Goal: Task Accomplishment & Management: Manage account settings

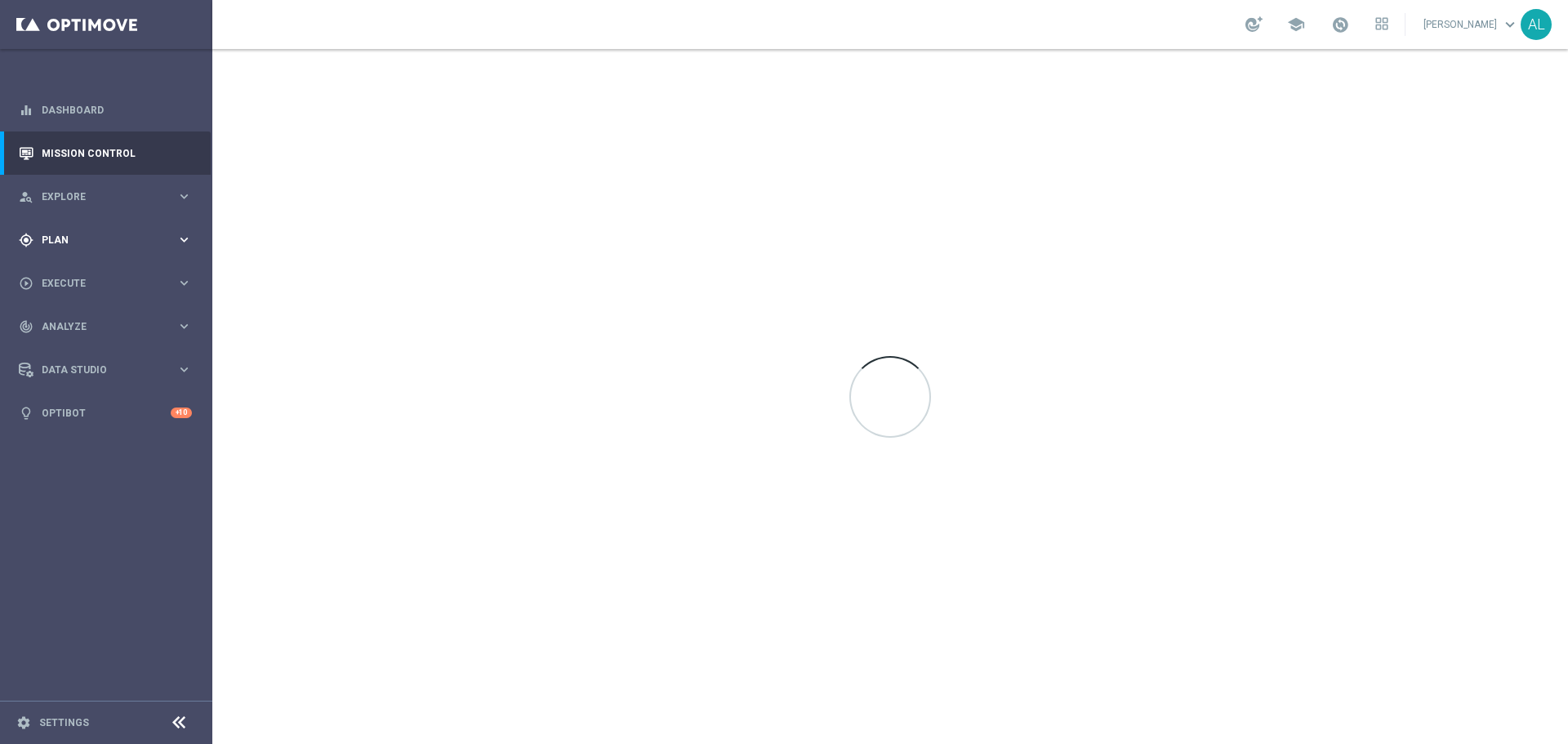
click at [155, 238] on span "Plan" at bounding box center [109, 240] width 135 height 10
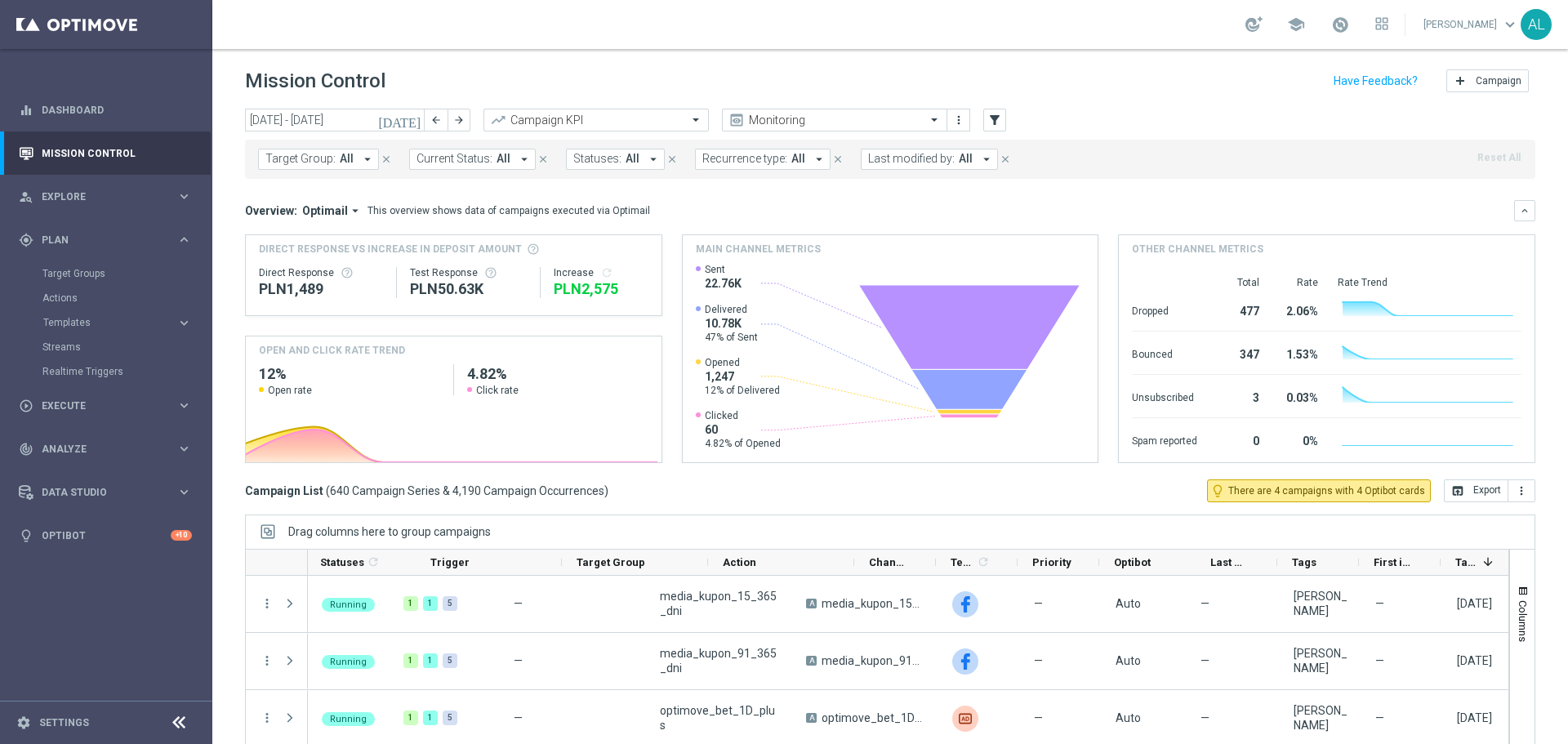
scroll to position [0, 85]
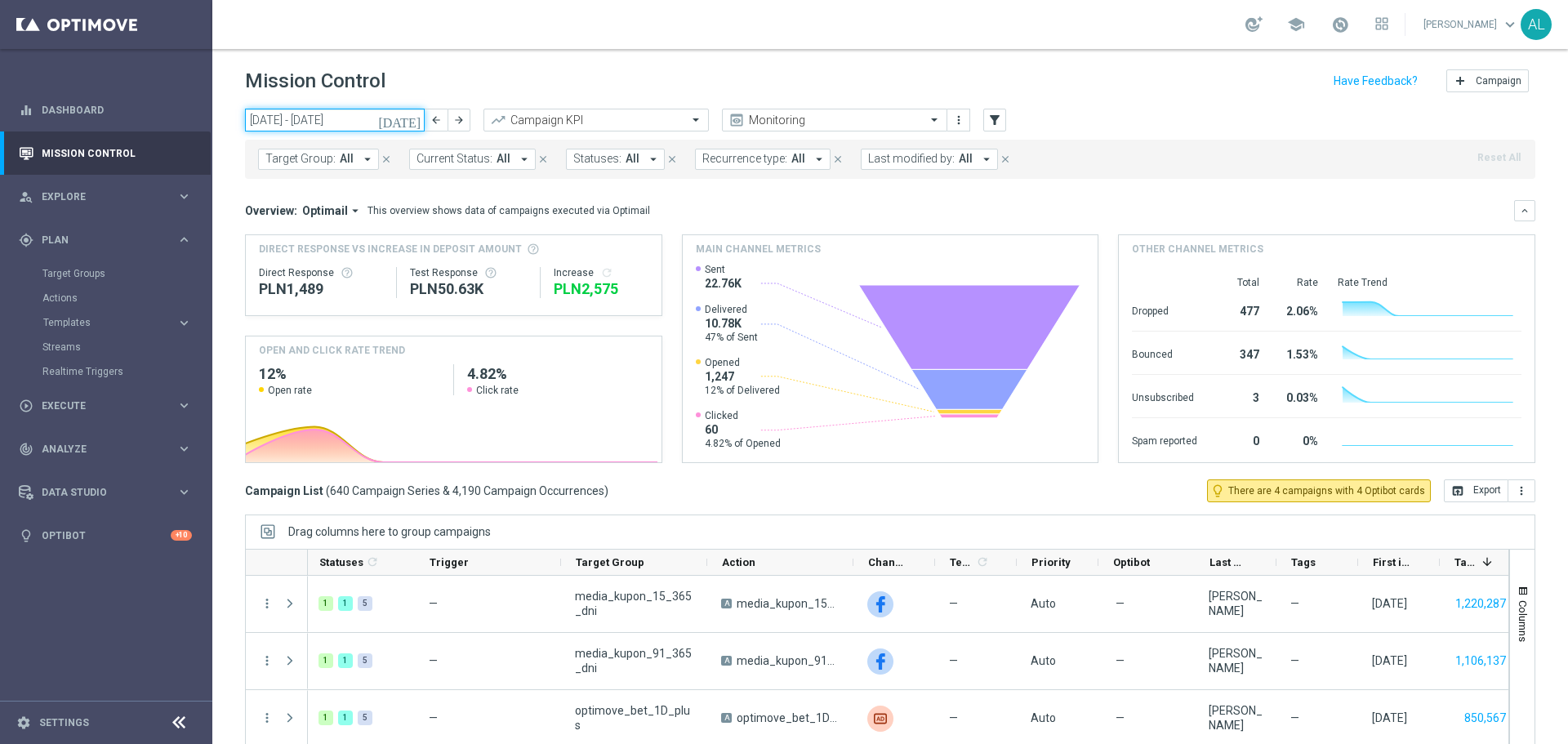
click at [295, 123] on input "06 Oct 2025 - 12 Oct 2025" at bounding box center [334, 119] width 179 height 22
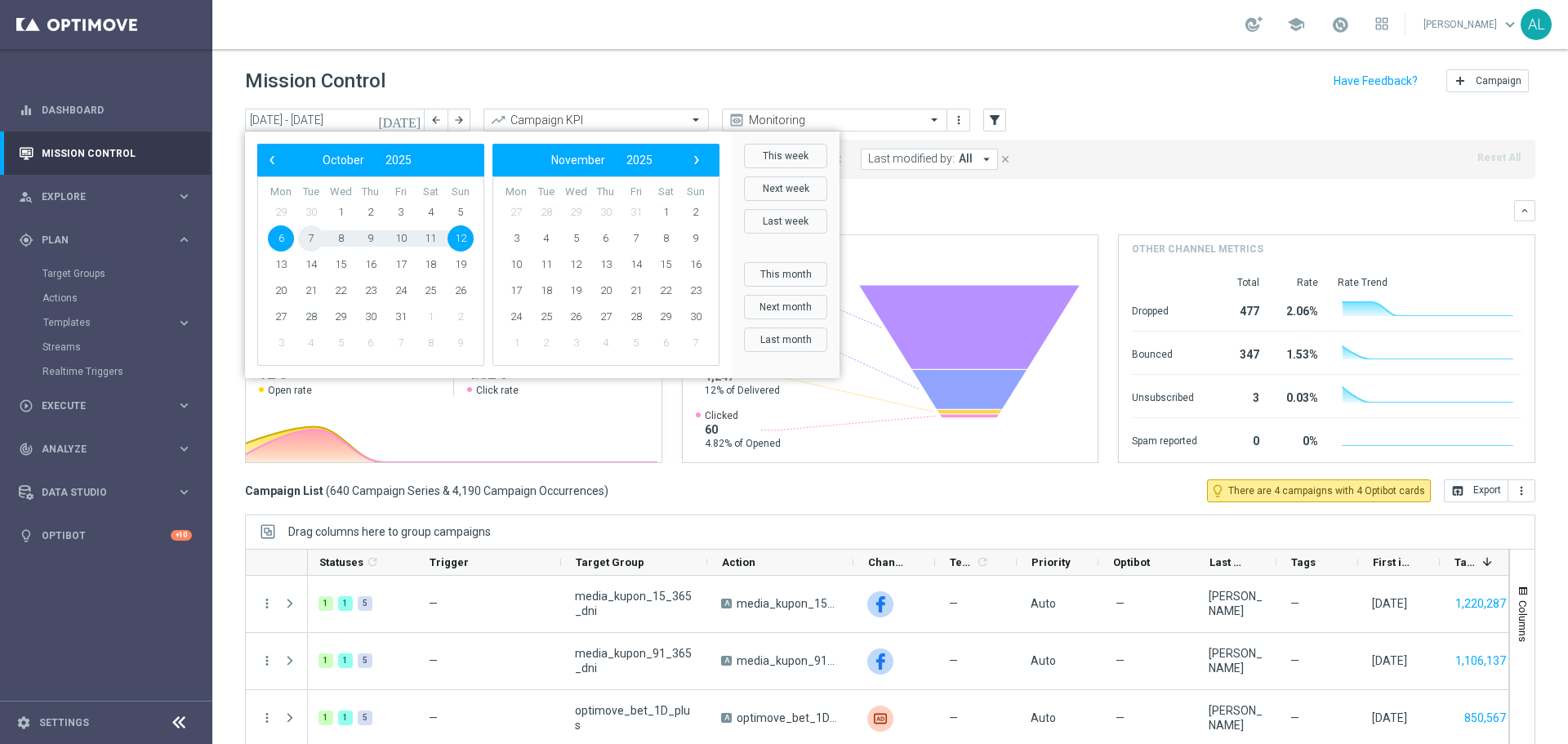
click at [306, 236] on span "7" at bounding box center [311, 238] width 26 height 26
click at [305, 236] on span "7" at bounding box center [311, 238] width 26 height 26
type input "[DATE] - [DATE]"
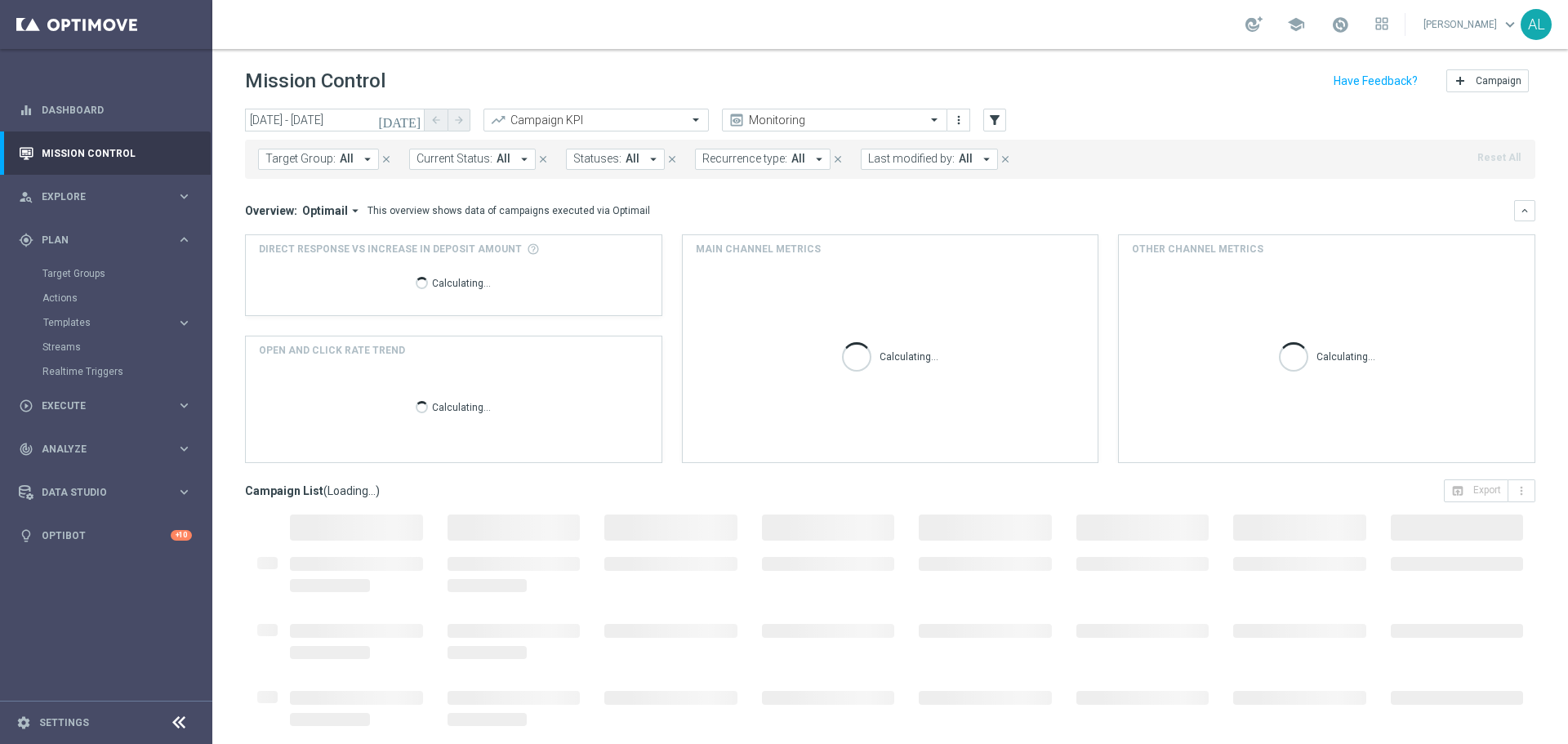
click at [300, 155] on span "Target Group:" at bounding box center [300, 159] width 70 height 14
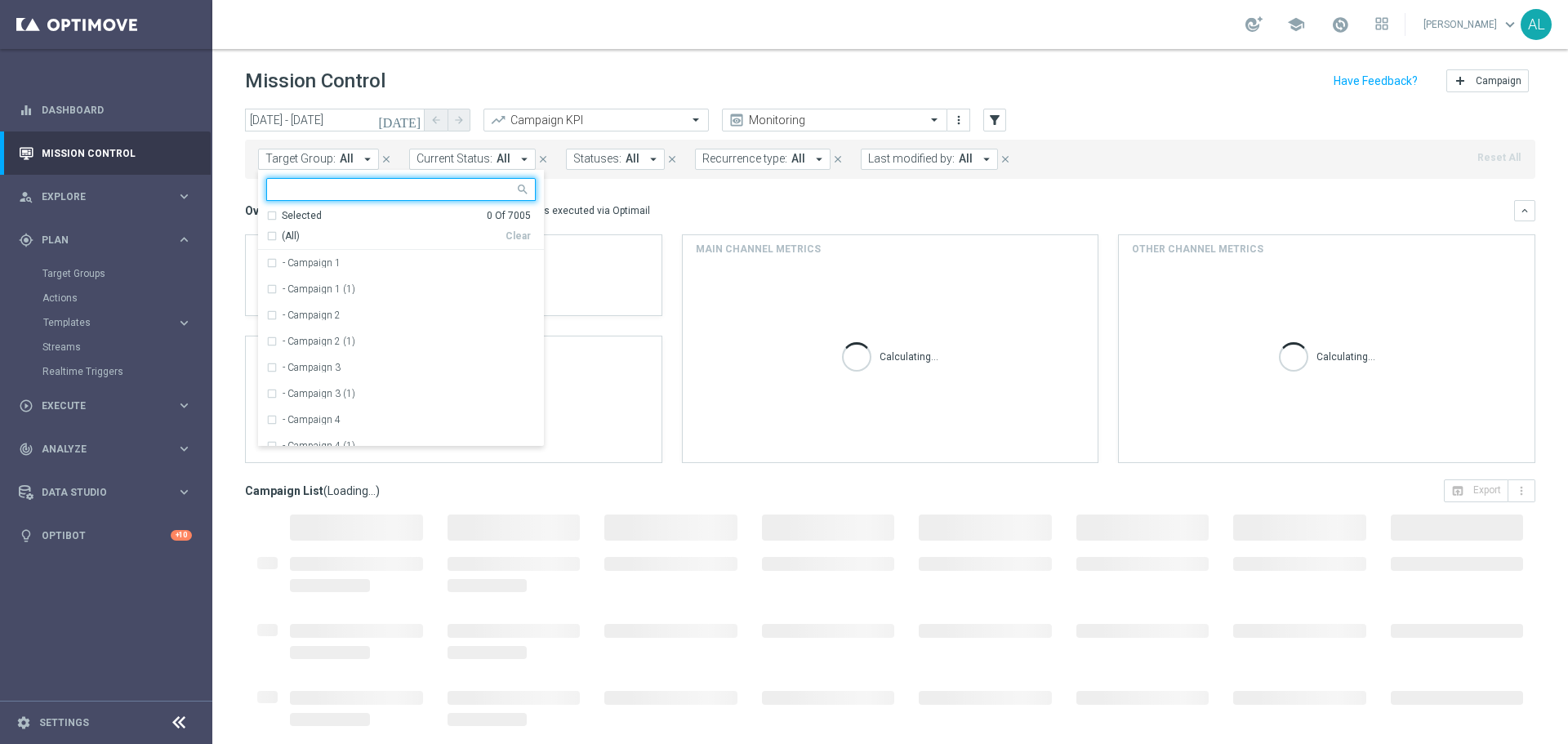
scroll to position [0, 0]
click at [331, 188] on input "text" at bounding box center [394, 190] width 239 height 14
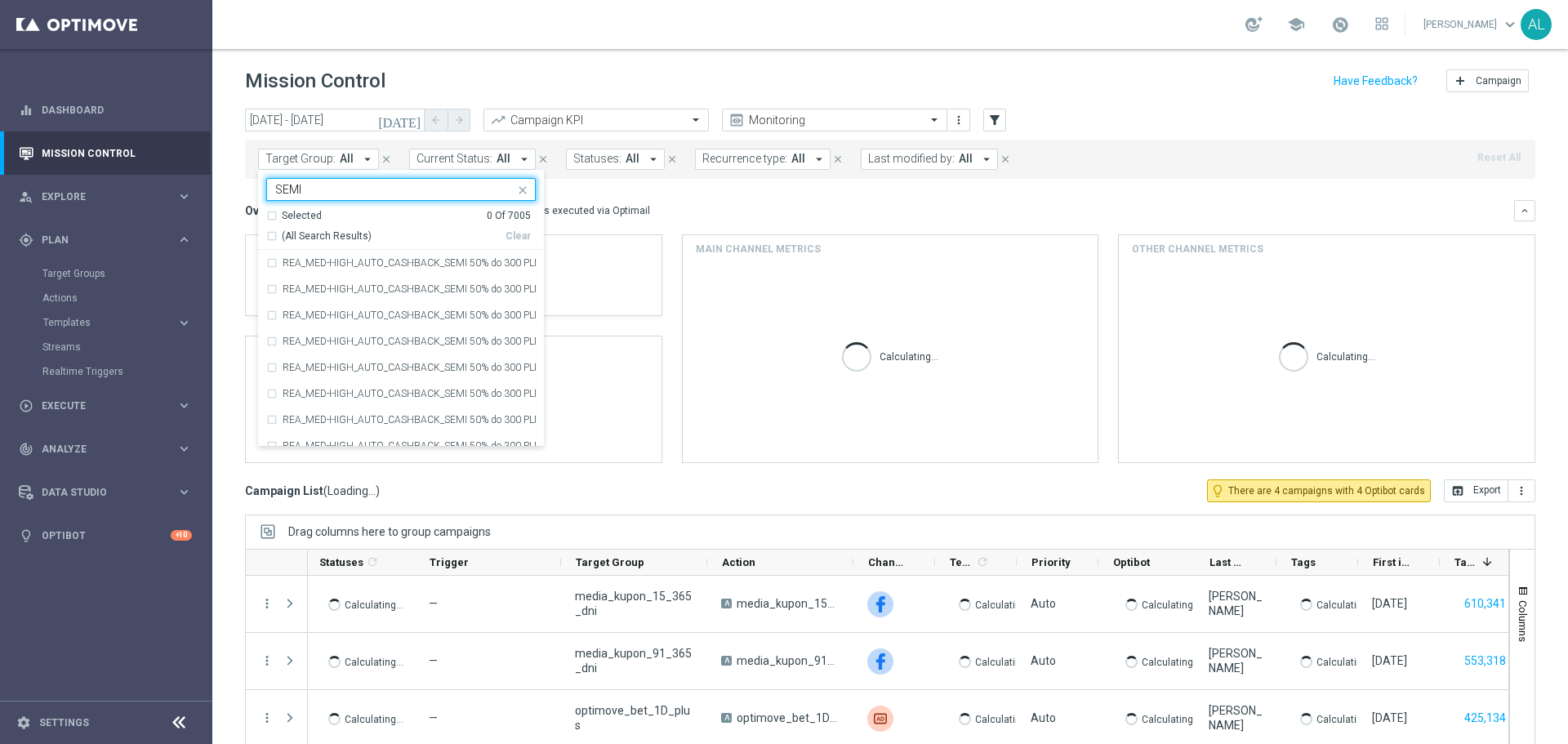
click at [294, 230] on span "(All Search Results)" at bounding box center [327, 236] width 90 height 14
type input "SEMI"
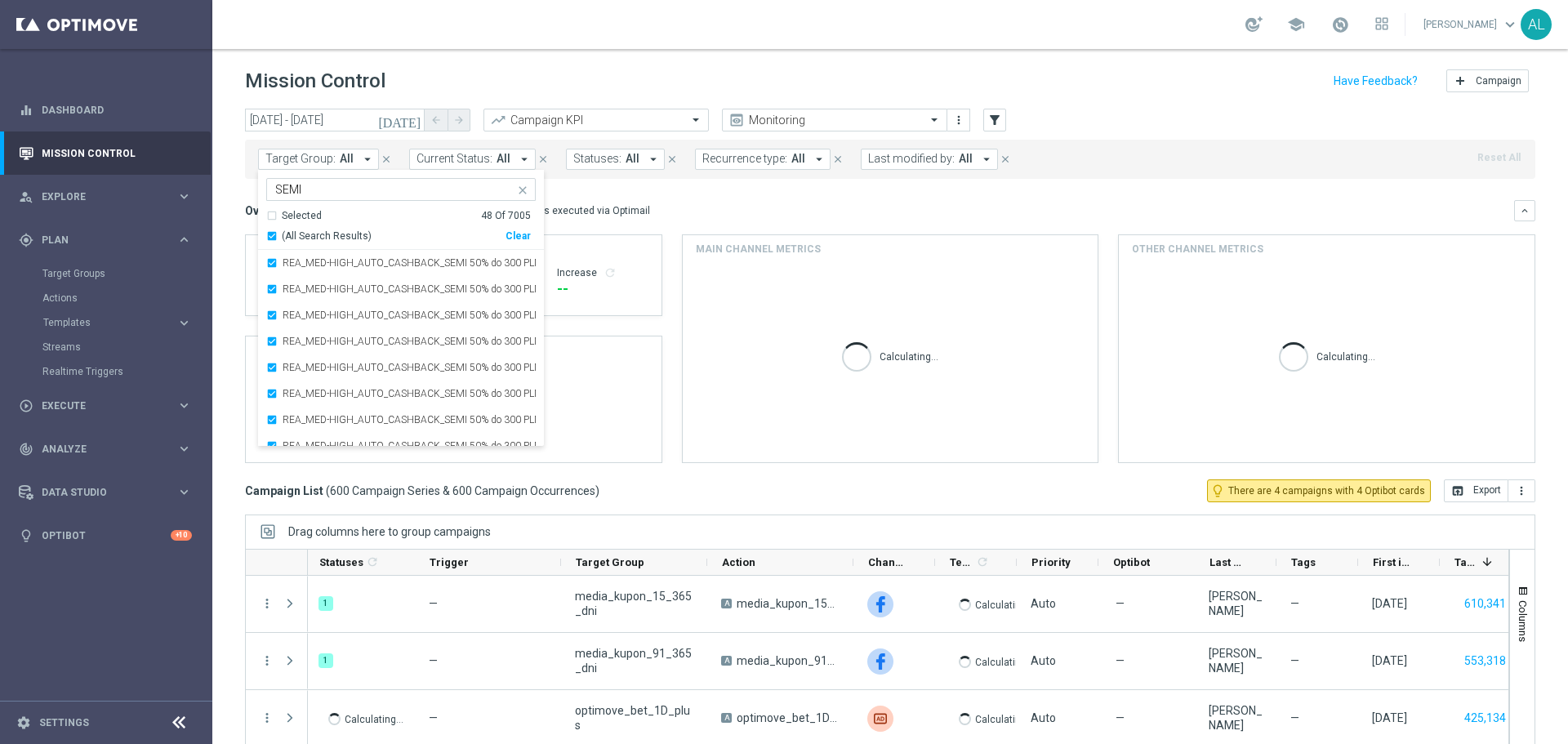
click at [621, 197] on mini-dashboard "Overview: Optimail arrow_drop_down This overview shows data of campaigns execut…" at bounding box center [889, 329] width 1290 height 300
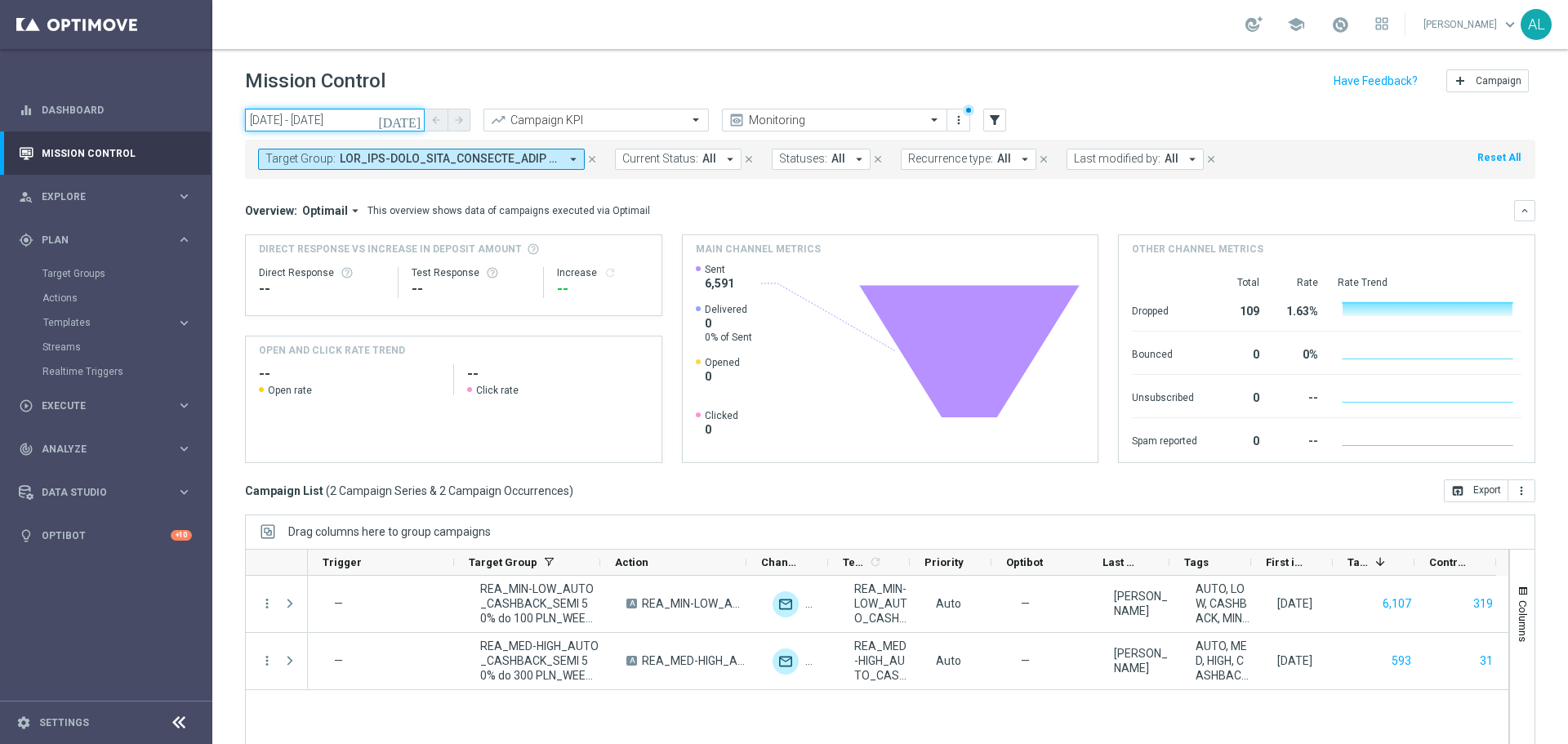
click at [355, 123] on input "[DATE] - [DATE]" at bounding box center [334, 119] width 179 height 22
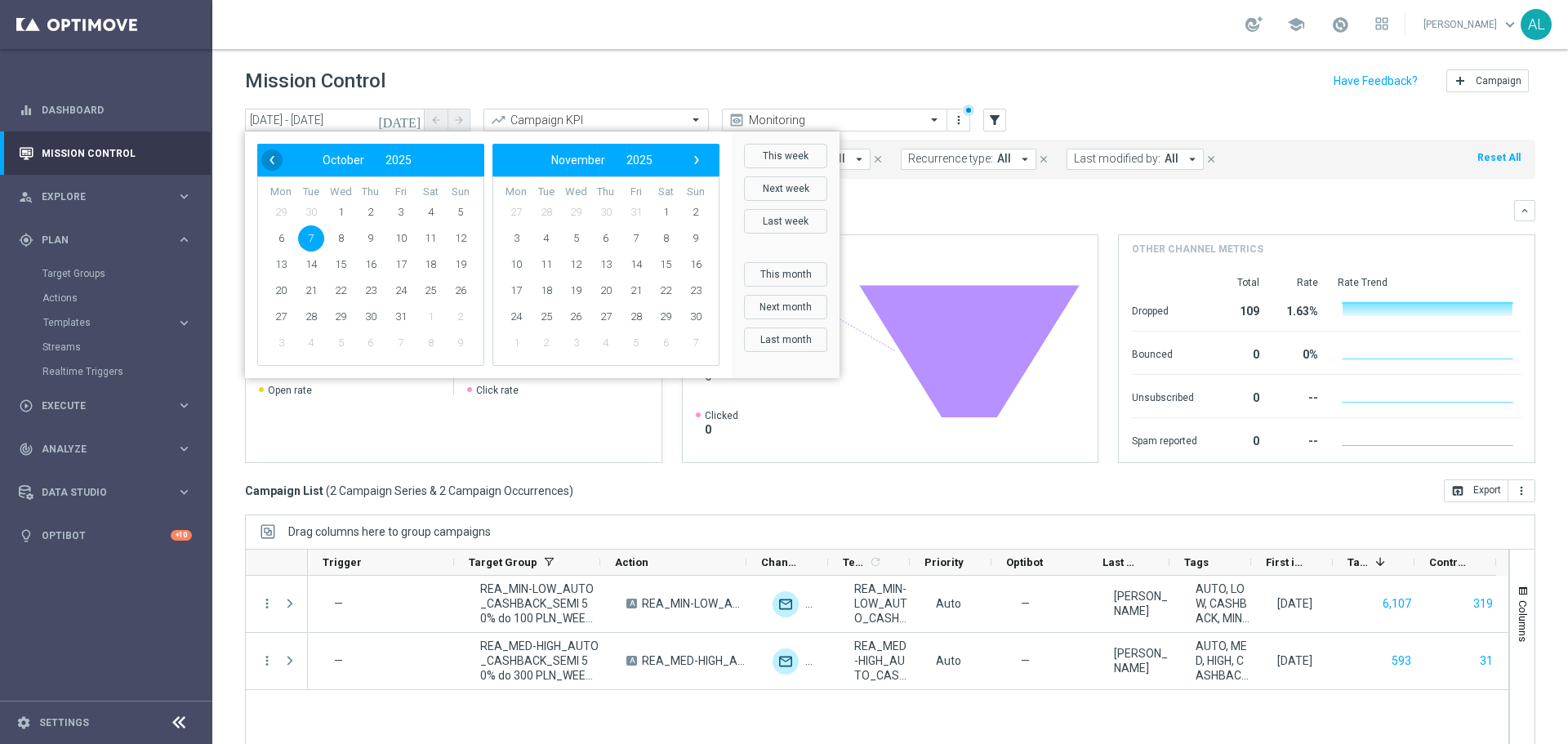
click at [264, 158] on span "‹" at bounding box center [272, 160] width 21 height 21
click at [314, 309] on span "30" at bounding box center [311, 317] width 26 height 26
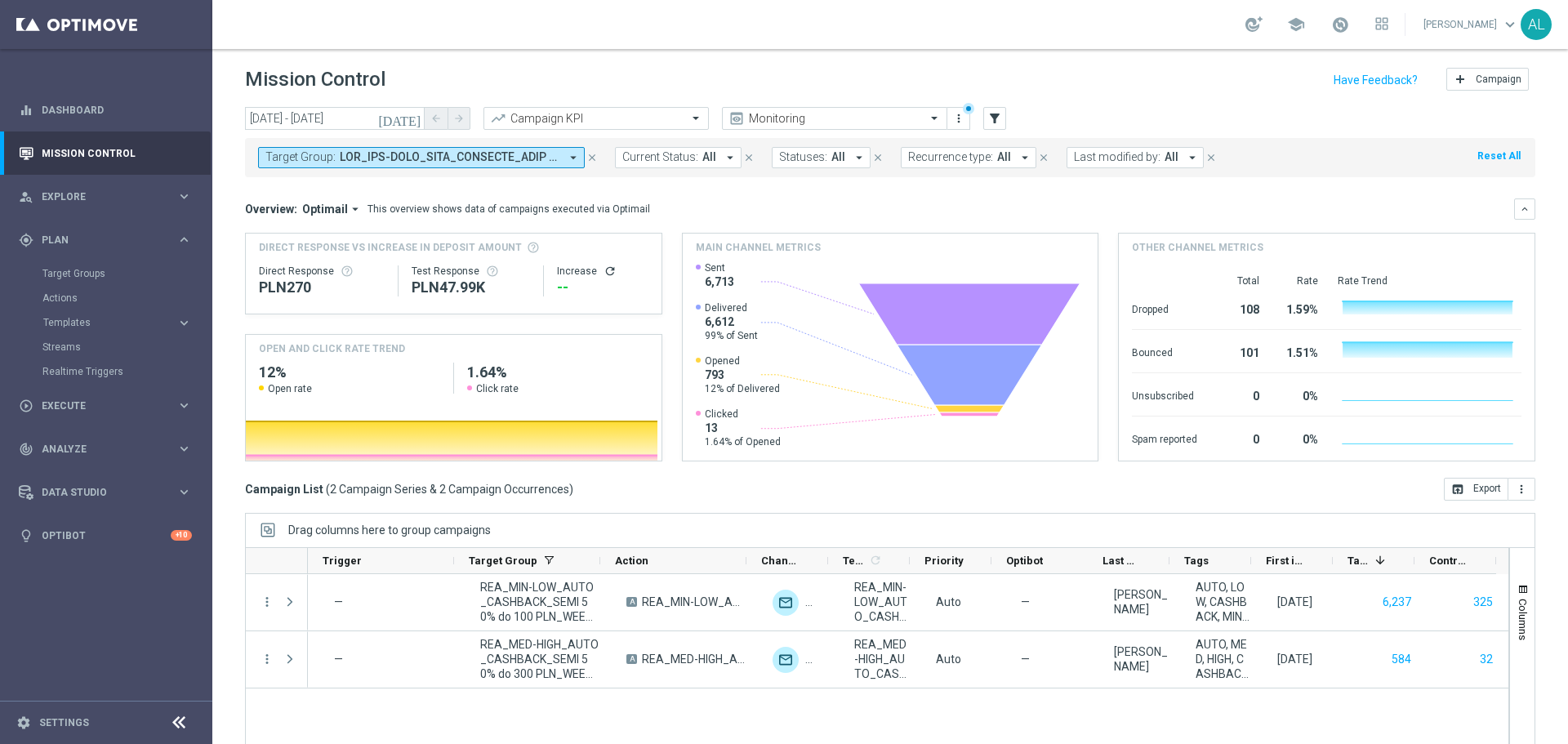
scroll to position [1, 0]
click at [533, 150] on button "Target Group: arrow_drop_down" at bounding box center [421, 159] width 327 height 21
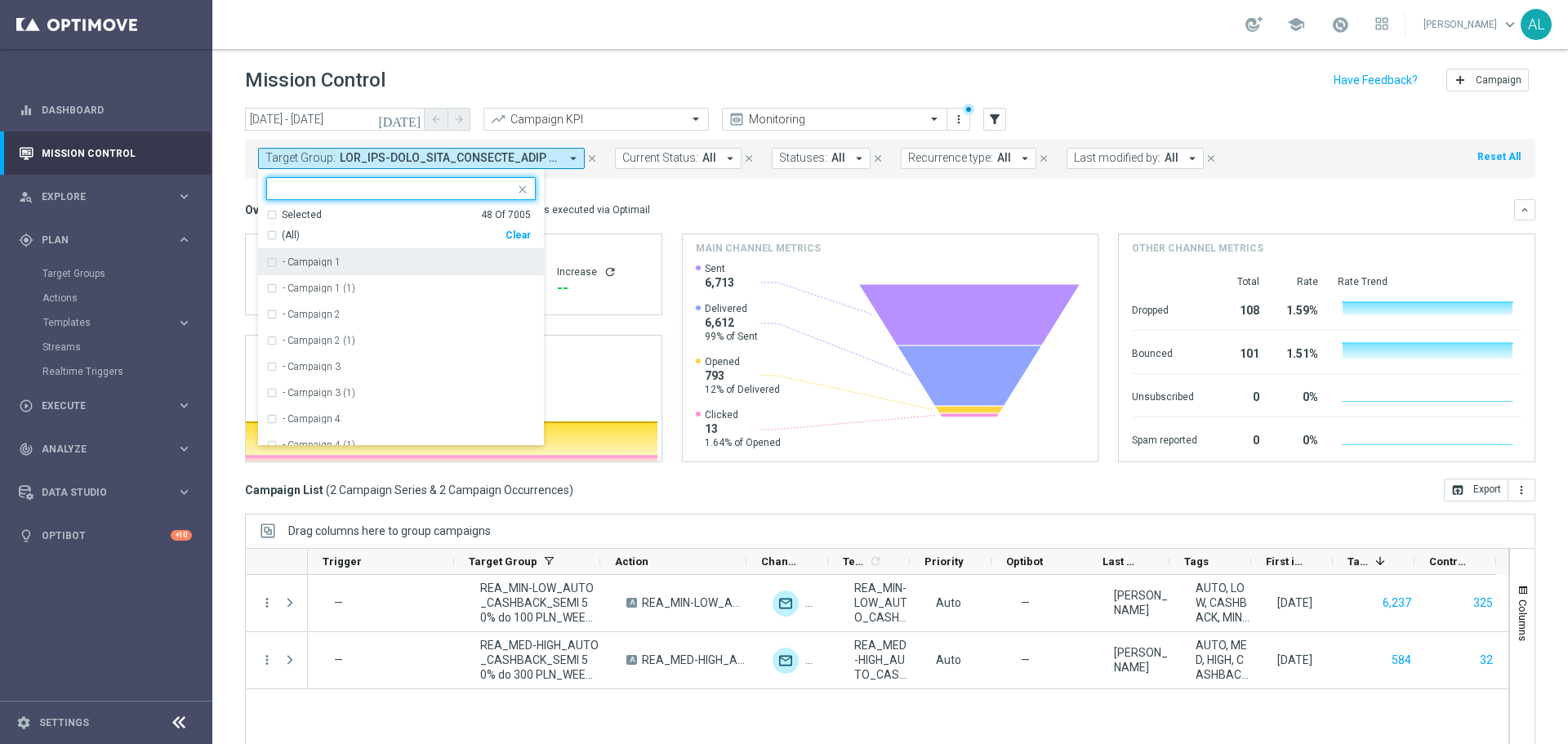
click at [715, 215] on div "Overview: Optimail arrow_drop_down This overview shows data of campaigns execut…" at bounding box center [880, 210] width 1270 height 15
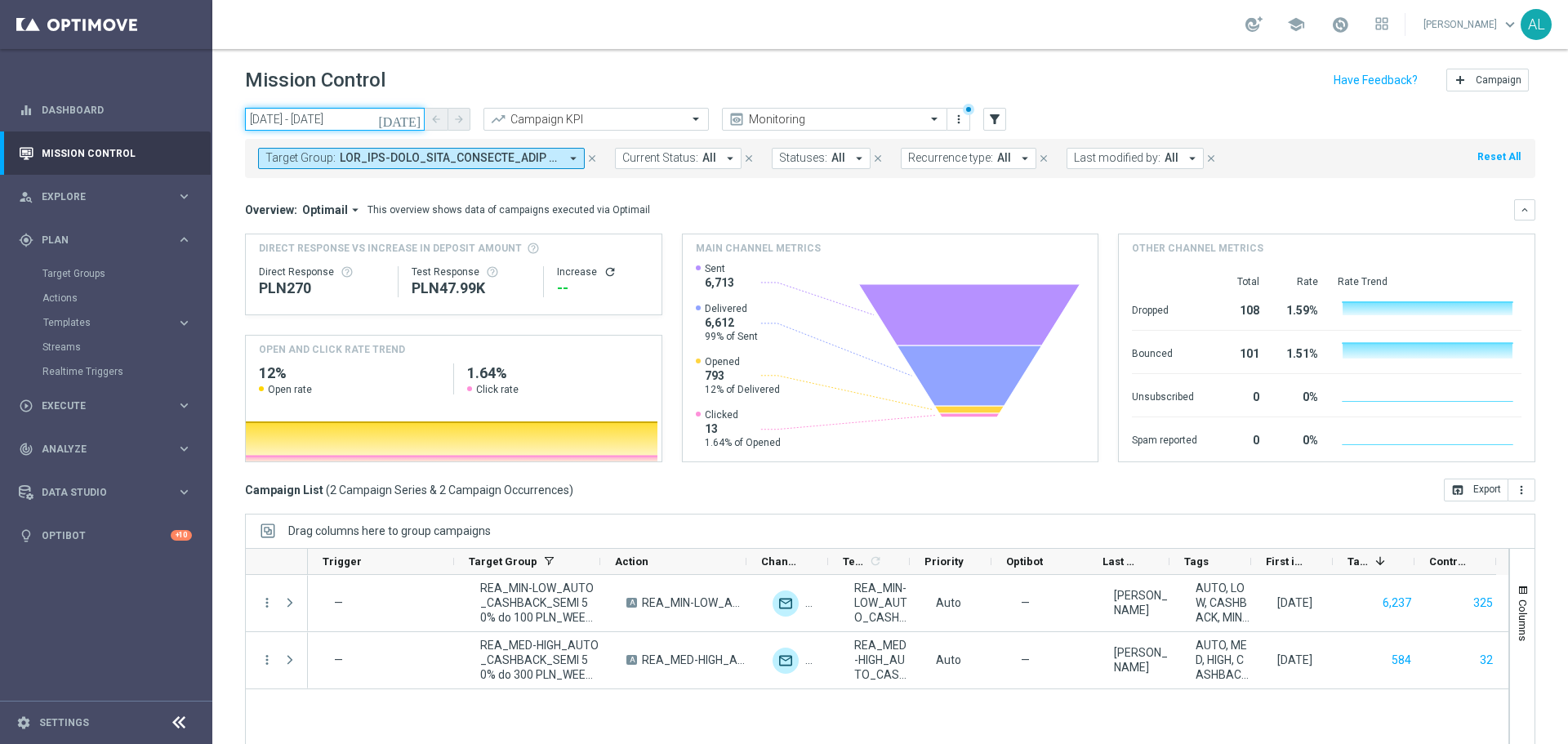
click at [334, 117] on input "30 Sep 2025 - 30 Sep 2025" at bounding box center [334, 119] width 179 height 22
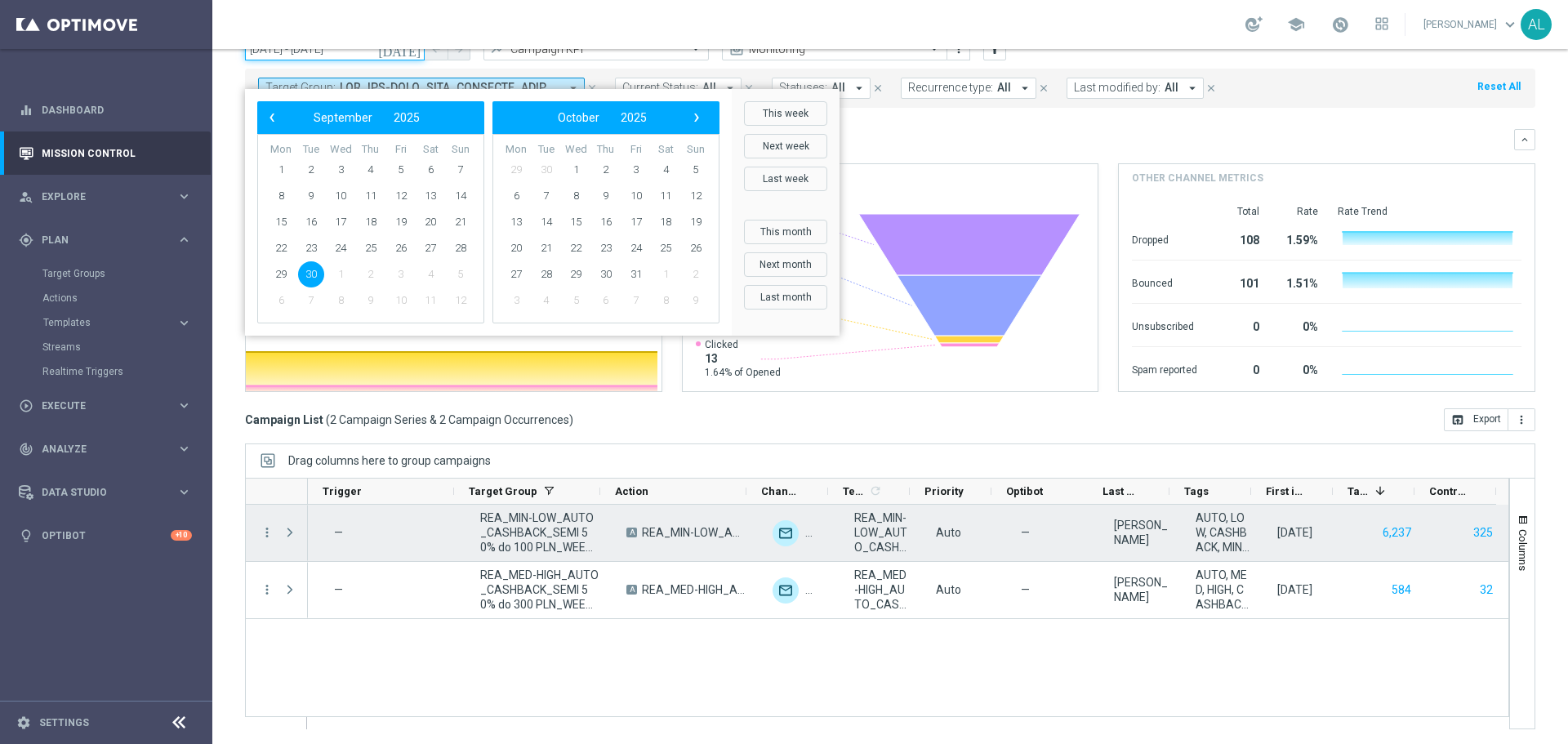
scroll to position [0, 0]
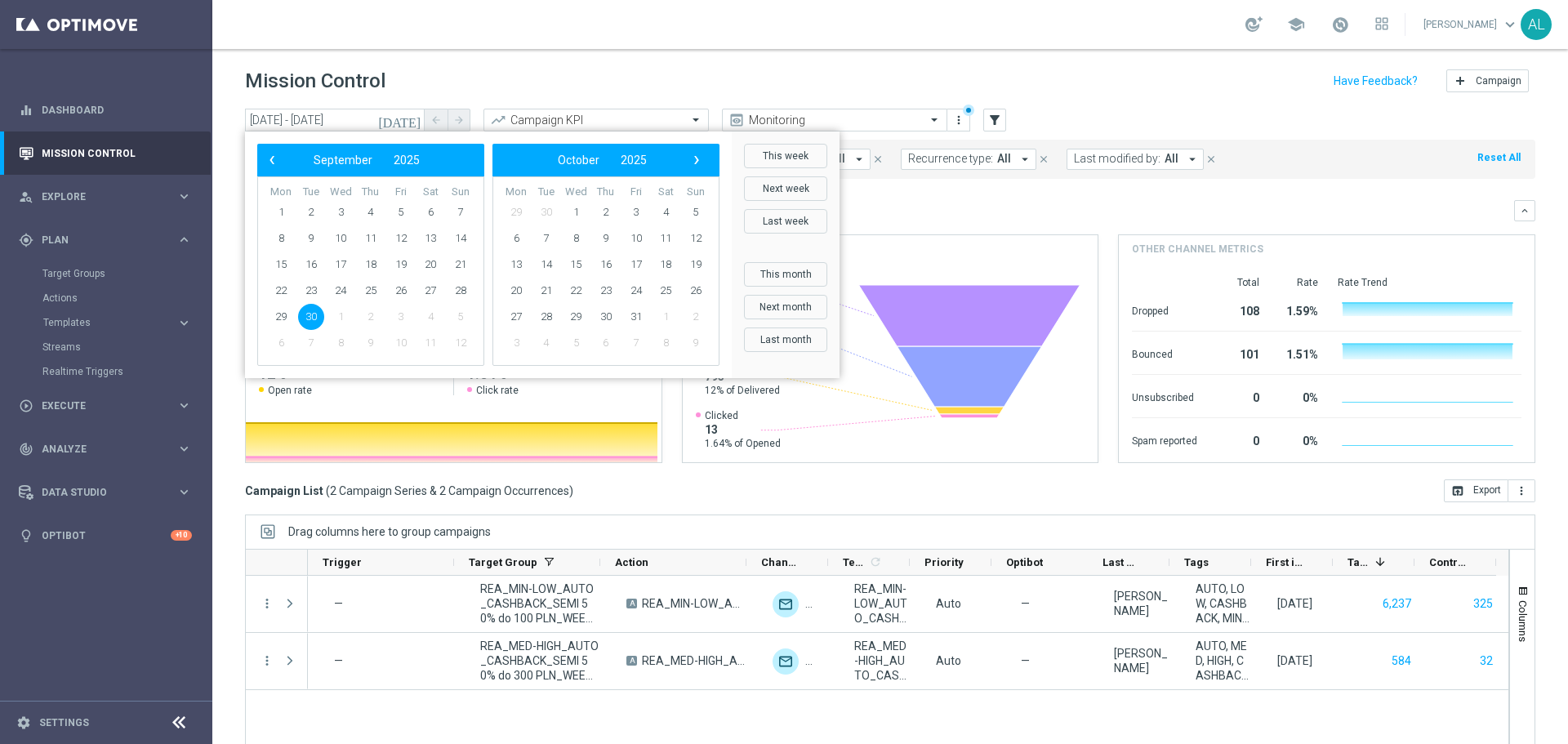
click at [487, 40] on div "school Antoni Litwinek keyboard_arrow_down AL" at bounding box center [890, 24] width 1355 height 49
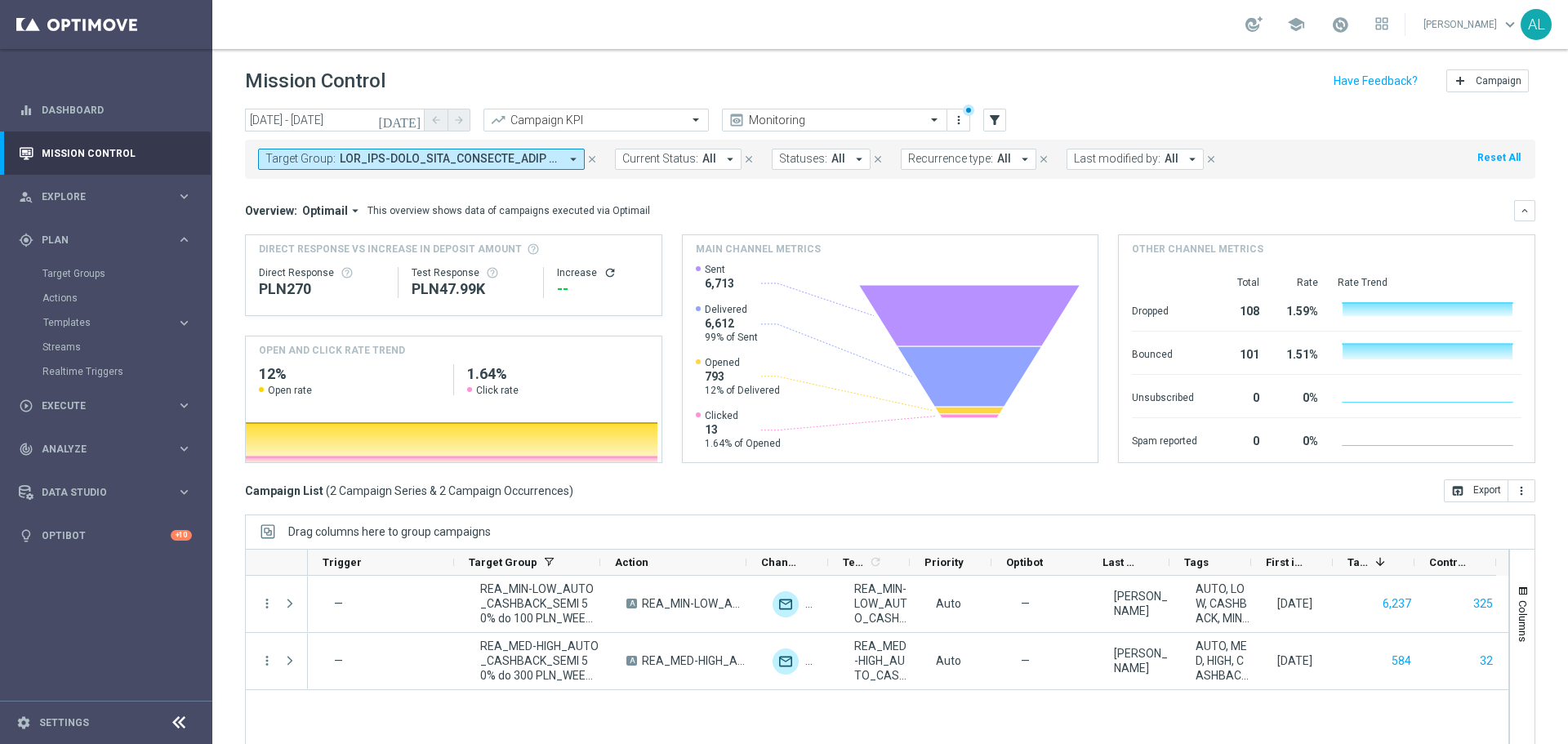
click at [388, 161] on span at bounding box center [449, 159] width 219 height 14
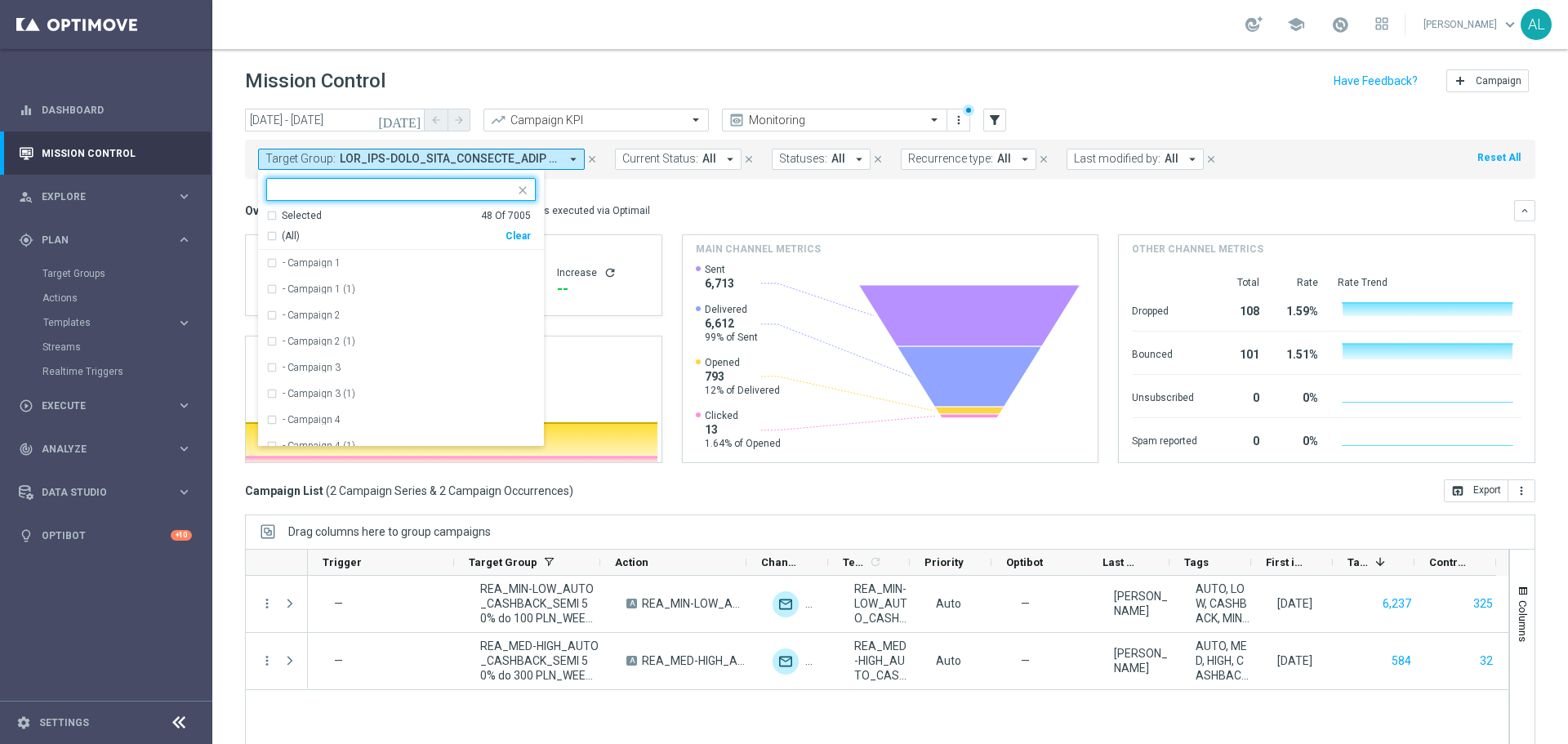
click at [0, 0] on div "Clear" at bounding box center [0, 0] width 0 height 0
click at [678, 214] on div "Overview: Optimail arrow_drop_down This overview shows data of campaigns execut…" at bounding box center [880, 211] width 1270 height 15
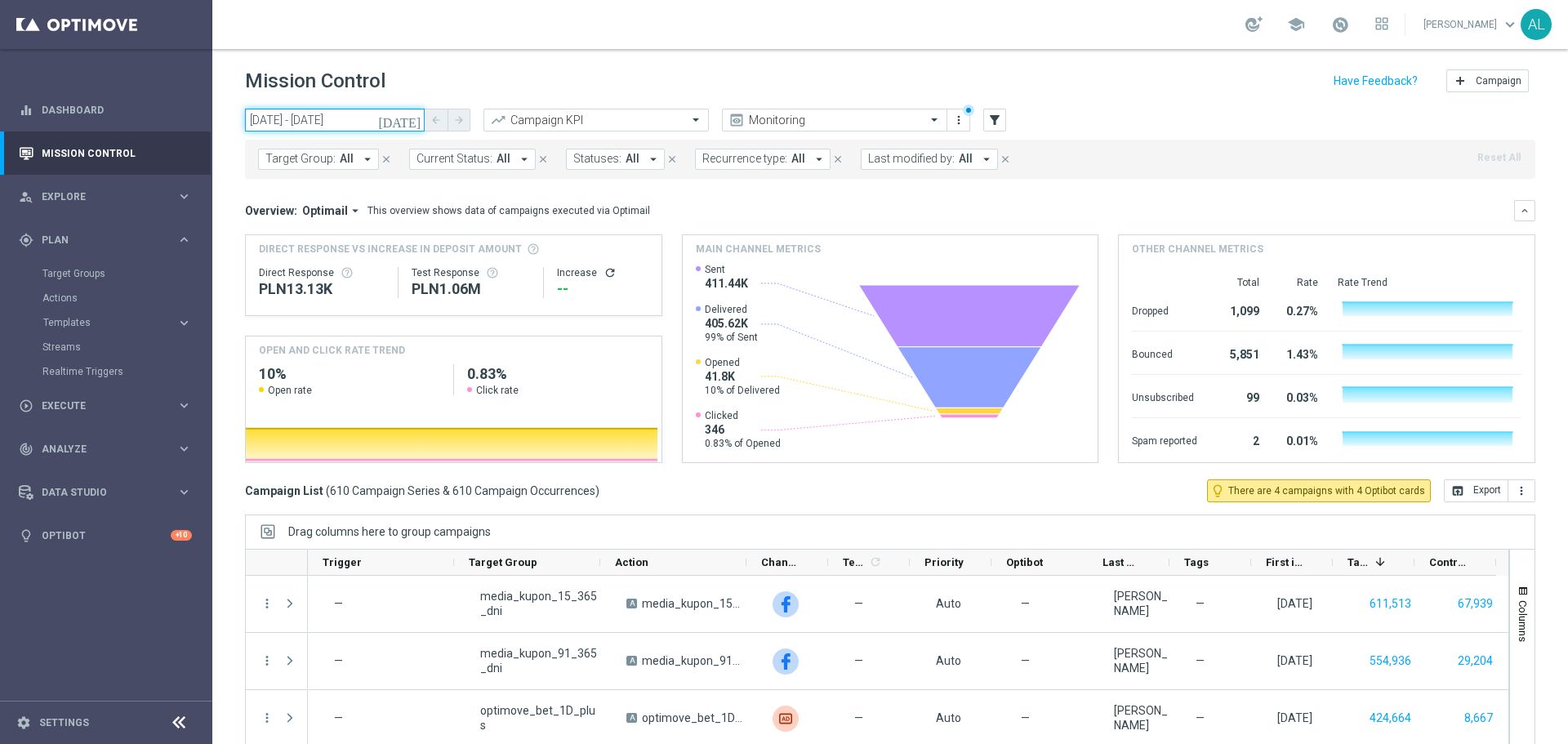
click at [300, 121] on input "30 Sep 2025 - 30 Sep 2025" at bounding box center [334, 119] width 179 height 22
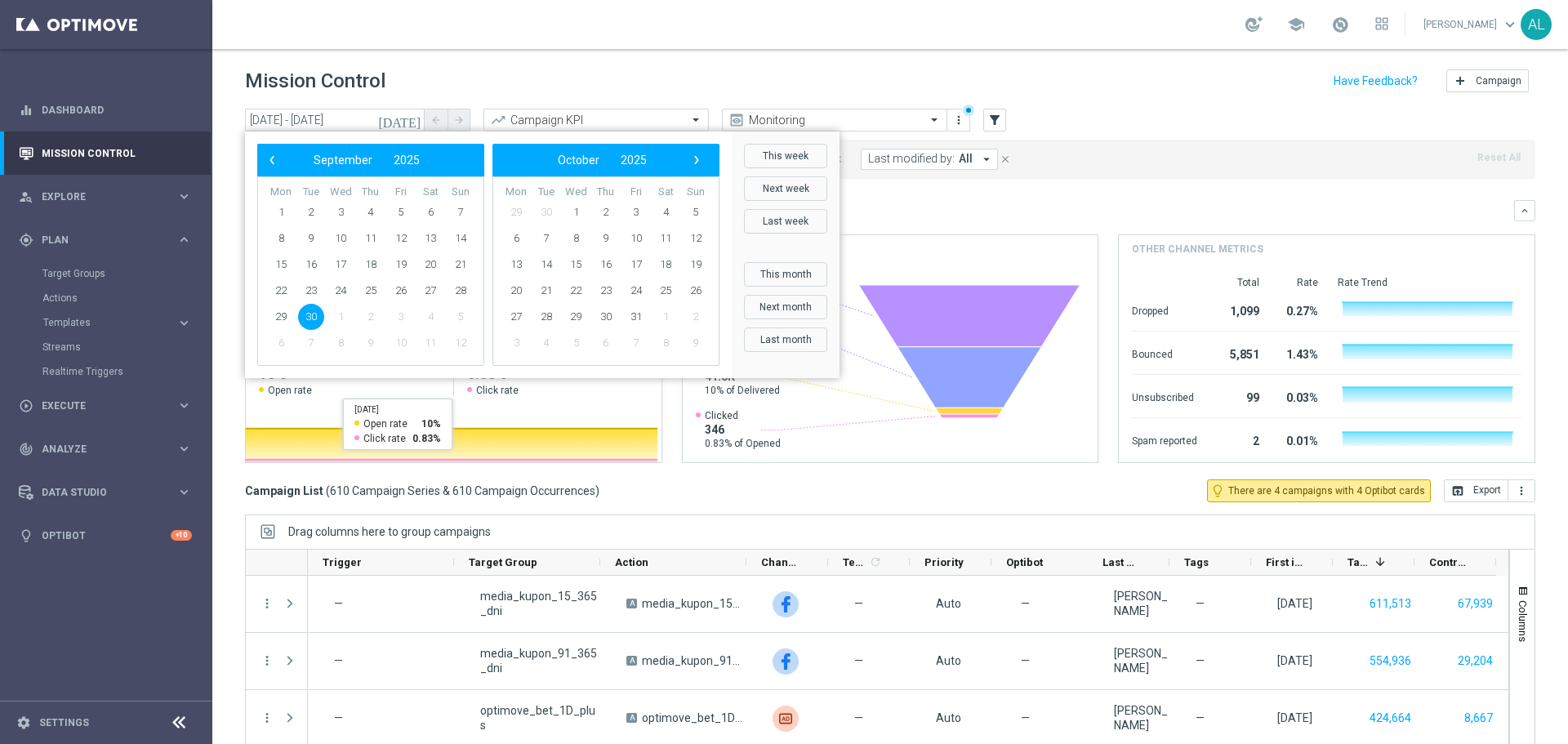
click at [410, 58] on header "Mission Control add Campaign" at bounding box center [890, 78] width 1355 height 59
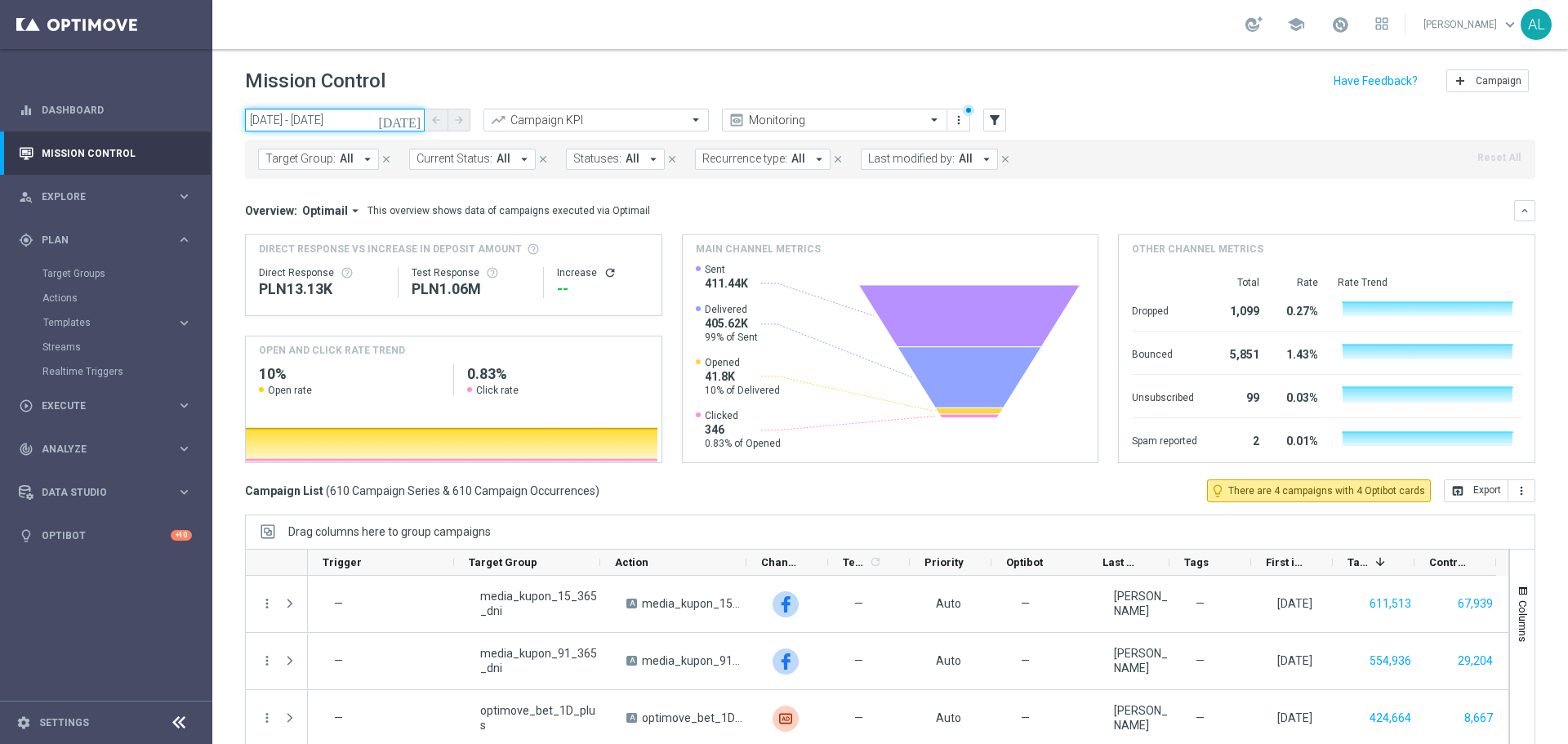
click at [358, 120] on input "30 Sep 2025 - 30 Sep 2025" at bounding box center [334, 119] width 179 height 22
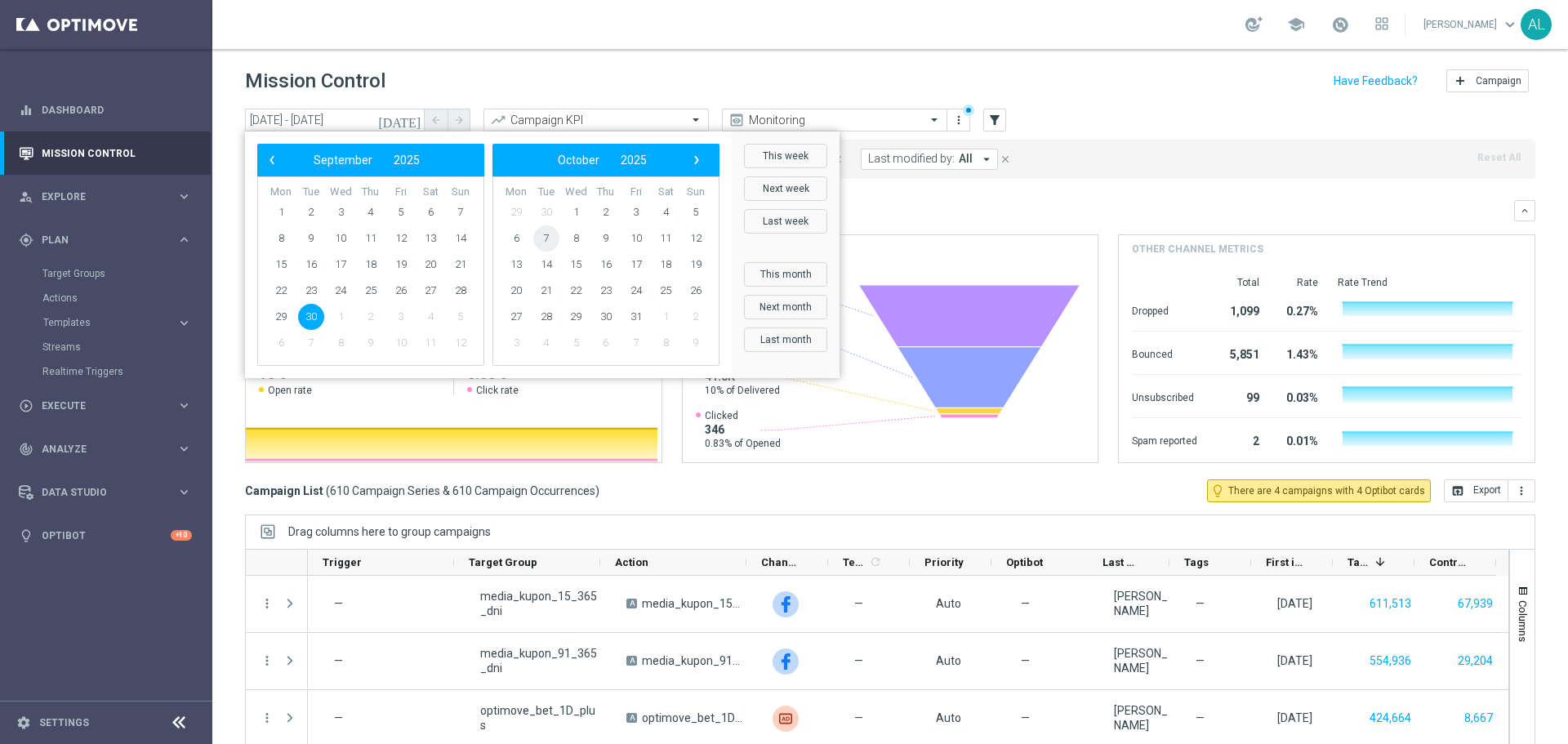
click at [548, 242] on span "7" at bounding box center [546, 238] width 26 height 26
click at [290, 240] on span "6" at bounding box center [281, 238] width 26 height 26
click at [302, 238] on span "7" at bounding box center [311, 238] width 26 height 26
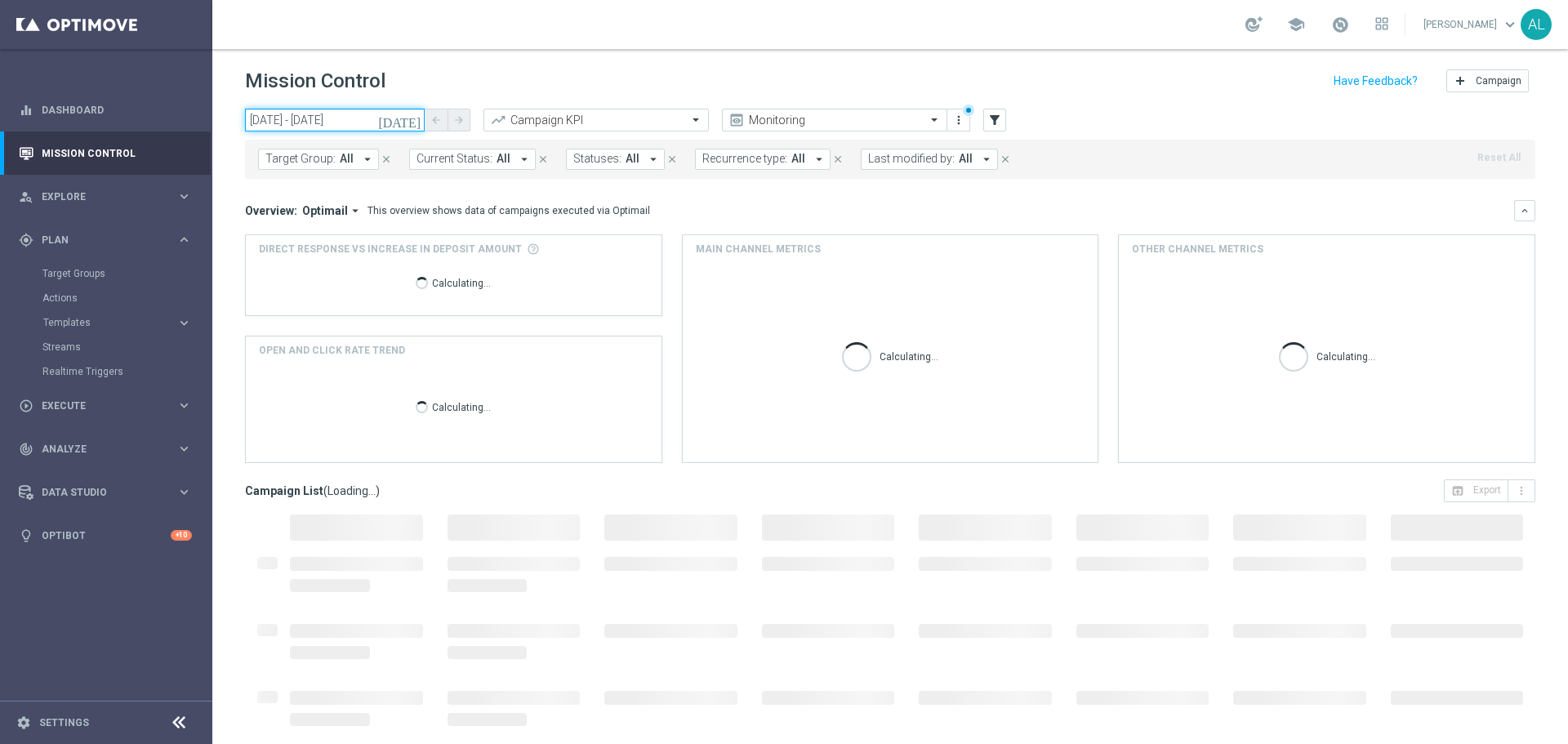
click at [327, 122] on input "06 Oct 2025 - 07 Oct 2025" at bounding box center [334, 119] width 179 height 22
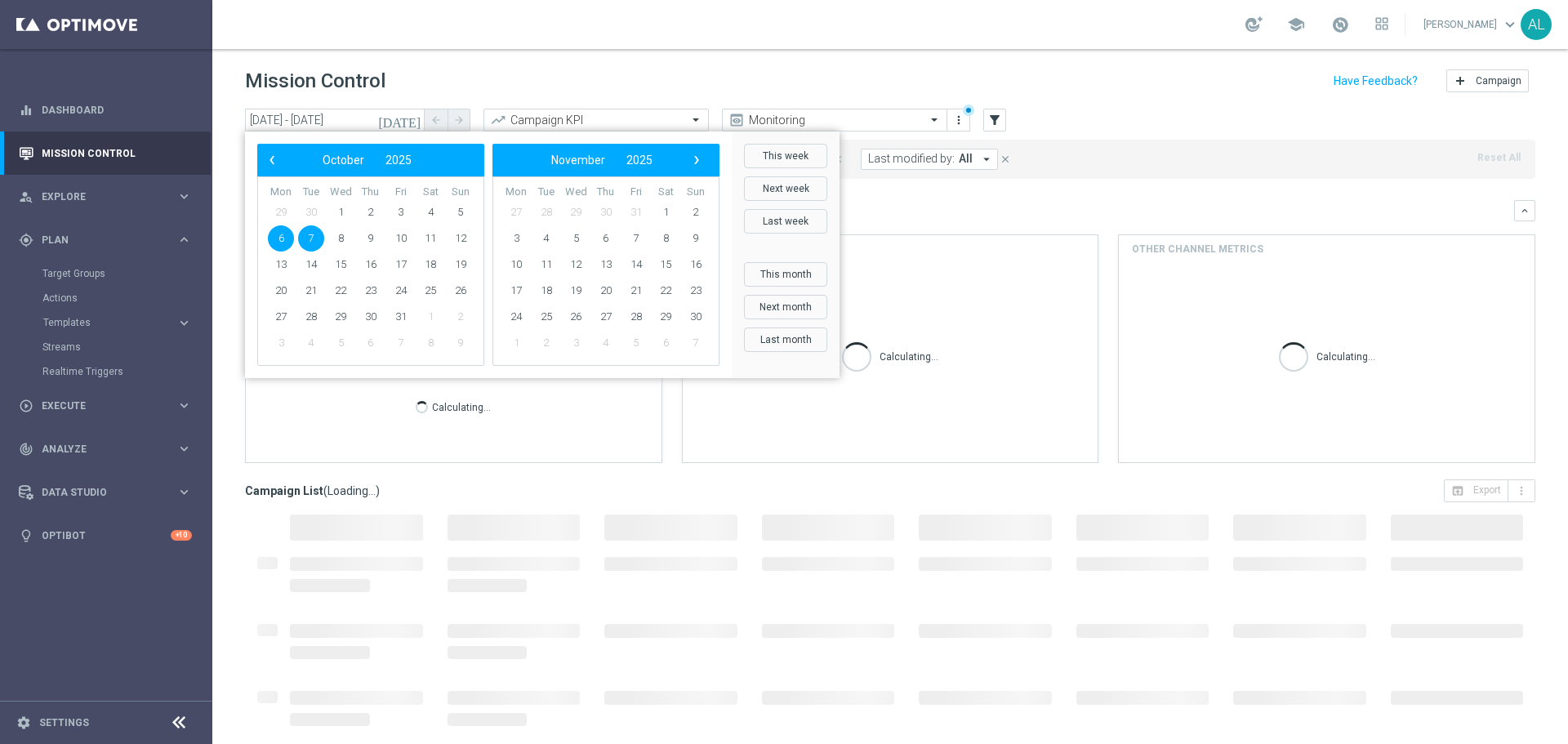
click at [301, 240] on span "7" at bounding box center [311, 238] width 26 height 26
click at [304, 239] on span "7" at bounding box center [311, 238] width 26 height 26
type input "[DATE] - [DATE]"
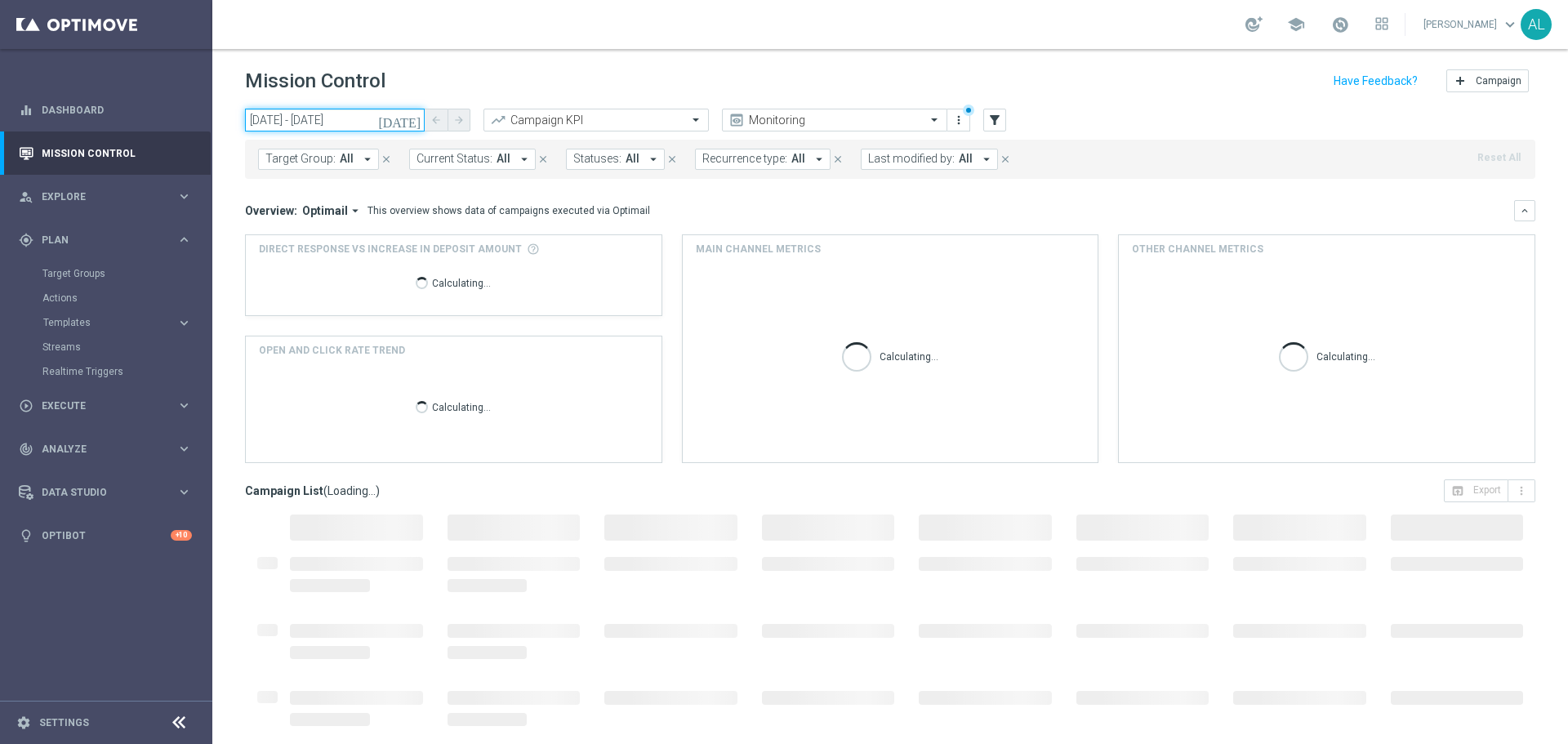
click at [293, 113] on input "[DATE] - [DATE]" at bounding box center [334, 119] width 179 height 22
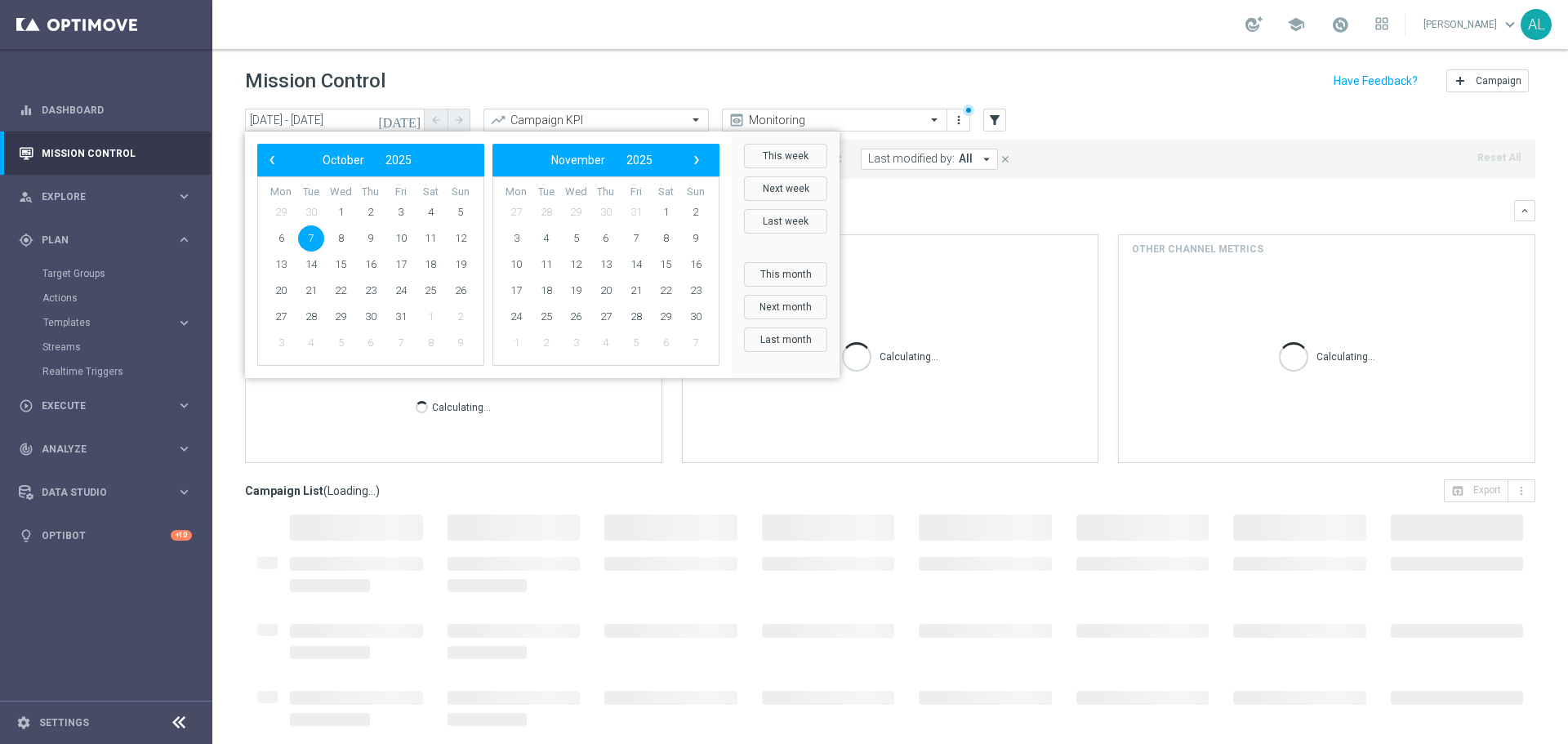
click at [444, 66] on div "Mission Control add Campaign" at bounding box center [889, 81] width 1290 height 32
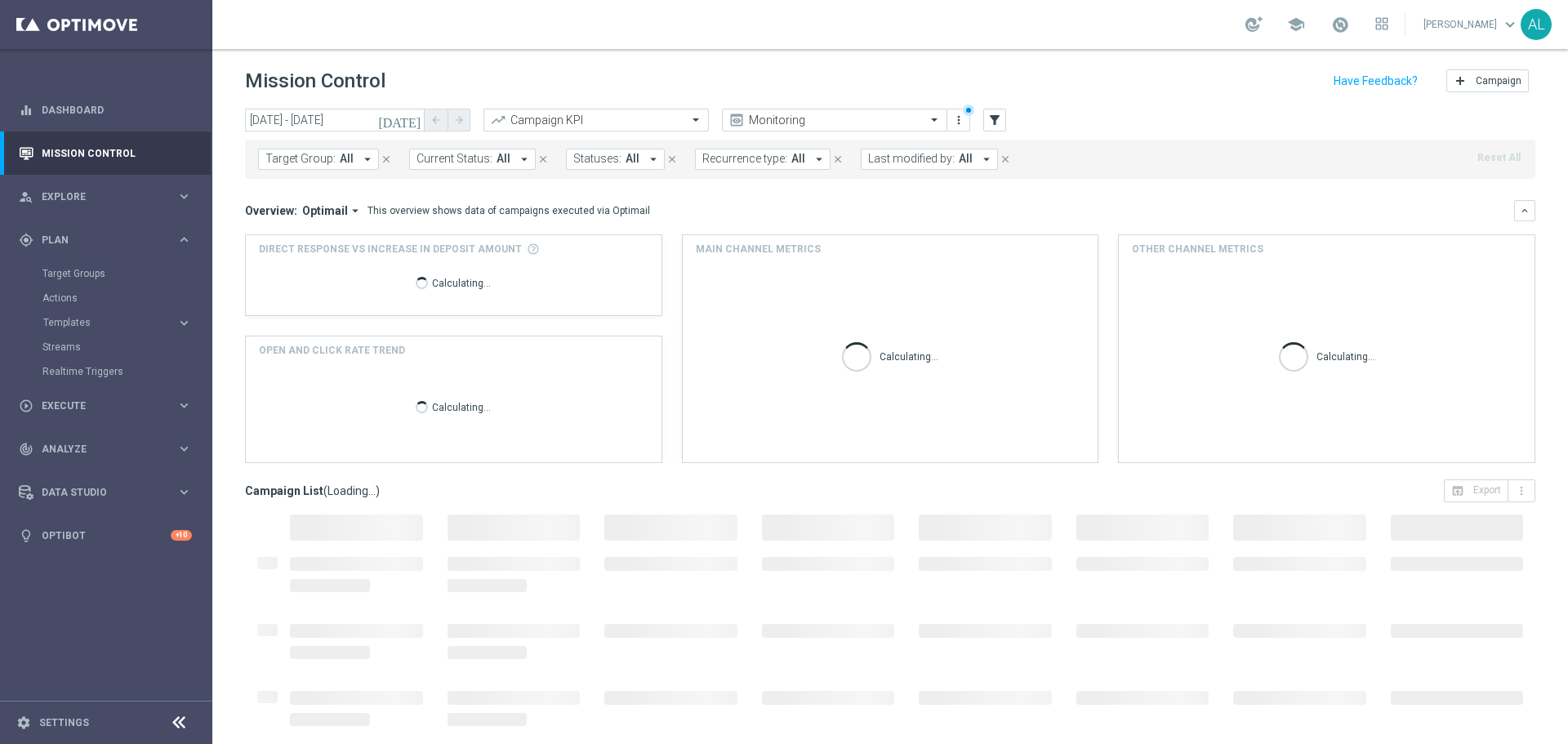
click at [315, 162] on span "Target Group:" at bounding box center [300, 159] width 70 height 14
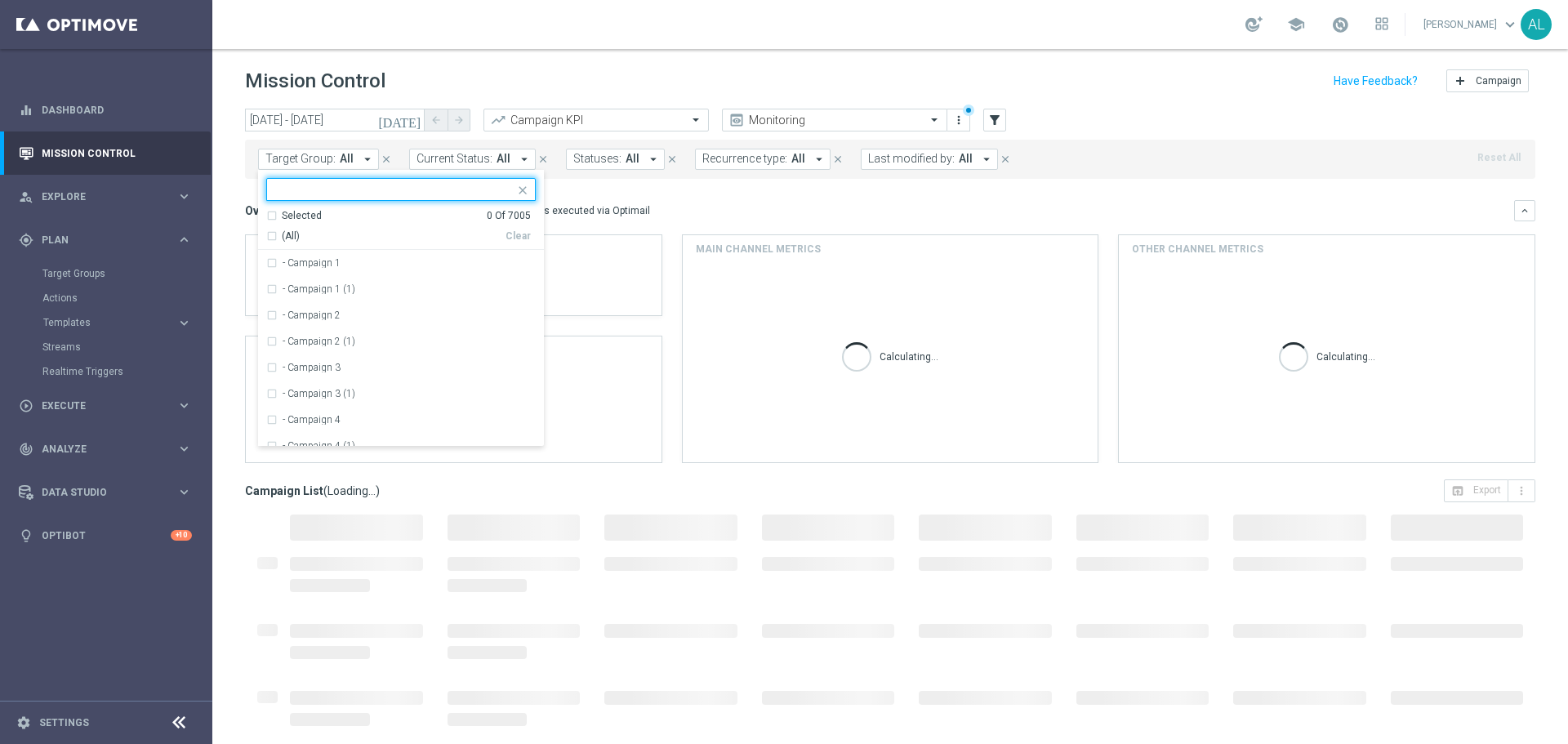
click at [335, 188] on input "text" at bounding box center [394, 190] width 239 height 14
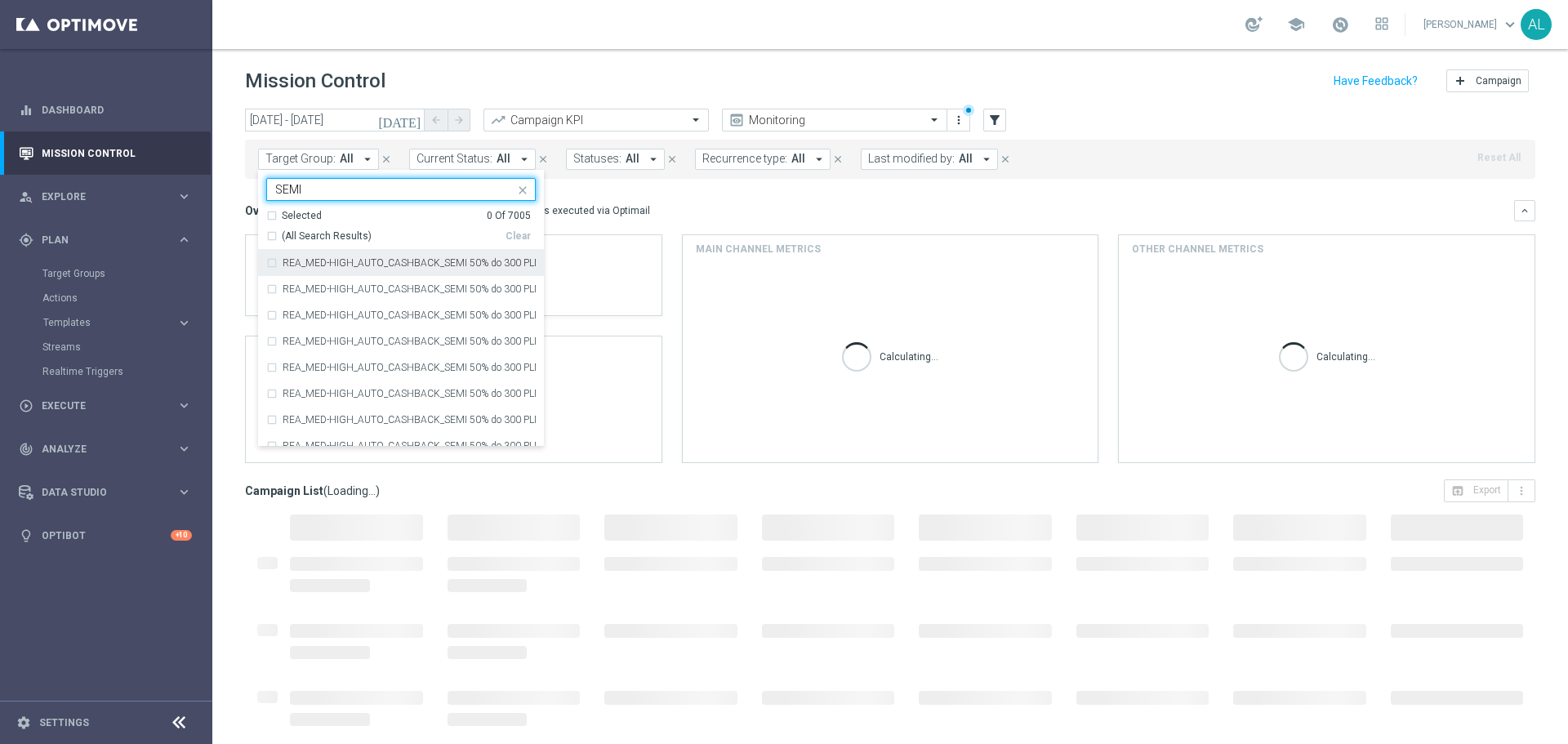
click at [276, 235] on div "(All Search Results)" at bounding box center [385, 236] width 239 height 14
type input "SEMI"
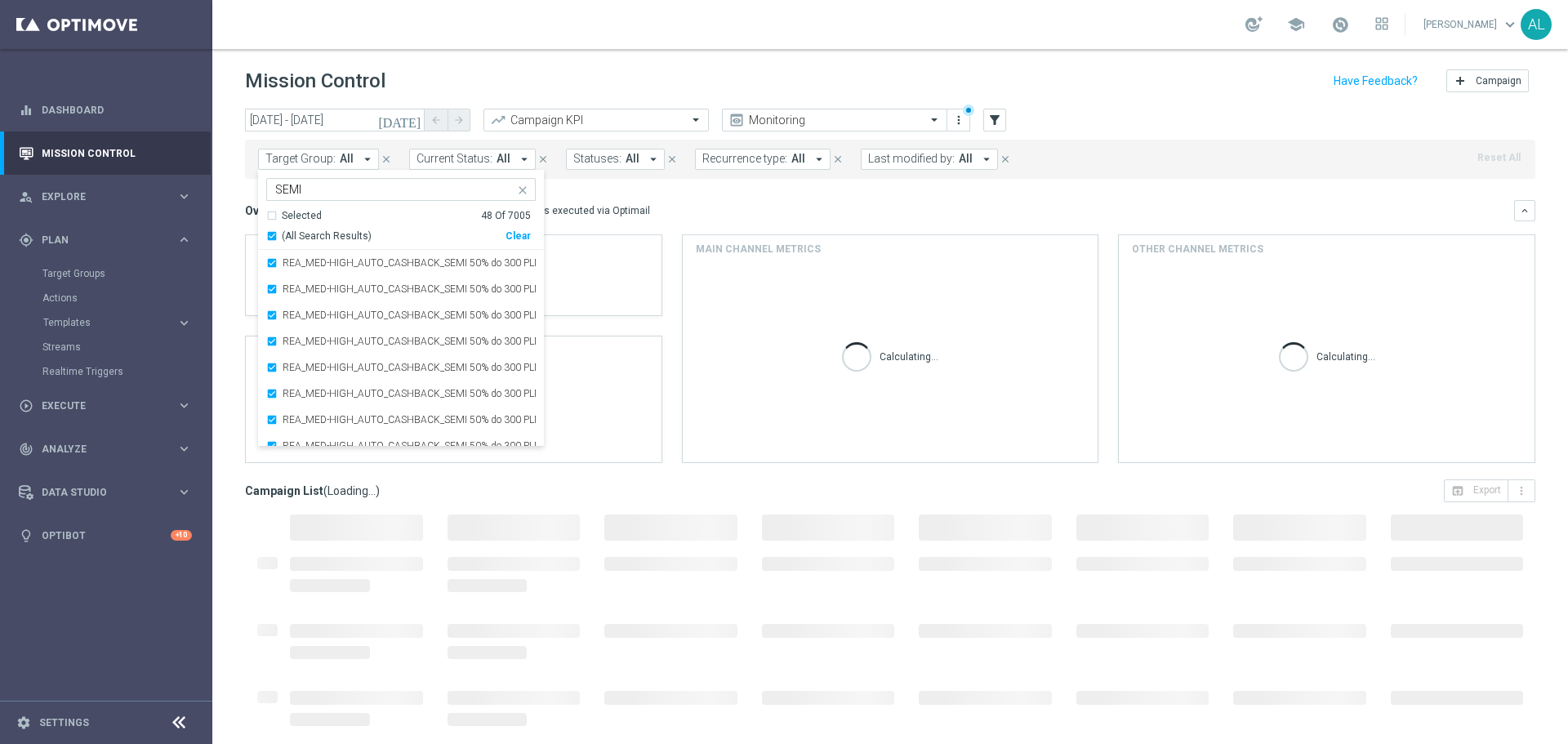
click at [811, 216] on div "Overview: Optimail arrow_drop_down This overview shows data of campaigns execut…" at bounding box center [880, 211] width 1270 height 15
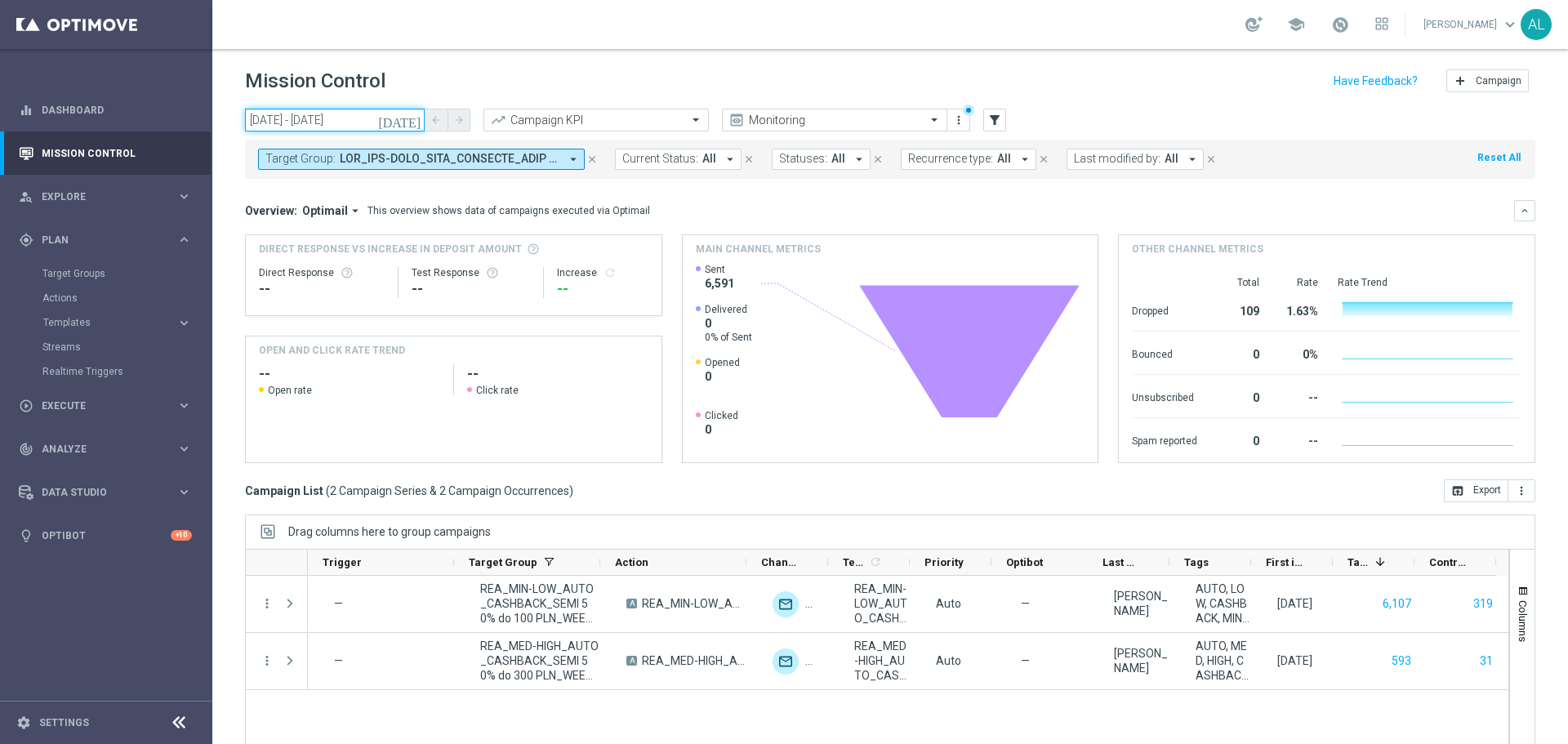
click at [293, 121] on input "[DATE] - [DATE]" at bounding box center [334, 119] width 179 height 22
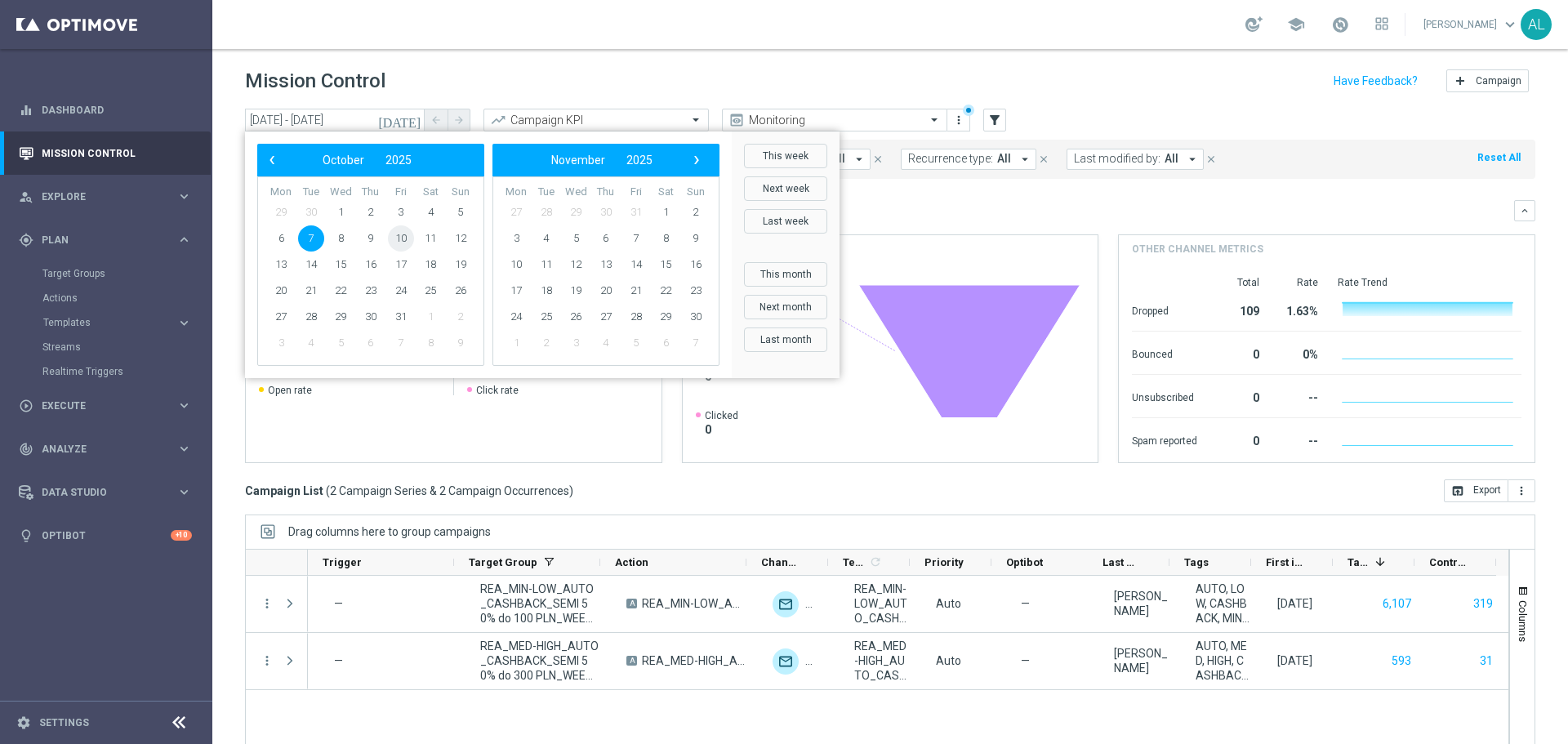
click at [399, 242] on span "10" at bounding box center [401, 238] width 26 height 26
click at [370, 235] on span "9" at bounding box center [371, 238] width 26 height 26
type input "09 Oct 2025 - 09 Oct 2025"
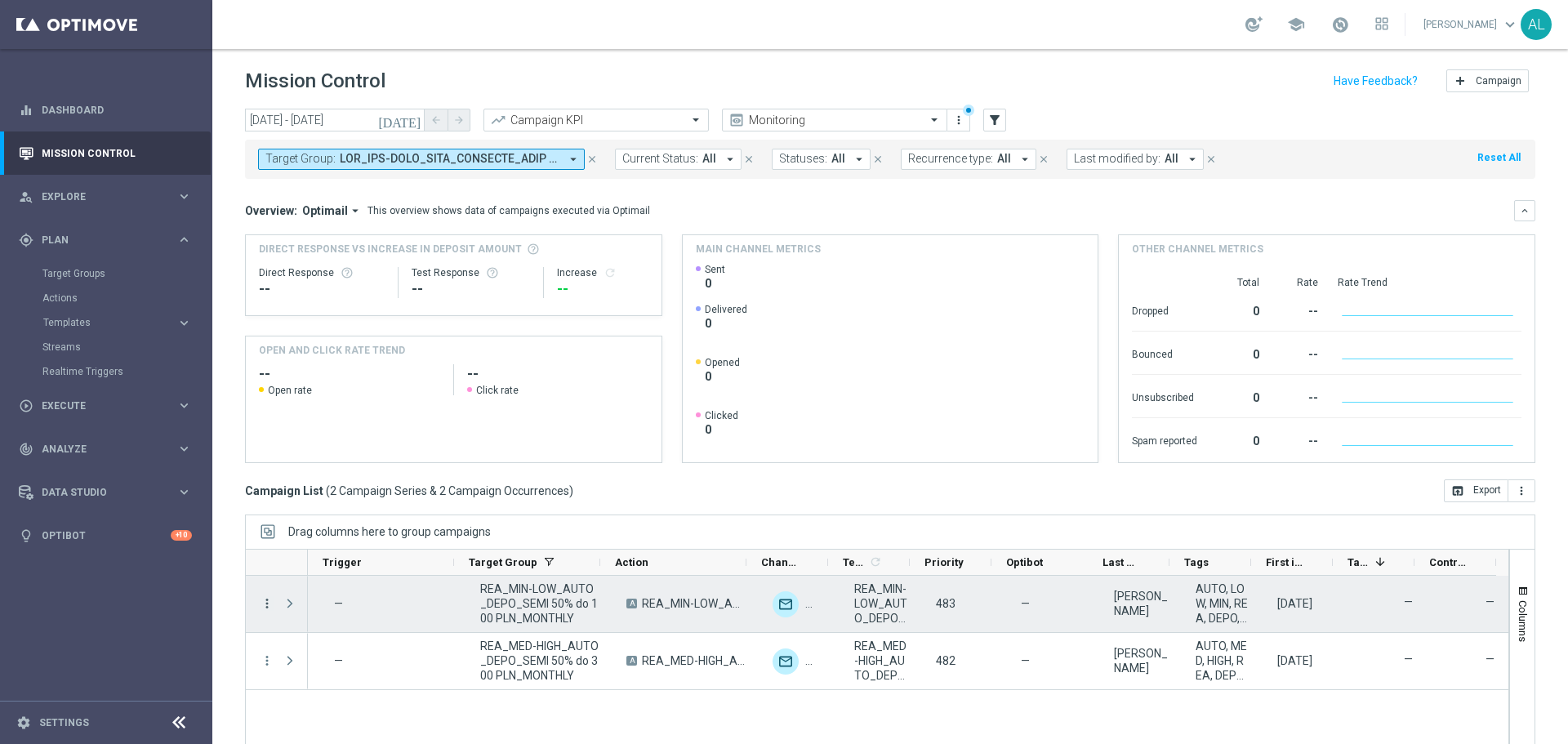
click at [268, 606] on icon "more_vert" at bounding box center [266, 603] width 15 height 15
click at [340, 580] on div "Delete" at bounding box center [375, 577] width 152 height 12
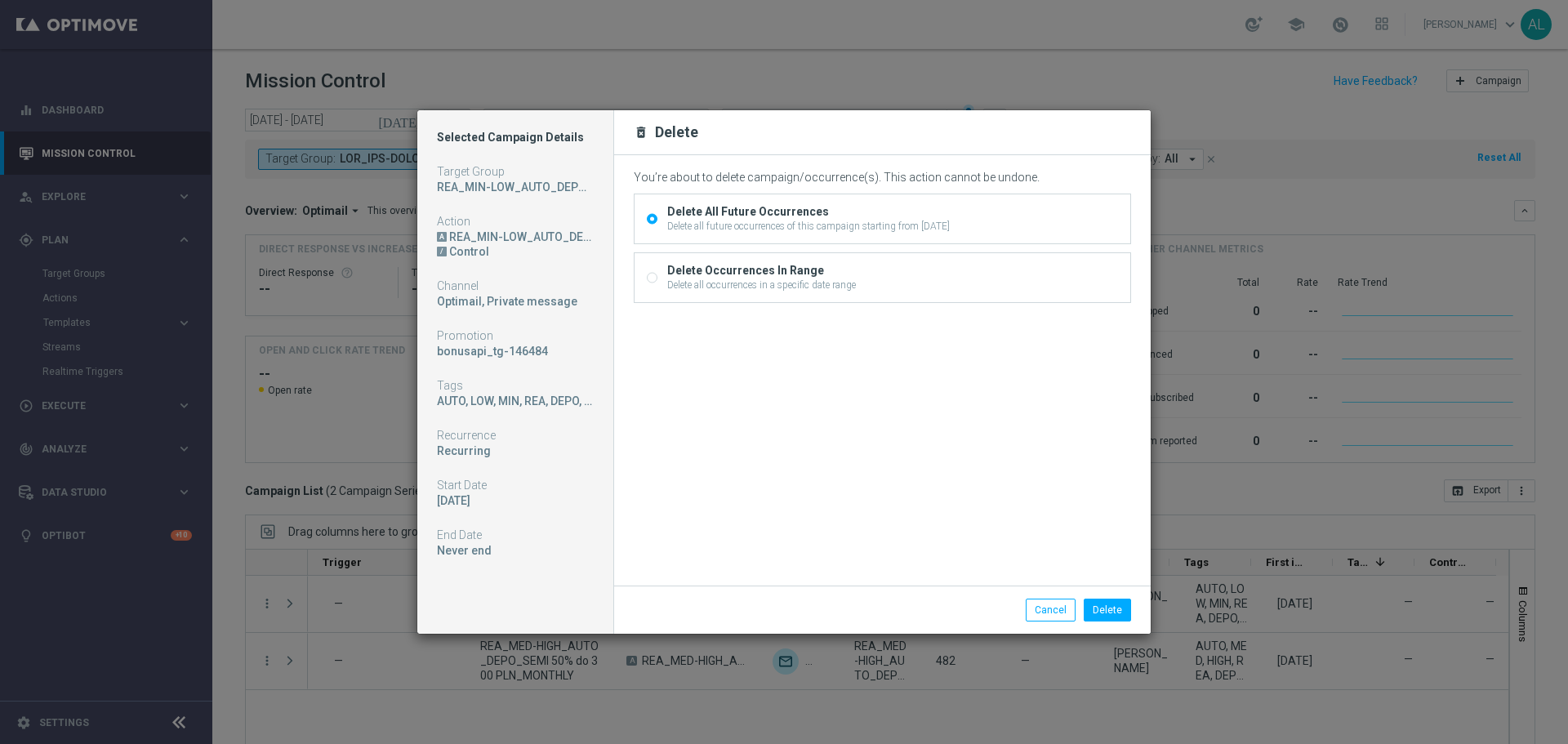
click at [728, 278] on div "Delete all occurrences in a specific date range" at bounding box center [761, 285] width 188 height 15
click at [657, 278] on input "Delete Occurrences In Range Delete all occurrences in a specific date range" at bounding box center [651, 279] width 11 height 11
radio input "true"
radio input "false"
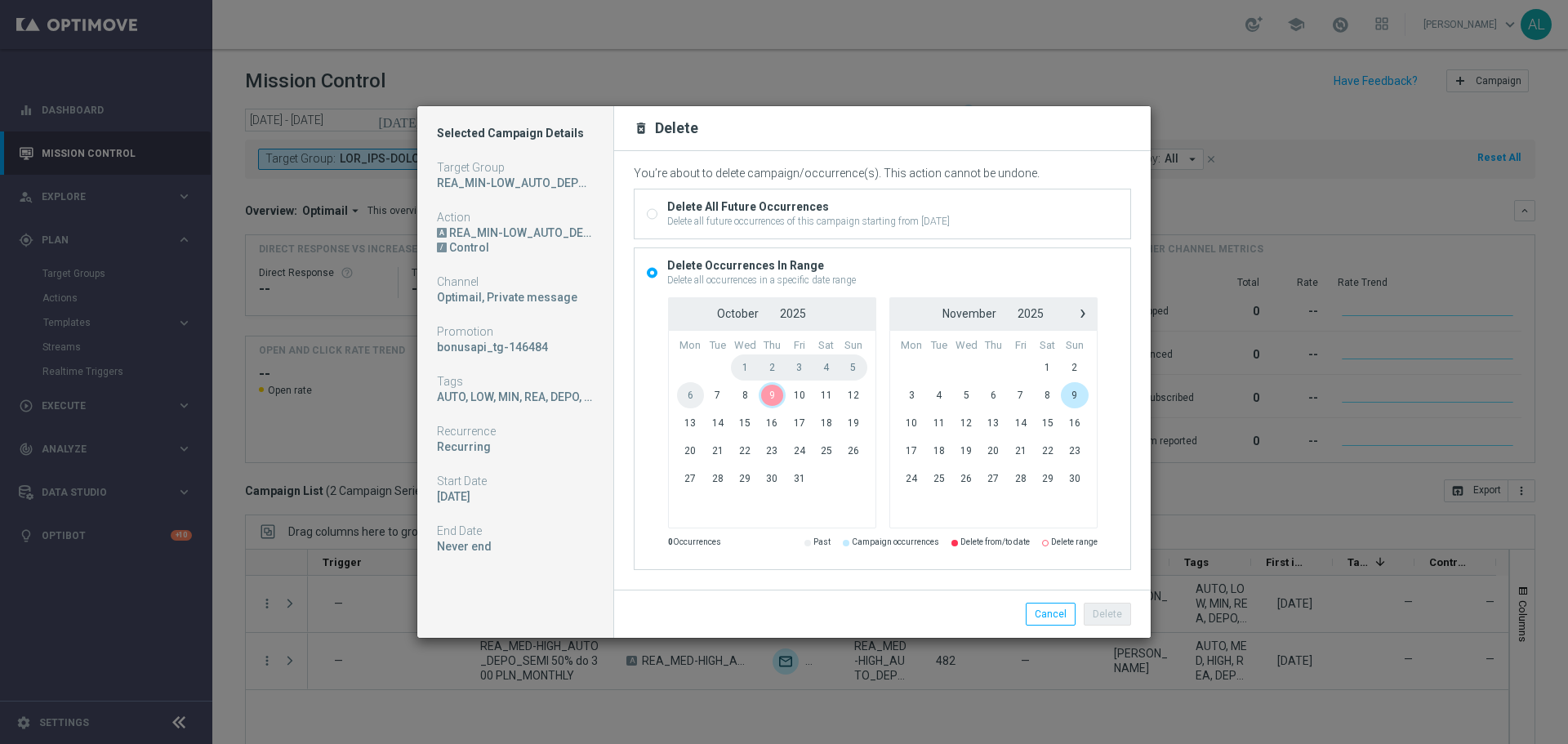
click at [770, 394] on span "9" at bounding box center [772, 395] width 27 height 26
click at [772, 399] on span "9" at bounding box center [772, 395] width 27 height 26
click at [1109, 613] on button "Delete" at bounding box center [1107, 613] width 48 height 22
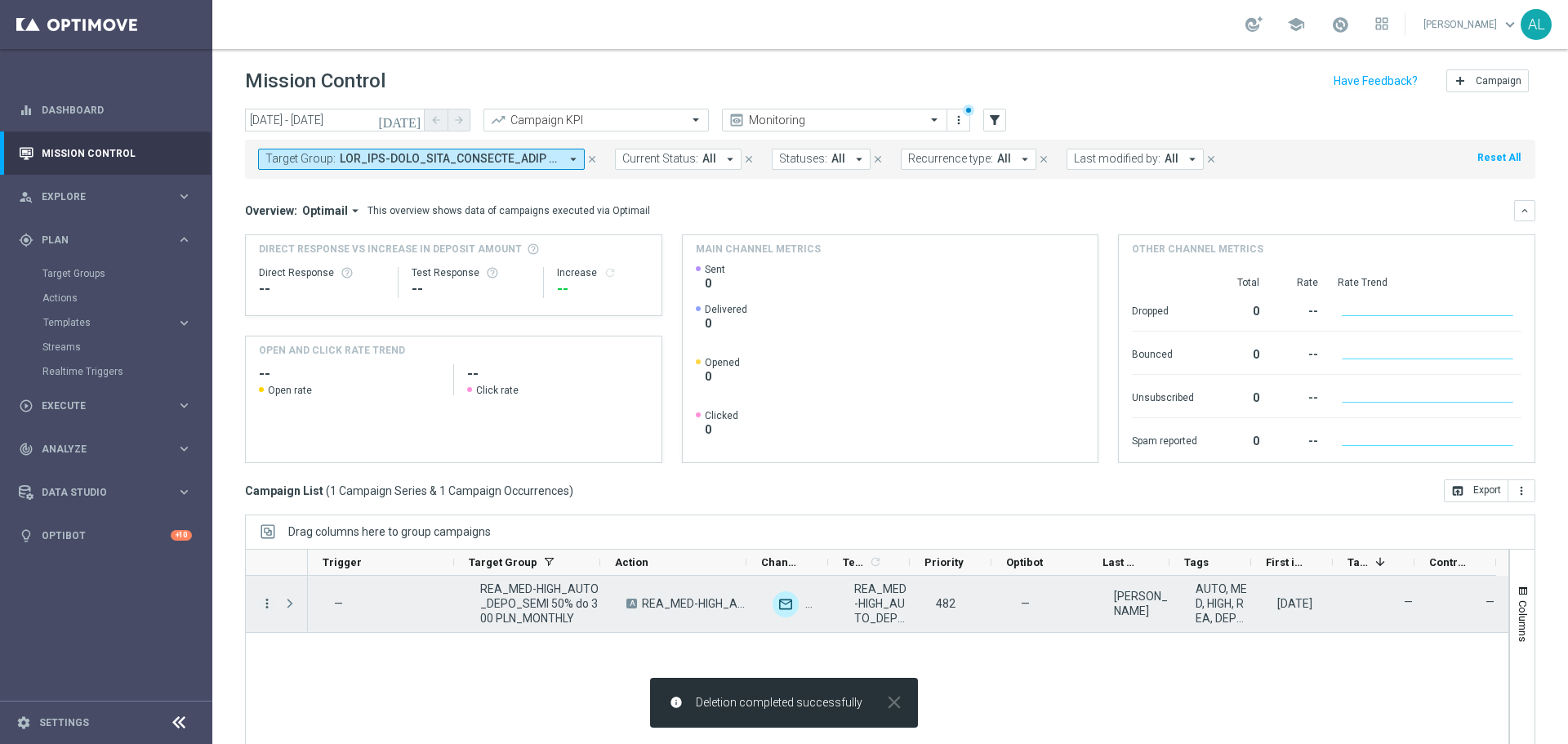
click at [264, 605] on icon "more_vert" at bounding box center [266, 603] width 15 height 15
click at [344, 579] on div "Delete" at bounding box center [375, 577] width 152 height 12
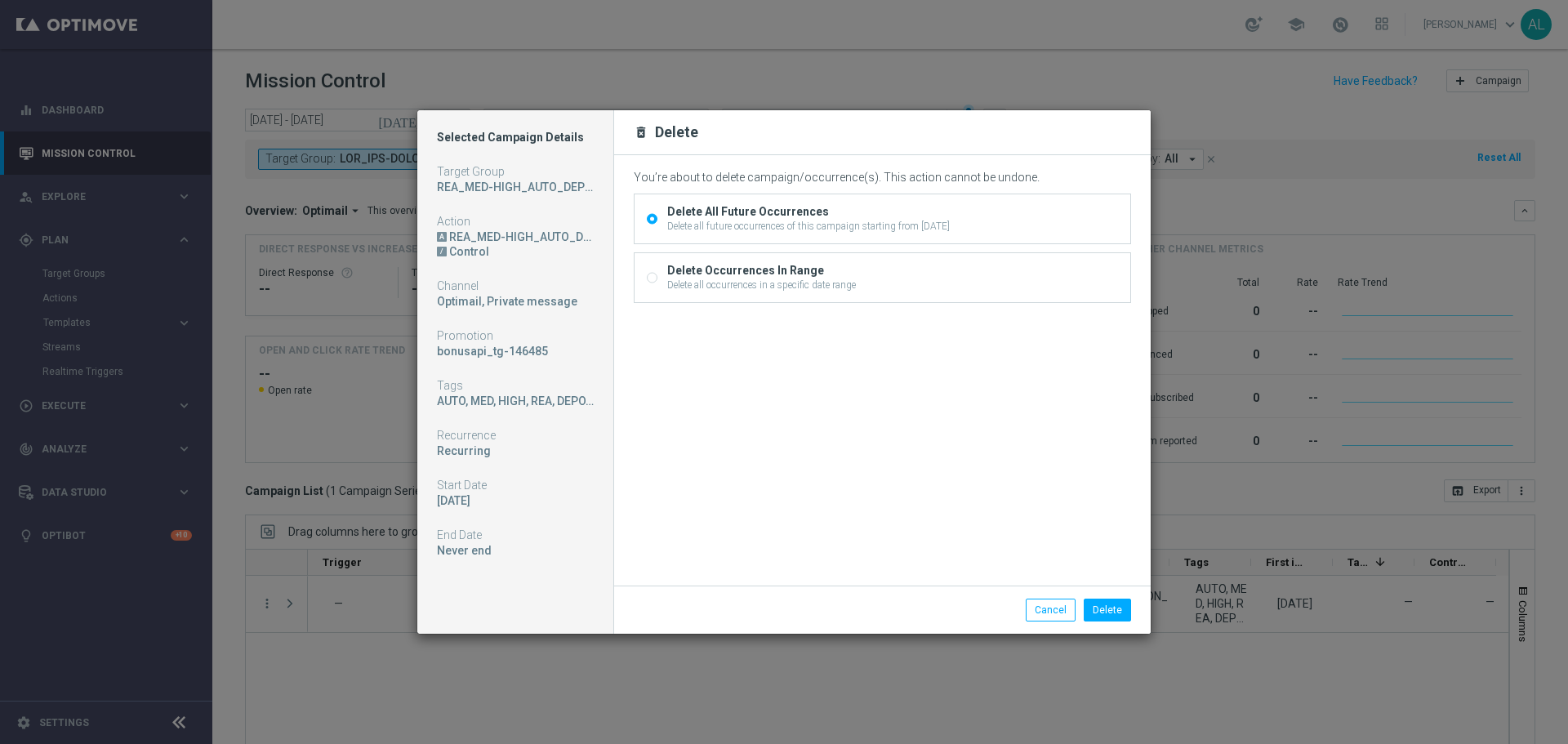
click at [717, 284] on div "Delete all occurrences in a specific date range" at bounding box center [761, 285] width 188 height 15
click at [657, 284] on input "Delete Occurrences In Range Delete all occurrences in a specific date range" at bounding box center [651, 279] width 11 height 11
radio input "true"
radio input "false"
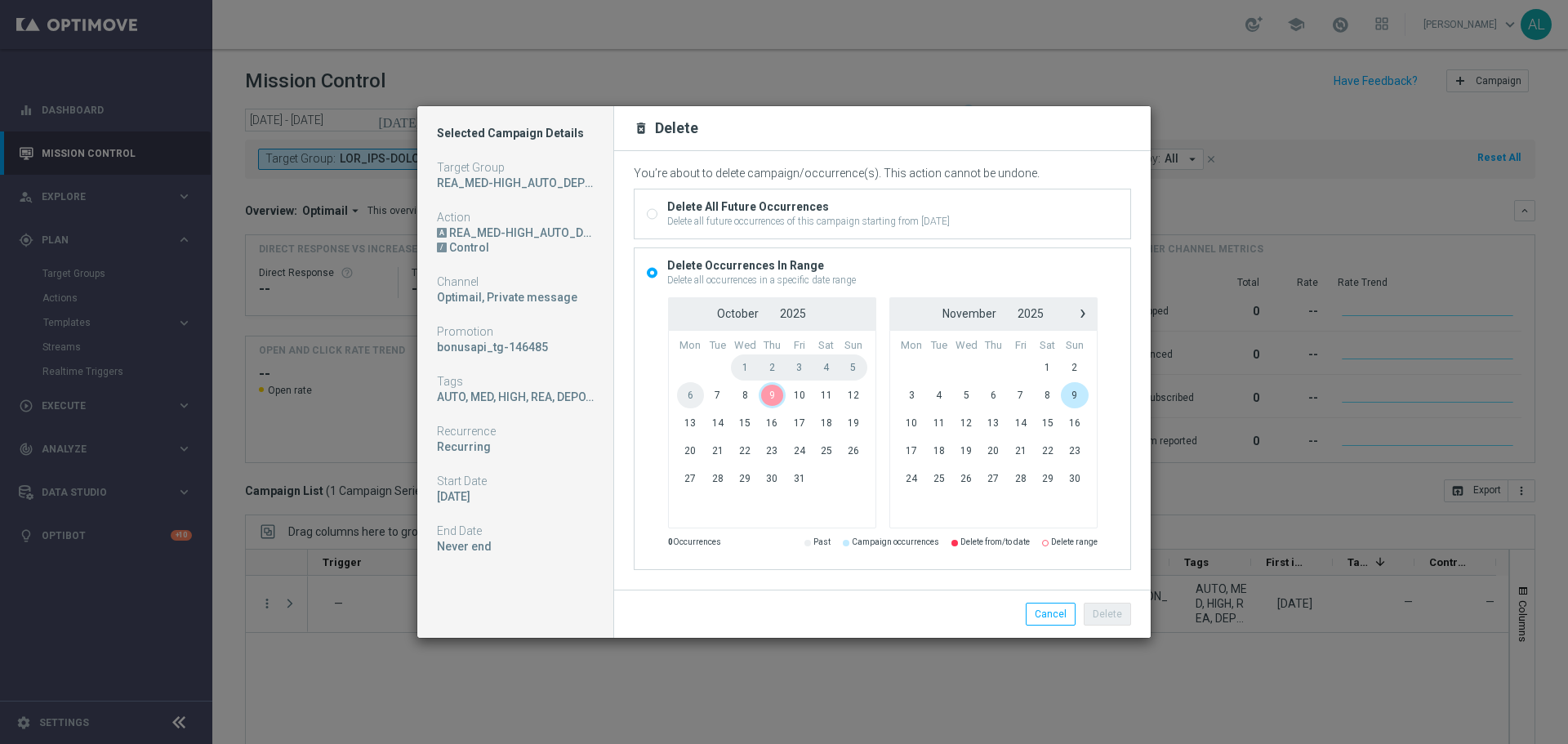
click at [769, 405] on span "9" at bounding box center [772, 395] width 27 height 26
click at [767, 404] on span "9" at bounding box center [772, 395] width 27 height 26
click at [1107, 611] on button "Delete" at bounding box center [1107, 613] width 48 height 22
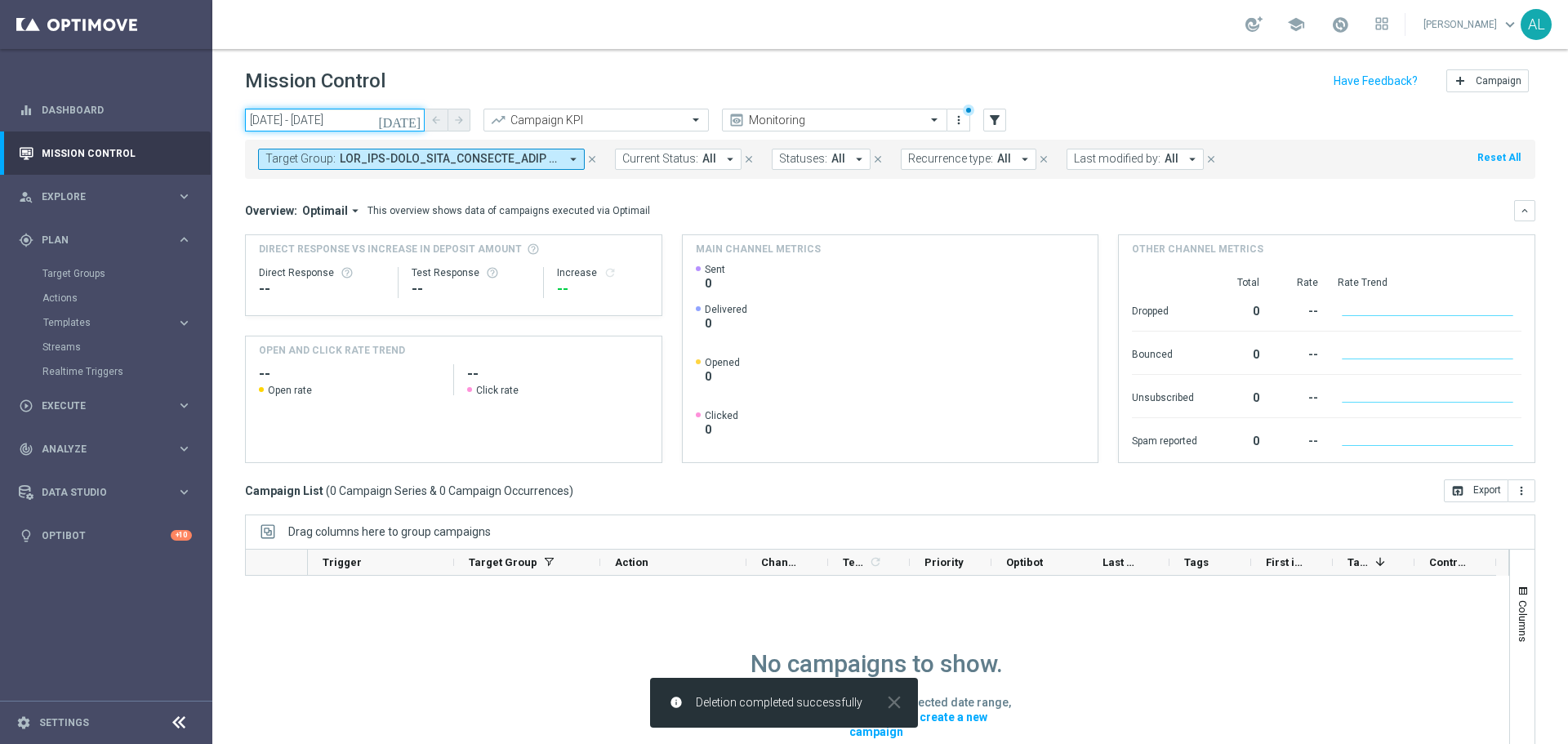
click at [308, 118] on input "09 Oct 2025 - 09 Oct 2025" at bounding box center [334, 119] width 179 height 22
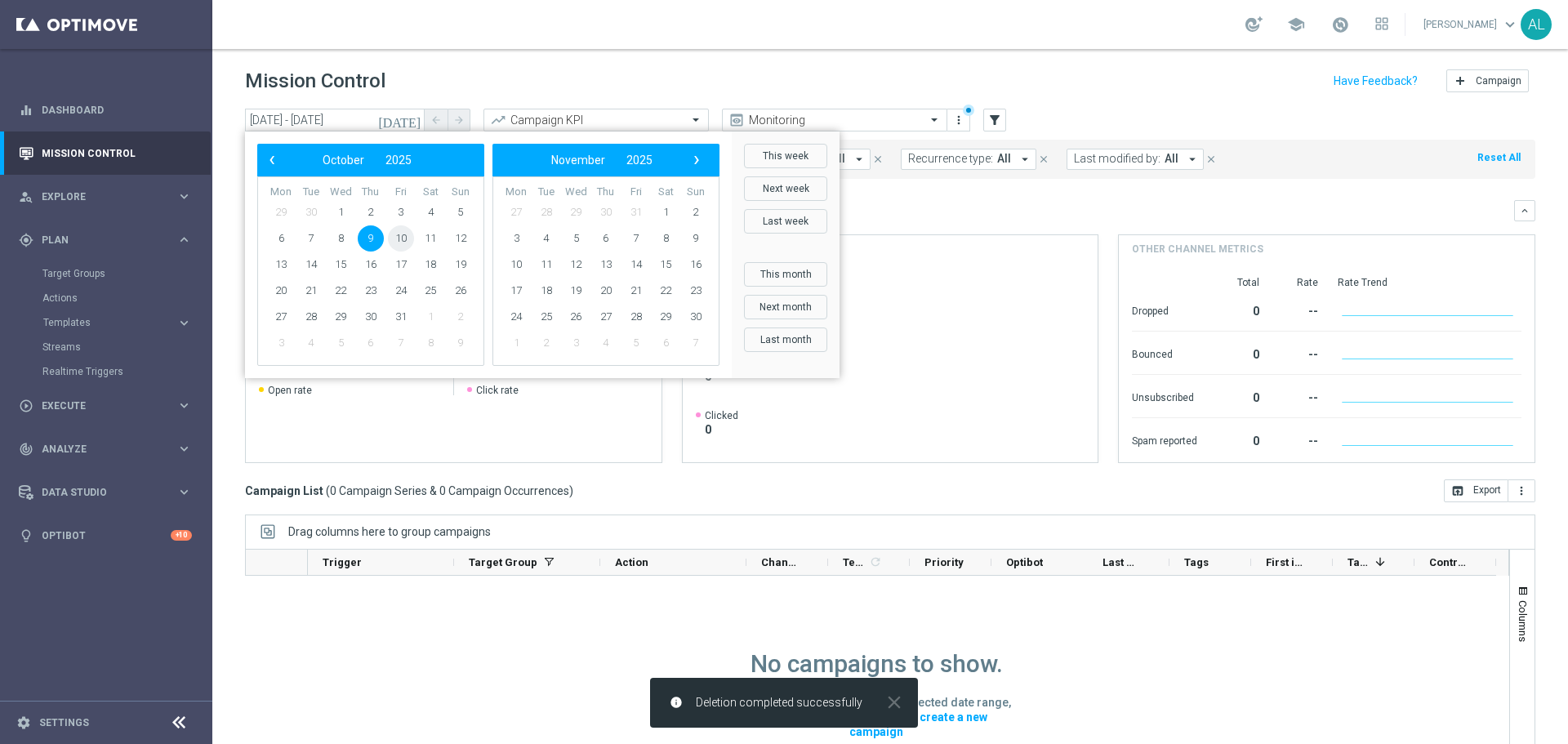
click at [400, 240] on span "10" at bounding box center [401, 238] width 26 height 26
type input "10 Oct 2025 - 10 Oct 2025"
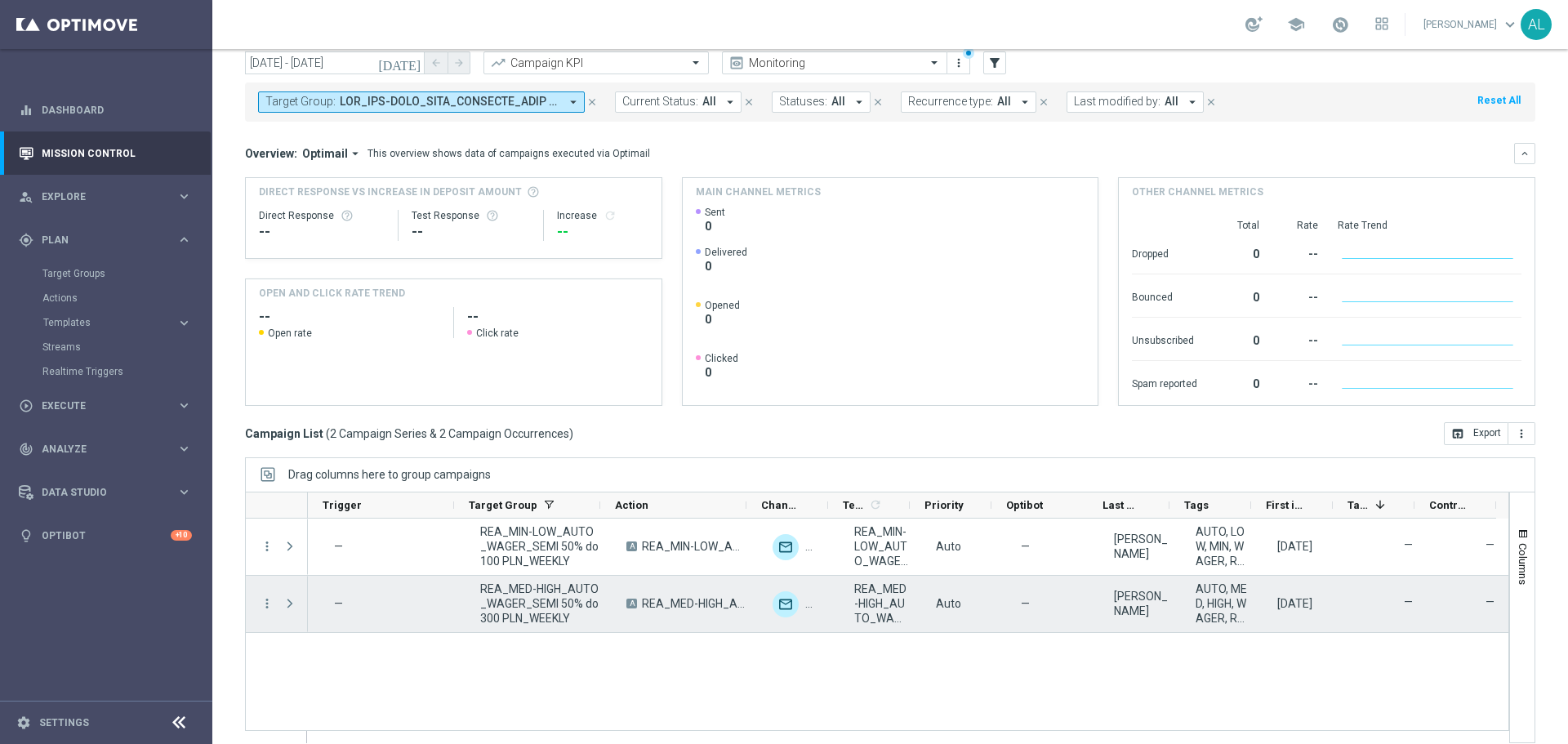
scroll to position [73, 0]
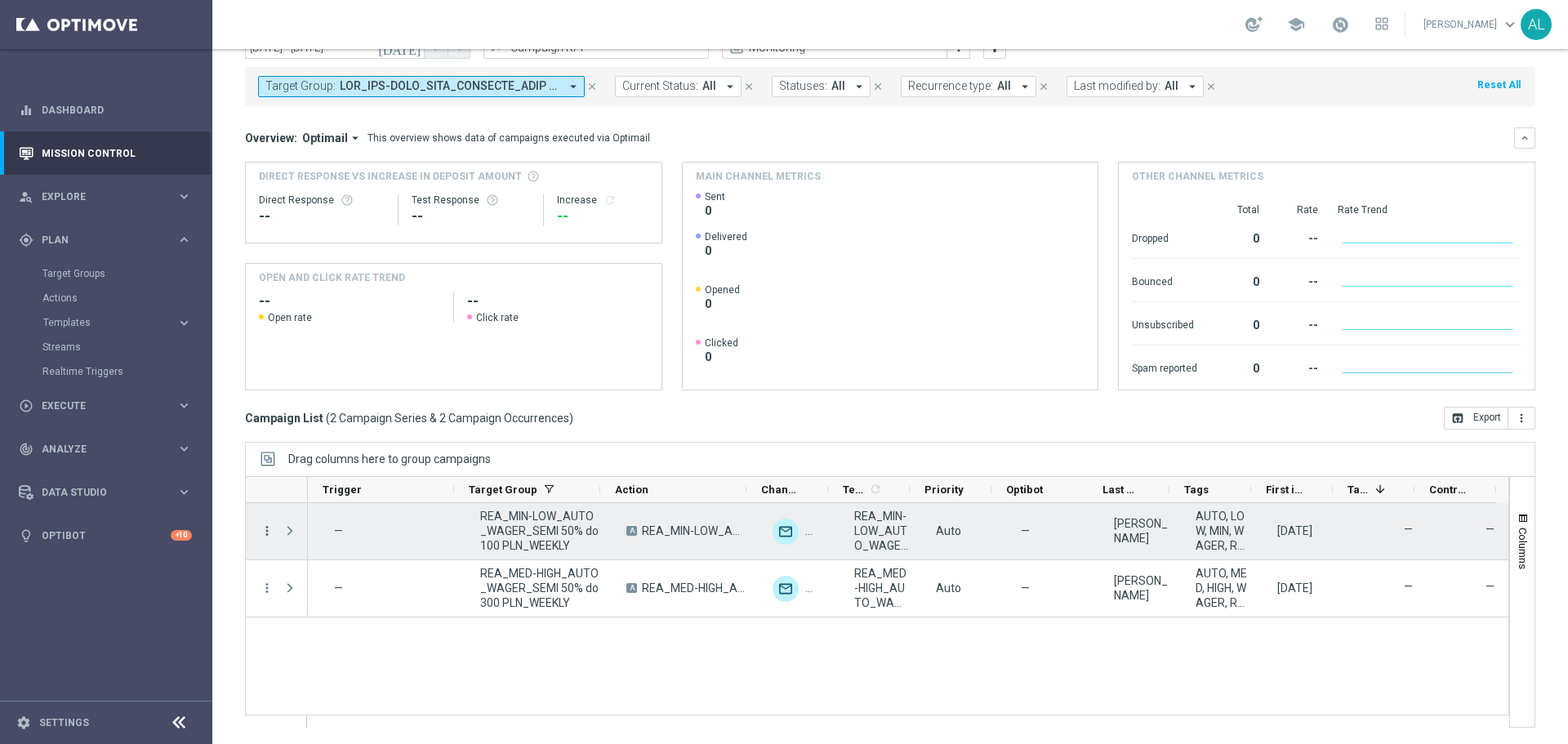
click at [264, 532] on icon "more_vert" at bounding box center [266, 530] width 15 height 15
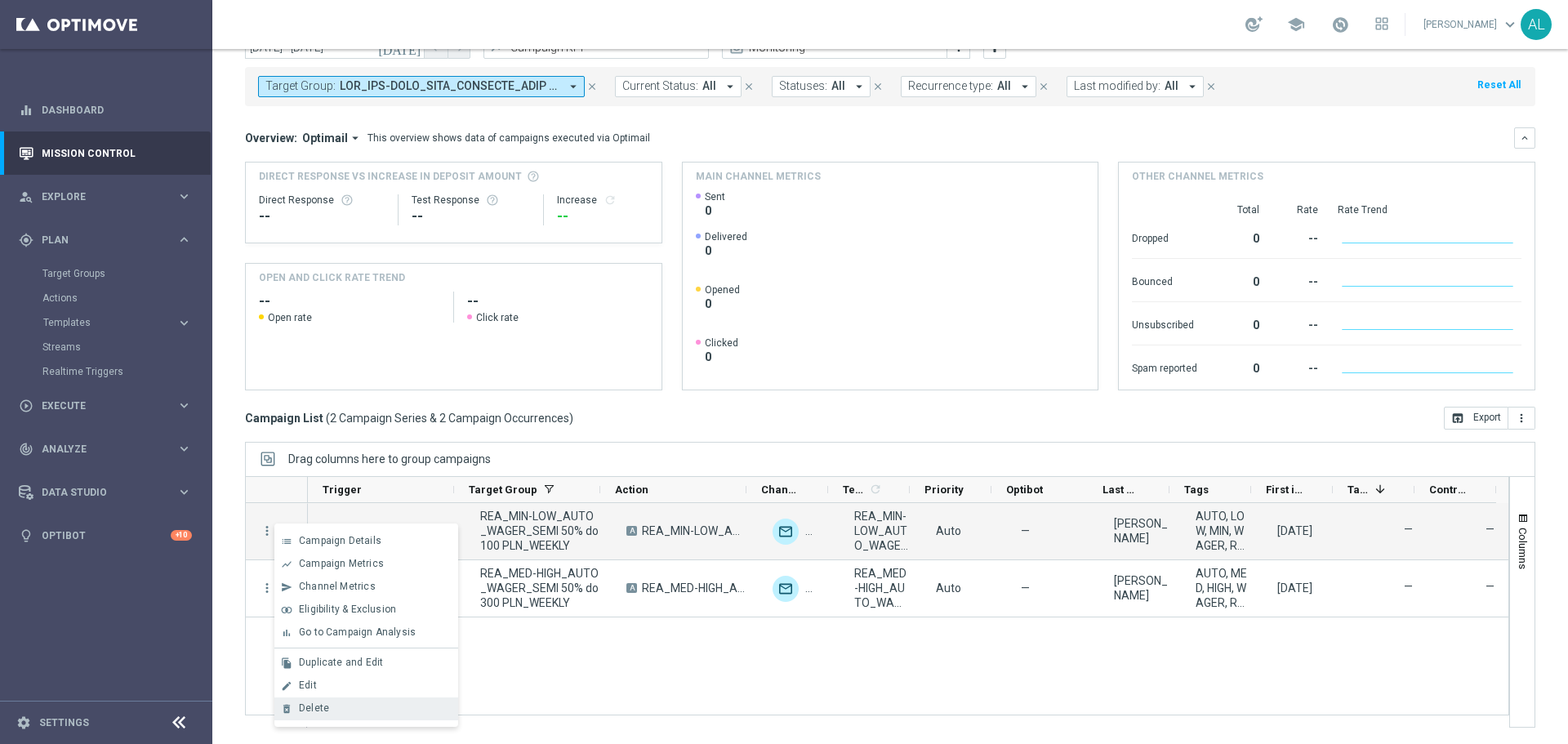
click at [349, 704] on div "Delete" at bounding box center [375, 708] width 152 height 12
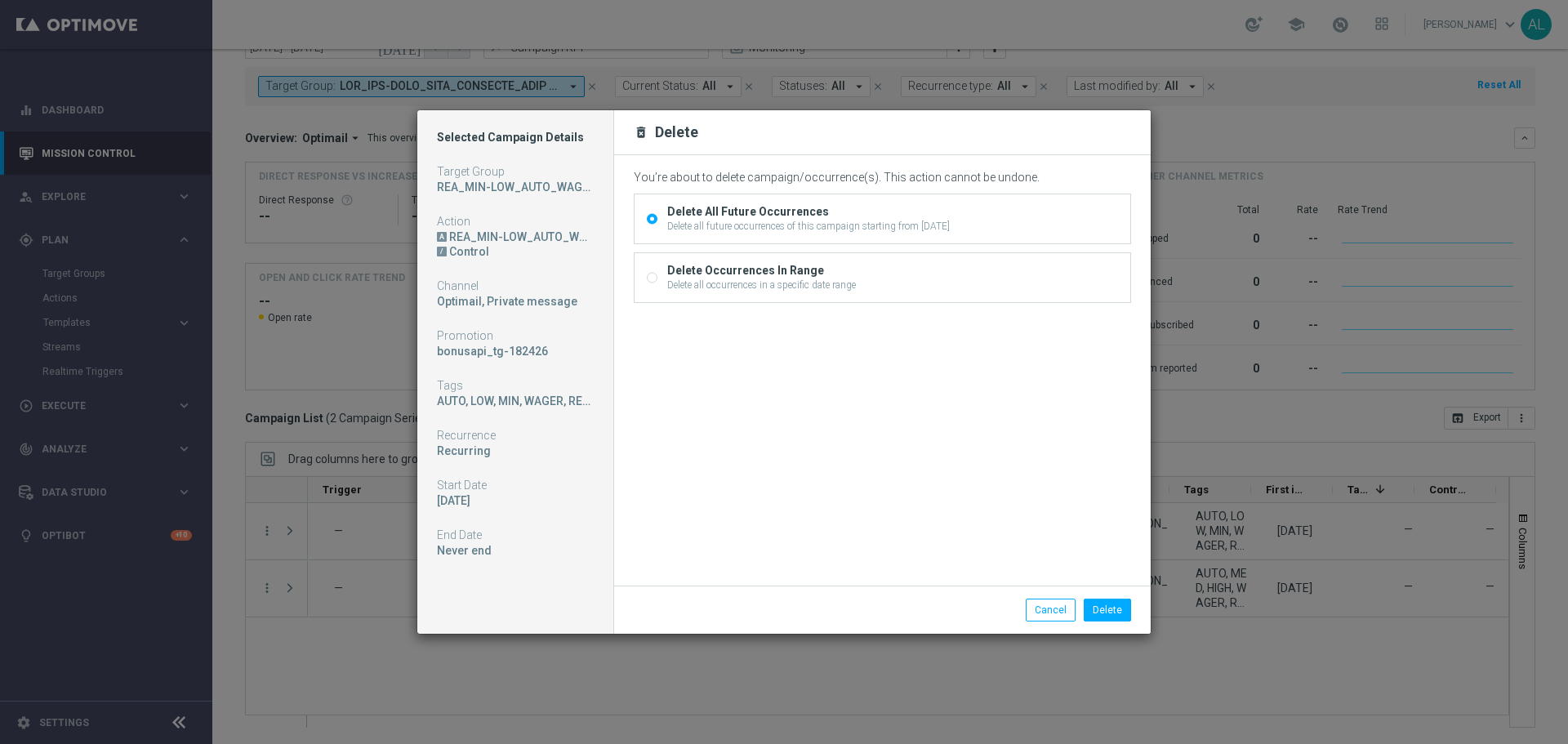
click at [766, 274] on div "Delete Occurrences In Range" at bounding box center [761, 270] width 188 height 15
click at [657, 274] on input "Delete Occurrences In Range Delete all occurrences in a specific date range" at bounding box center [651, 279] width 11 height 11
radio input "true"
radio input "false"
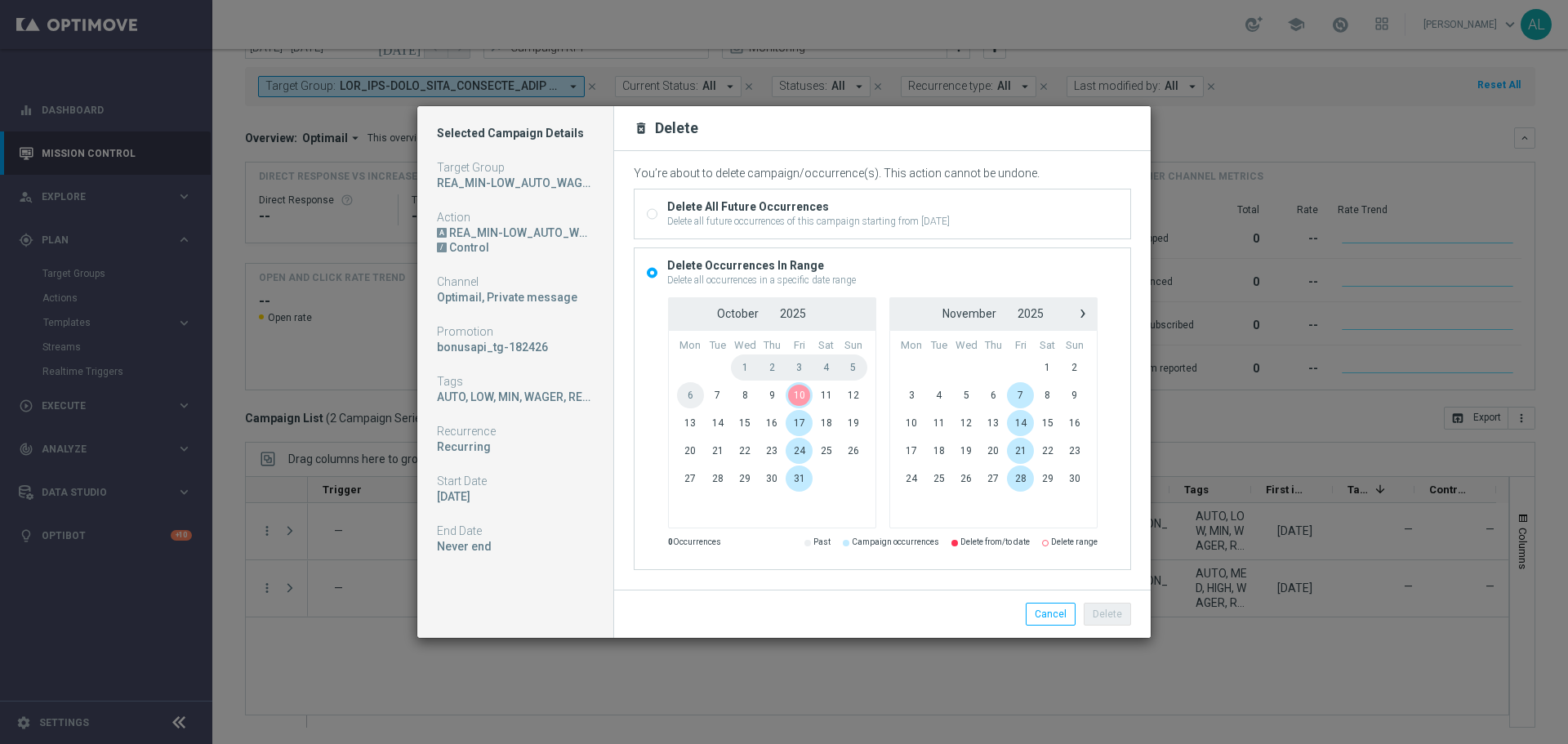
click at [801, 395] on span "10" at bounding box center [800, 395] width 27 height 26
click at [1119, 611] on button "Delete" at bounding box center [1107, 613] width 48 height 22
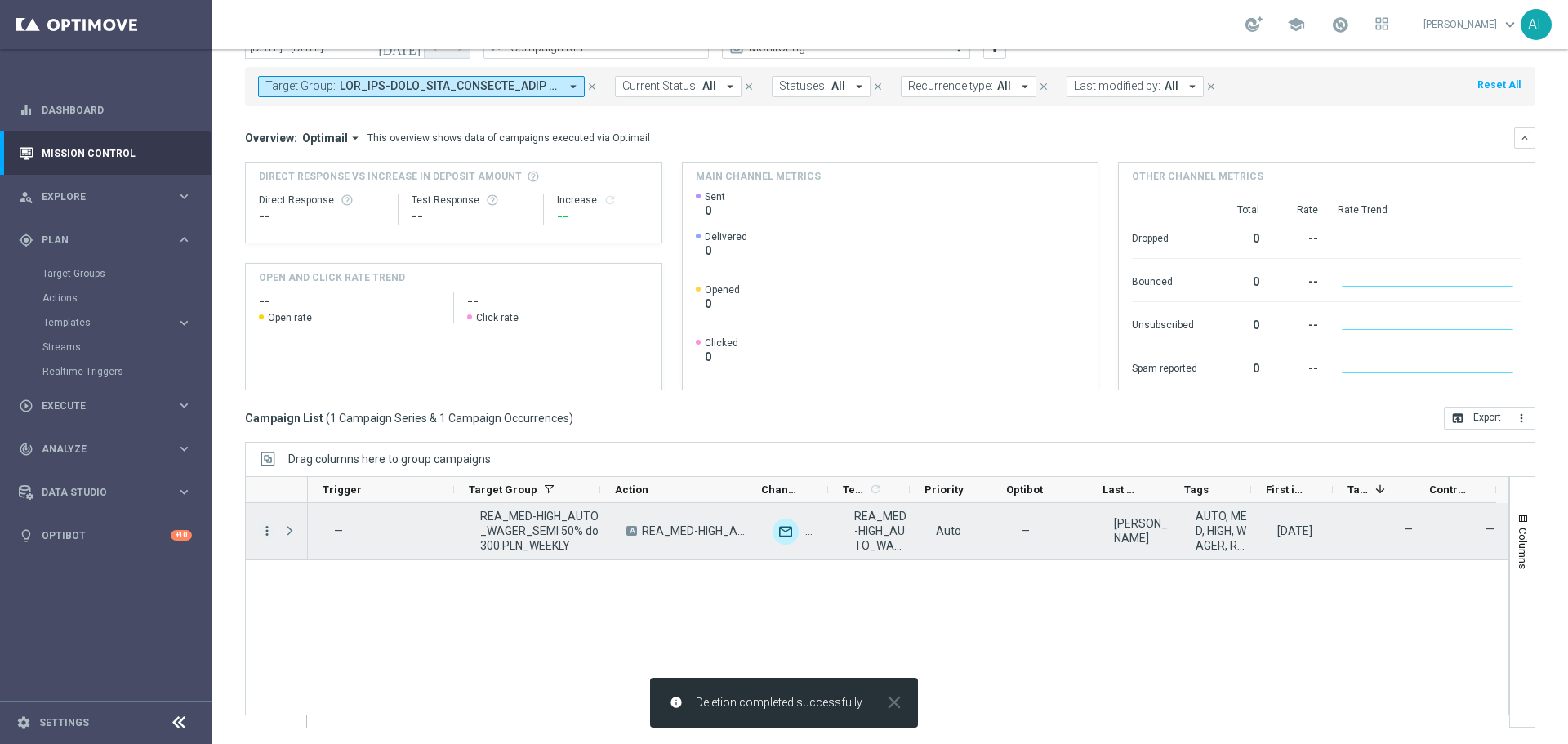
click at [269, 534] on icon "more_vert" at bounding box center [266, 530] width 15 height 15
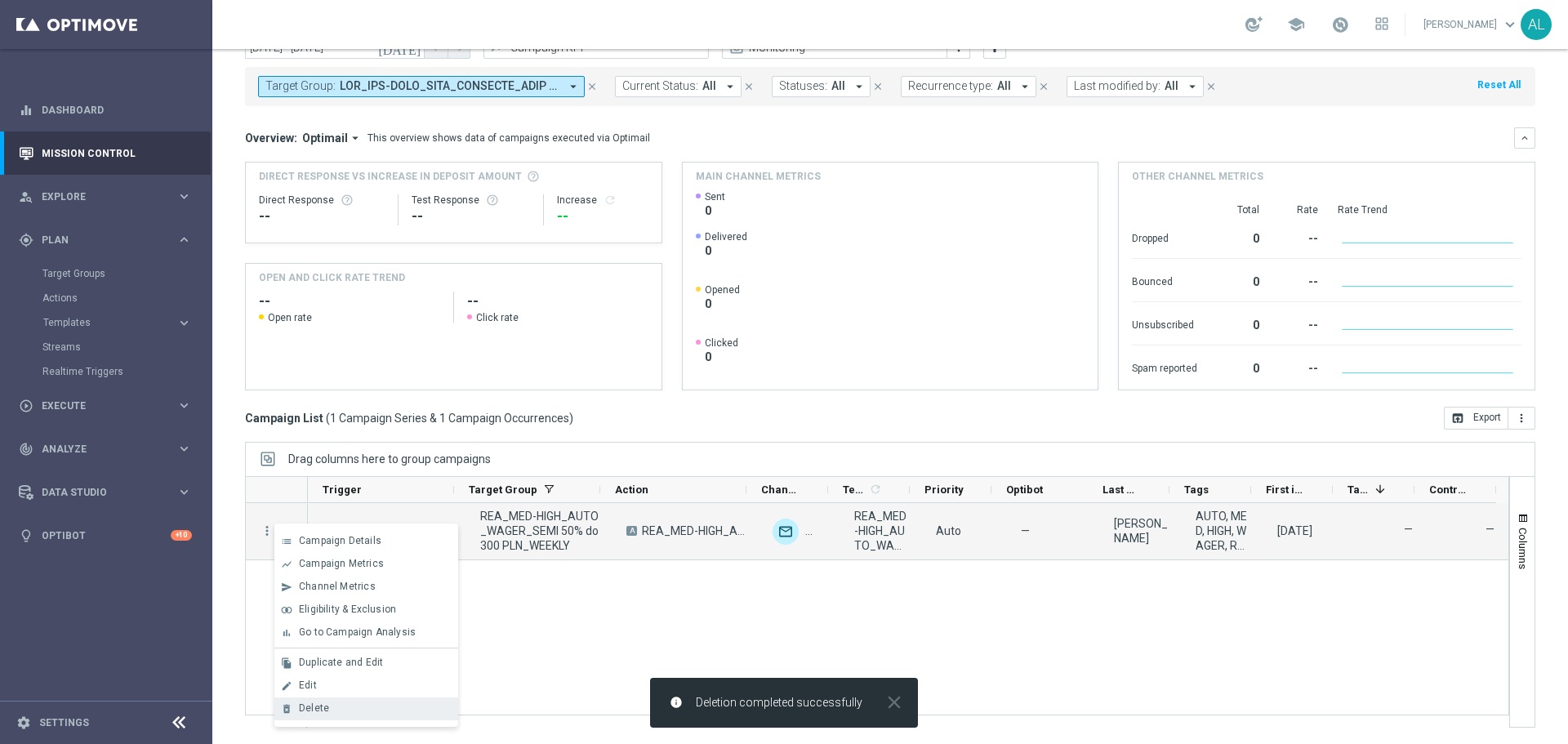
click at [361, 712] on div "Delete" at bounding box center [375, 708] width 152 height 12
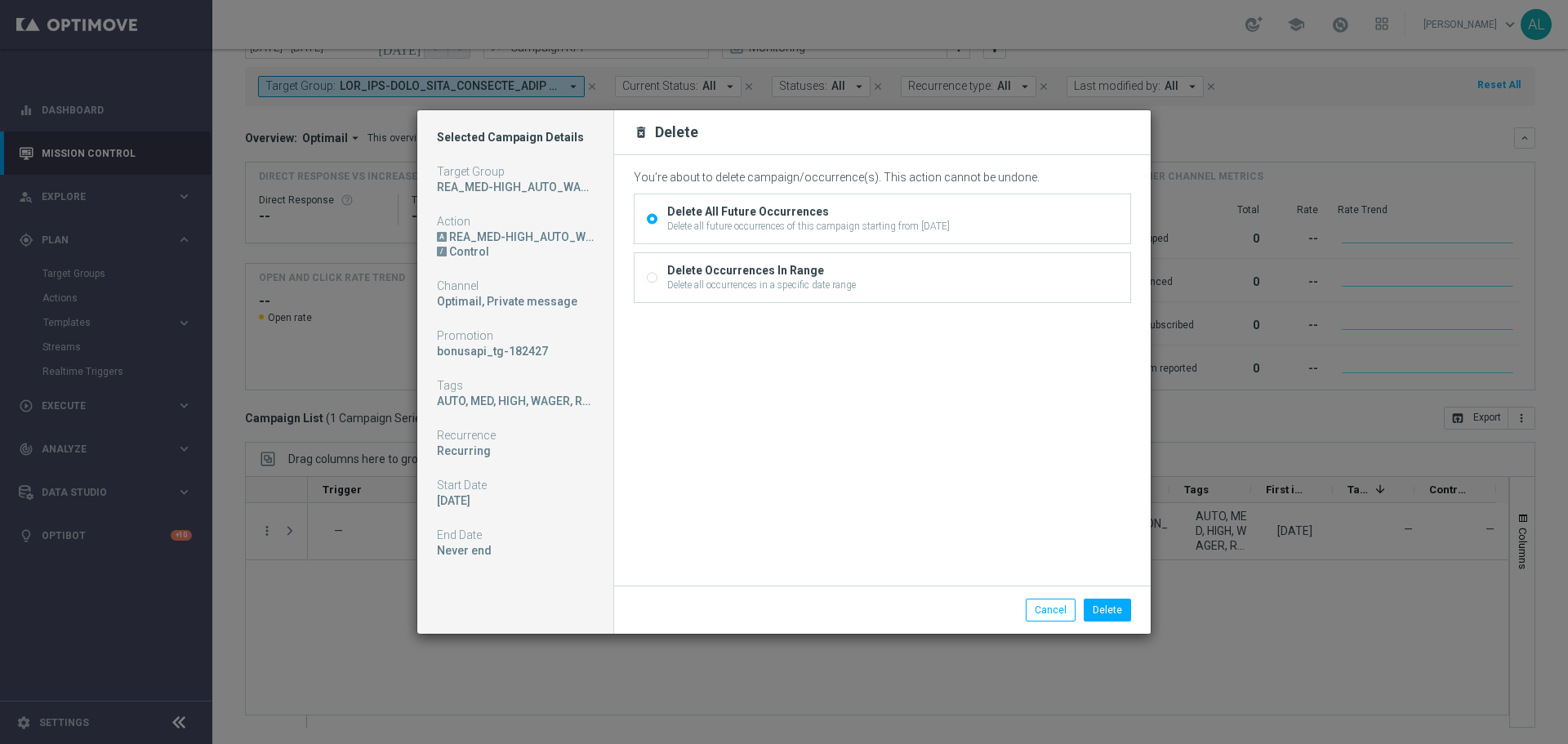
click at [669, 276] on div "Delete Occurrences In Range" at bounding box center [761, 270] width 188 height 15
click at [657, 276] on input "Delete Occurrences In Range Delete all occurrences in a specific date range" at bounding box center [651, 279] width 11 height 11
radio input "true"
radio input "false"
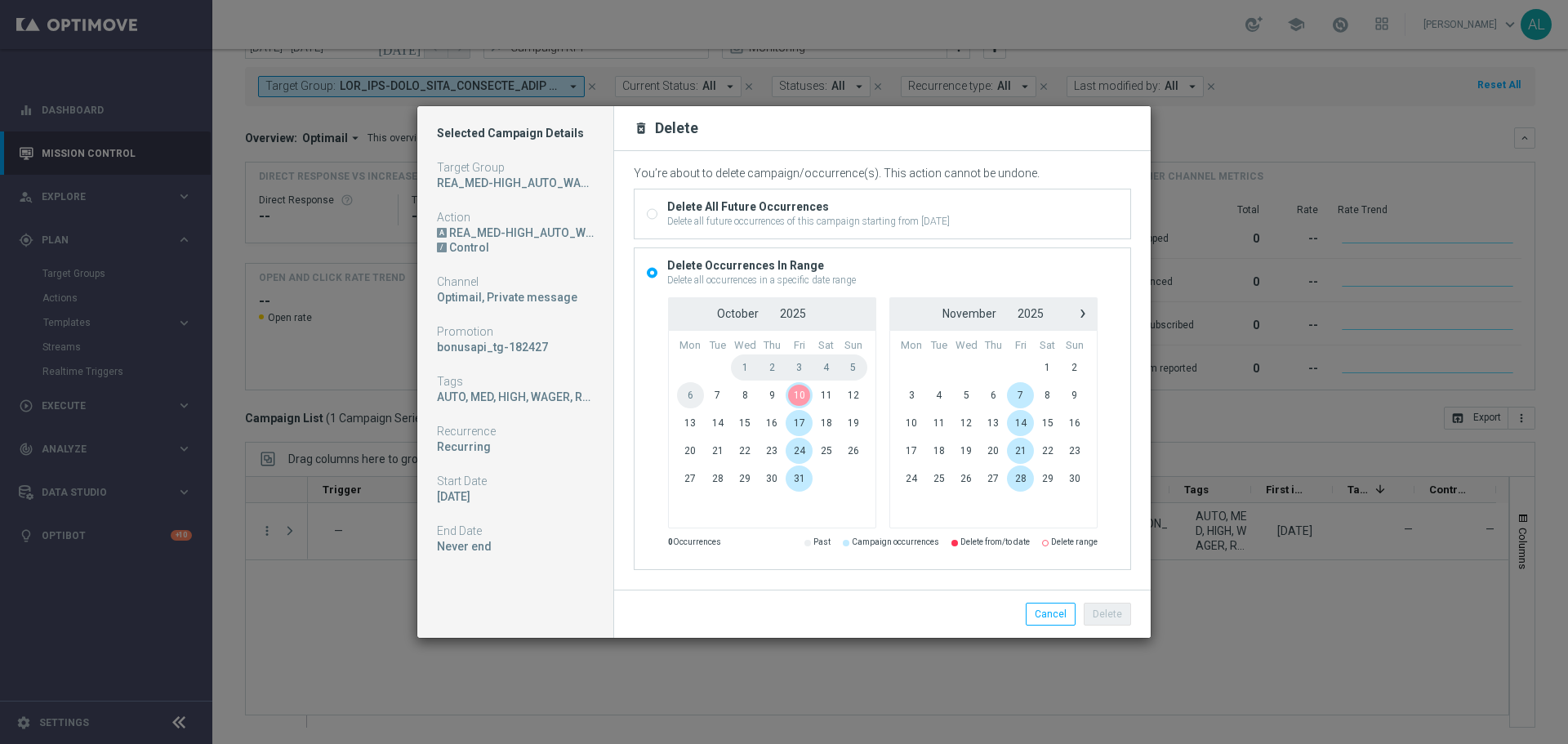
click at [801, 397] on span "10" at bounding box center [800, 395] width 27 height 26
click at [1111, 616] on button "Delete" at bounding box center [1107, 613] width 48 height 22
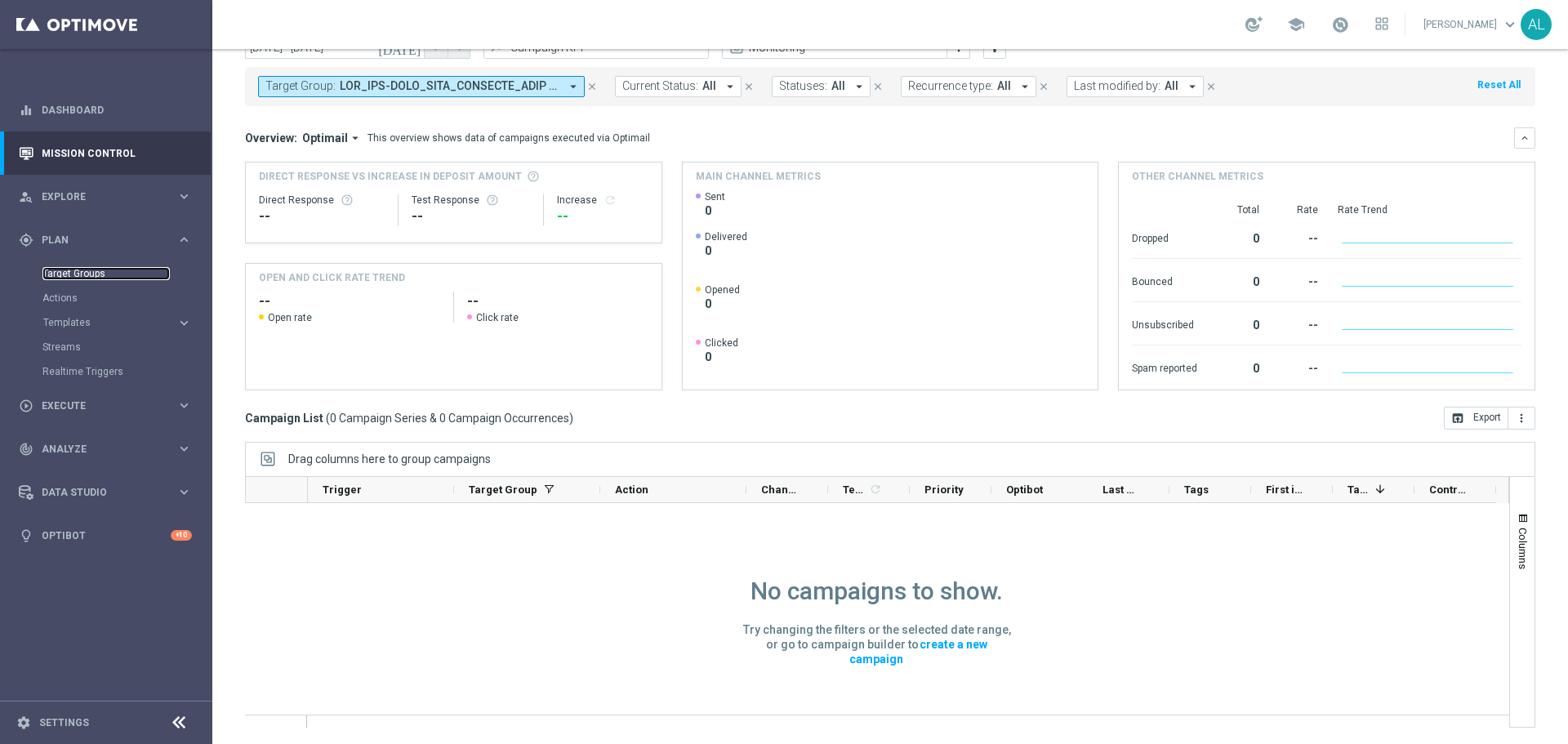
click at [81, 276] on link "Target Groups" at bounding box center [106, 273] width 128 height 13
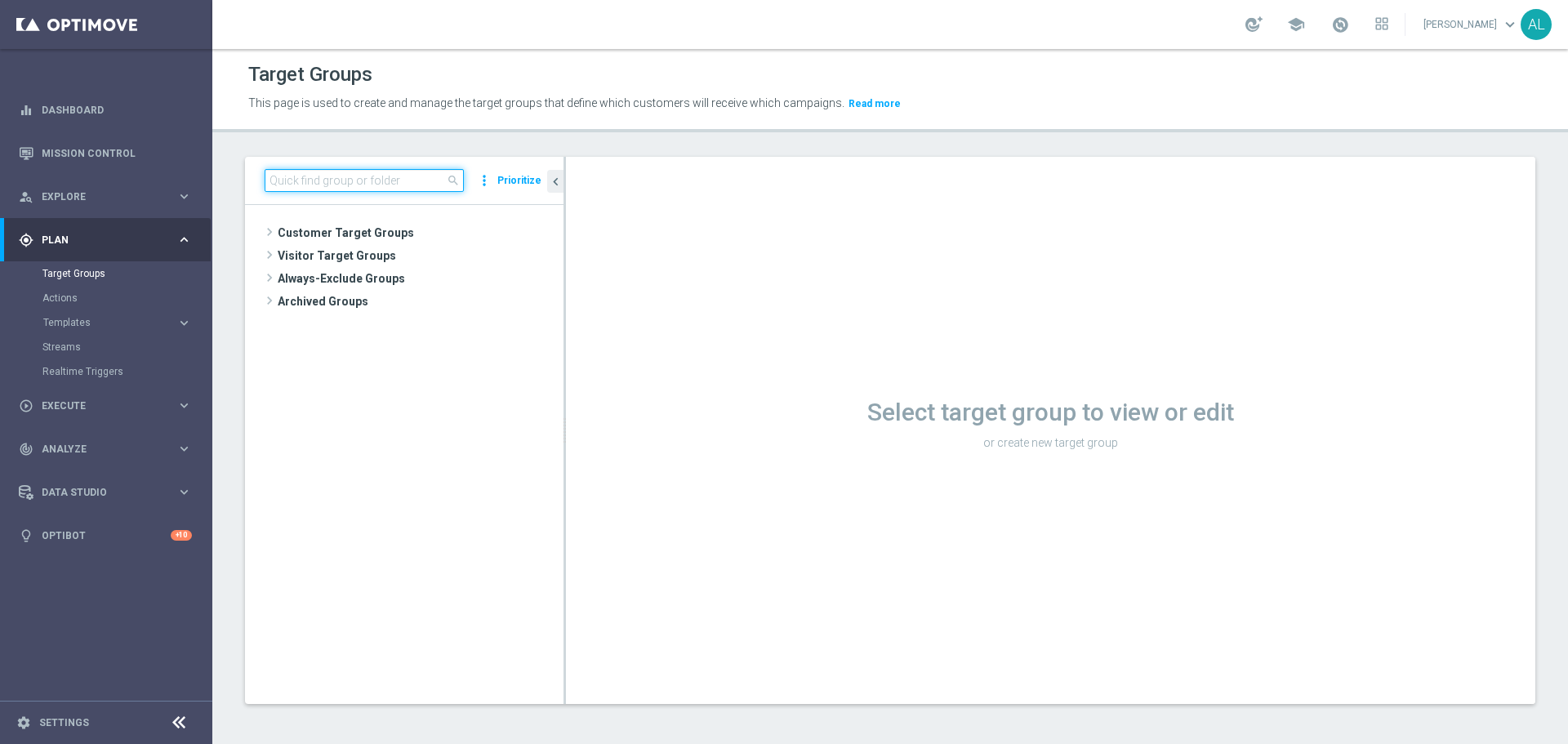
click at [355, 183] on input at bounding box center [364, 179] width 199 height 22
paste input "D_ALL_TARGET_WAGER_TENIS 50% do 300 PLN sms_051025"
type input "D_ALL_TARGET_WAGER_TENIS 50% do 300 PLN sms_051025"
click at [319, 232] on span "Customer Target Groups" at bounding box center [401, 232] width 247 height 22
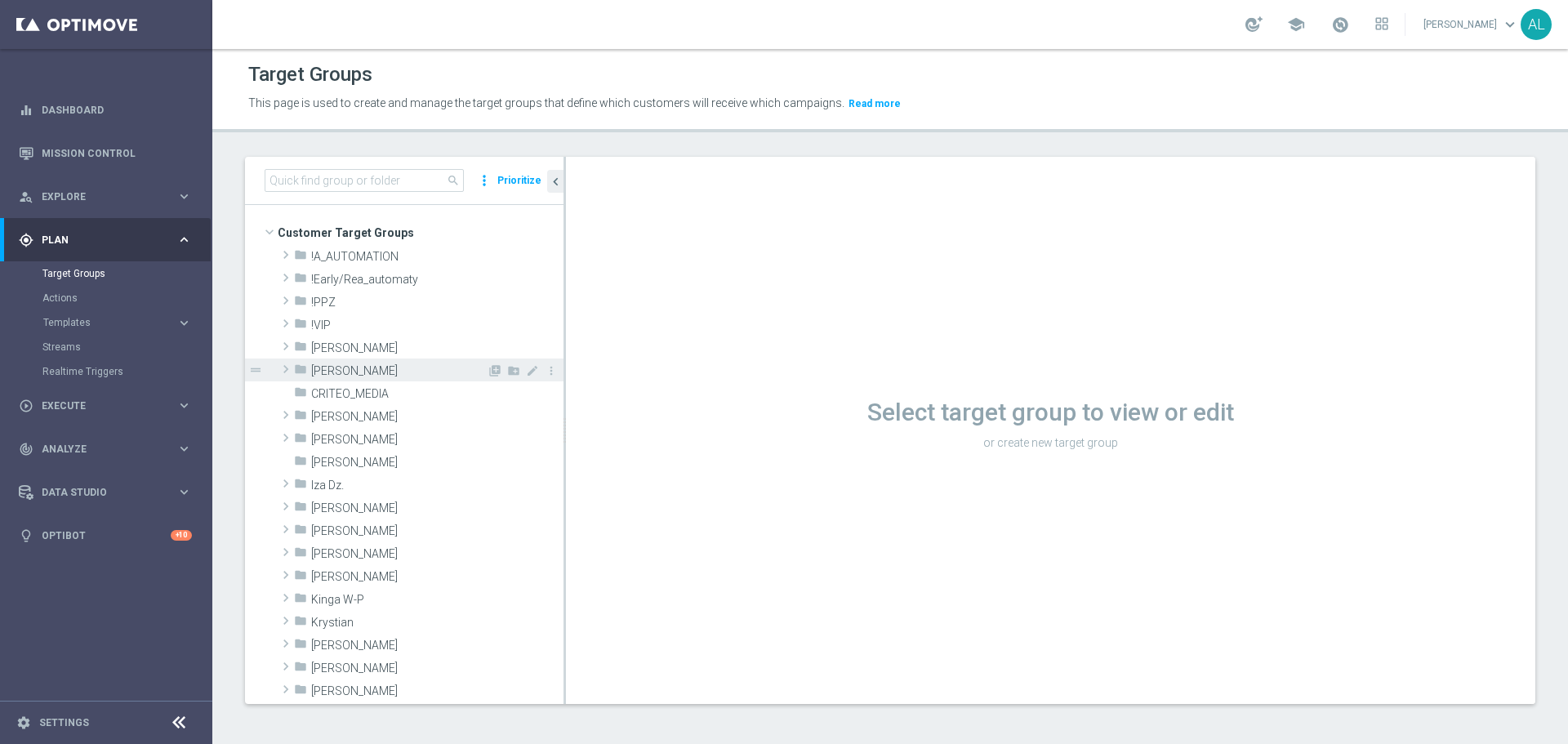
click at [354, 365] on span "[PERSON_NAME]" at bounding box center [399, 372] width 176 height 14
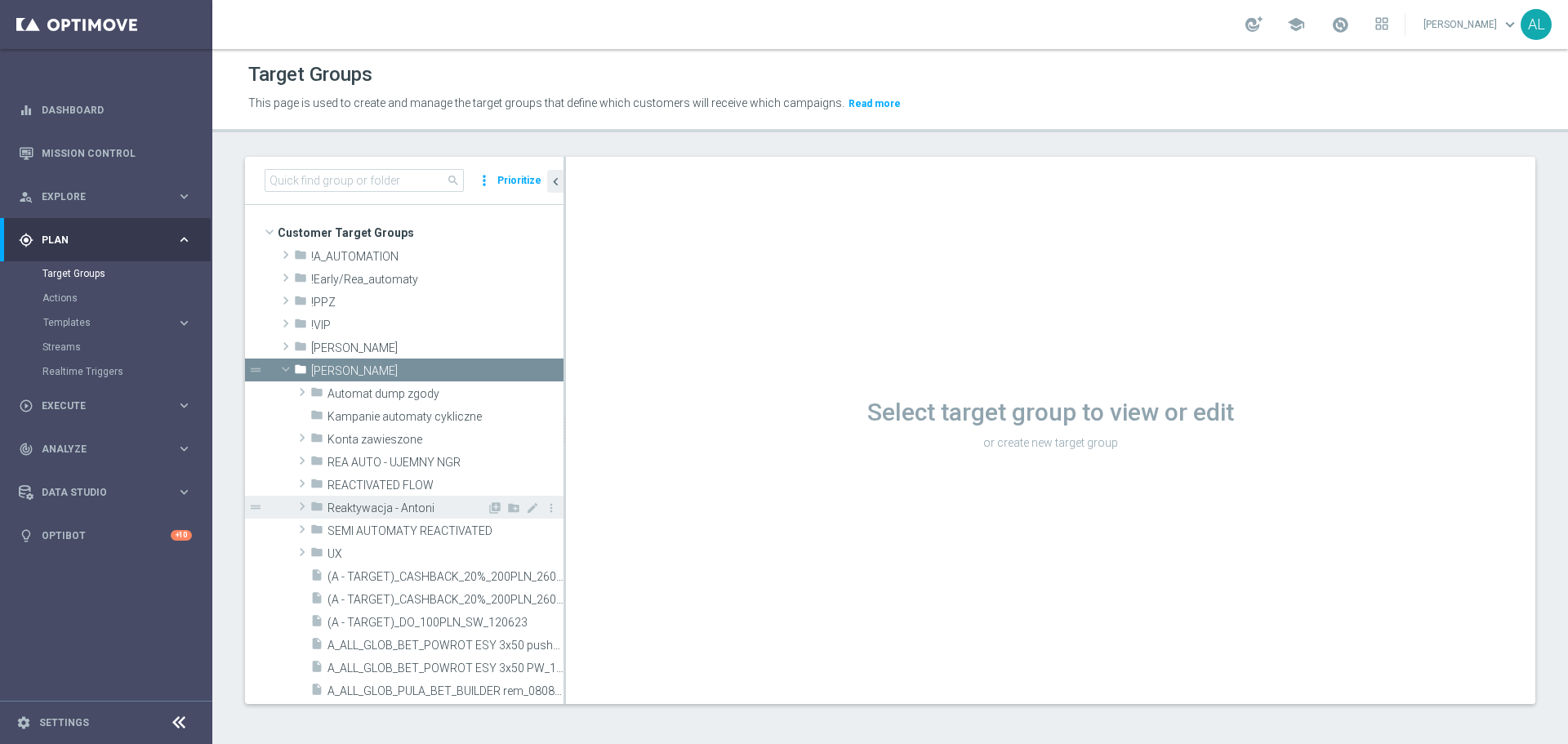
click at [372, 509] on span "Reaktywacja - Antoni" at bounding box center [407, 508] width 159 height 14
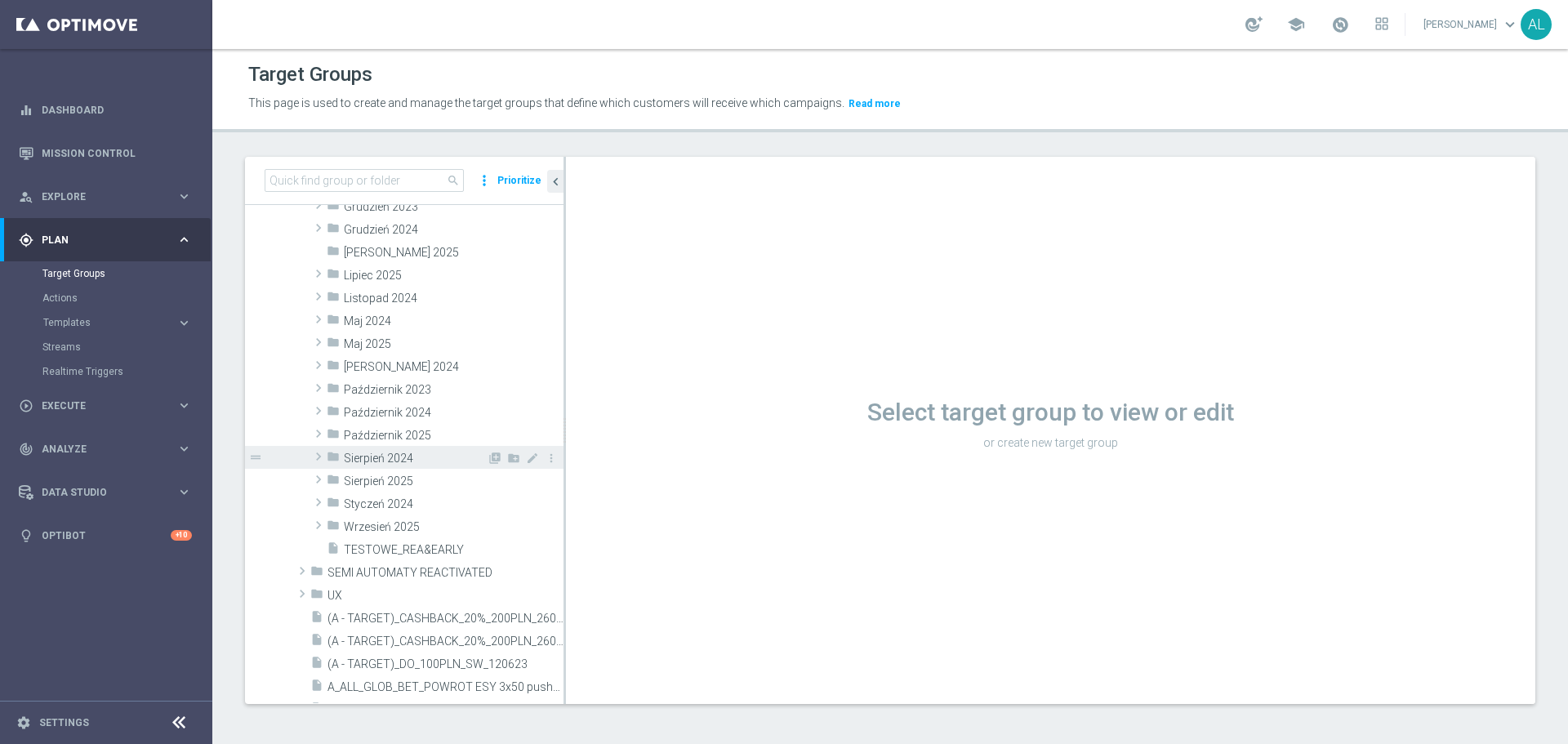
scroll to position [371, 0]
click at [359, 426] on div "folder Październik 2025" at bounding box center [407, 433] width 160 height 22
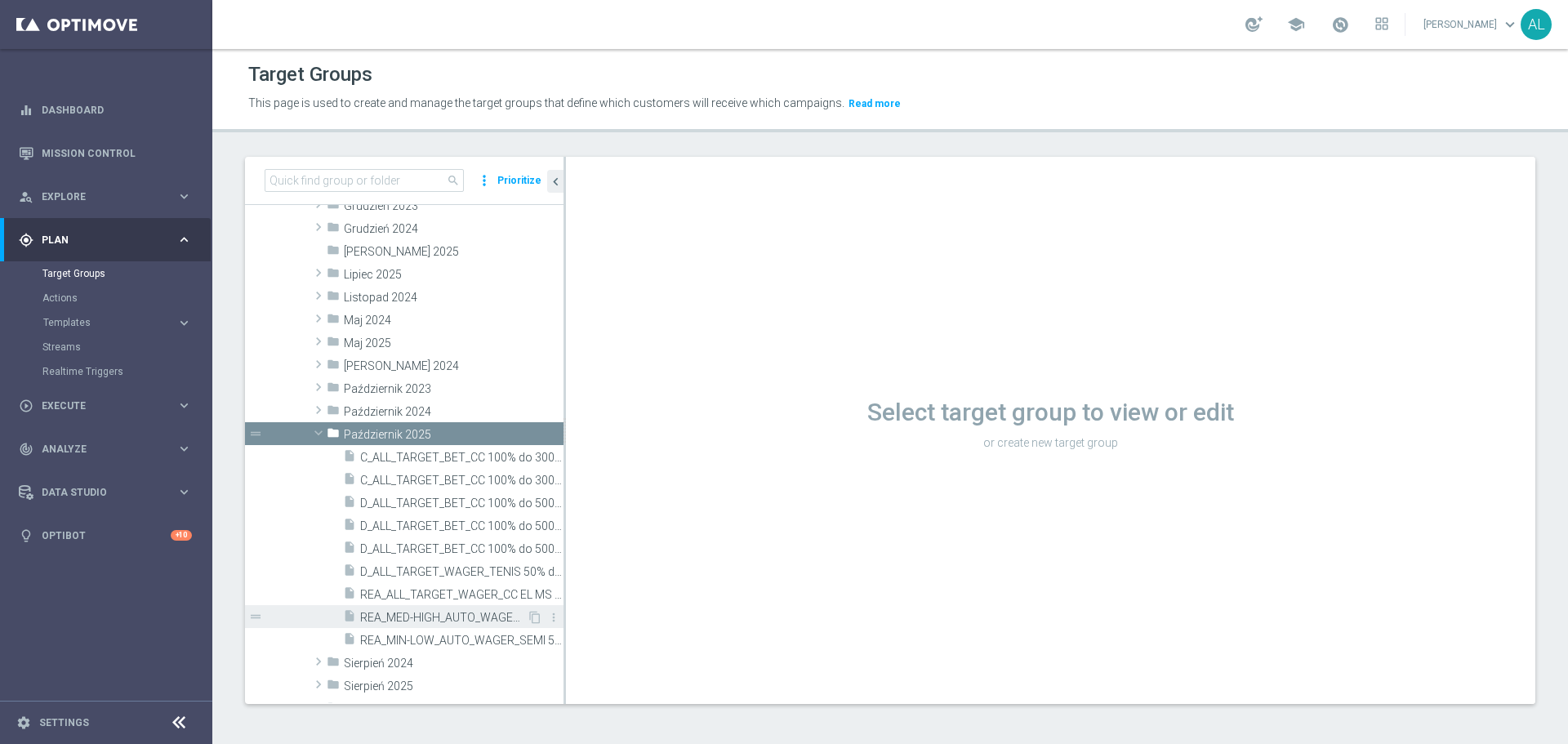
click at [433, 615] on span "REA_MED-HIGH_AUTO_WAGER_SEMI 50% do 300 PLN push_031025" at bounding box center [443, 618] width 167 height 14
click at [429, 607] on div "insert_drive_file REA_MED-HIGH_AUTO_WAGER_SEMI 50% do 300 PLN push_031025" at bounding box center [435, 616] width 183 height 22
click at [435, 621] on span "REA_MED-HIGH_AUTO_WAGER_SEMI 50% do 300 PLN push_031025" at bounding box center [443, 618] width 167 height 14
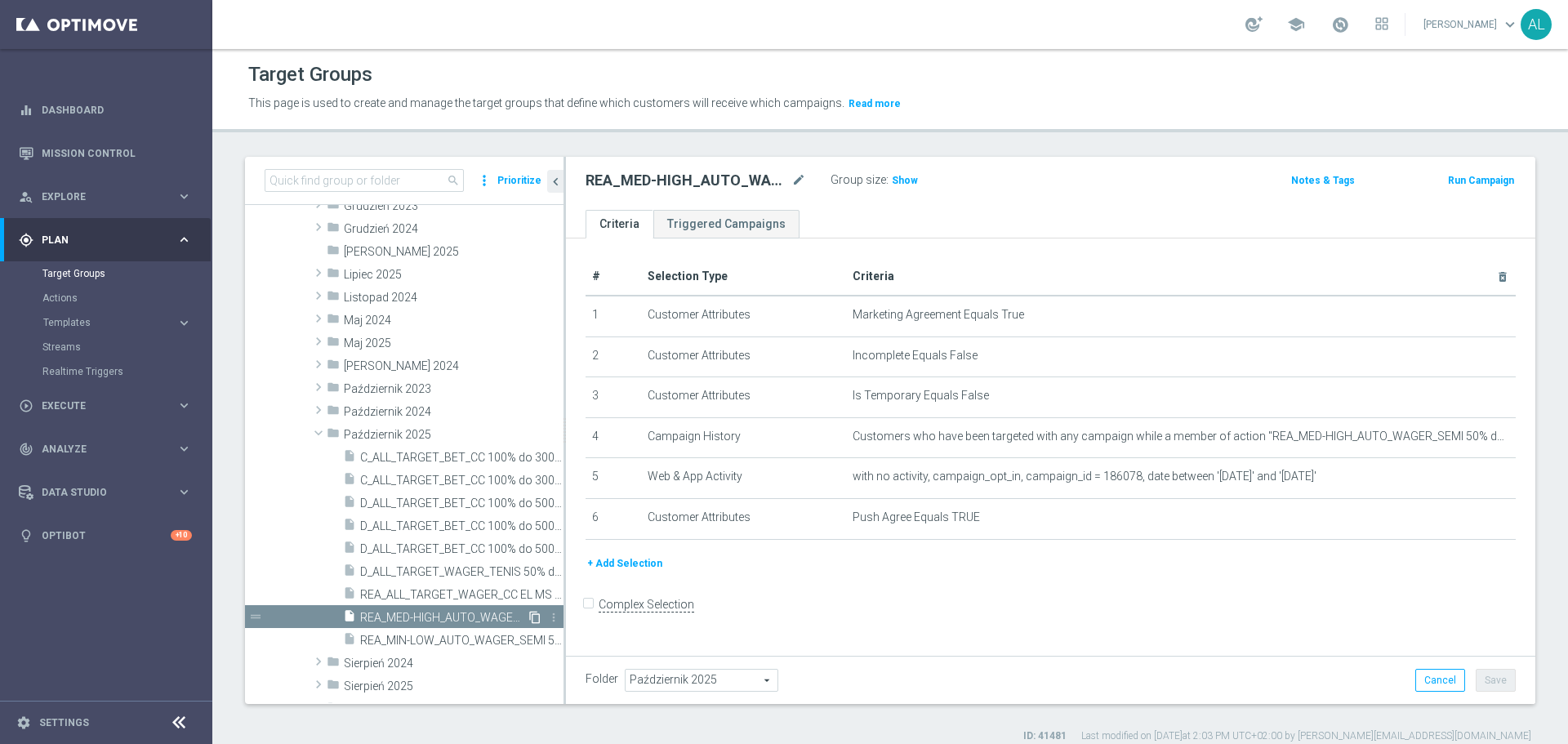
click at [529, 616] on icon "content_copy" at bounding box center [534, 617] width 13 height 13
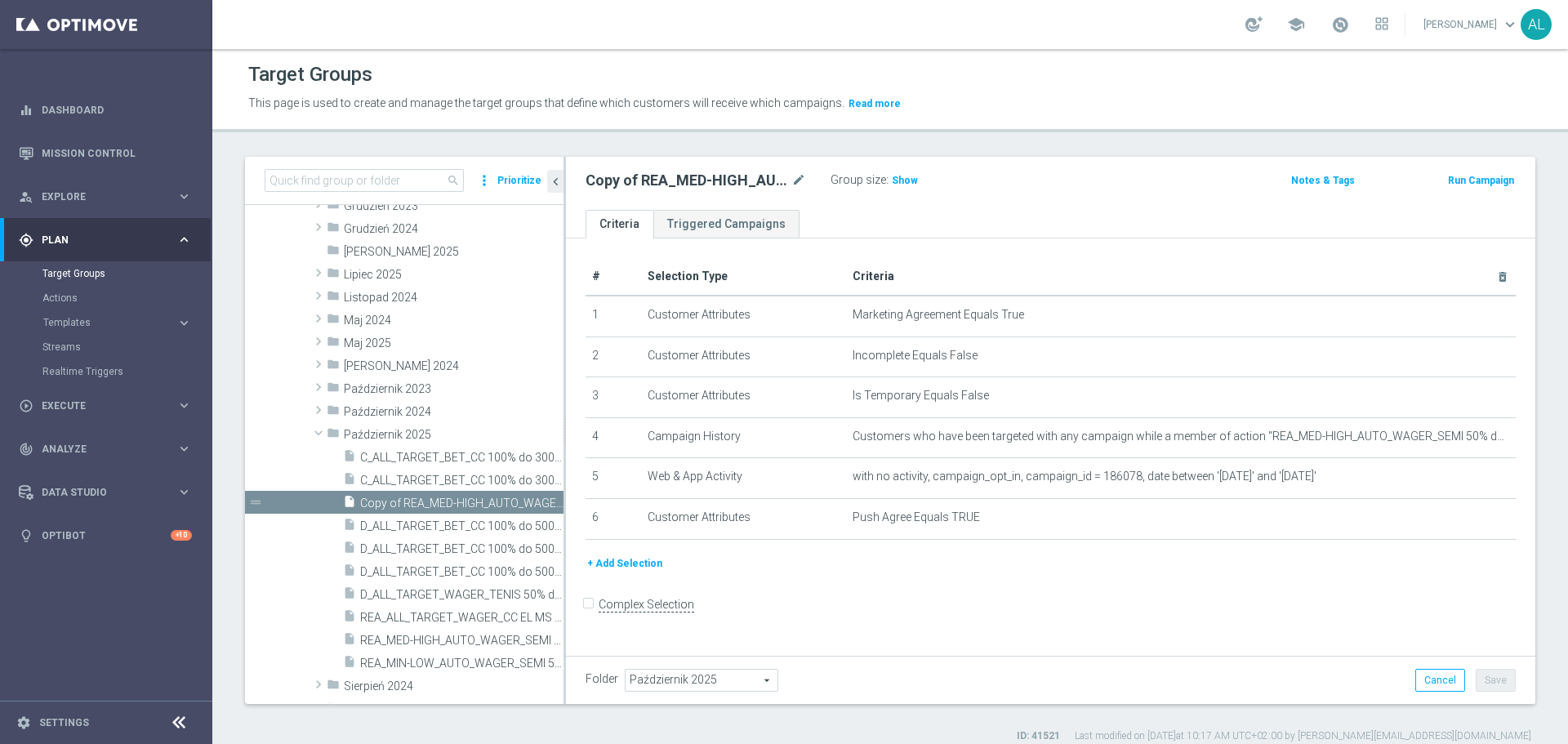
scroll to position [345, 0]
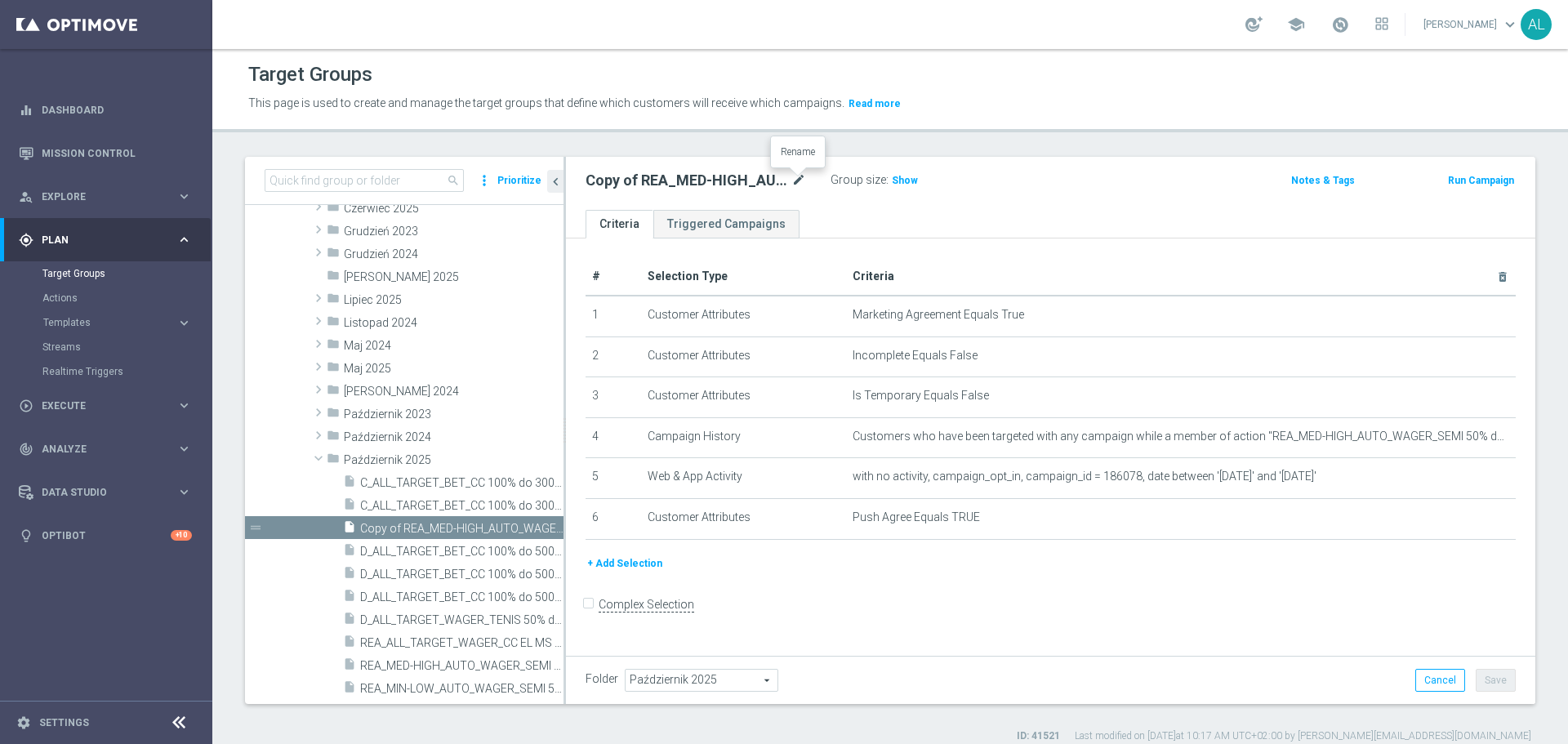
click at [804, 177] on icon "mode_edit" at bounding box center [799, 180] width 15 height 20
type input "D_ALL_TARGET_WAGER_TENIS 50% do 300 PLN sms_051025"
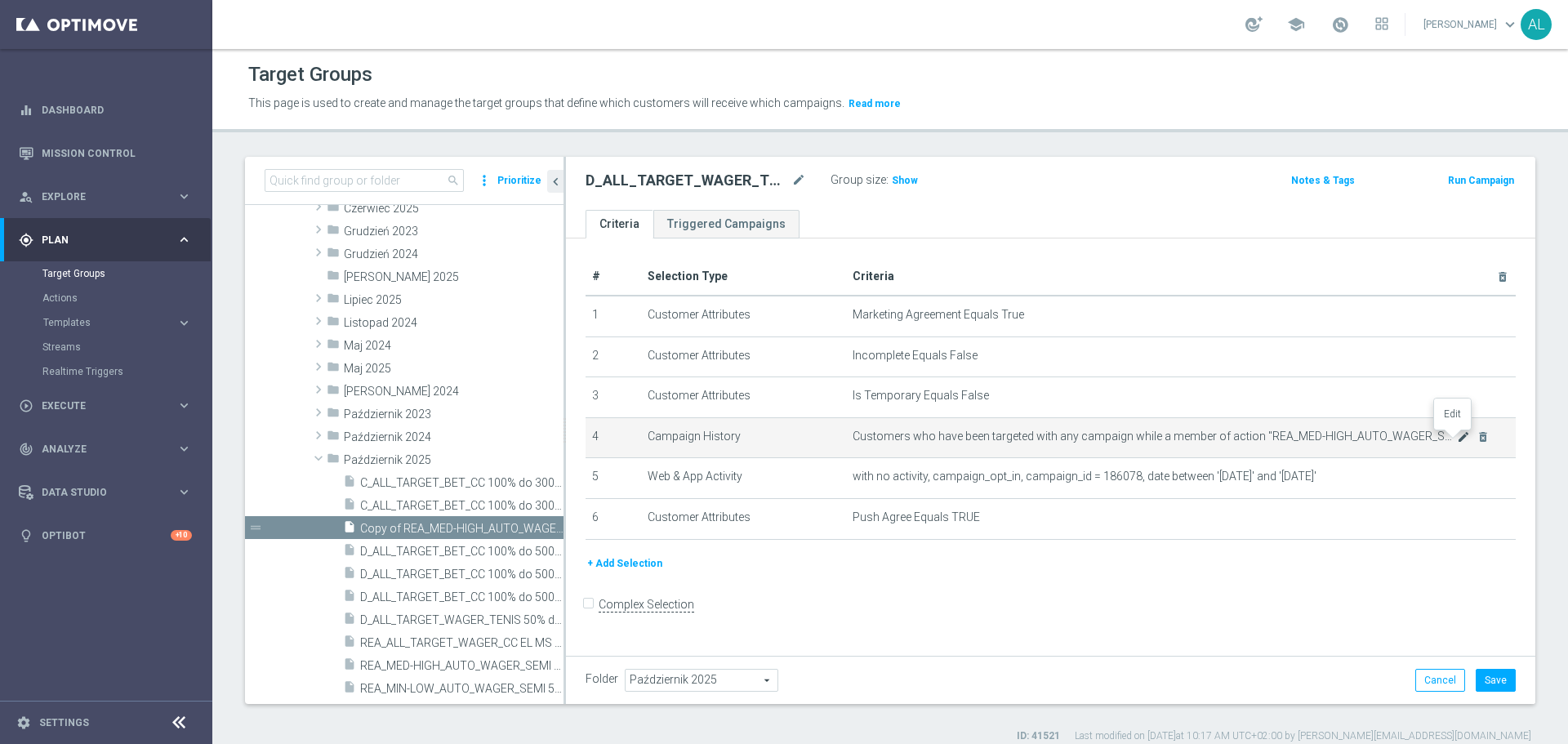
click at [1457, 443] on icon "mode_edit" at bounding box center [1463, 436] width 13 height 13
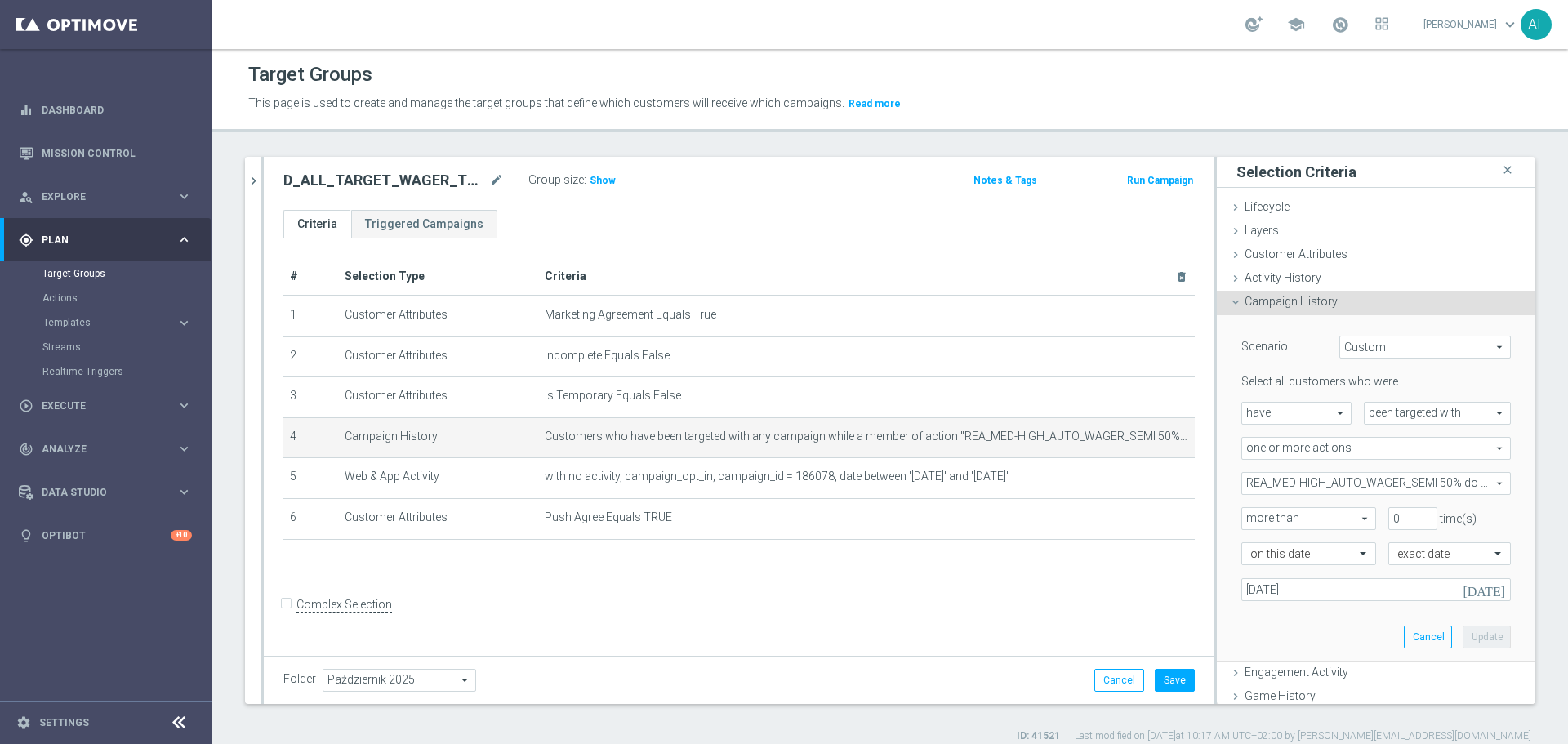
click at [1320, 485] on span "REA_MED-HIGH_AUTO_WAGER_SEMI 50% do 300 PLN_WEEKLY" at bounding box center [1376, 484] width 268 height 21
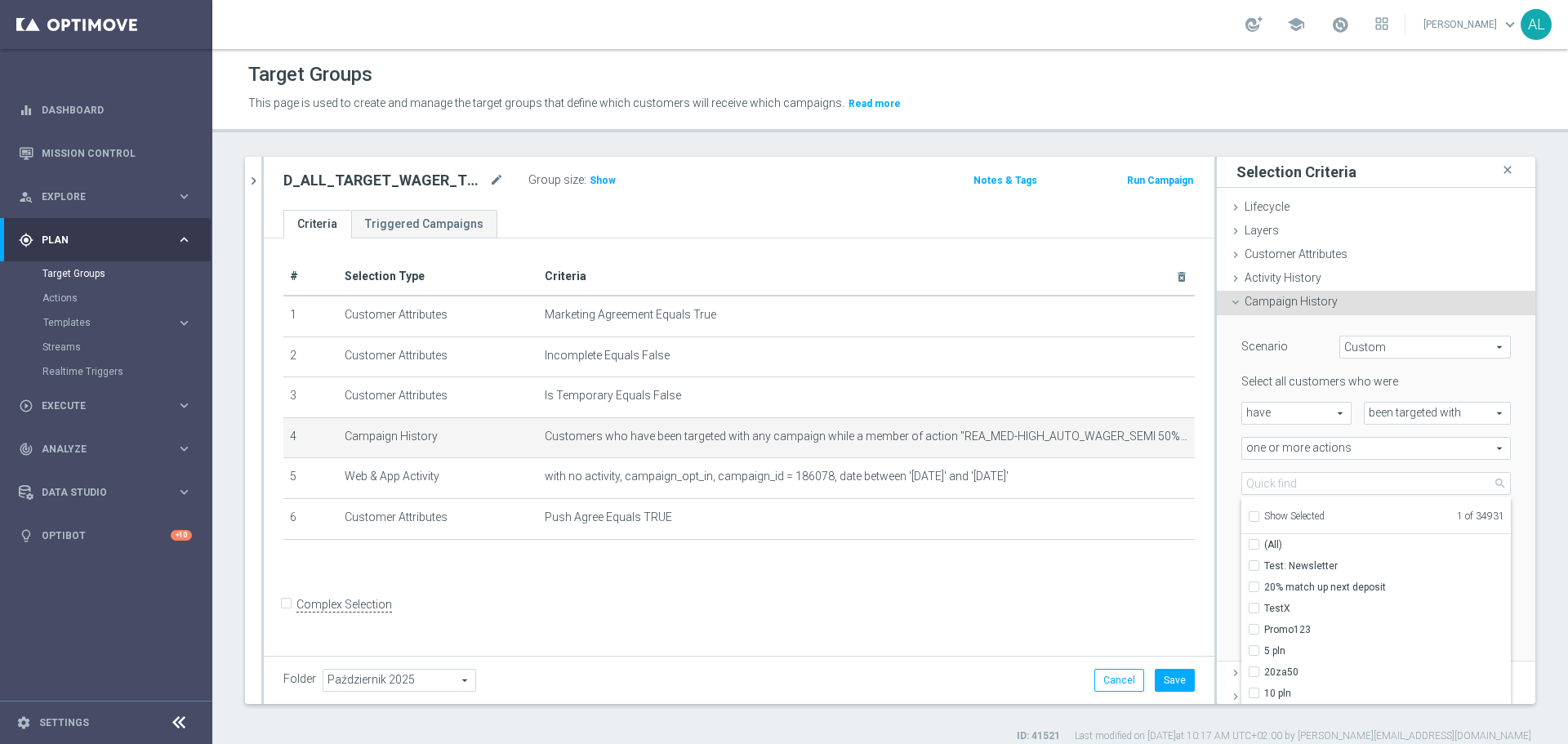
click at [1289, 513] on span "Show Selected" at bounding box center [1295, 516] width 60 height 12
click at [1259, 514] on input "Show Selected" at bounding box center [1253, 519] width 11 height 11
checkbox input "true"
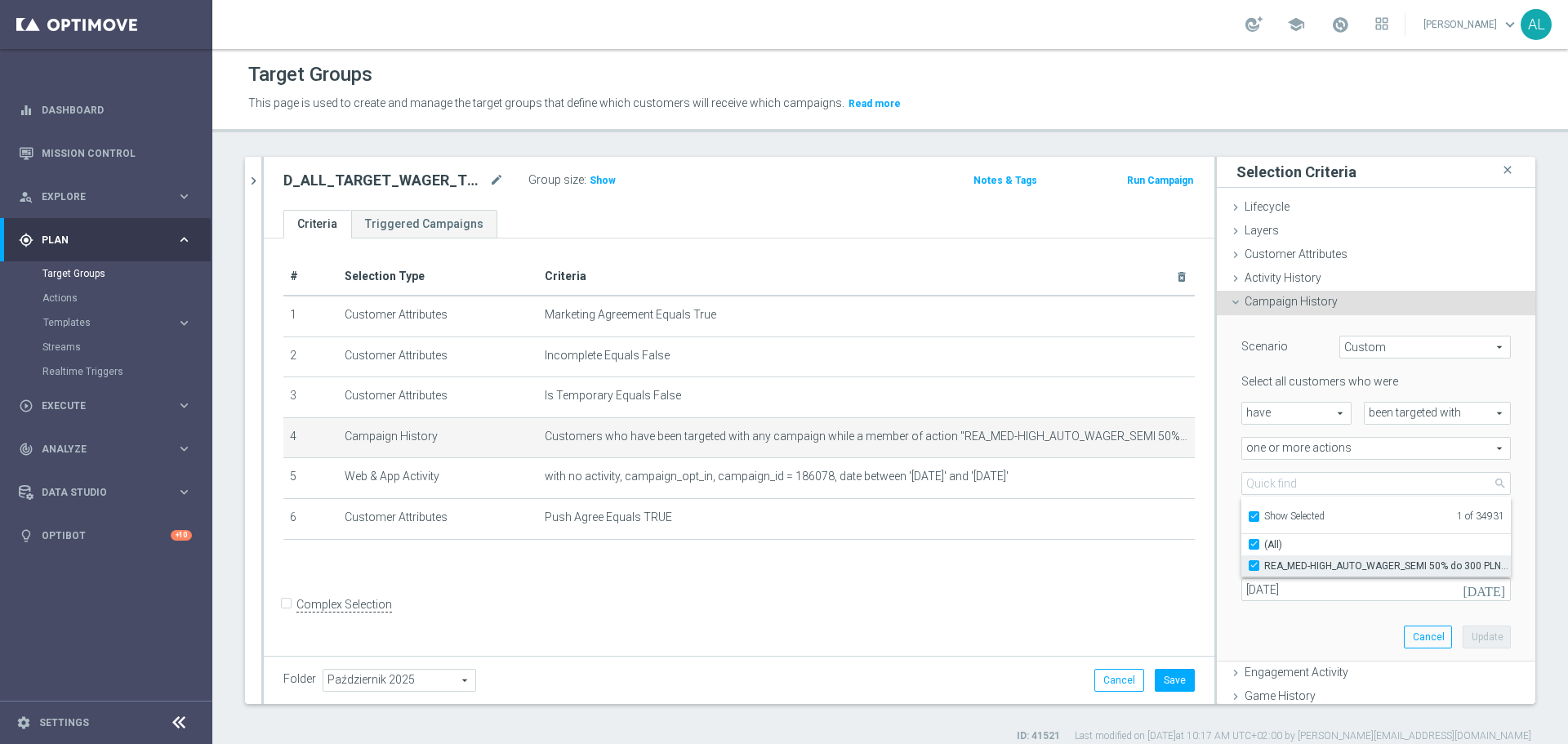
click at [1287, 558] on label "REA_MED-HIGH_AUTO_WAGER_SEMI 50% do 300 PLN_WEEKLY" at bounding box center [1388, 567] width 247 height 21
click at [1265, 561] on input "REA_MED-HIGH_AUTO_WAGER_SEMI 50% do 300 PLN_WEEKLY" at bounding box center [1259, 566] width 11 height 11
checkbox input "false"
type input "Select Action"
checkbox input "false"
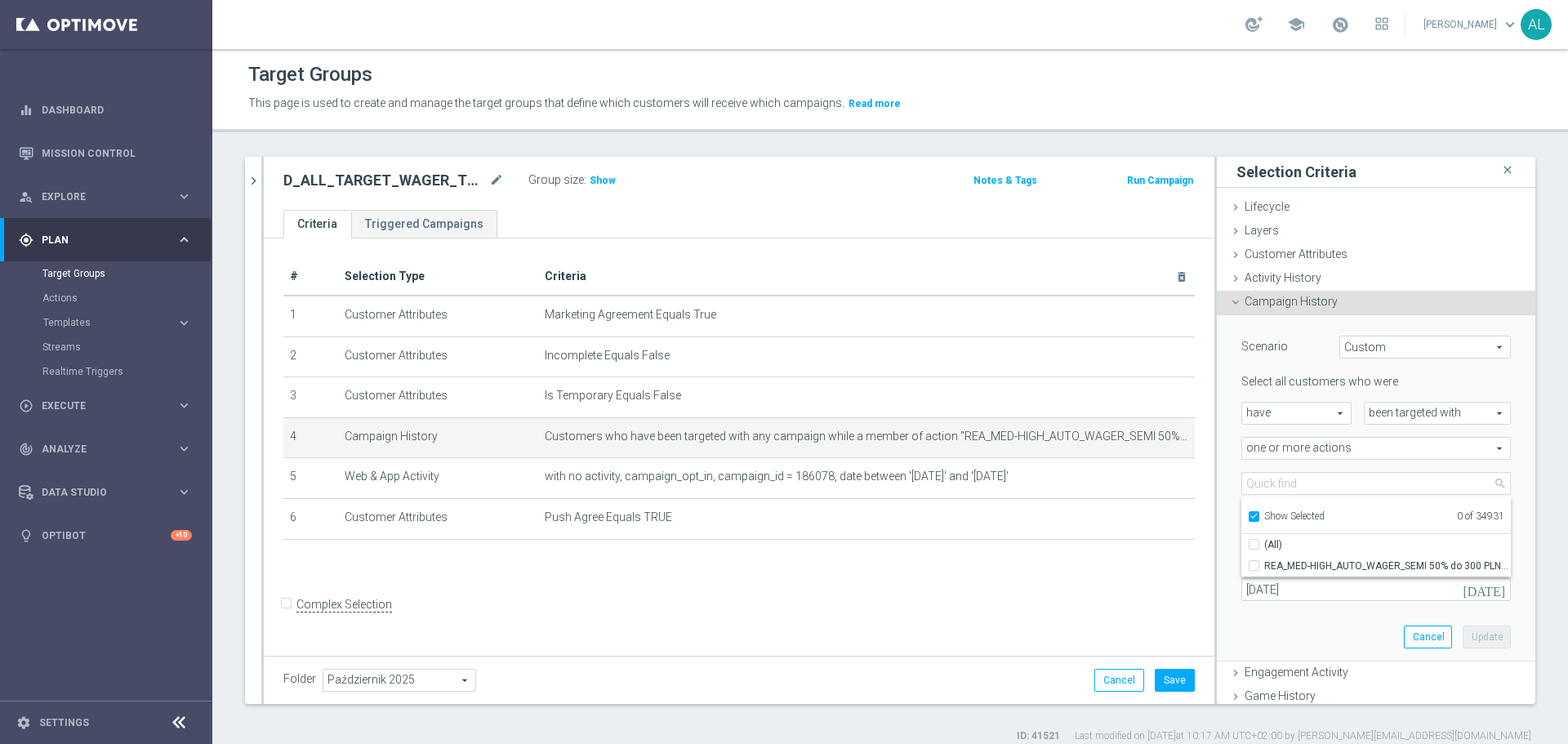
click at [1286, 518] on span "Show Selected" at bounding box center [1295, 516] width 60 height 12
click at [1259, 518] on input "Show Selected" at bounding box center [1253, 519] width 11 height 11
checkbox input "false"
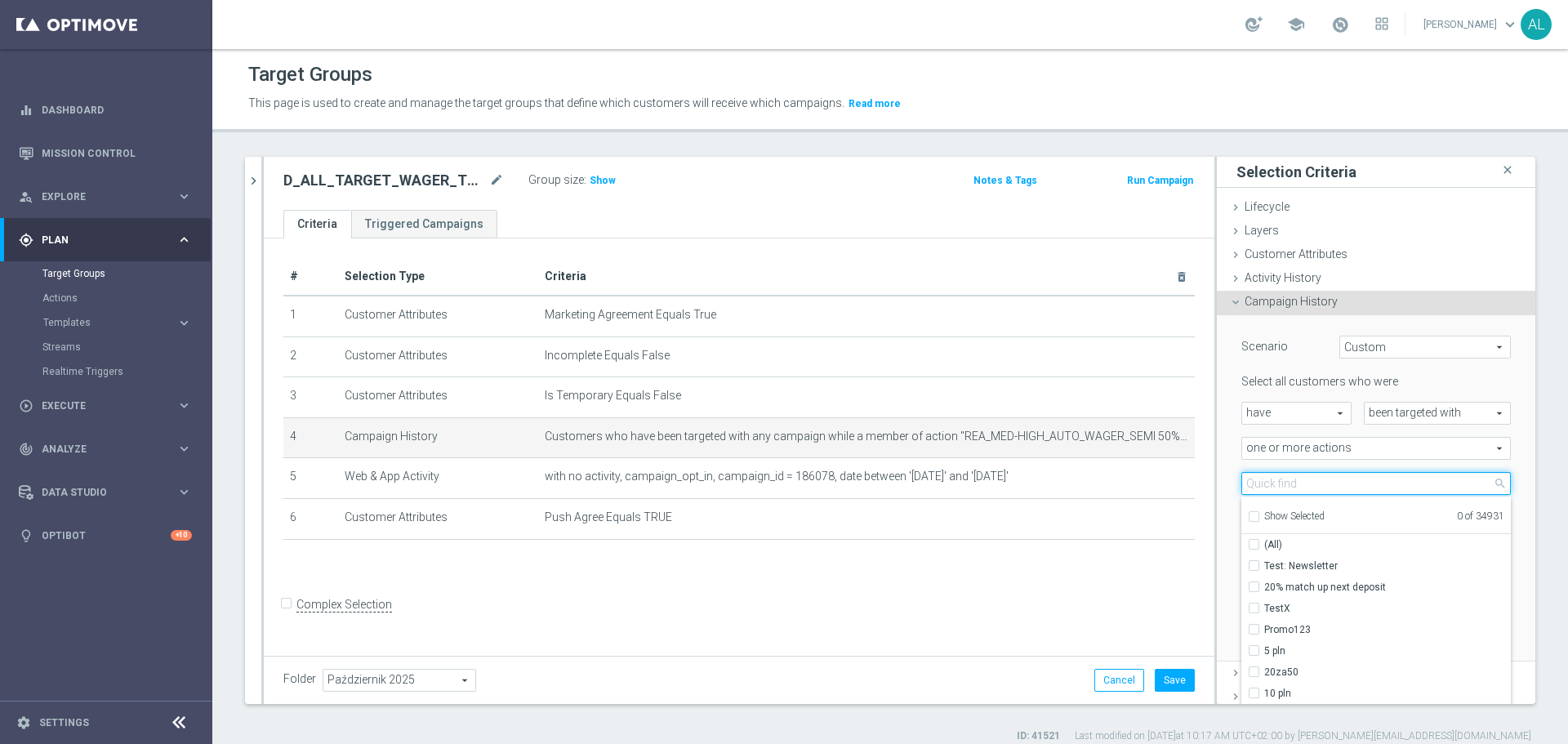
click at [1294, 477] on input "search" at bounding box center [1376, 483] width 269 height 22
paste input "D_ALL_TARGET_WAGER_TENIS 50% do 300 PLN_051025"
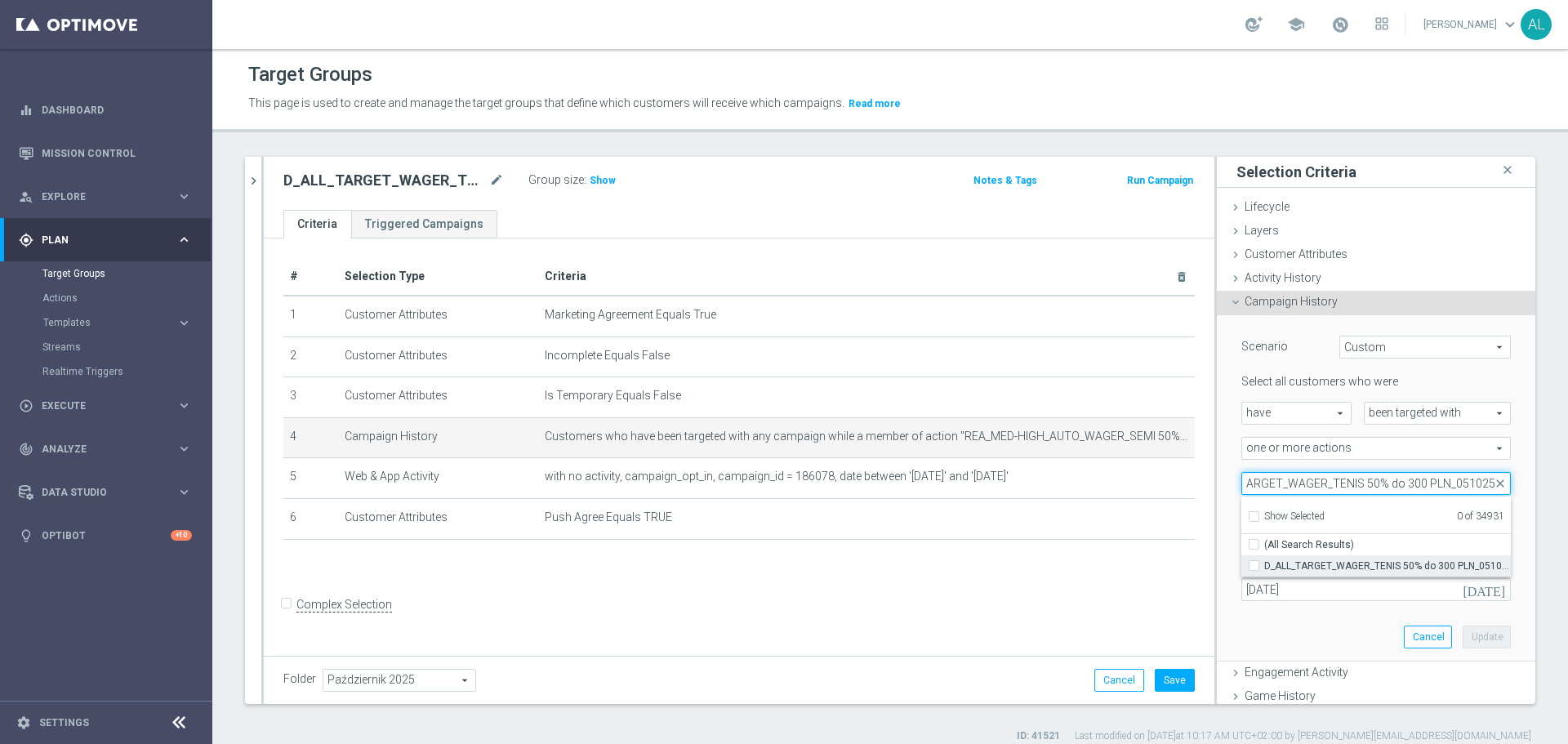
type input "D_ALL_TARGET_WAGER_TENIS 50% do 300 PLN_051025"
click at [1265, 560] on span "D_ALL_TARGET_WAGER_TENIS 50% do 300 PLN_051025" at bounding box center [1388, 566] width 247 height 13
click at [1265, 561] on input "D_ALL_TARGET_WAGER_TENIS 50% do 300 PLN_051025" at bounding box center [1259, 566] width 11 height 11
checkbox input "true"
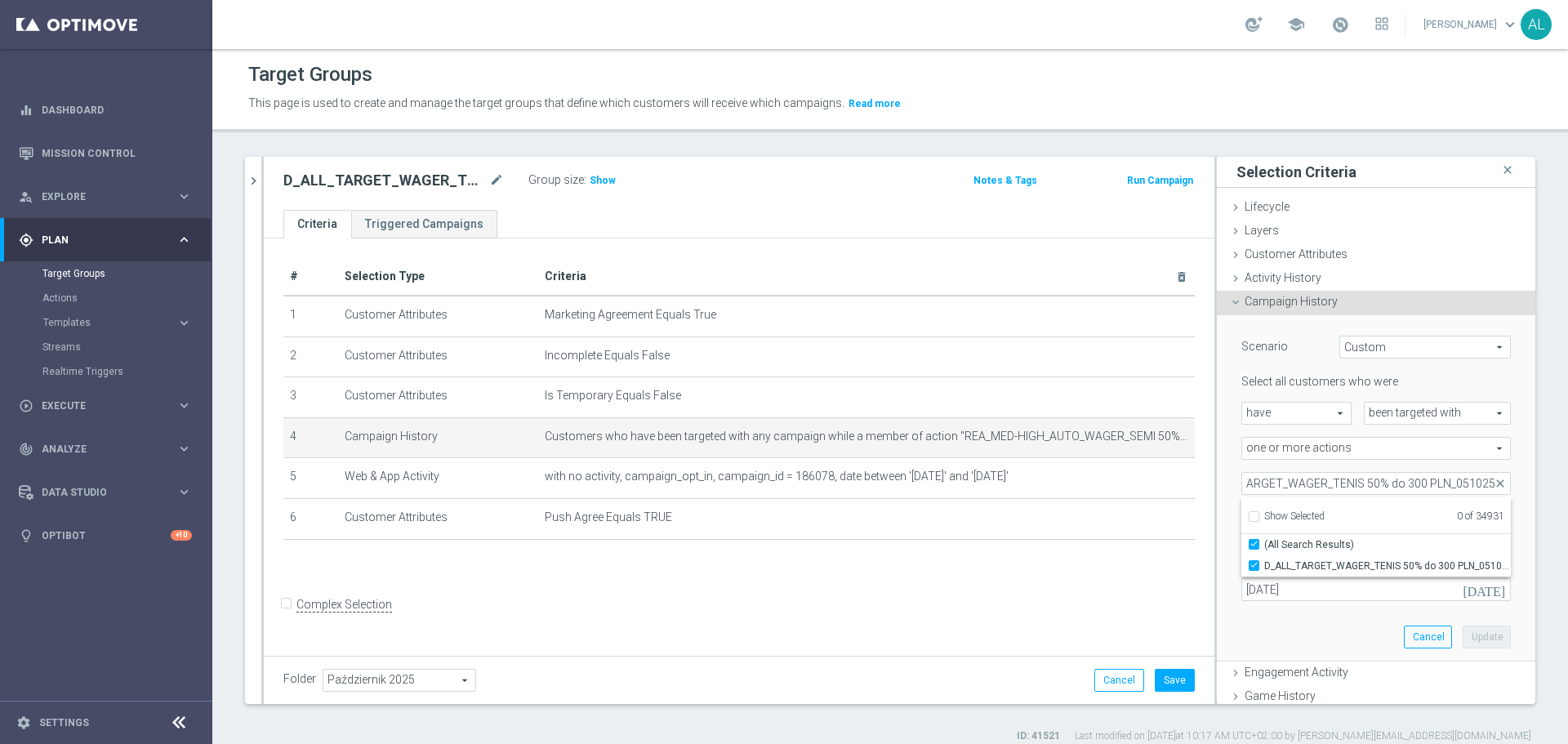
type input "D_ALL_TARGET_WAGER_TENIS 50% do 300 PLN_051025"
checkbox input "true"
click at [1277, 598] on input "03 Oct 2025" at bounding box center [1376, 589] width 269 height 22
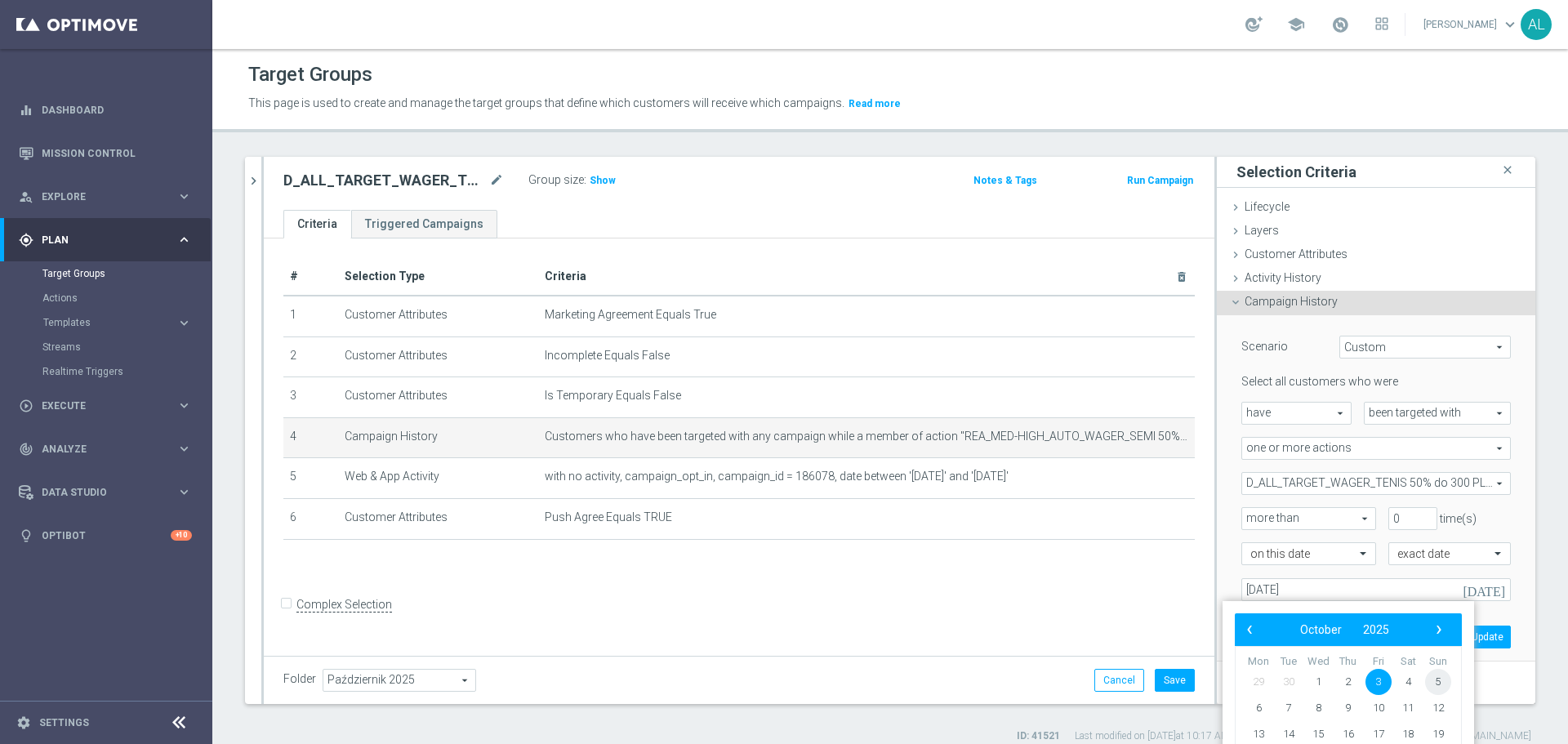
click at [1436, 684] on span "5" at bounding box center [1438, 682] width 26 height 26
type input "05 Oct 2025"
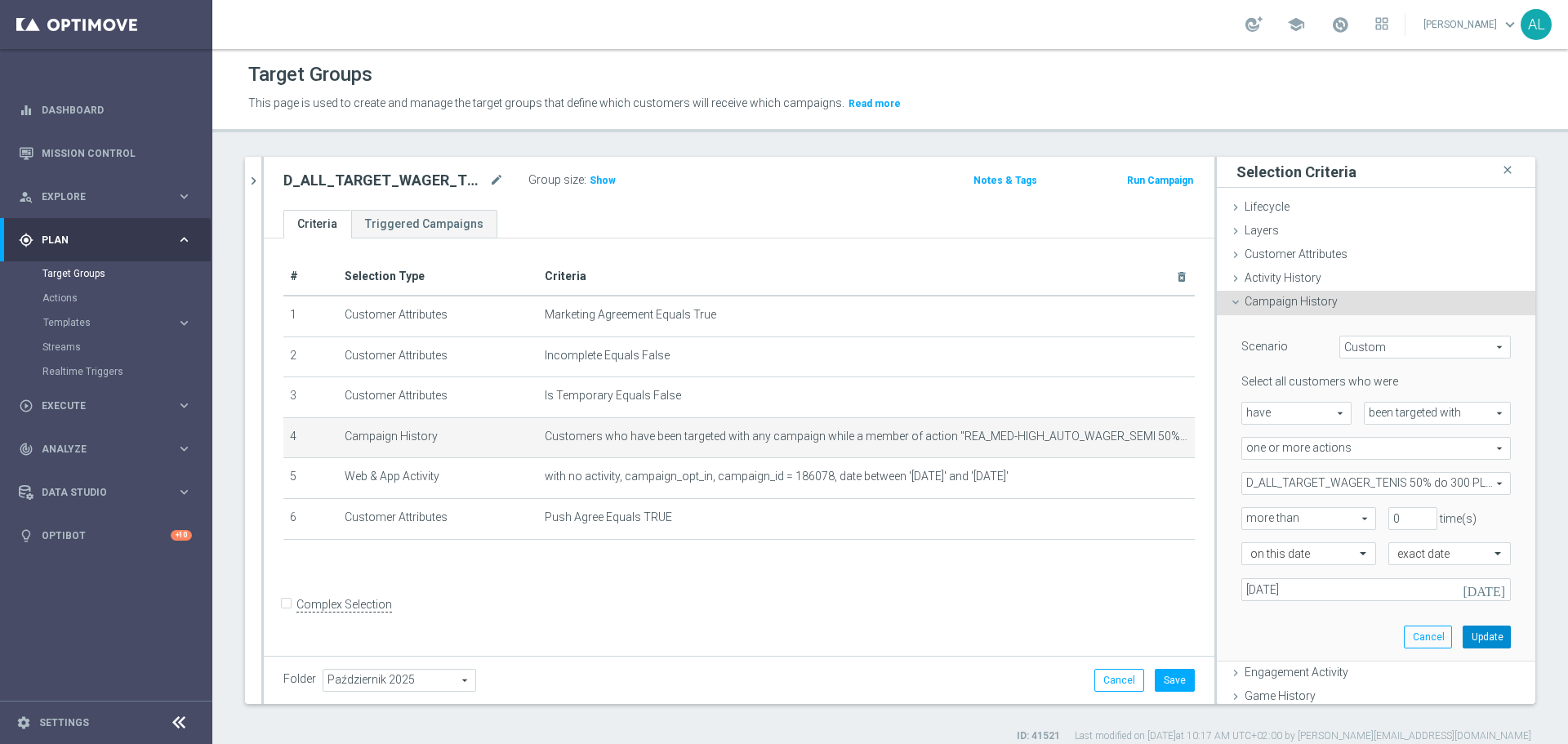
click at [1464, 635] on body "equalizer Dashboard Mission Control" at bounding box center [784, 372] width 1568 height 744
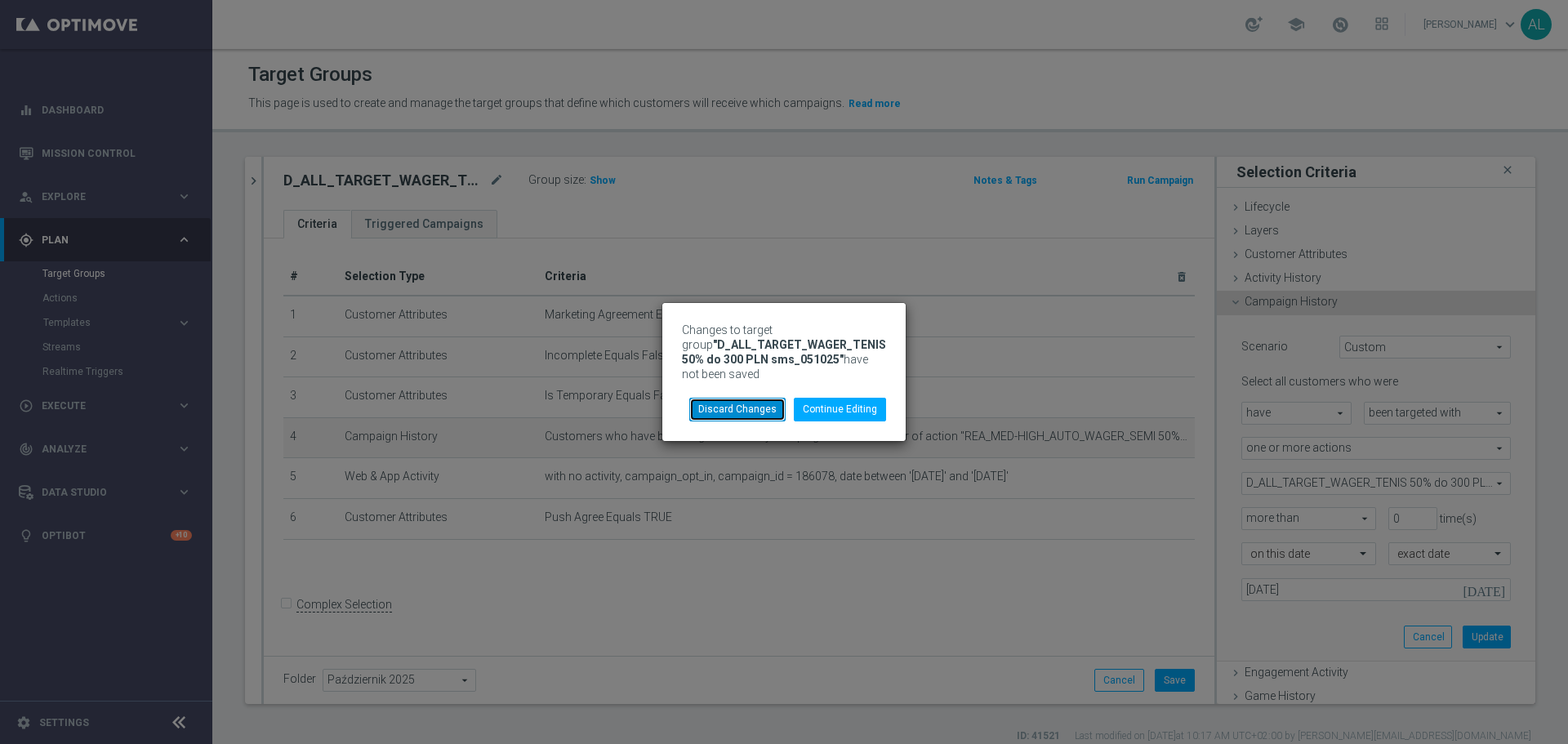
click at [741, 403] on button "Discard Changes" at bounding box center [737, 409] width 97 height 22
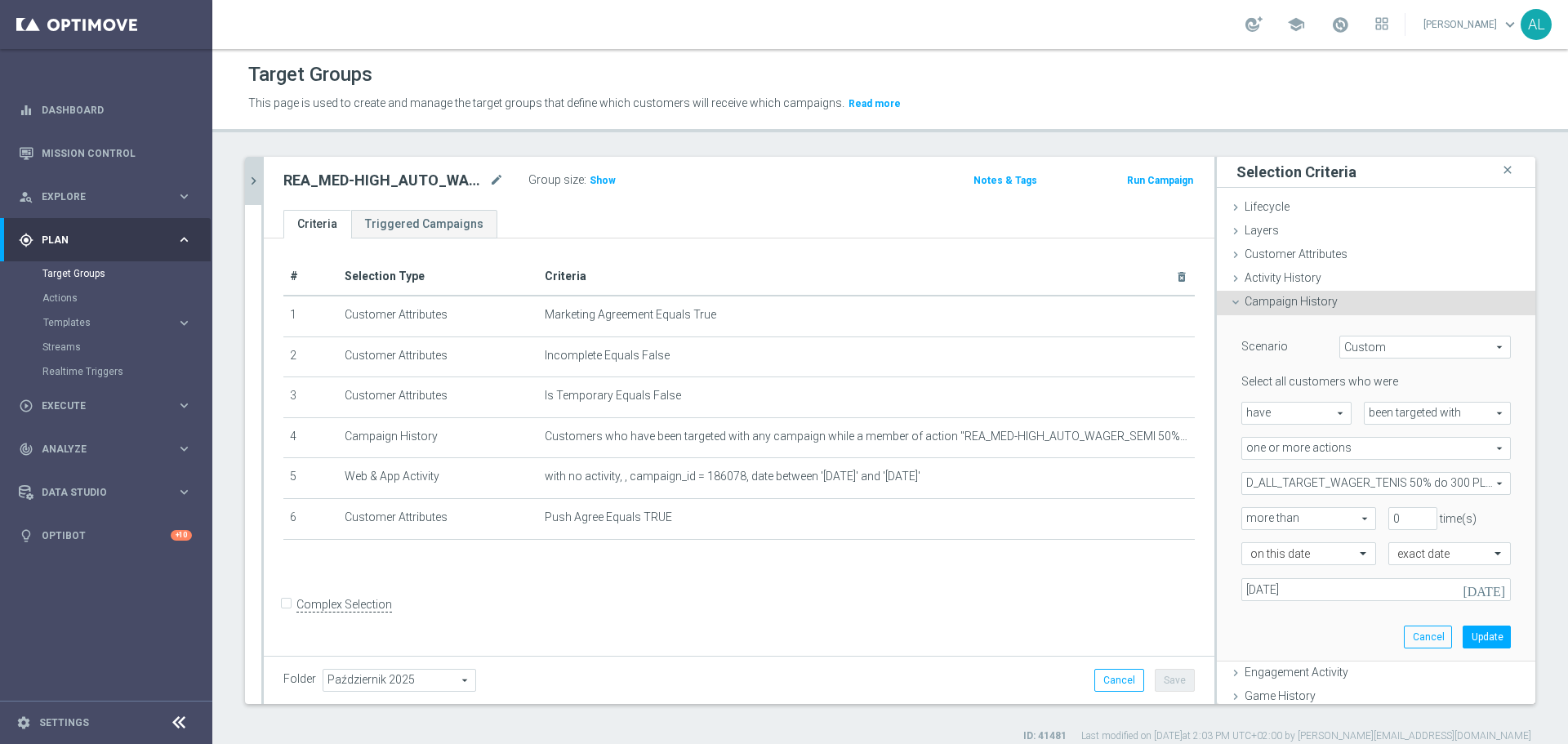
click at [259, 178] on icon "chevron_right" at bounding box center [254, 181] width 16 height 16
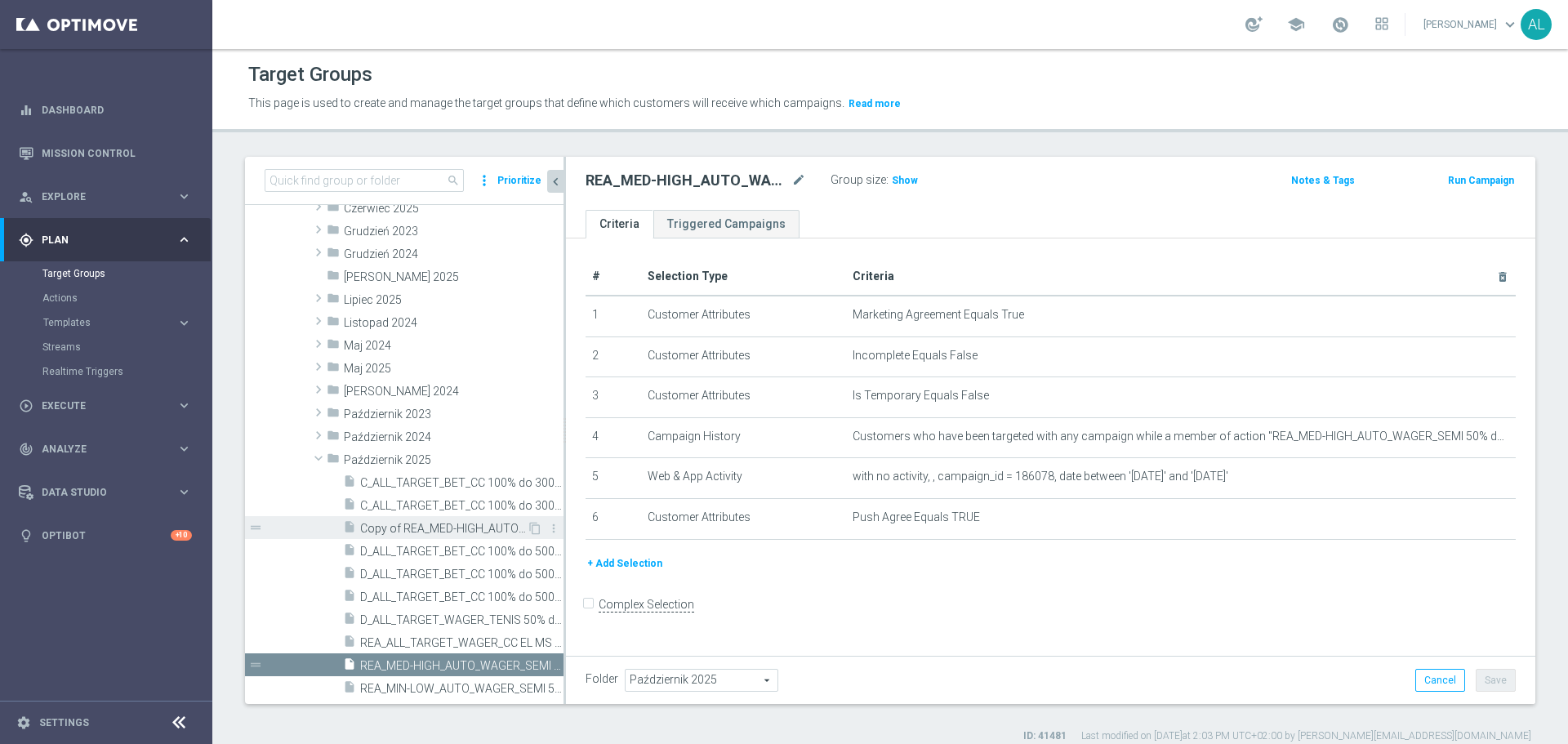
click at [466, 533] on span "Copy of REA_MED-HIGH_AUTO_WAGER_SEMI 50% do 300 PLN push_031025" at bounding box center [443, 529] width 167 height 14
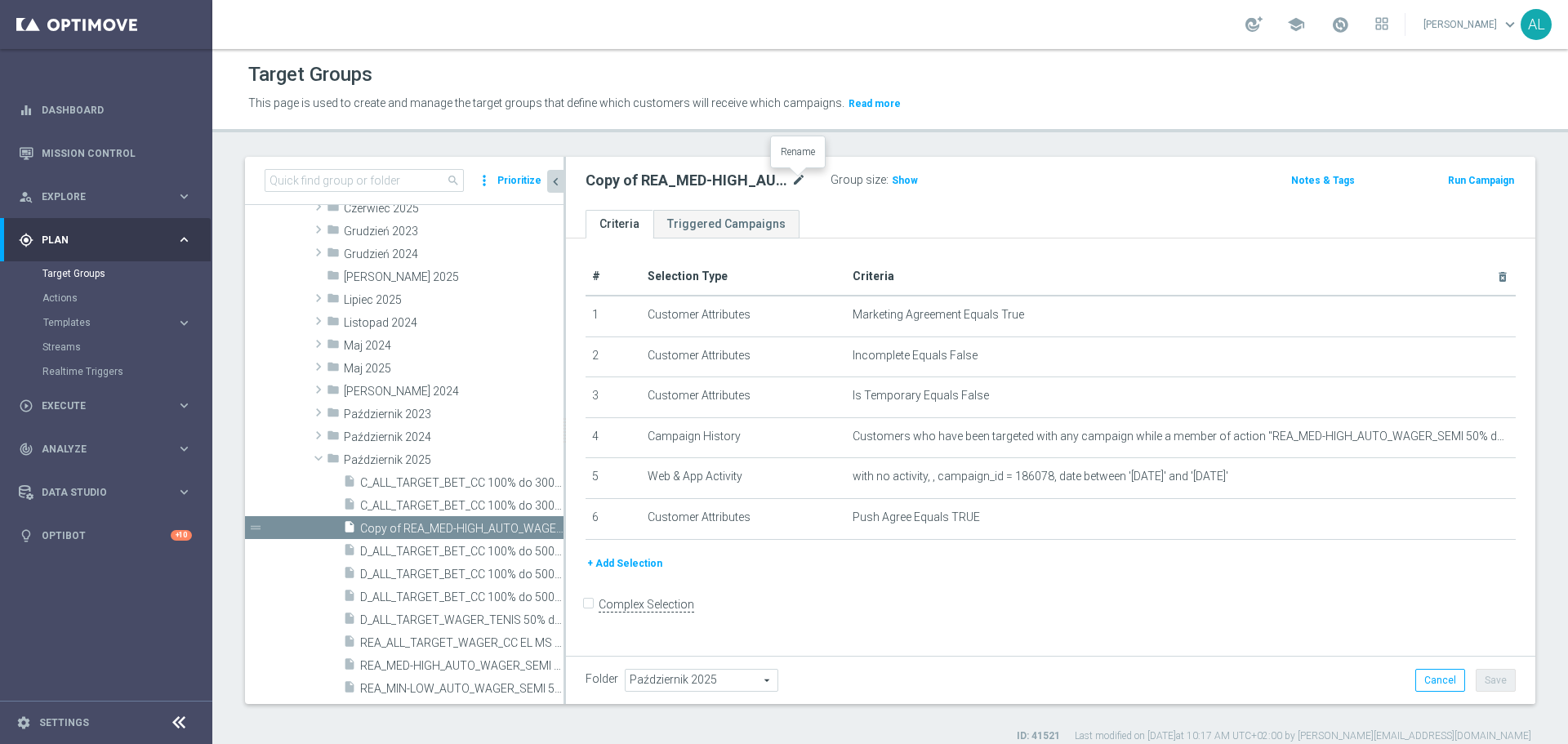
click at [792, 178] on icon "mode_edit" at bounding box center [799, 180] width 15 height 20
type input "Copy of REA_MED-HIGH_AUTO_WAGER_SEMI 50% do 300 PLN push_031025"
click at [803, 183] on icon "mode_edit" at bounding box center [799, 180] width 15 height 20
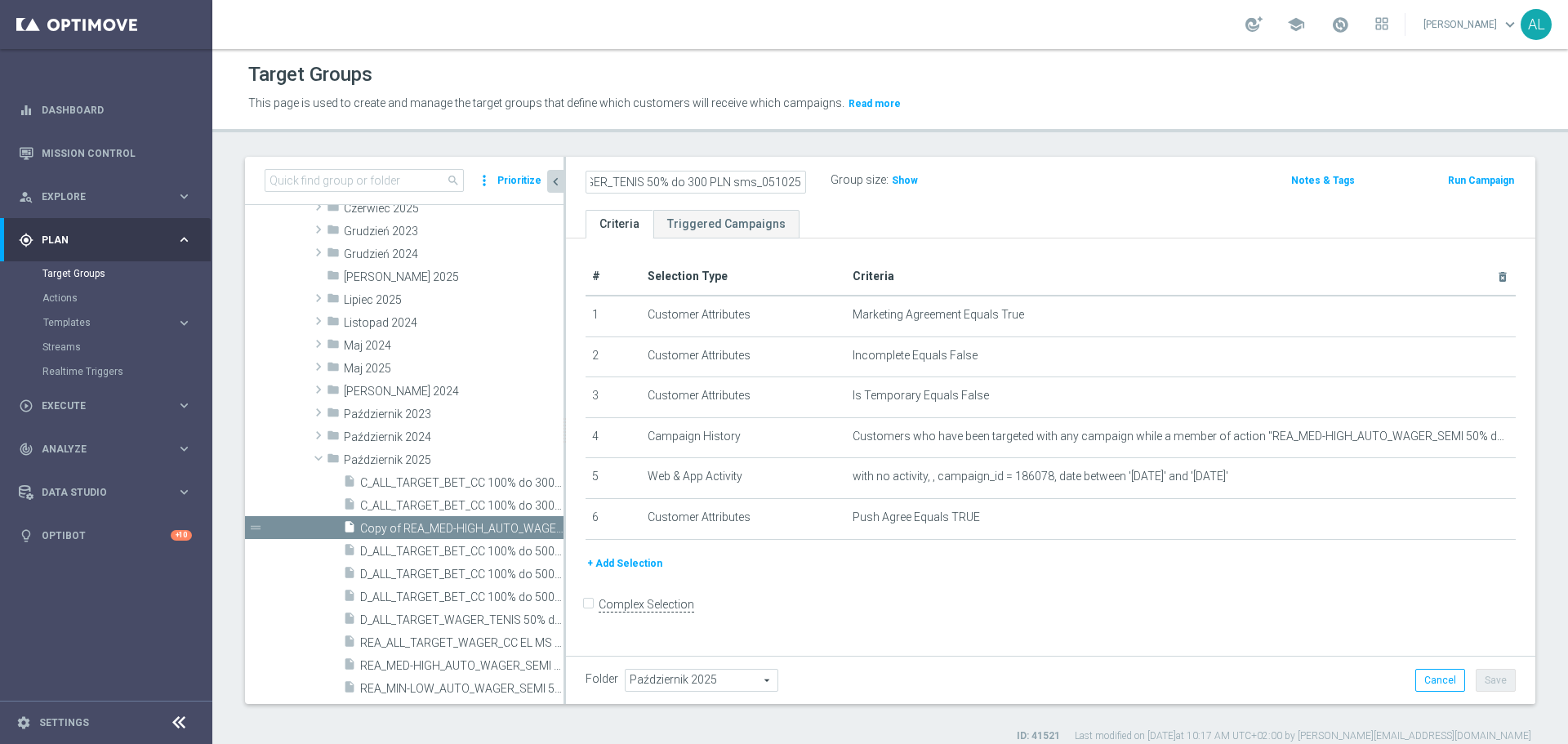
type input "D_ALL_TARGET_WAGER_TENIS 50% do 300 PLN sms_051025"
click at [838, 222] on ul "Criteria Triggered Campaigns" at bounding box center [1050, 223] width 969 height 28
click at [797, 184] on icon "mode_edit" at bounding box center [799, 180] width 15 height 20
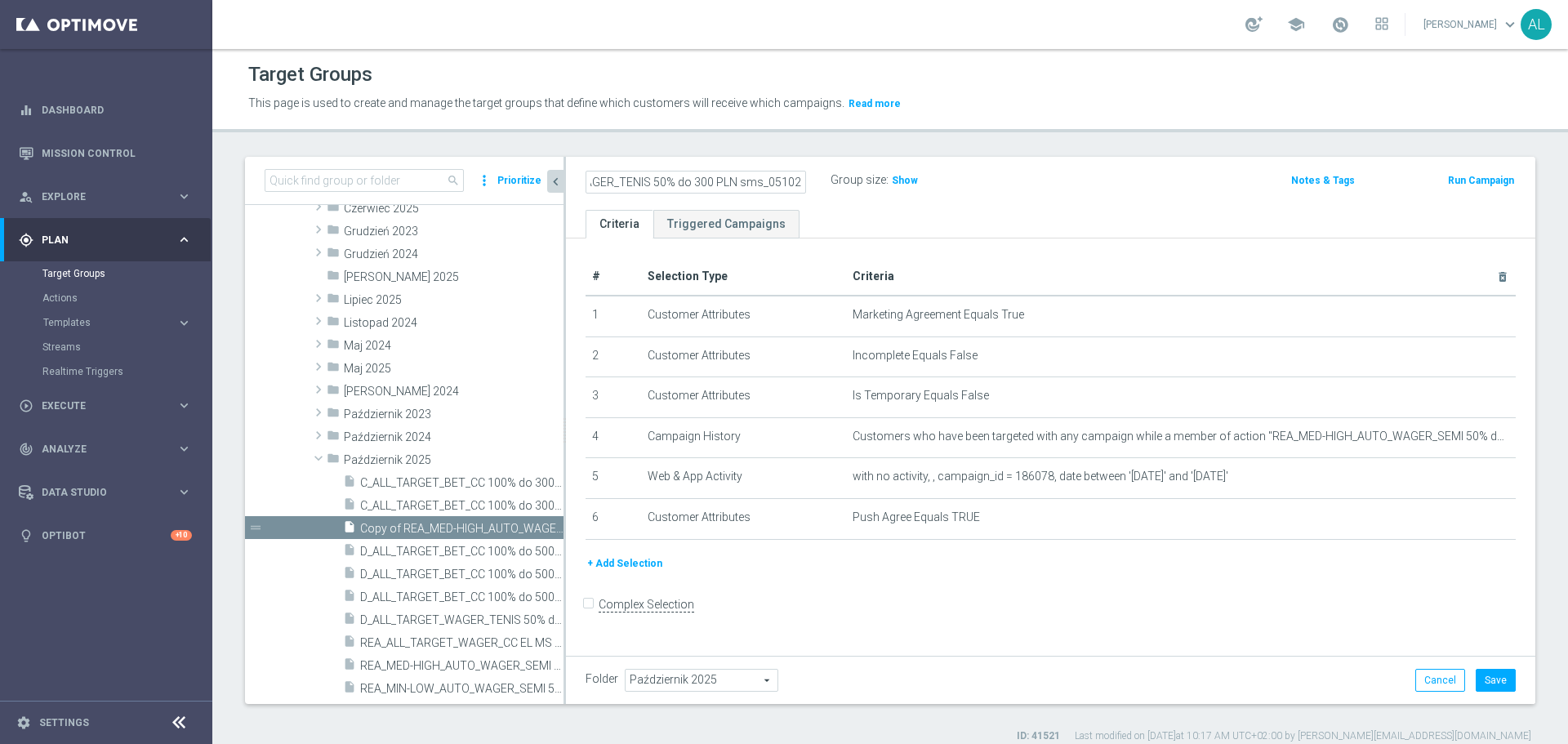
click at [781, 178] on input "D_ALL_TARGET_WAGER_TENIS 50% do 300 PLN sms_051025" at bounding box center [696, 181] width 220 height 22
click at [802, 181] on input "D_ALL_TARGET_WAGER_TENIS 50% do 300 PLN sms_051025" at bounding box center [696, 181] width 220 height 22
click at [852, 239] on div "# Selection Type Criteria delete_forever 1 Customer Attributes Marketing Agreem…" at bounding box center [1050, 445] width 969 height 412
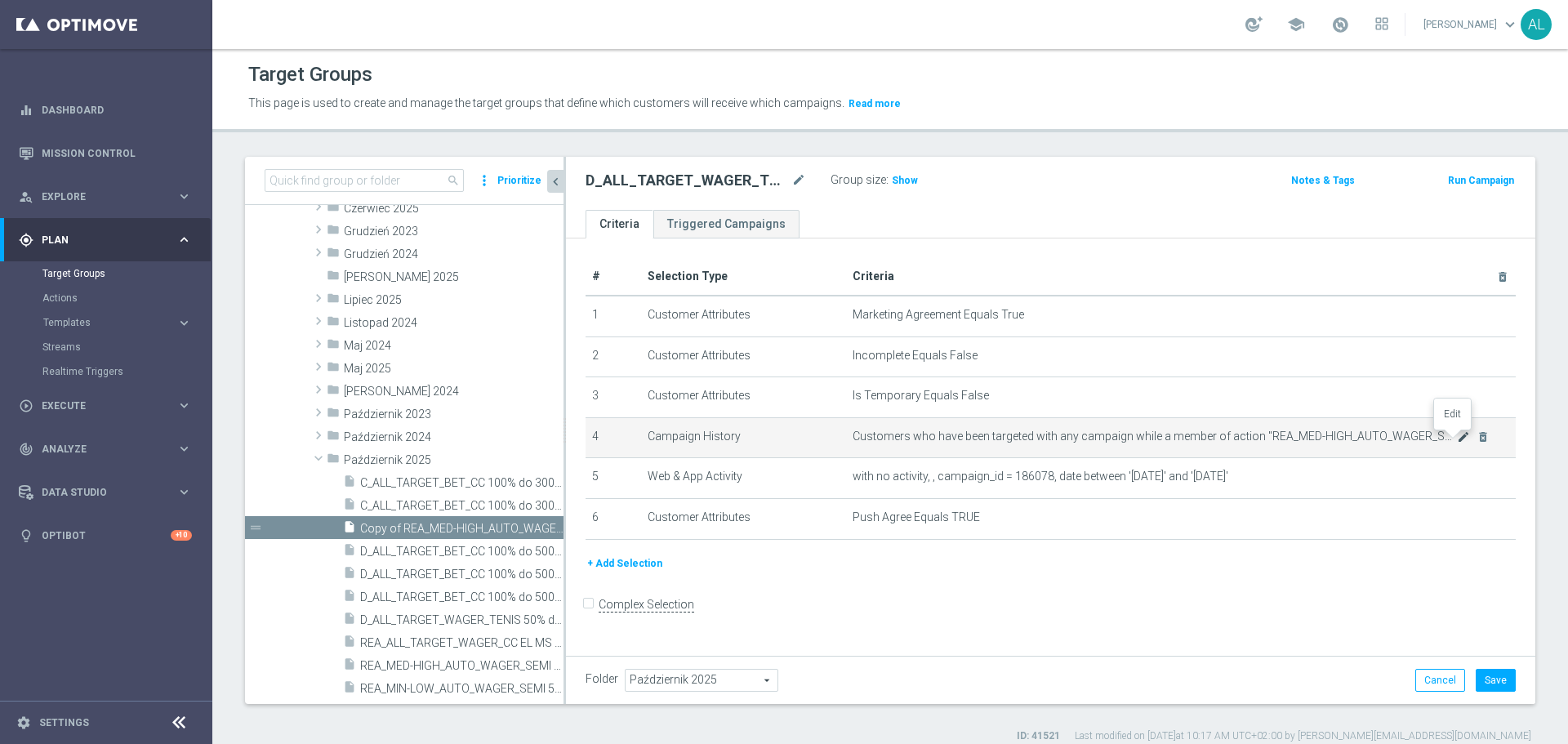
click at [1457, 442] on icon "mode_edit" at bounding box center [1463, 436] width 13 height 13
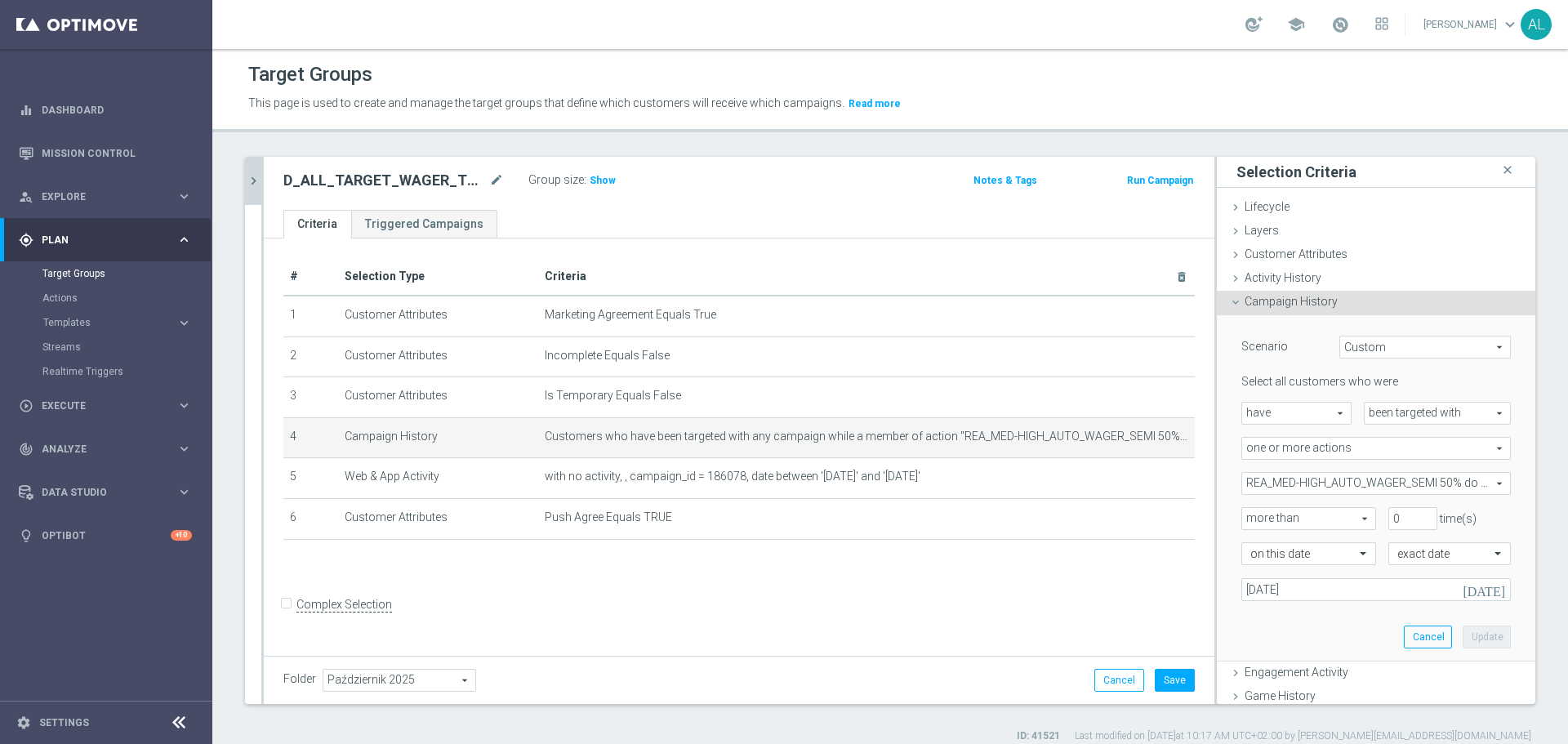
click at [1330, 486] on span "REA_MED-HIGH_AUTO_WAGER_SEMI 50% do 300 PLN_WEEKLY" at bounding box center [1376, 484] width 268 height 21
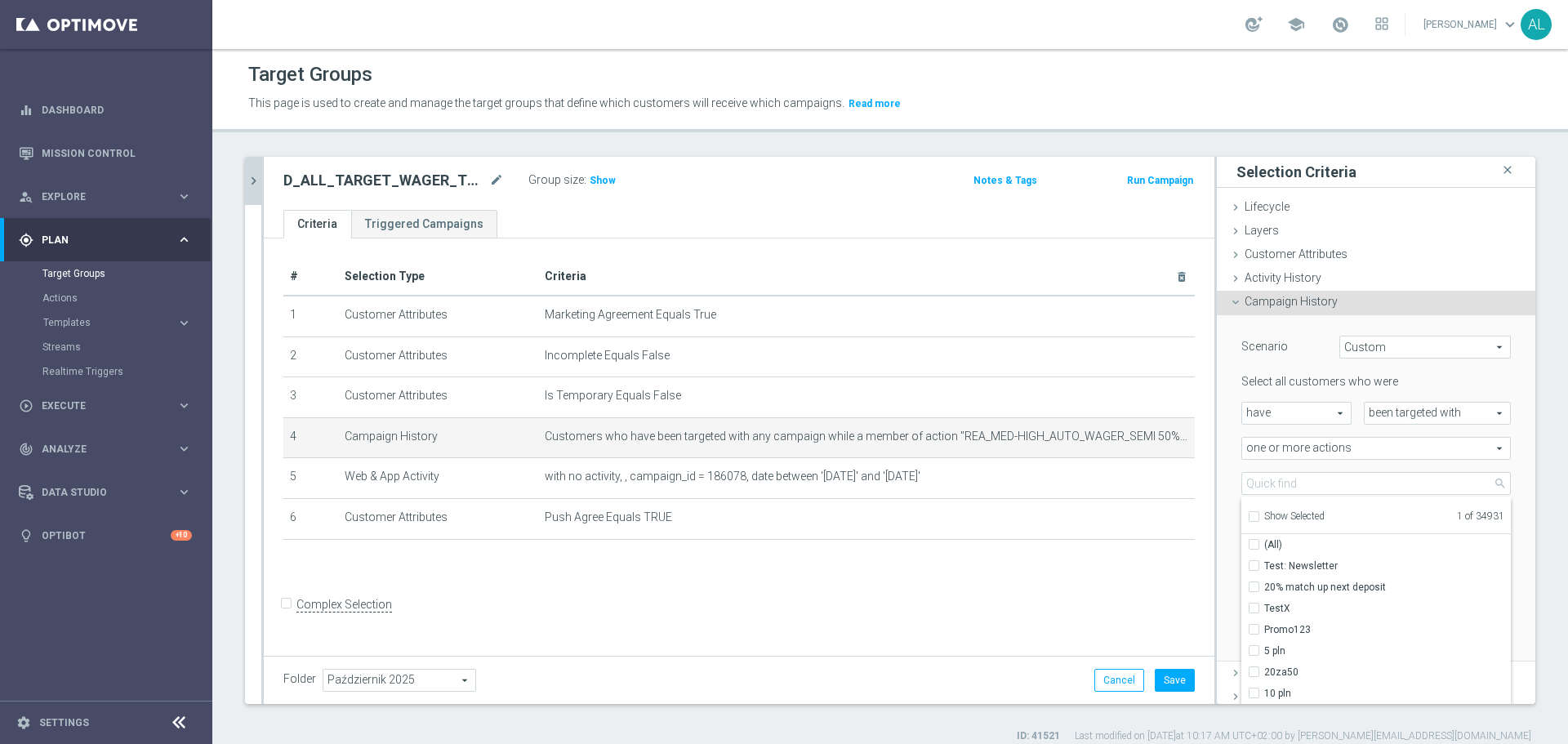
click at [1284, 515] on span "Show Selected" at bounding box center [1295, 516] width 60 height 12
click at [1259, 515] on input "Show Selected" at bounding box center [1253, 519] width 11 height 11
checkbox input "true"
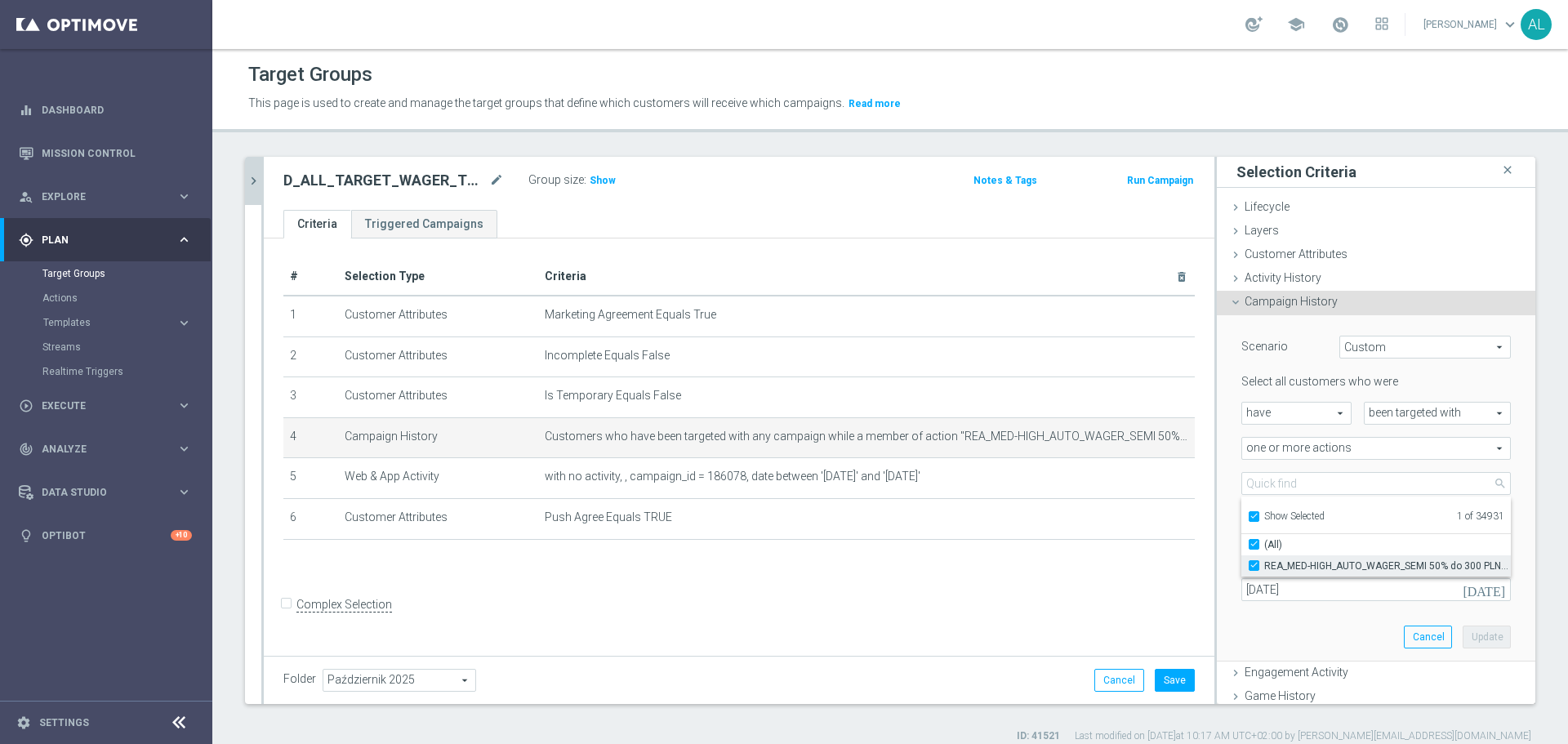
click at [1291, 563] on span "REA_MED-HIGH_AUTO_WAGER_SEMI 50% do 300 PLN_WEEKLY" at bounding box center [1388, 566] width 247 height 13
click at [1265, 563] on input "REA_MED-HIGH_AUTO_WAGER_SEMI 50% do 300 PLN_WEEKLY" at bounding box center [1259, 566] width 11 height 11
checkbox input "false"
type input "Select Action"
checkbox input "false"
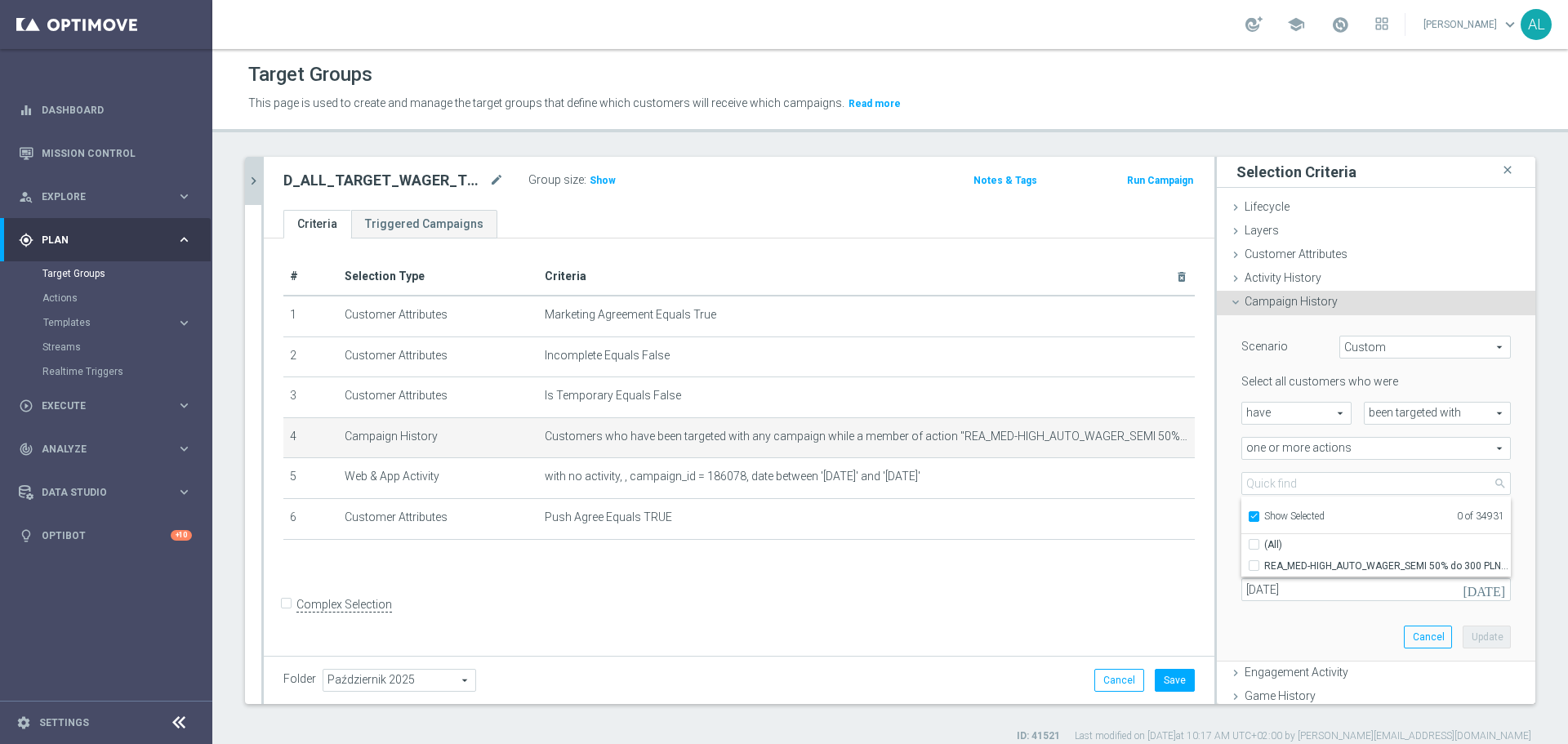
click at [1294, 522] on label "Show Selected" at bounding box center [1295, 517] width 60 height 15
click at [1259, 522] on input "Show Selected" at bounding box center [1253, 519] width 11 height 11
checkbox input "false"
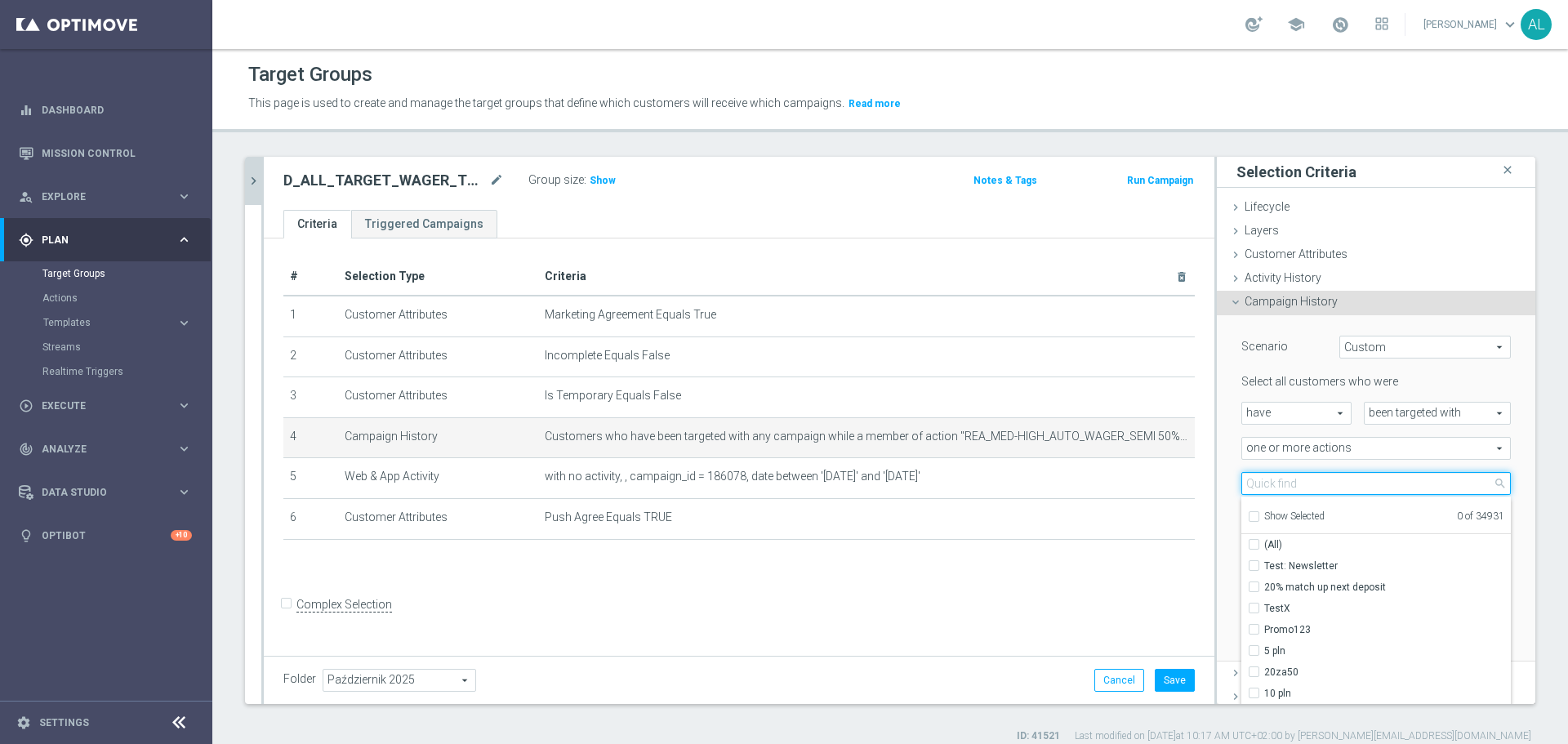
click at [1298, 481] on input "search" at bounding box center [1376, 483] width 269 height 22
paste input "D_ALL_TARGET_WAGER_TENIS 50% do 300 PLN_051025"
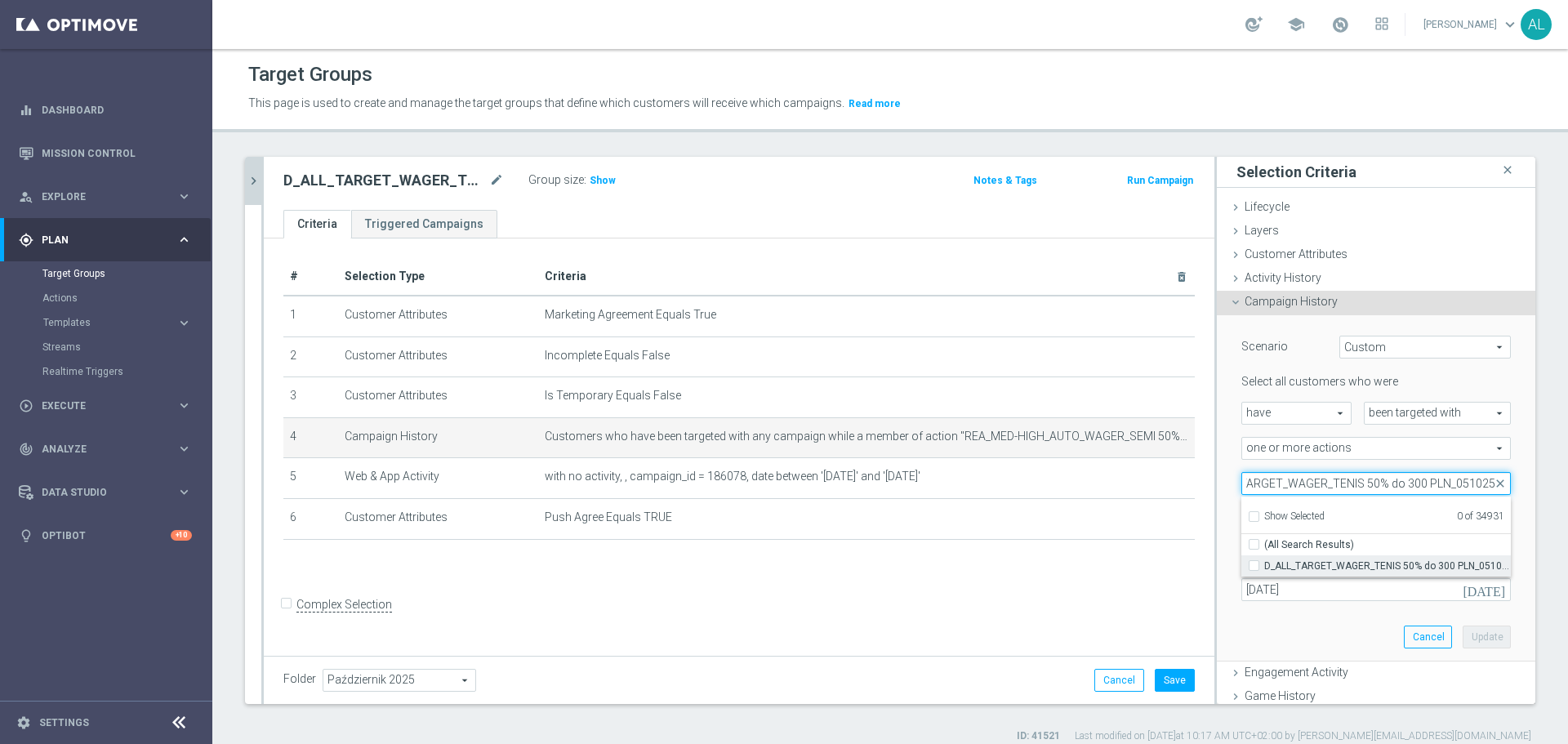
type input "D_ALL_TARGET_WAGER_TENIS 50% do 300 PLN_051025"
click at [1272, 570] on span "D_ALL_TARGET_WAGER_TENIS 50% do 300 PLN_051025" at bounding box center [1388, 566] width 247 height 13
click at [1265, 570] on input "D_ALL_TARGET_WAGER_TENIS 50% do 300 PLN_051025" at bounding box center [1259, 566] width 11 height 11
checkbox input "true"
type input "D_ALL_TARGET_WAGER_TENIS 50% do 300 PLN_051025"
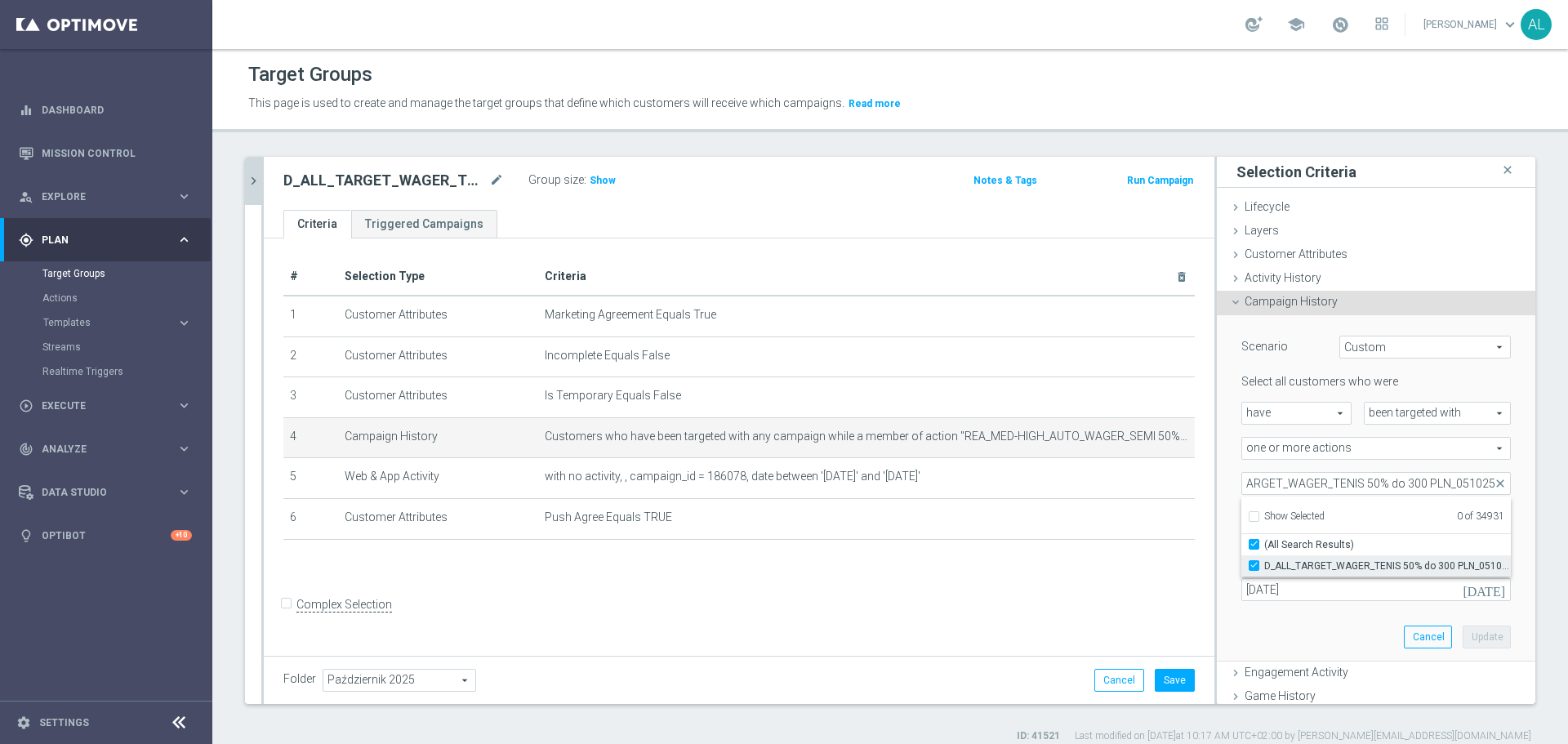
checkbox input "true"
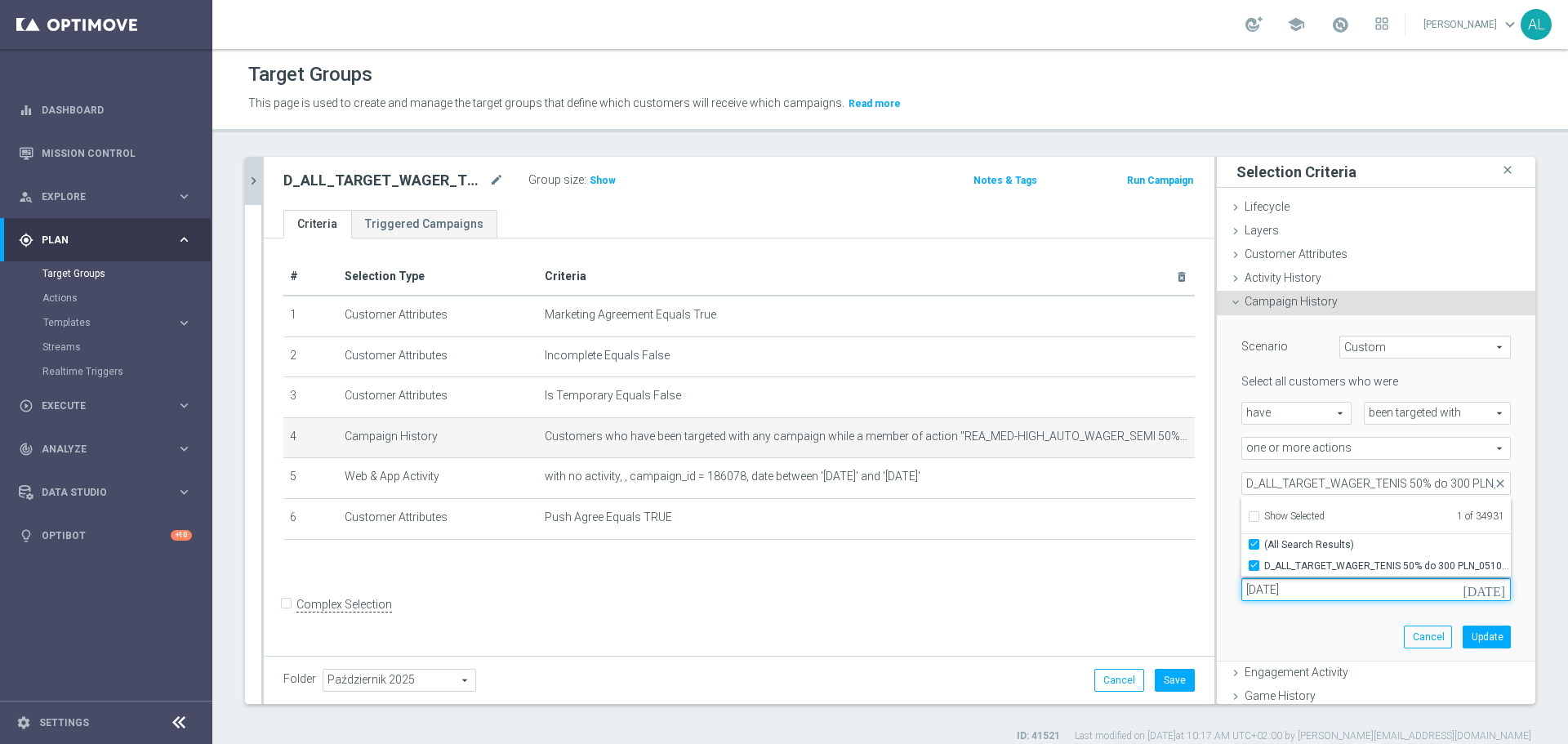
click at [1270, 594] on input "03 Oct 2025" at bounding box center [1376, 589] width 269 height 22
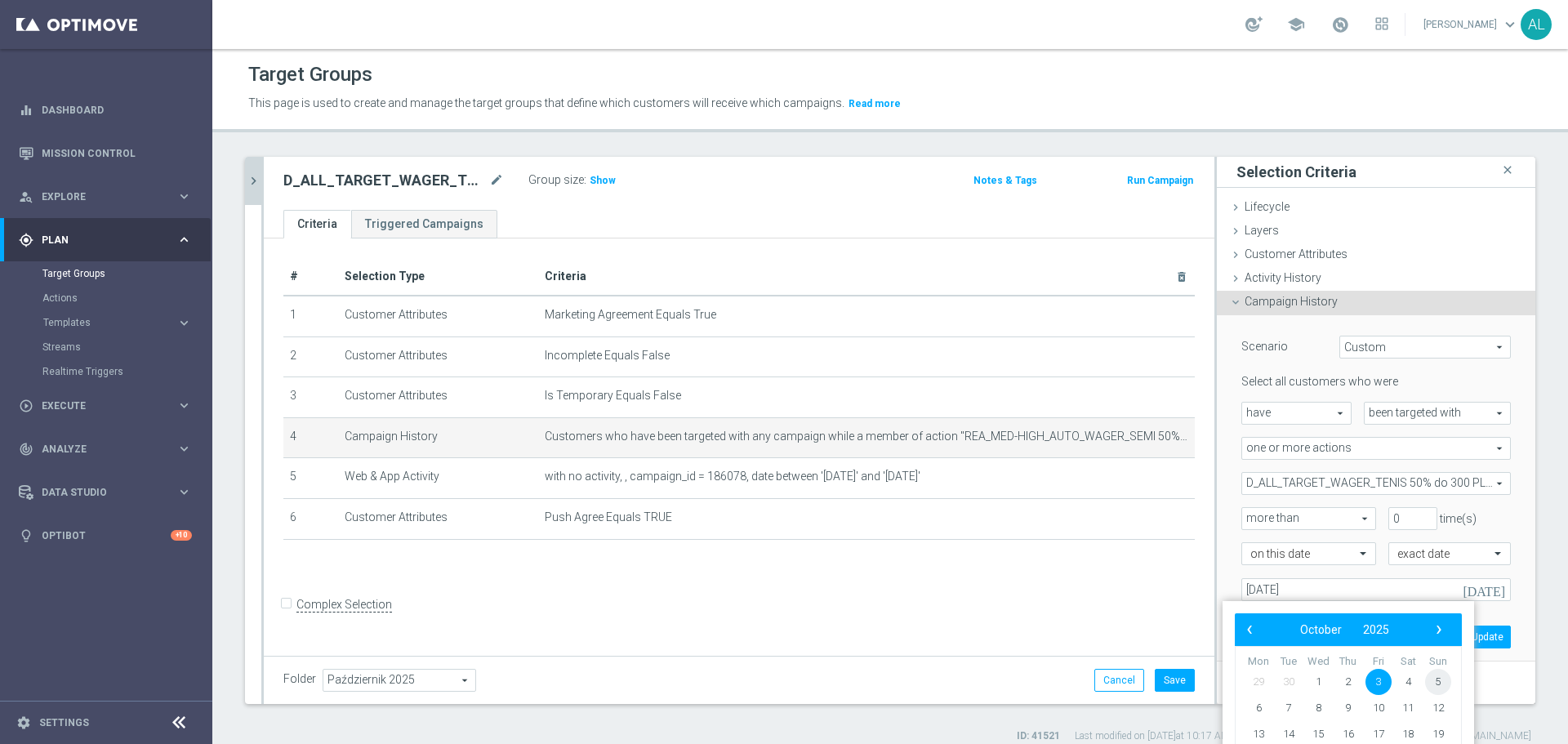
click at [1437, 677] on span "5" at bounding box center [1438, 682] width 26 height 26
type input "05 Oct 2025"
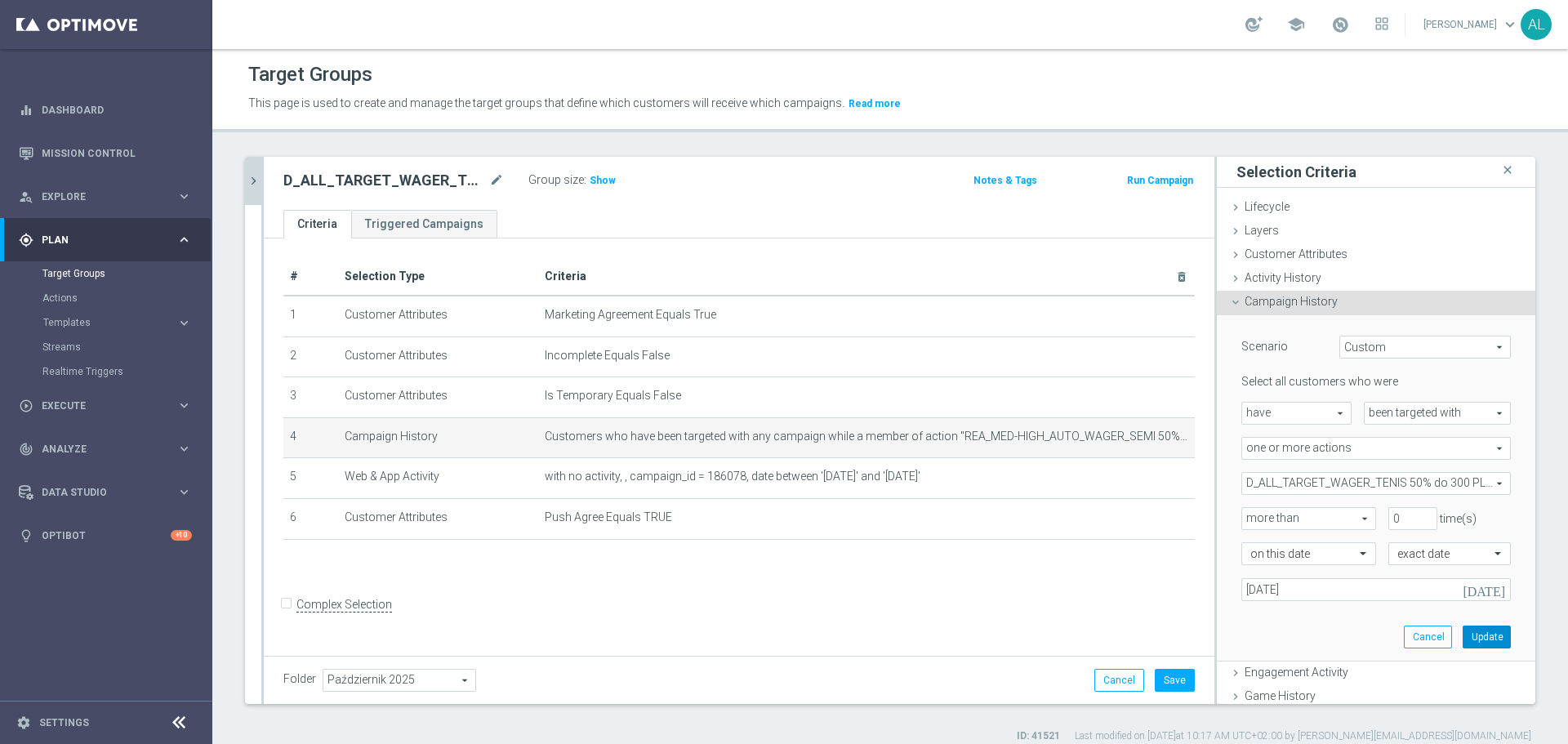
click at [1468, 636] on button "Update" at bounding box center [1486, 637] width 48 height 22
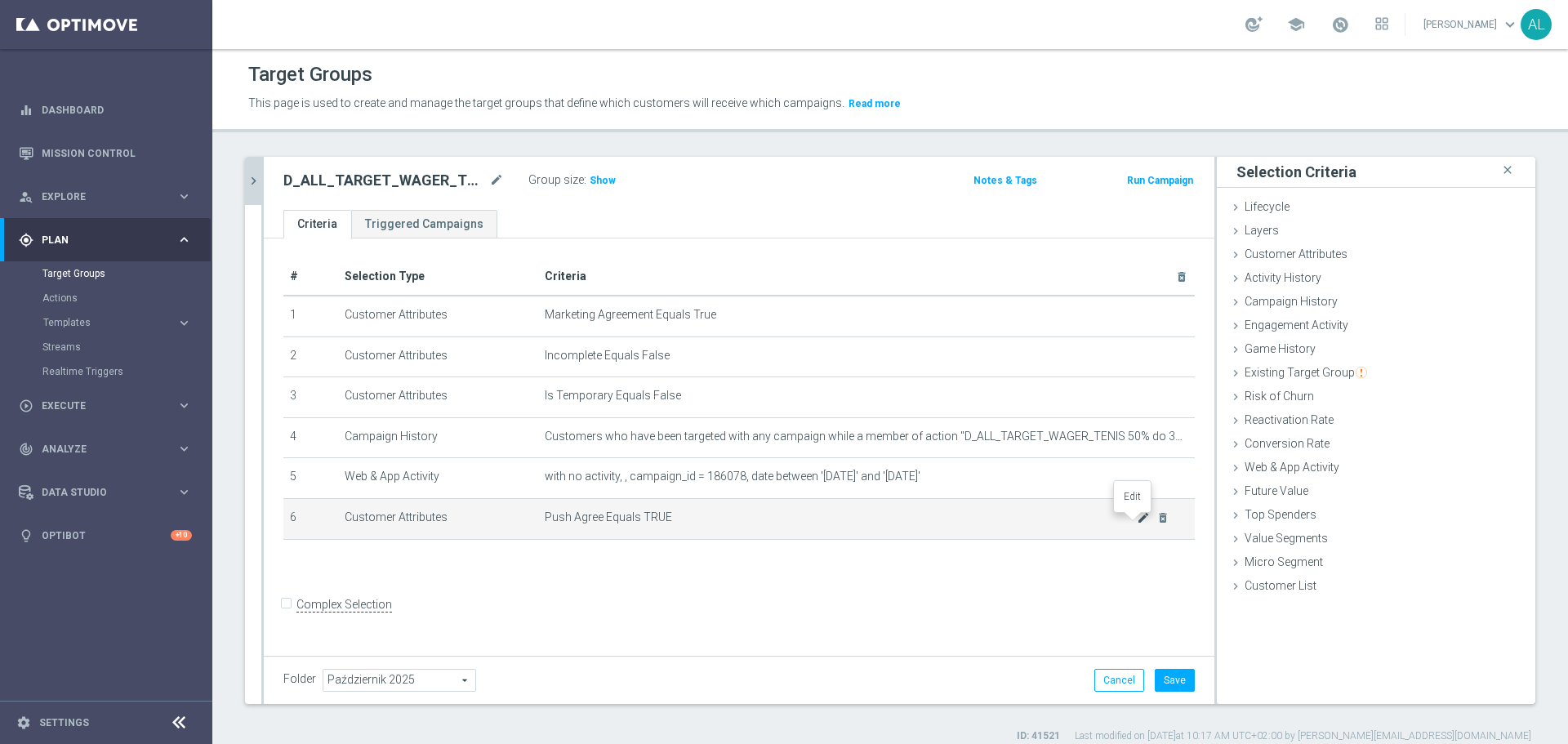
click at [1137, 521] on icon "mode_edit" at bounding box center [1143, 517] width 13 height 13
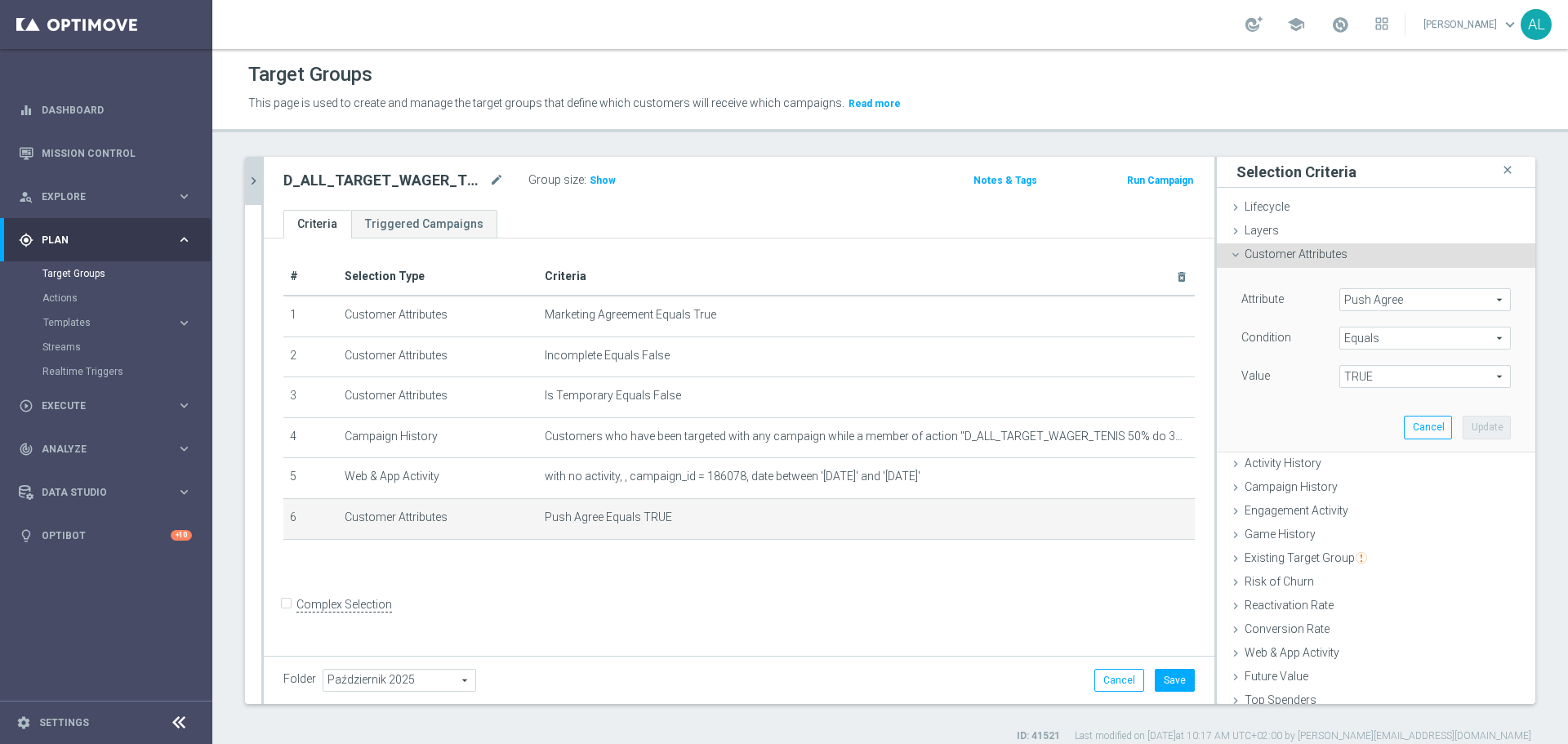
click at [1392, 294] on span "Push Agree" at bounding box center [1425, 300] width 170 height 21
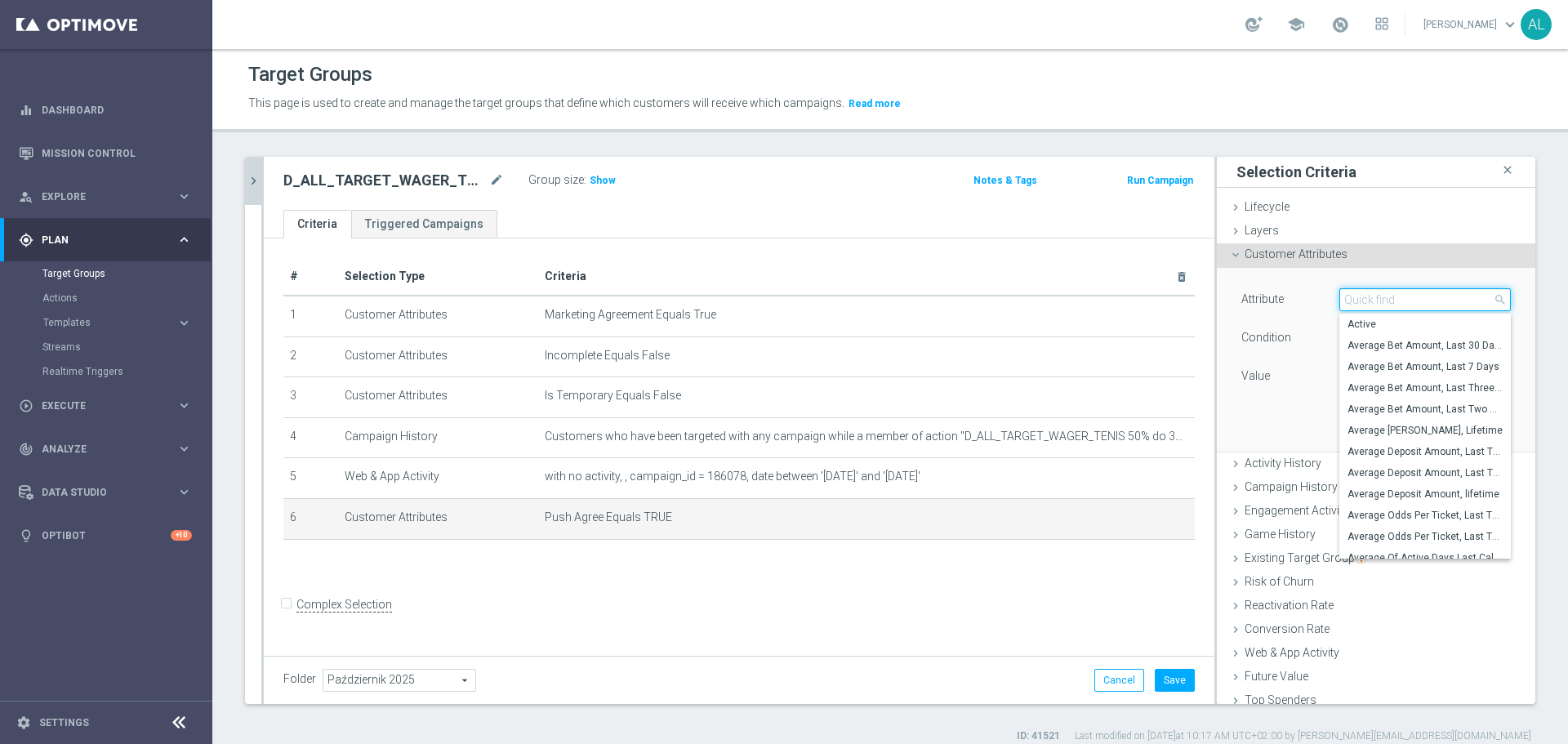
click at [1391, 304] on input "search" at bounding box center [1426, 299] width 172 height 22
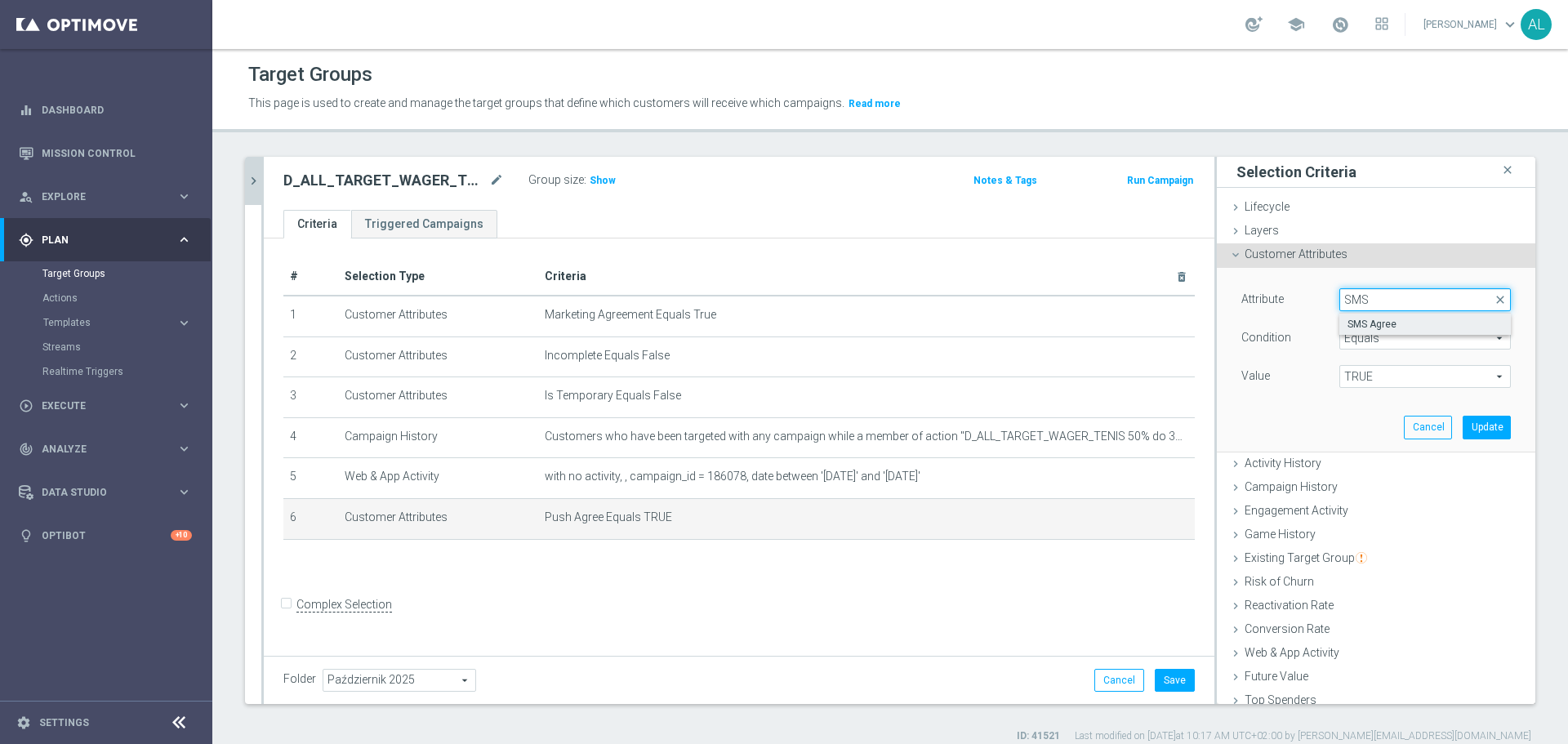
type input "SMS"
click at [1382, 322] on span "SMS Agree" at bounding box center [1425, 324] width 155 height 13
type input "SMS Agree"
click at [1400, 390] on div "Value TRUE Select arrow_drop_down search" at bounding box center [1377, 377] width 294 height 26
click at [1400, 375] on span "TRUE" at bounding box center [1425, 376] width 170 height 21
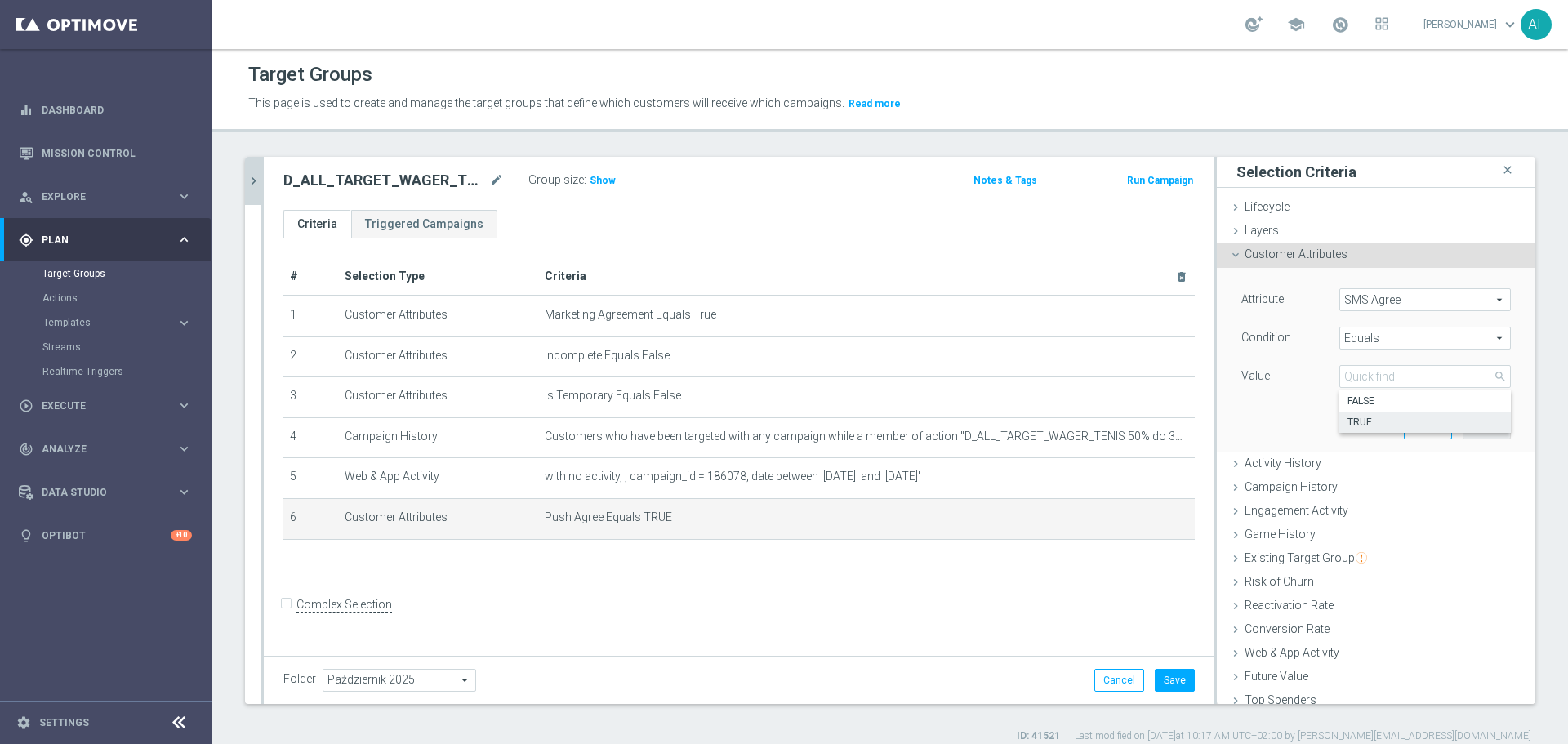
click at [1405, 414] on label "TRUE" at bounding box center [1426, 422] width 172 height 21
type input "TRUE"
click at [1463, 423] on button "Update" at bounding box center [1486, 426] width 48 height 22
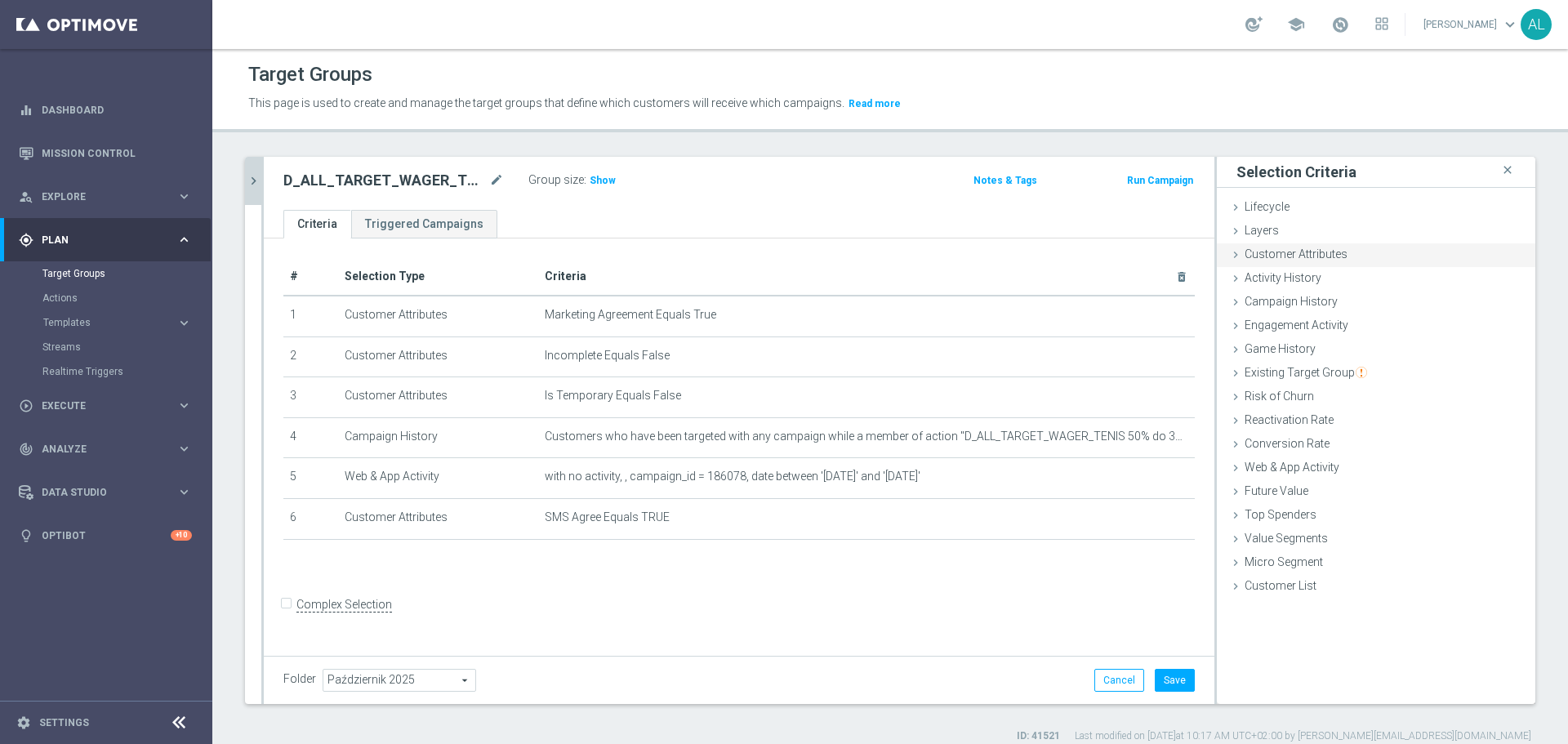
click at [1317, 251] on span "Customer Attributes" at bounding box center [1296, 254] width 103 height 13
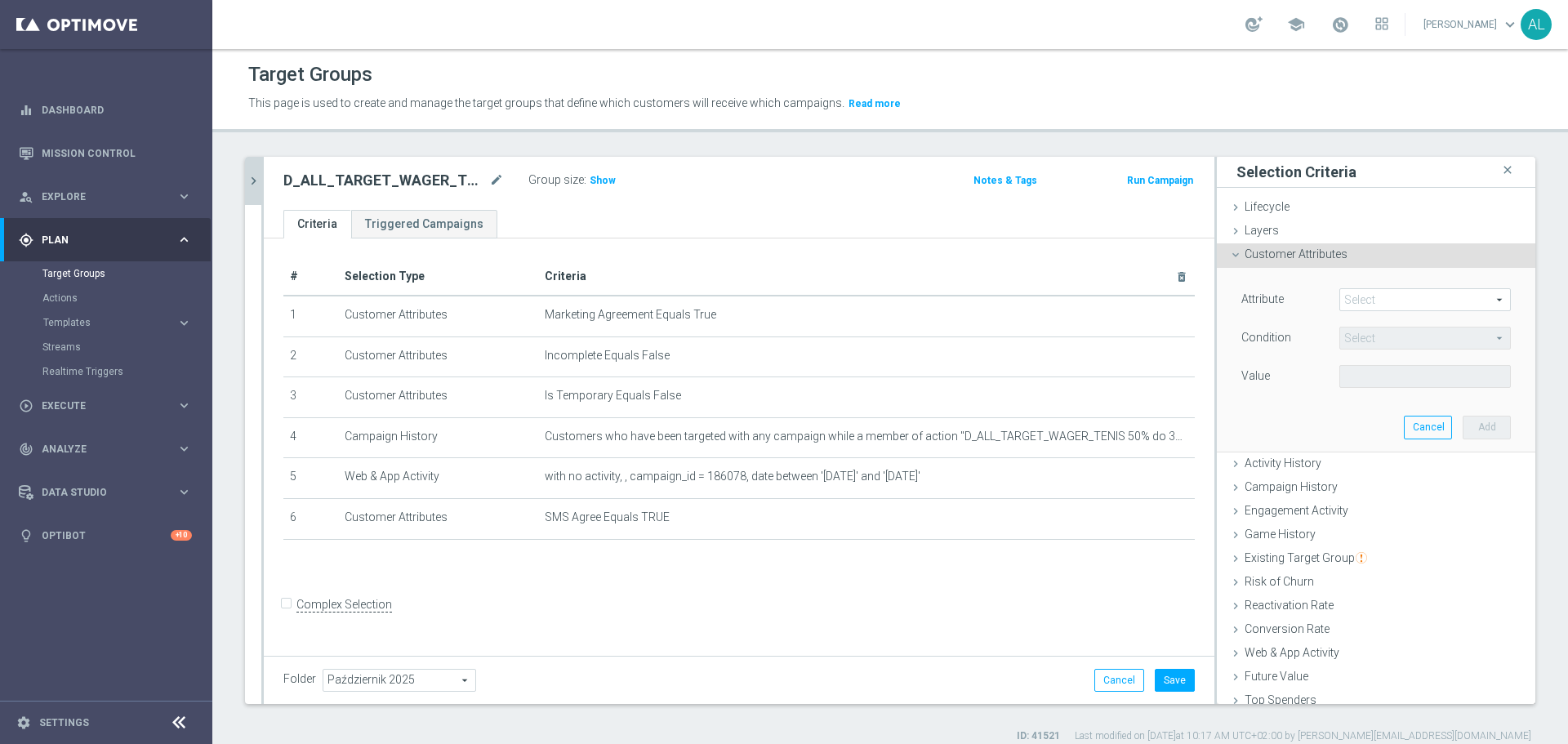
click at [1426, 298] on span at bounding box center [1425, 300] width 170 height 21
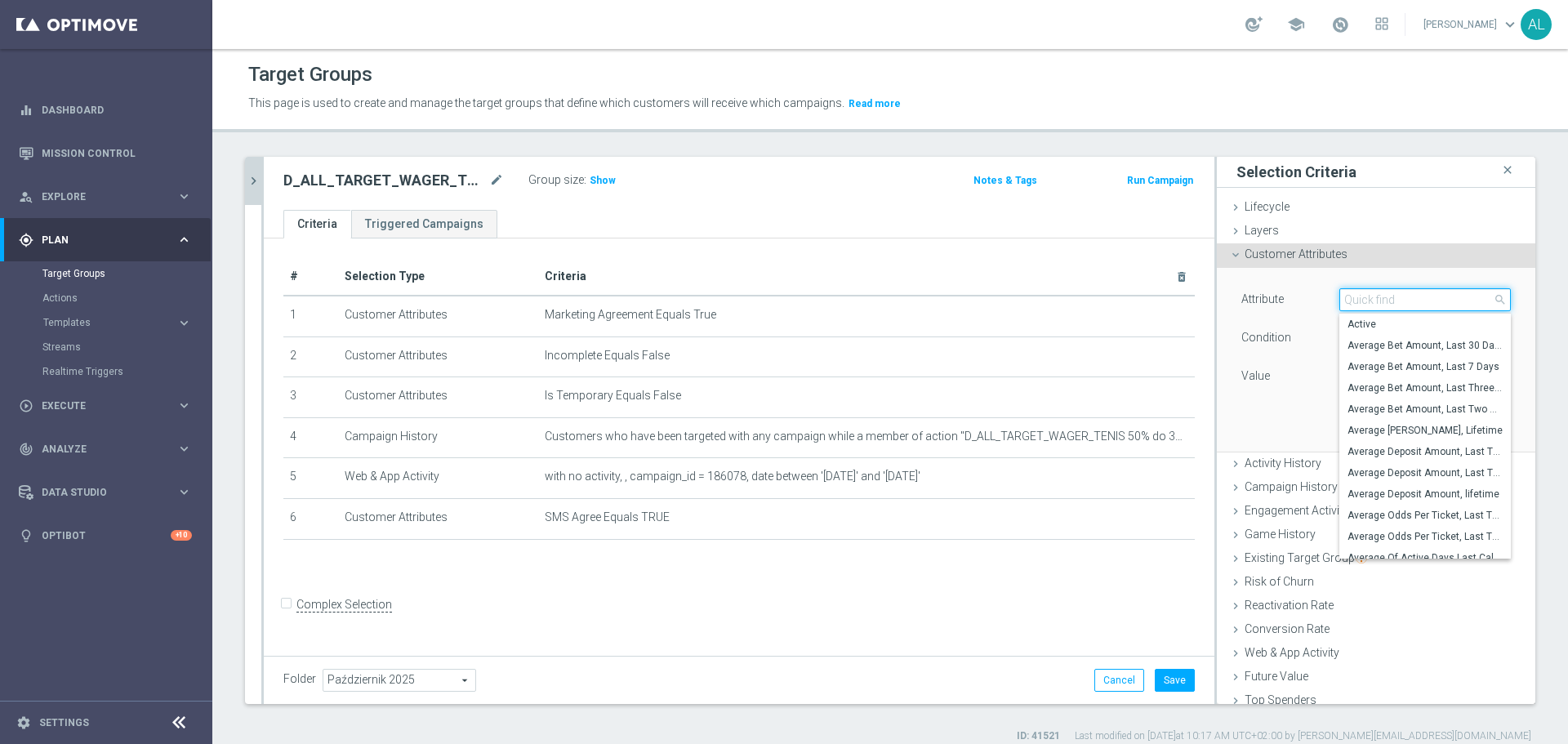
click at [1426, 298] on input "search" at bounding box center [1426, 299] width 172 height 22
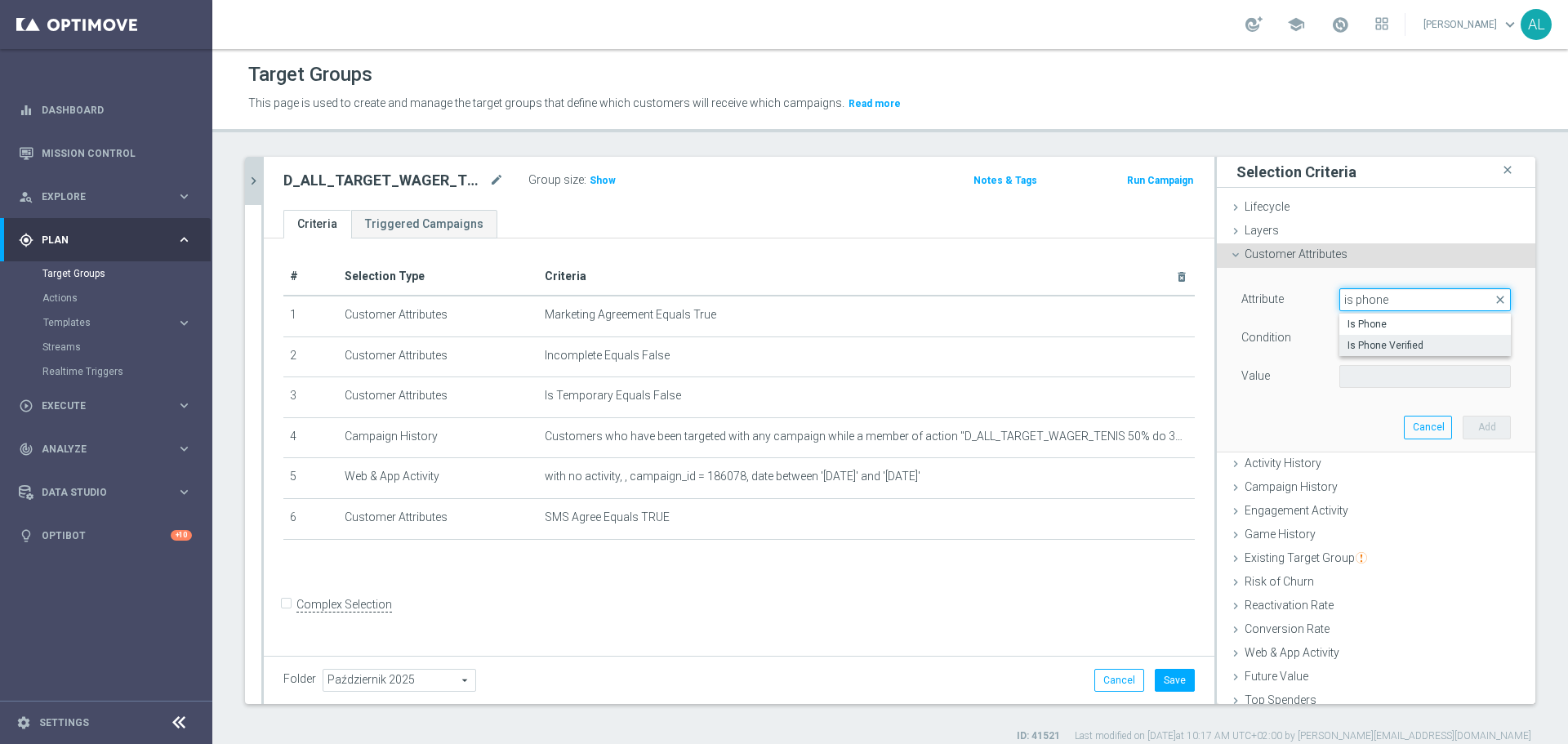
type input "is phone"
click at [1375, 346] on span "Is Phone Verified" at bounding box center [1425, 345] width 155 height 13
type input "Is Phone Verified"
type input "Equals"
click at [1365, 372] on span at bounding box center [1425, 376] width 170 height 21
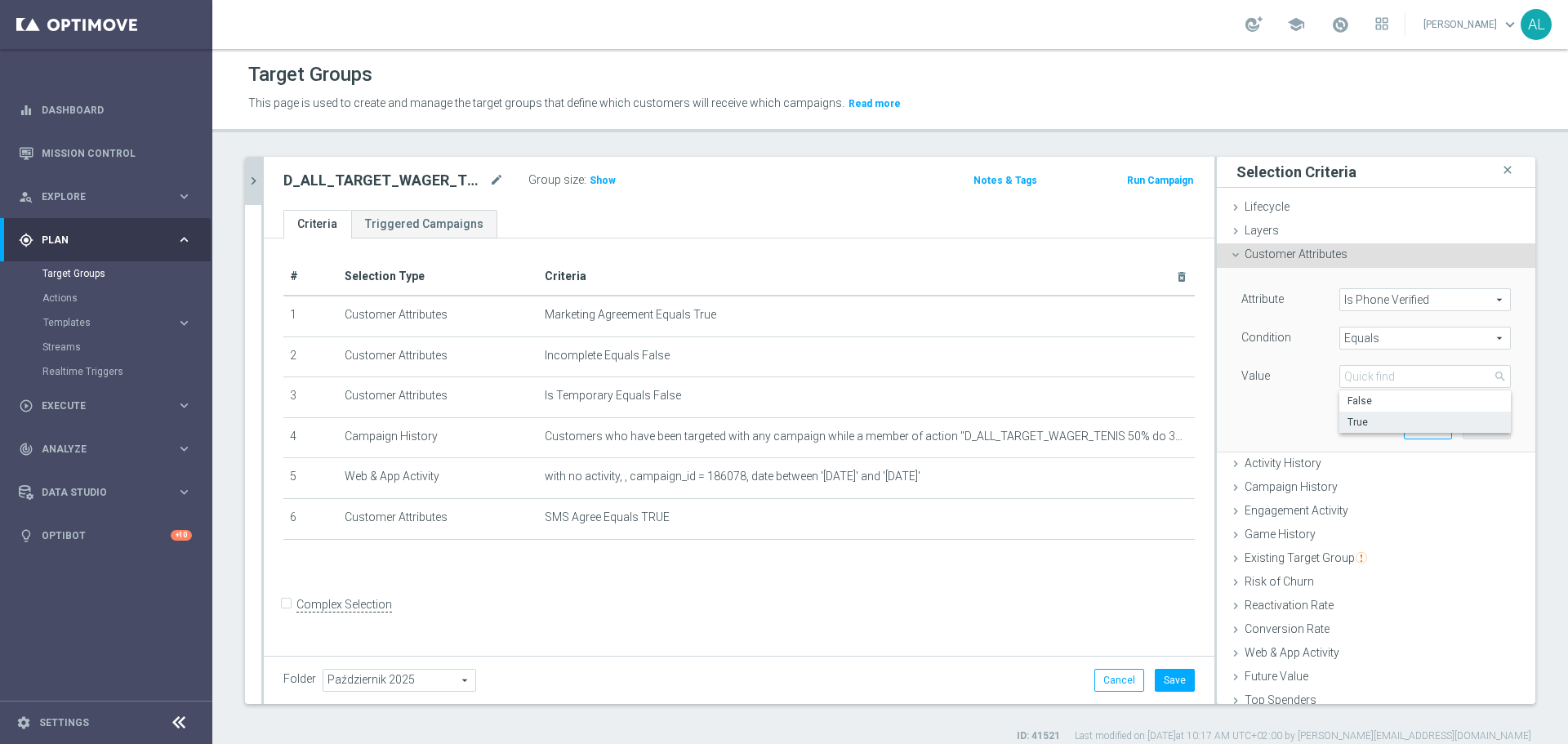
click at [1359, 419] on span "True" at bounding box center [1425, 421] width 155 height 13
type input "True"
click at [1466, 428] on button "Add" at bounding box center [1486, 426] width 48 height 22
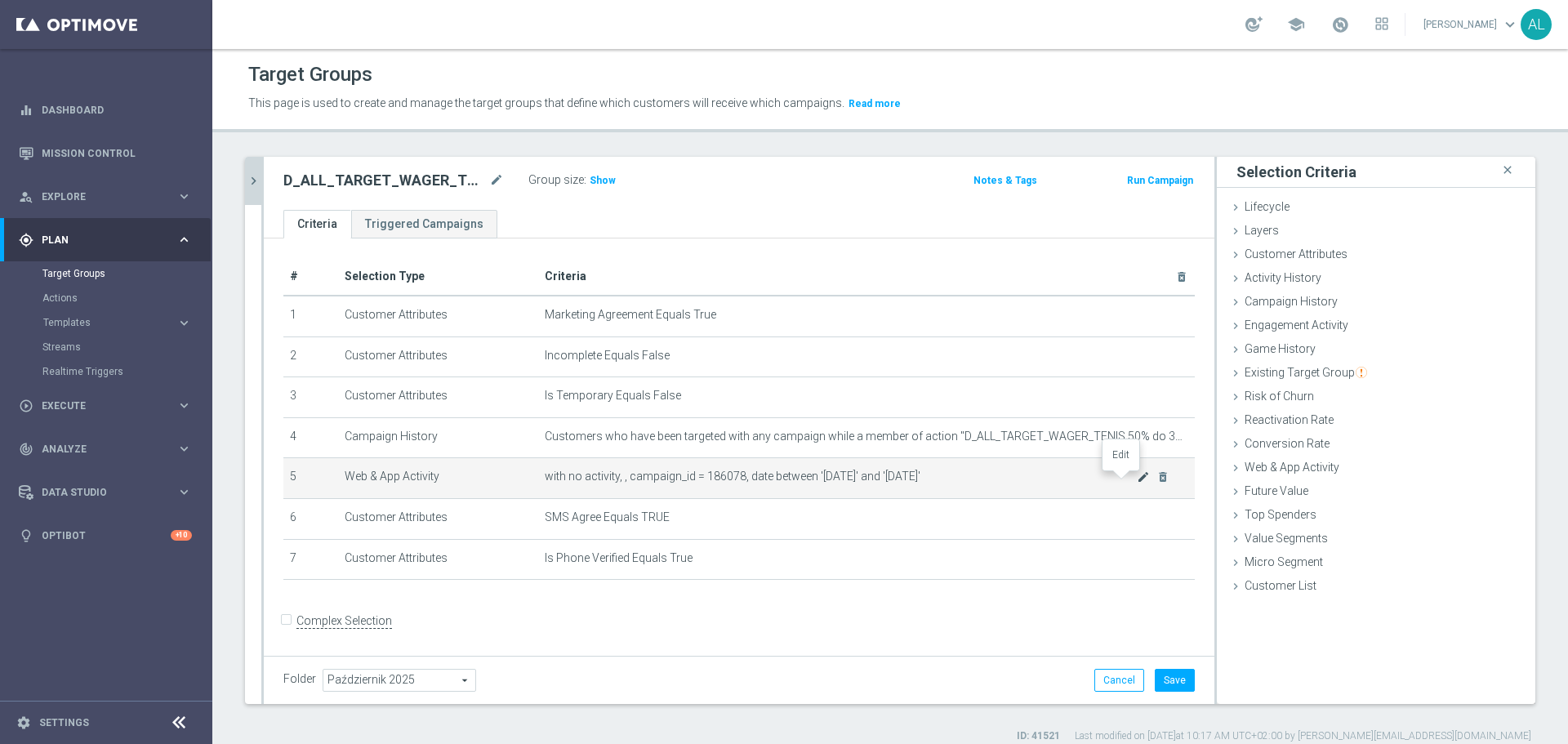
click at [1137, 483] on icon "mode_edit" at bounding box center [1143, 476] width 13 height 13
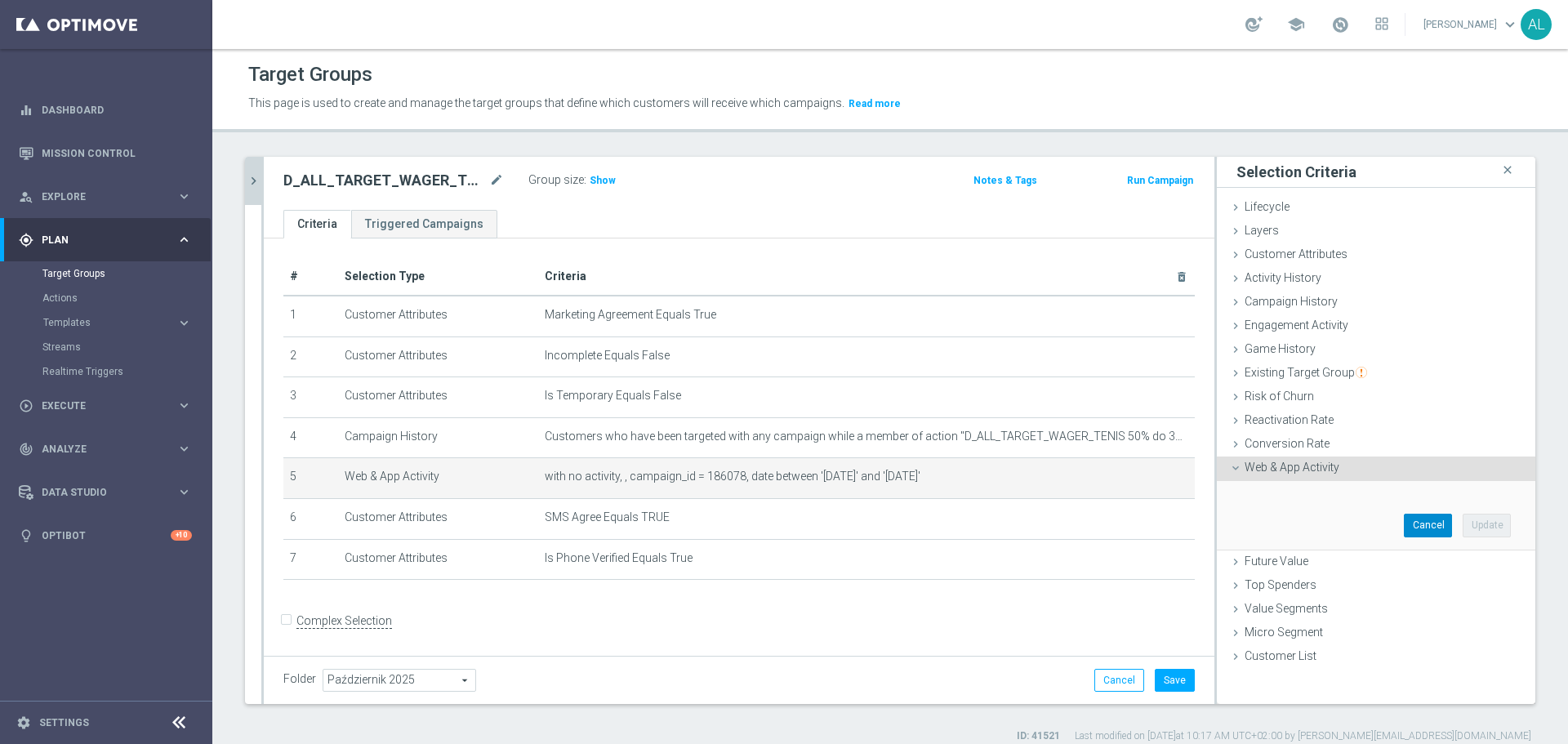
click at [1423, 526] on button "Cancel" at bounding box center [1428, 525] width 48 height 22
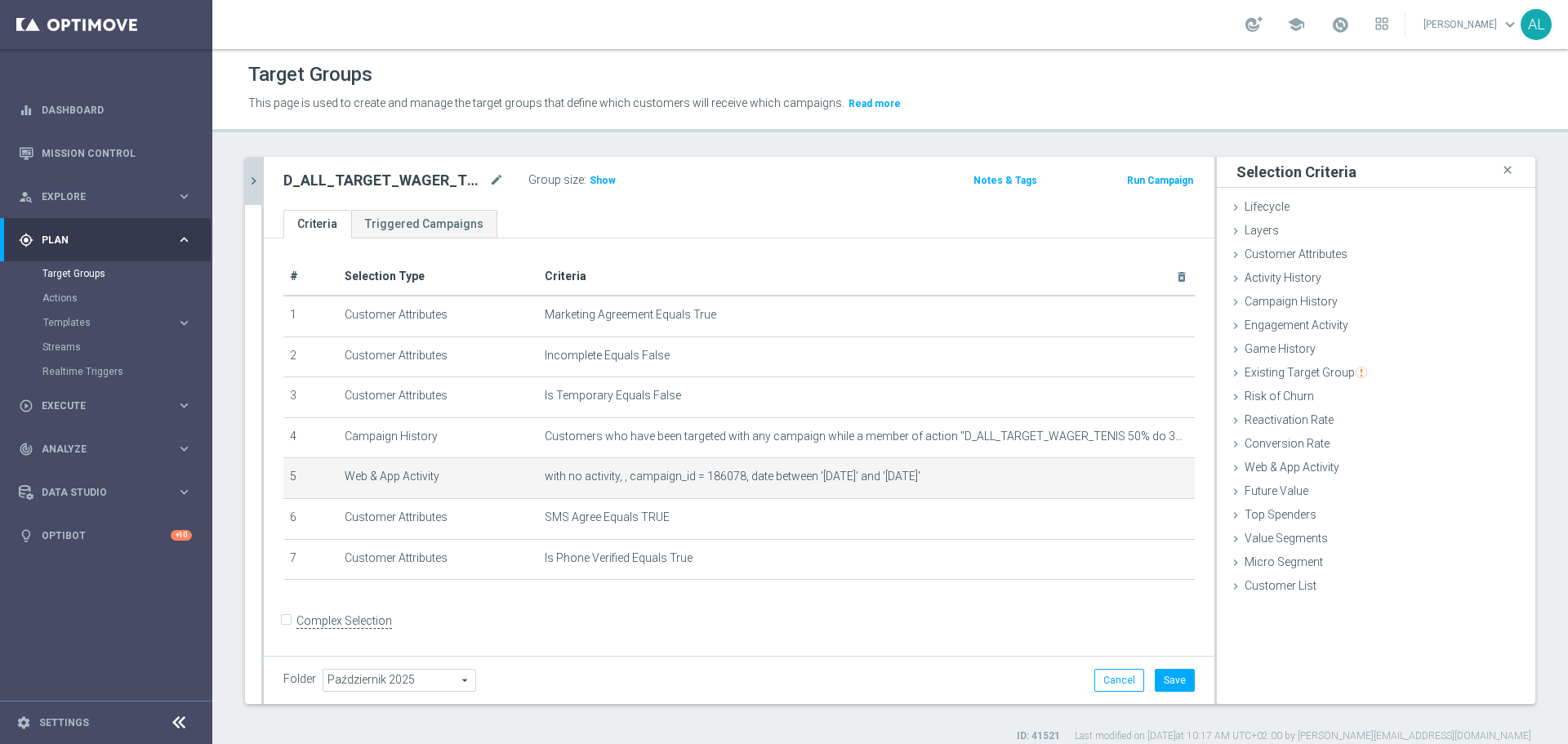
click at [1116, 479] on body "equalizer Dashboard Mission Control" at bounding box center [784, 372] width 1568 height 744
click at [1137, 484] on icon "mode_edit" at bounding box center [1143, 476] width 13 height 13
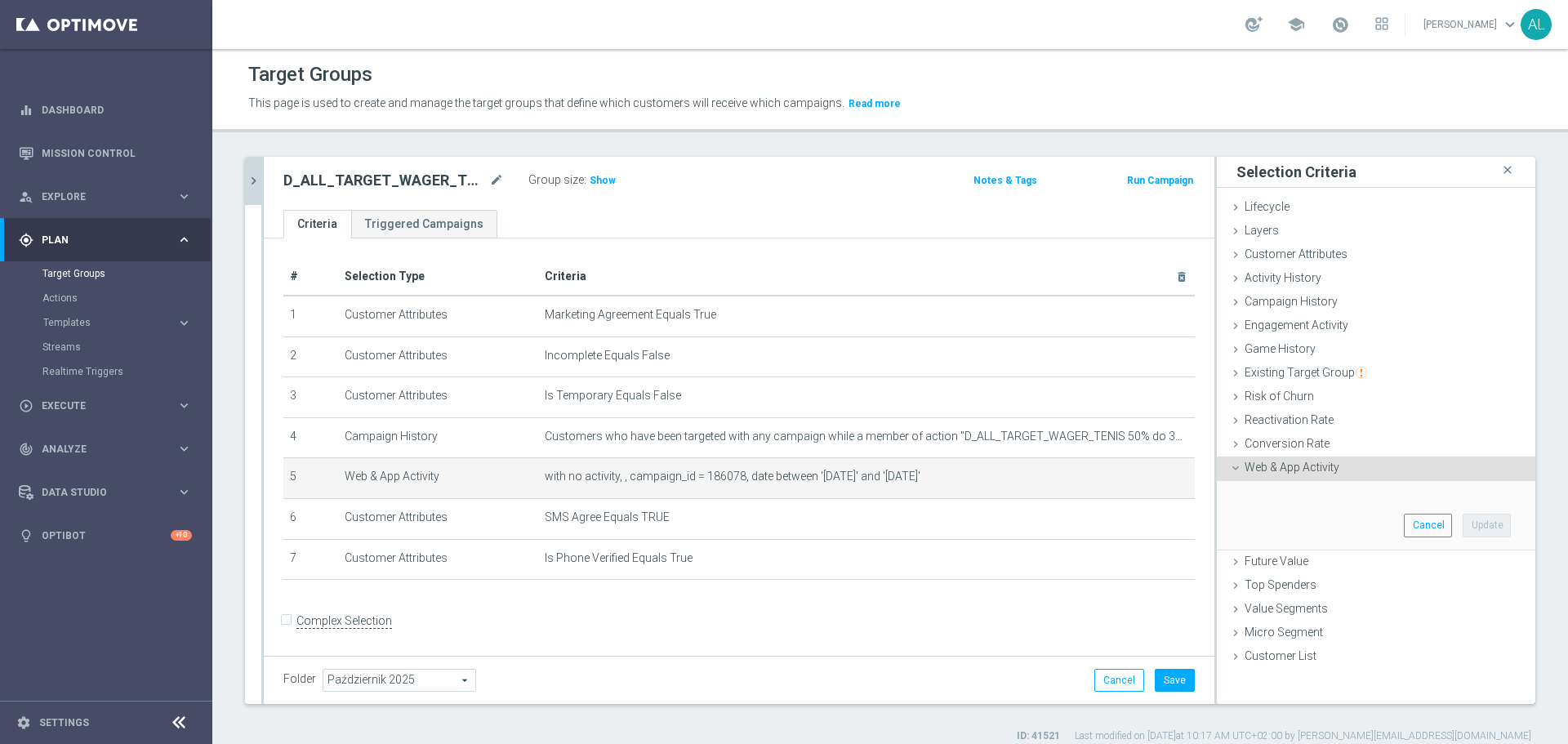
click at [1230, 470] on icon at bounding box center [1235, 467] width 13 height 13
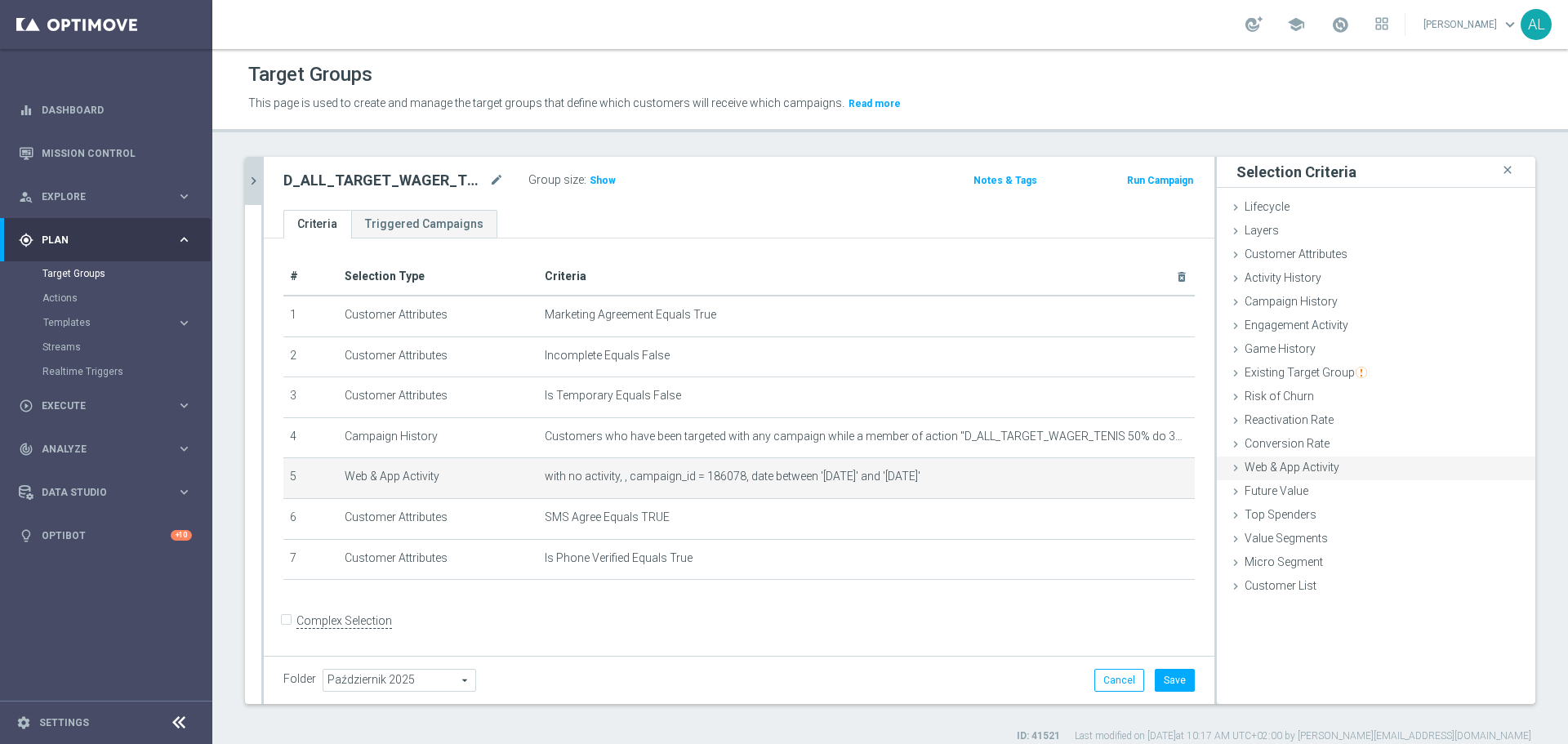
click at [1230, 462] on icon at bounding box center [1235, 467] width 13 height 13
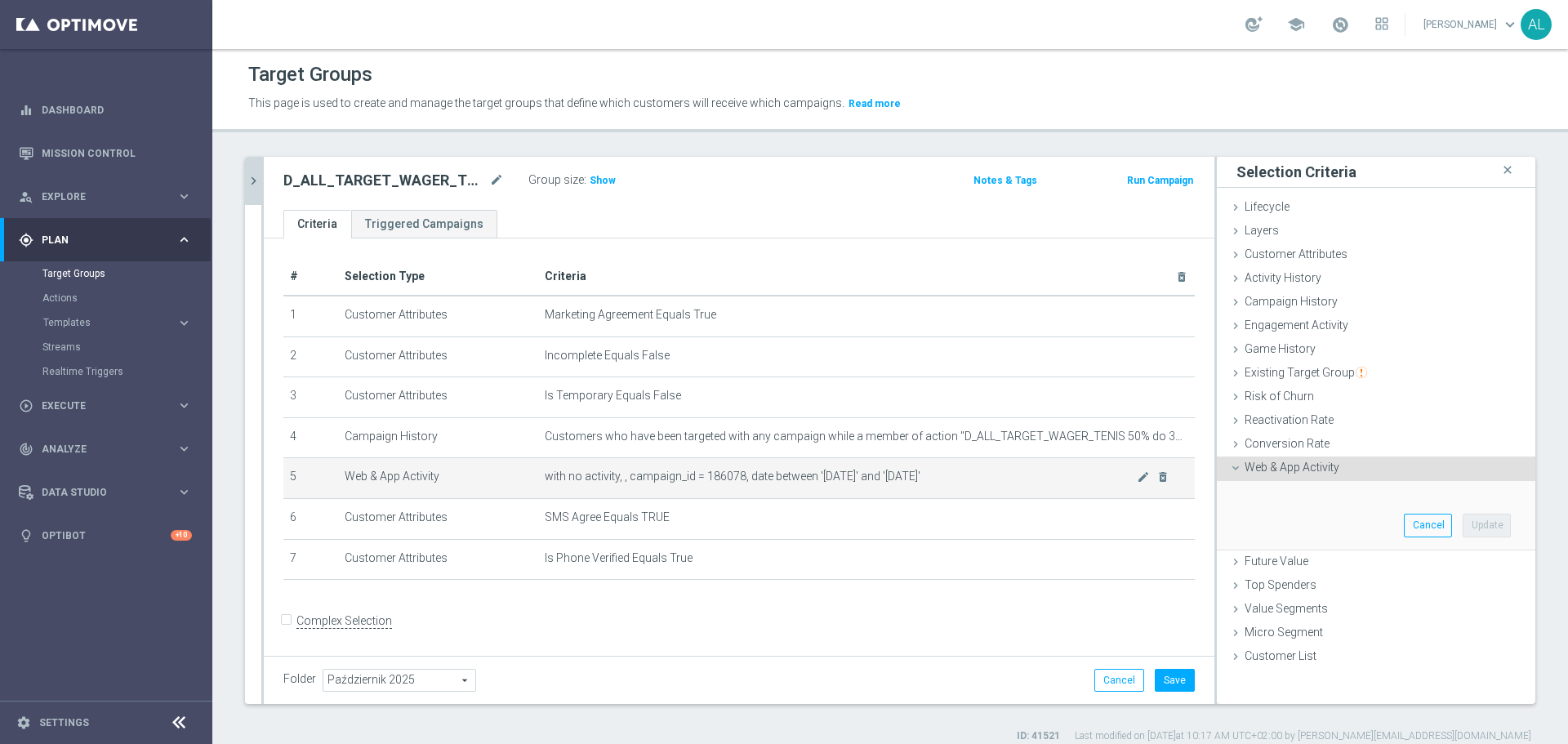
click at [936, 484] on span "with no activity, , campaign_id = 186078, date between '2025-10-03' and '2025-1…" at bounding box center [841, 477] width 592 height 14
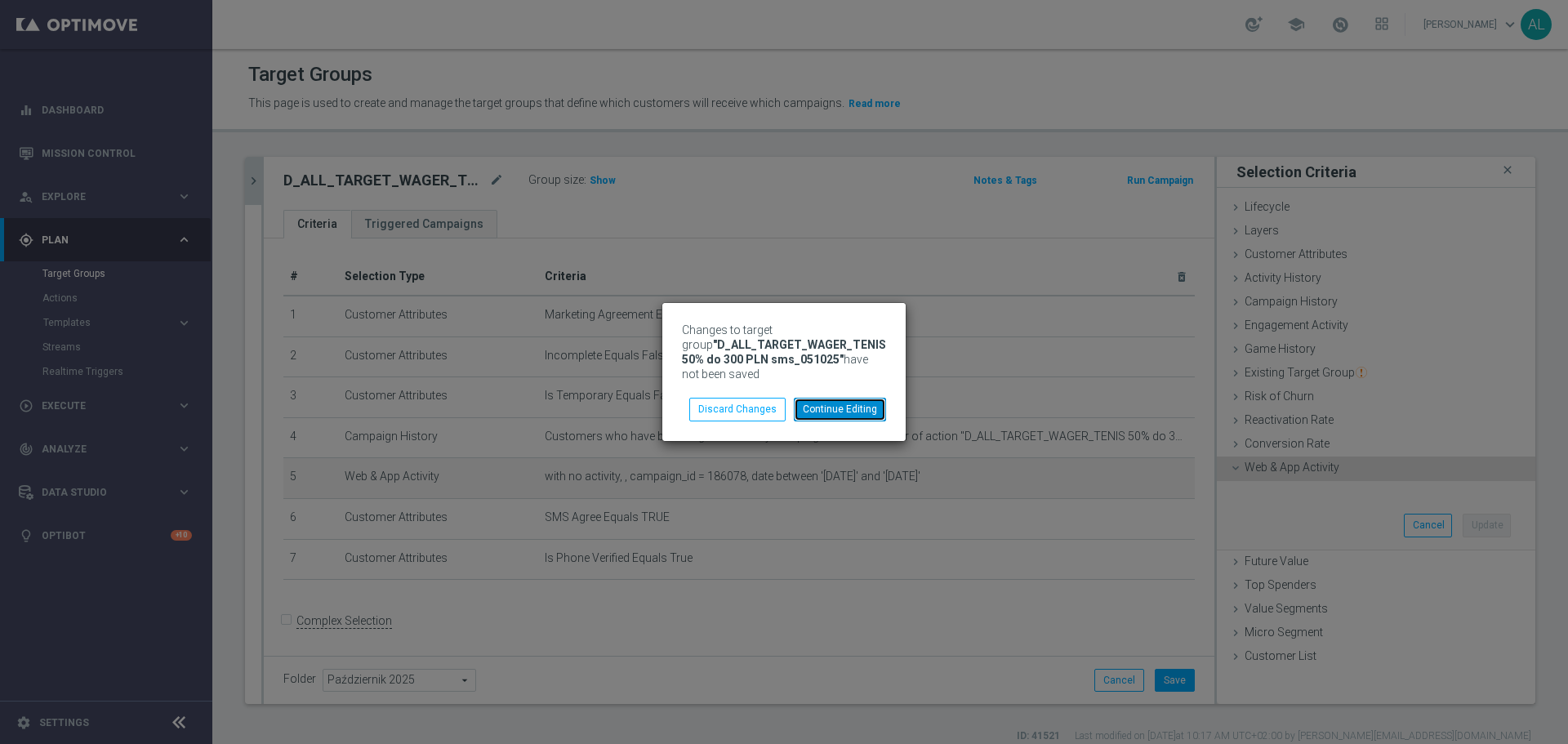
click at [843, 411] on button "Continue Editing" at bounding box center [840, 409] width 93 height 22
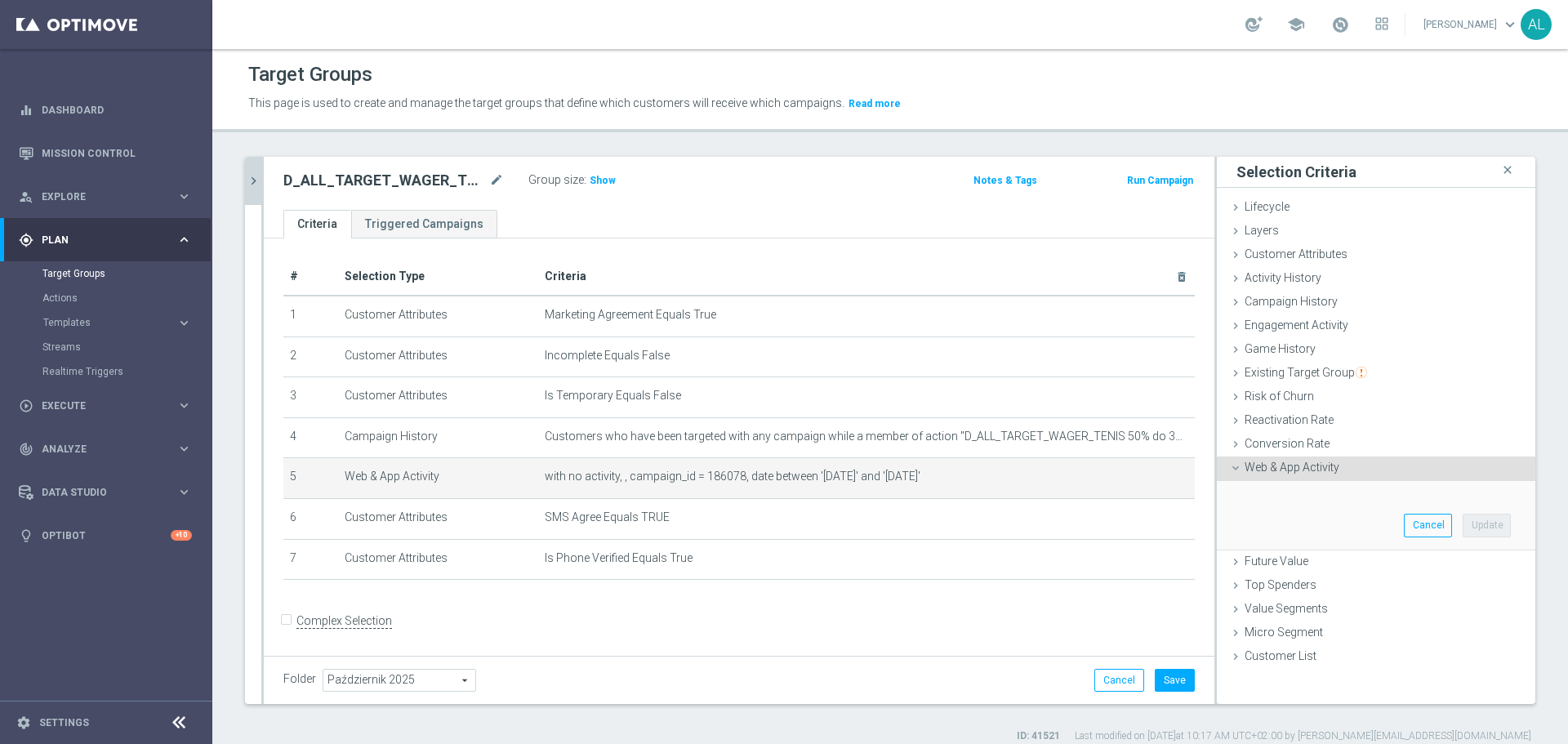
click at [1230, 465] on icon at bounding box center [1235, 467] width 13 height 13
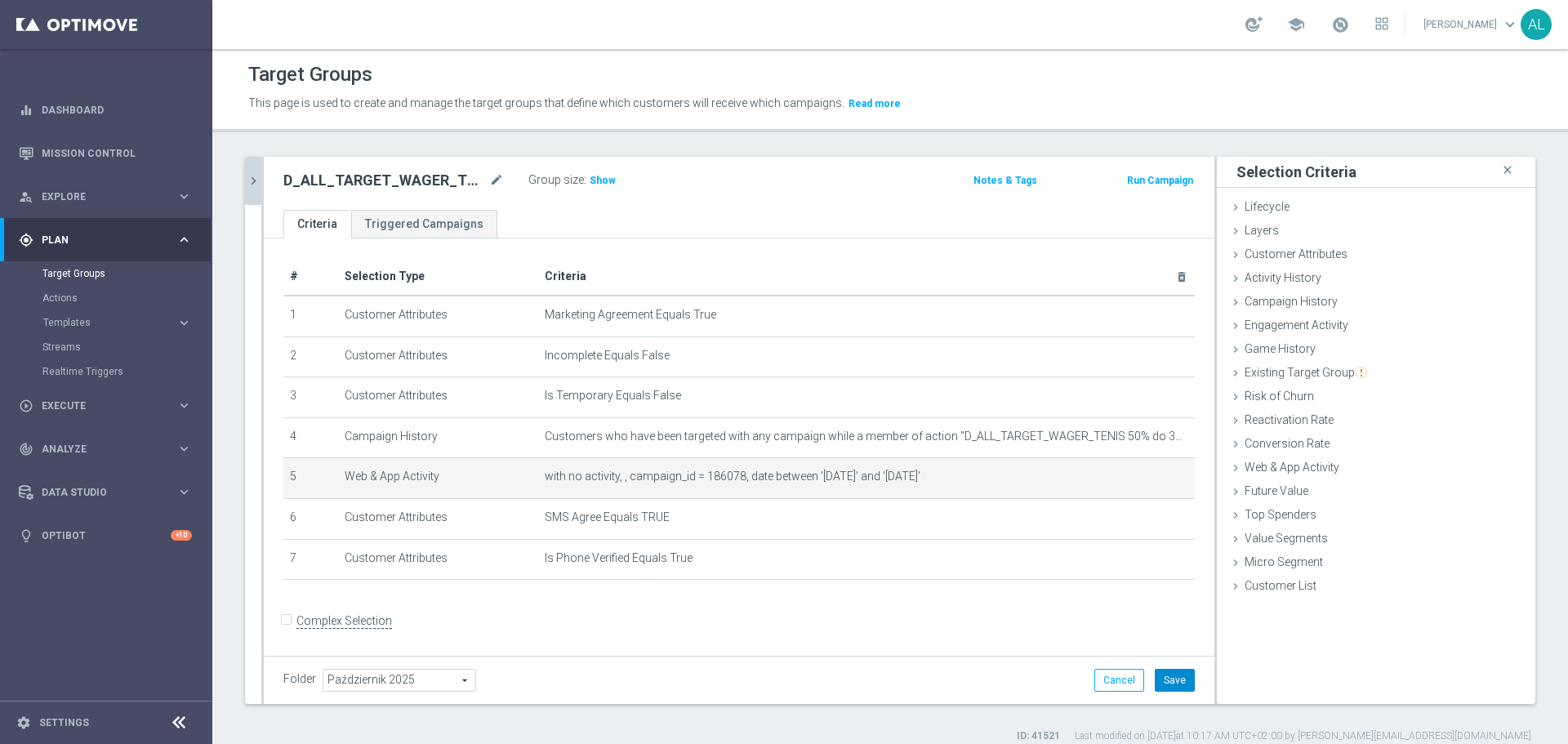
click at [1164, 683] on button "Save" at bounding box center [1174, 680] width 40 height 22
click at [1137, 480] on icon "mode_edit" at bounding box center [1143, 476] width 13 height 13
click at [1137, 481] on icon "mode_edit" at bounding box center [1143, 476] width 13 height 13
click at [253, 173] on button "chevron_right" at bounding box center [253, 180] width 17 height 48
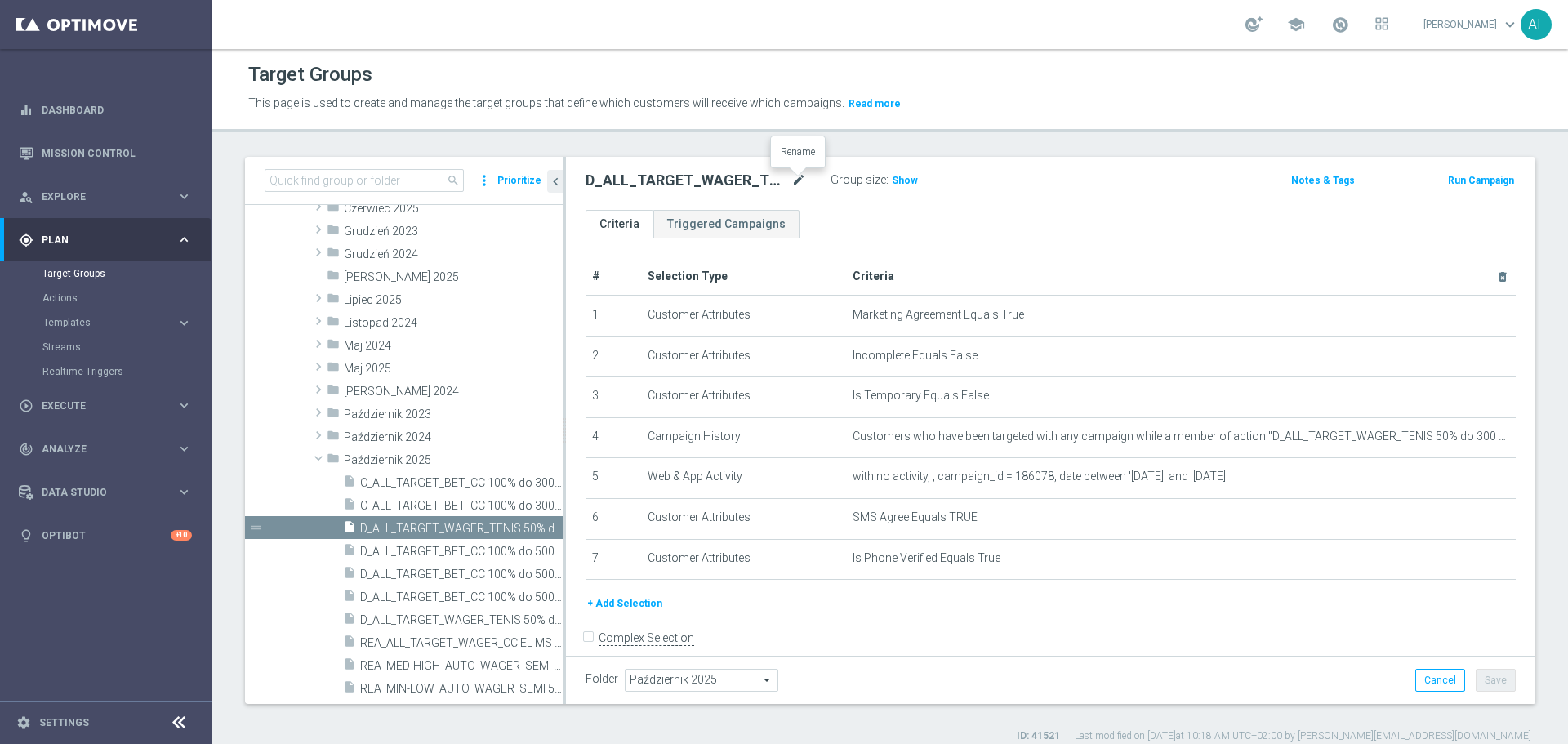
click at [794, 178] on icon "mode_edit" at bounding box center [799, 180] width 15 height 20
click at [913, 224] on ul "Criteria Triggered Campaigns" at bounding box center [1050, 223] width 969 height 28
click at [923, 279] on th "Criteria delete_forever" at bounding box center [1181, 277] width 670 height 38
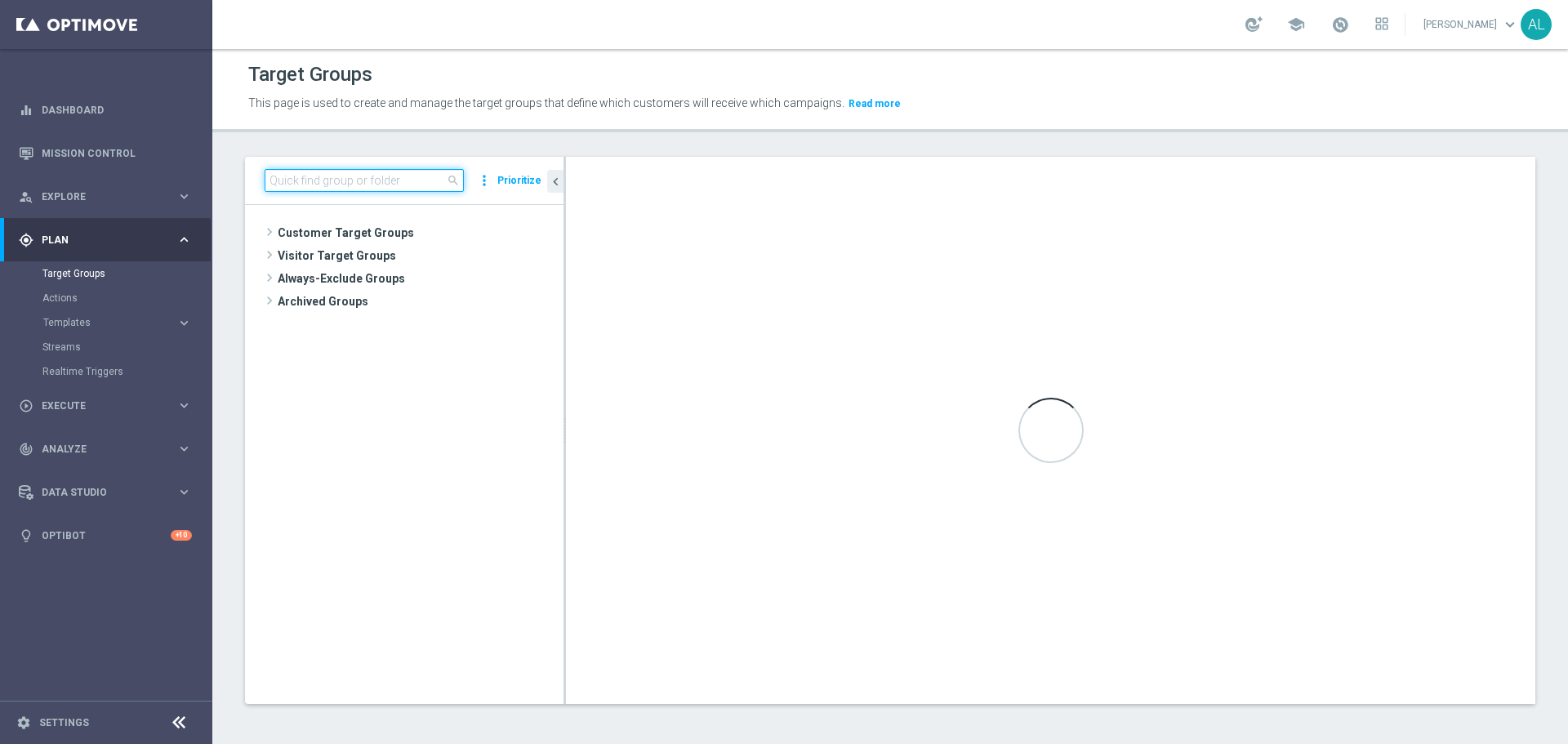
click at [320, 184] on input at bounding box center [364, 179] width 199 height 22
paste input "D_ALL_TARGET_WAGER_TENIS 50% do 300 PLN sms_051025"
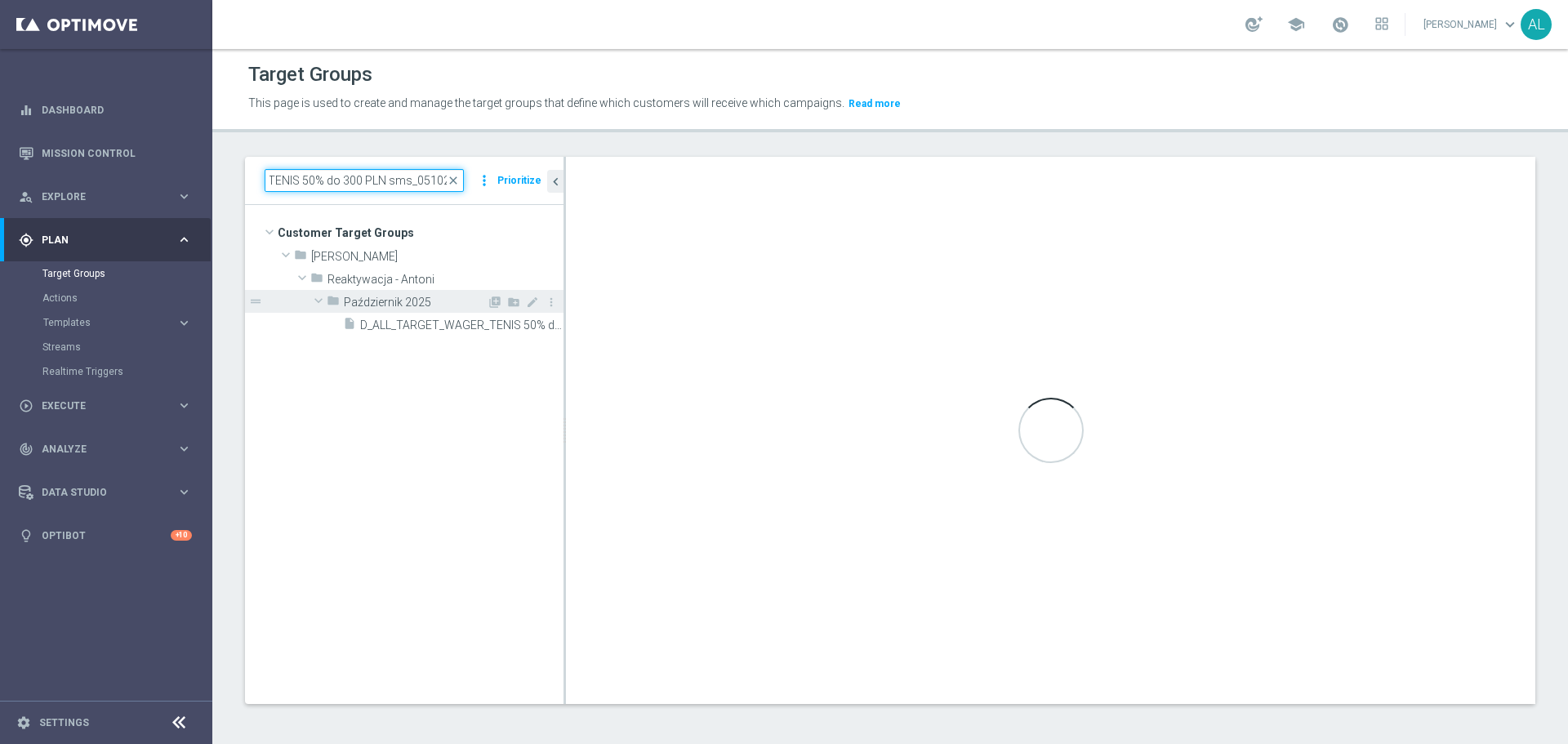
type input "D_ALL_TARGET_WAGER_TENIS 50% do 300 PLN sms_051025"
click at [435, 312] on div "folder Październik 2025" at bounding box center [407, 300] width 160 height 22
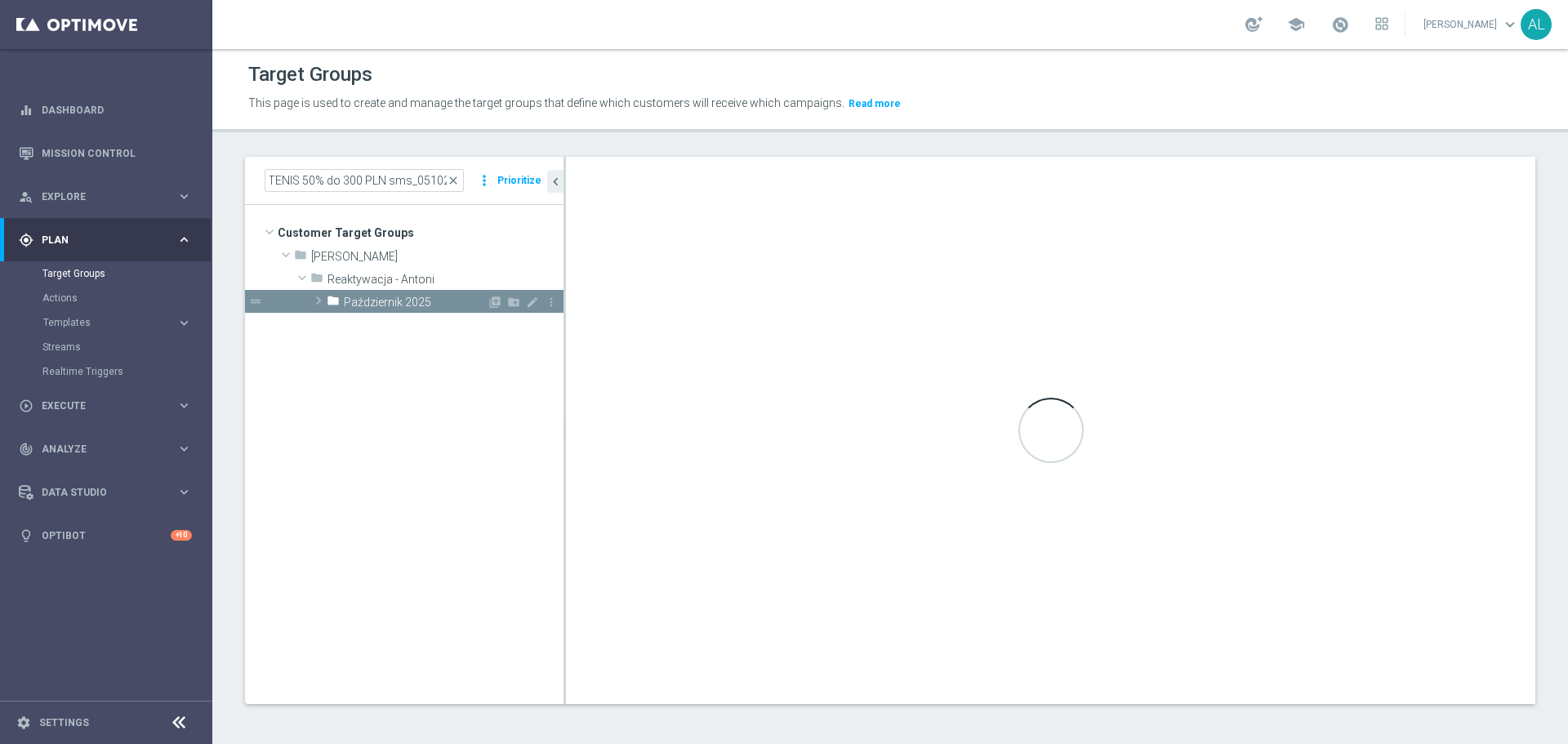
scroll to position [0, 0]
click at [430, 304] on span "Październik 2025" at bounding box center [415, 302] width 143 height 14
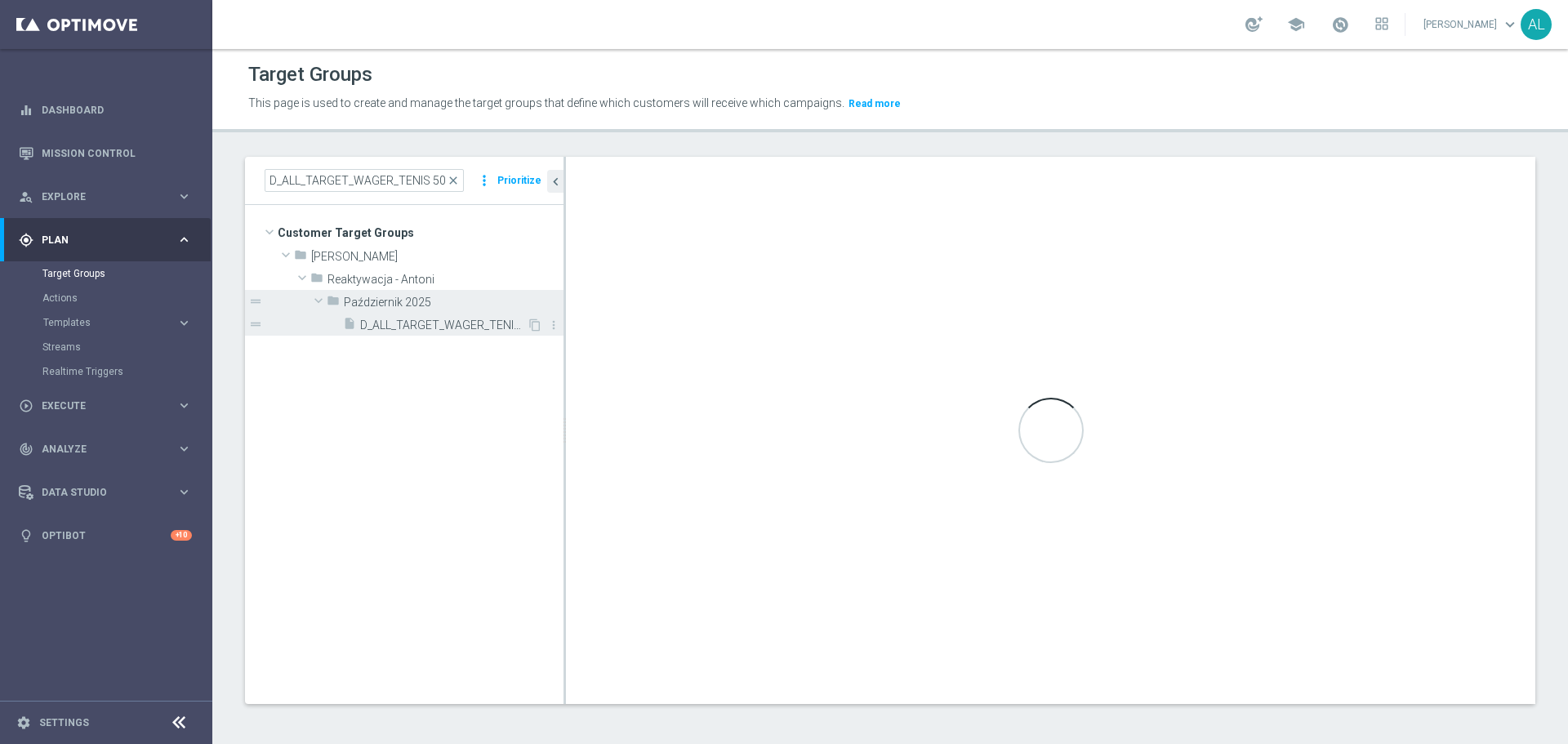
click at [419, 331] on span "D_ALL_TARGET_WAGER_TENIS 50% do 300 PLN sms_051025" at bounding box center [443, 326] width 167 height 14
click at [405, 326] on span "D_ALL_TARGET_WAGER_TENIS 50% do 300 PLN sms_051025" at bounding box center [443, 326] width 167 height 14
click at [409, 322] on span "D_ALL_TARGET_WAGER_TENIS 50% do 300 PLN sms_051025" at bounding box center [443, 326] width 167 height 14
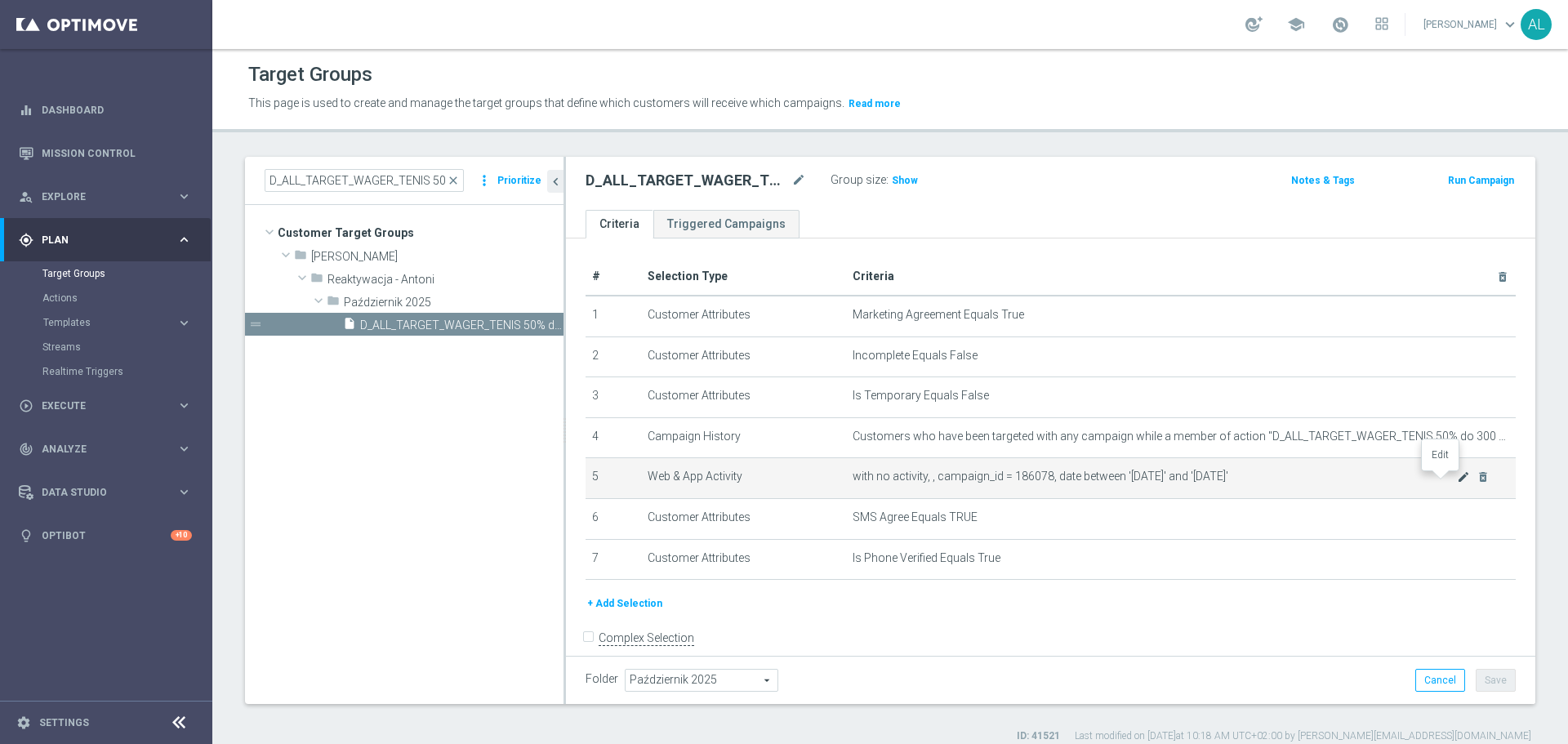
click at [1457, 484] on icon "mode_edit" at bounding box center [1463, 476] width 13 height 13
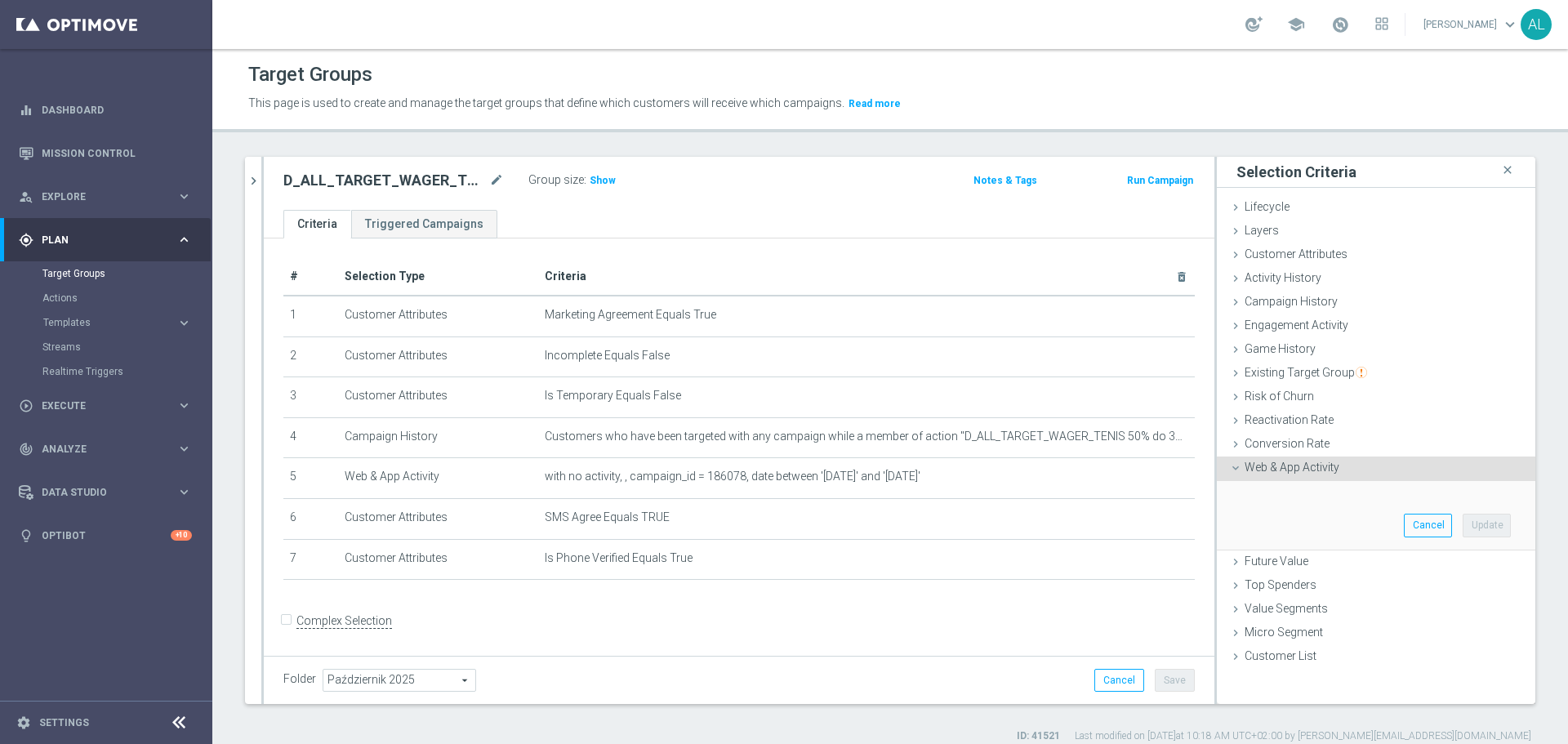
click at [1230, 467] on icon at bounding box center [1235, 467] width 13 height 13
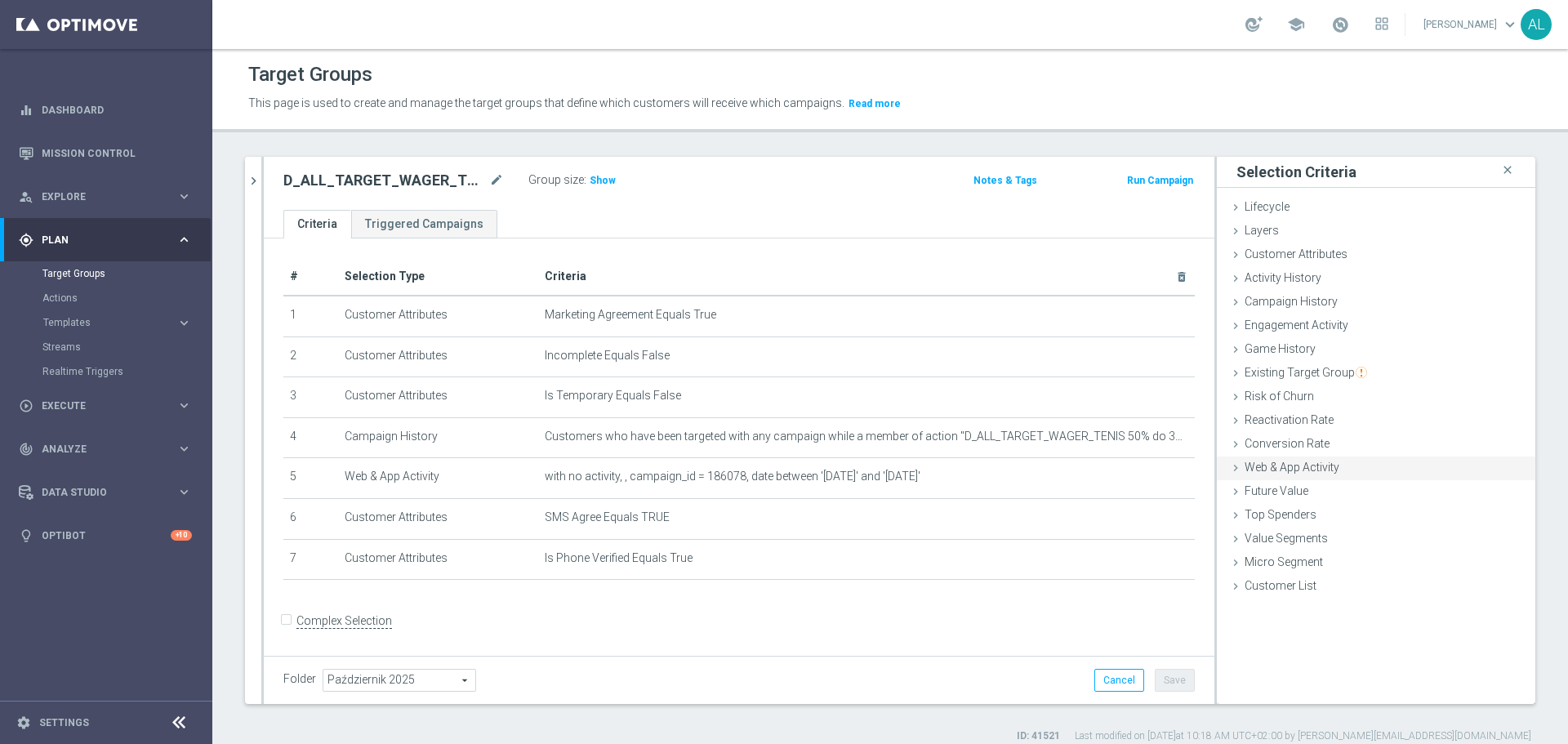
click at [1230, 467] on icon at bounding box center [1235, 467] width 13 height 13
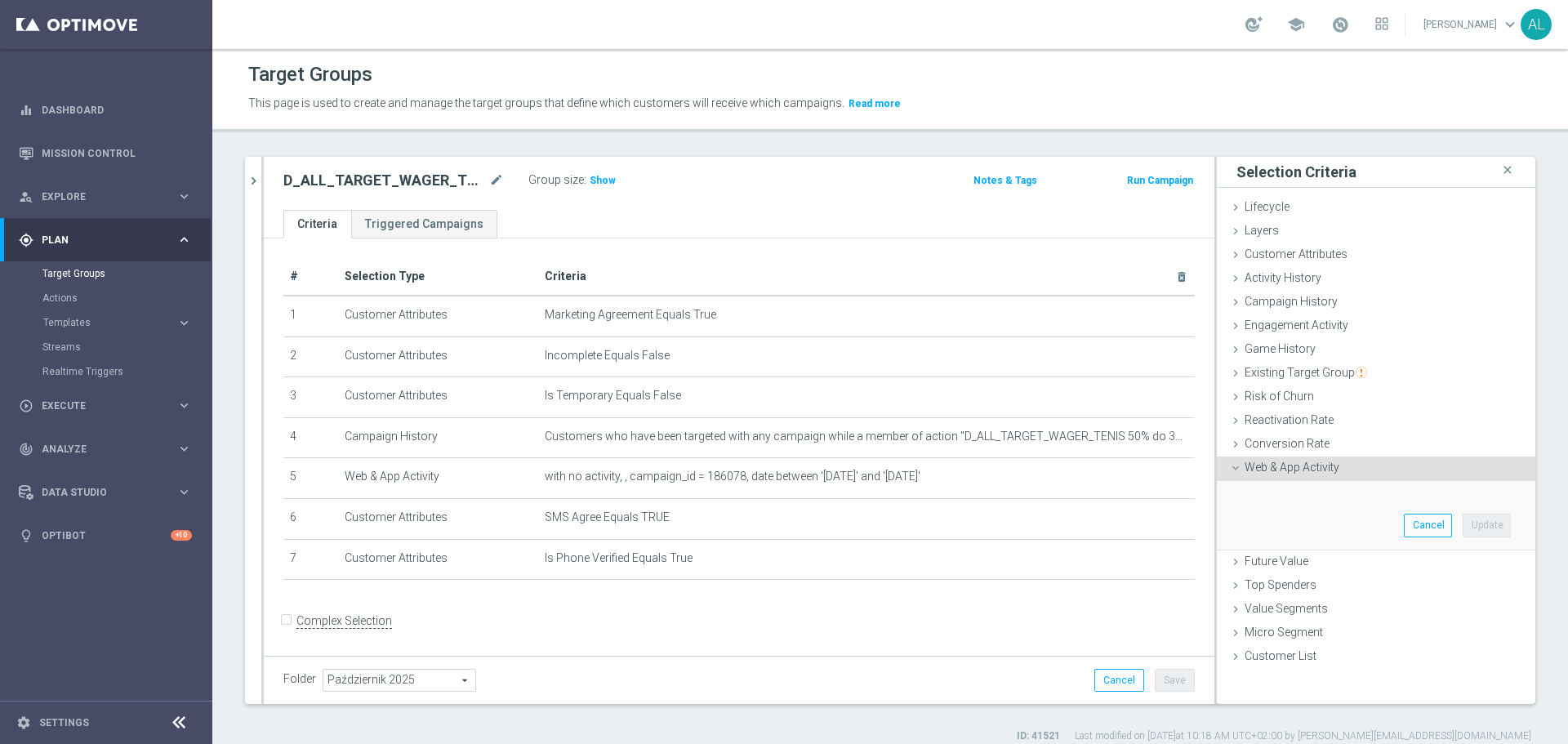
click at [1230, 467] on icon at bounding box center [1235, 467] width 13 height 13
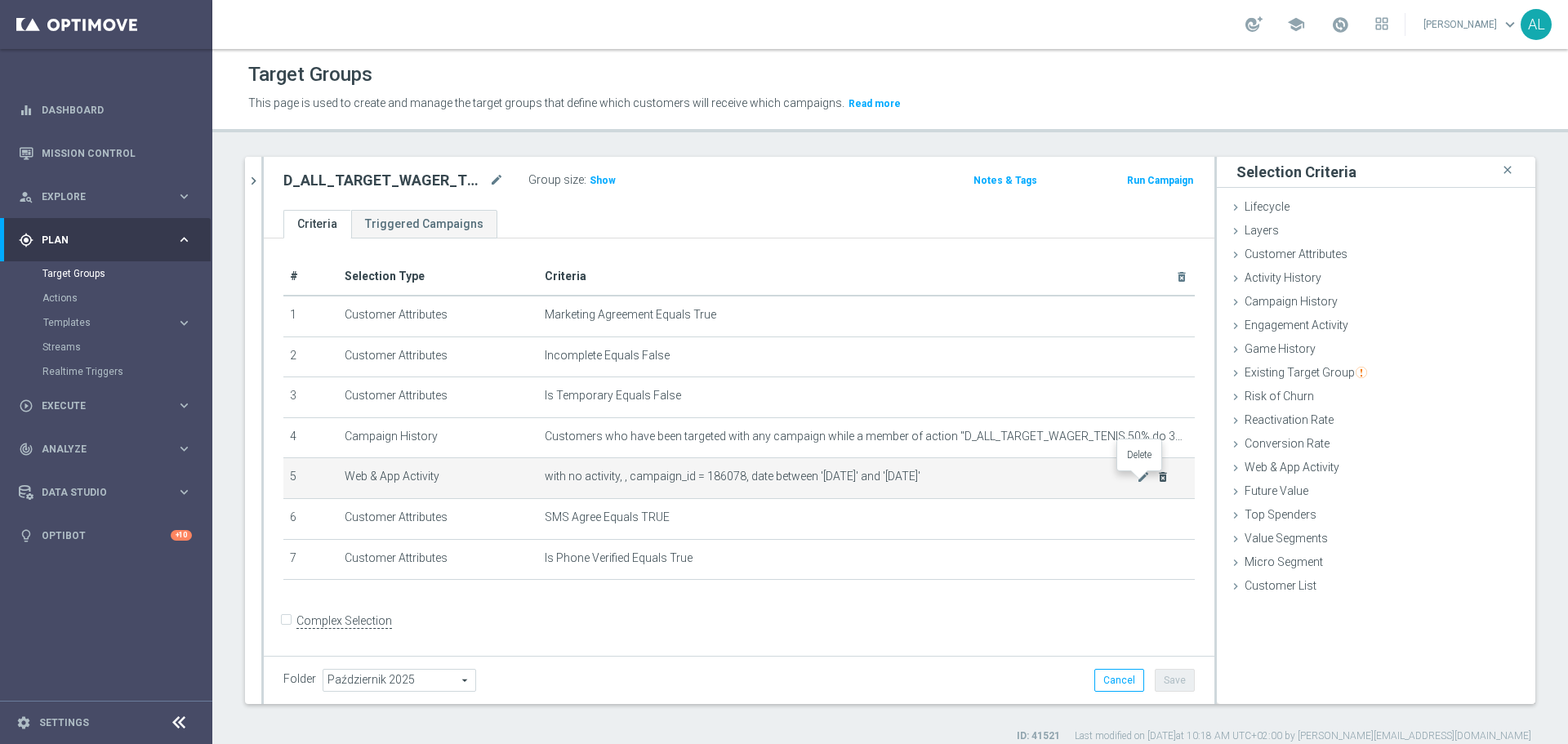
click at [1156, 479] on icon "delete_forever" at bounding box center [1162, 476] width 13 height 13
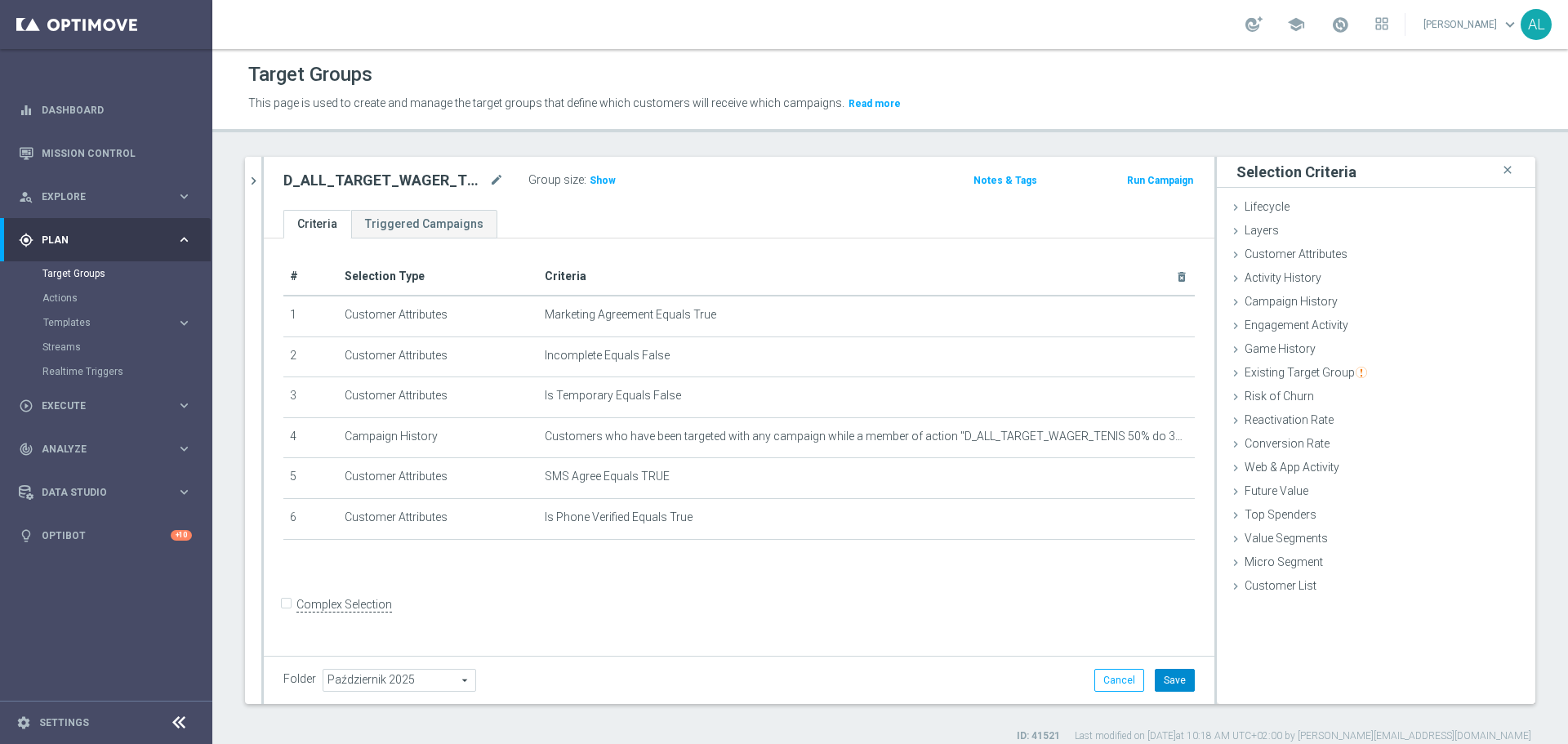
click at [1155, 682] on button "Save" at bounding box center [1174, 680] width 40 height 22
click at [1287, 469] on span "Web & App Activity" at bounding box center [1291, 466] width 95 height 13
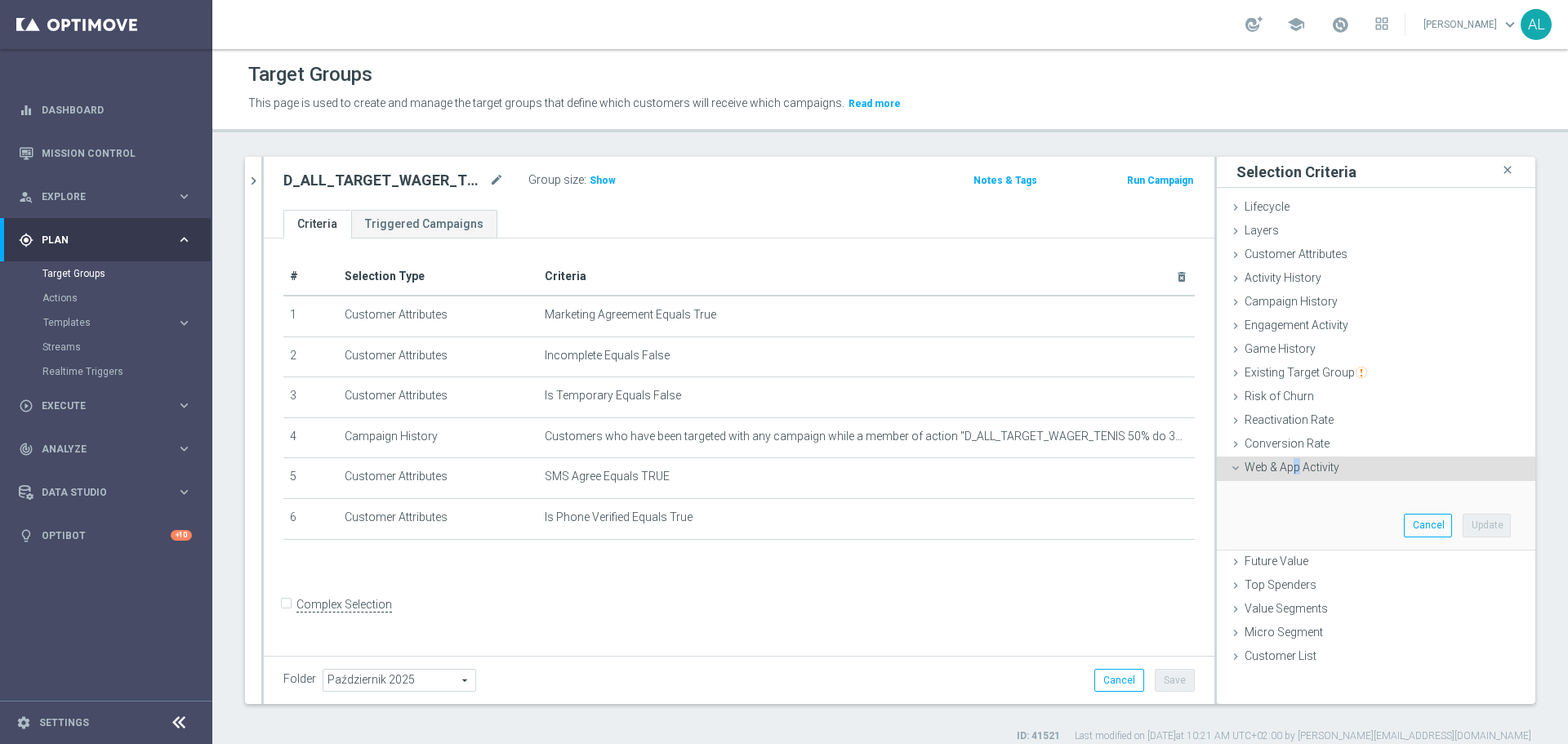
click at [1284, 467] on span "Web & App Activity" at bounding box center [1291, 466] width 95 height 13
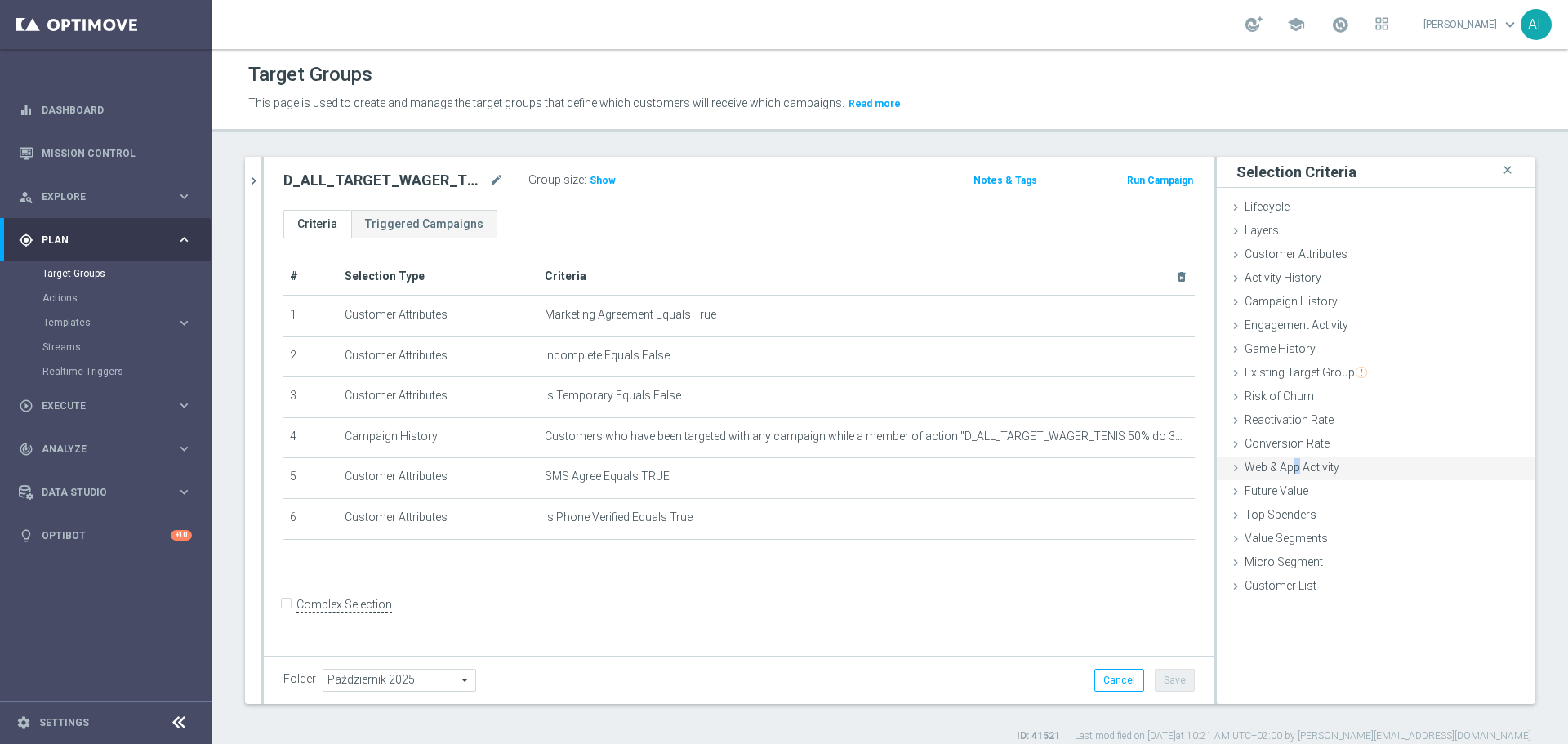
click at [1284, 466] on span "Web & App Activity" at bounding box center [1291, 466] width 95 height 13
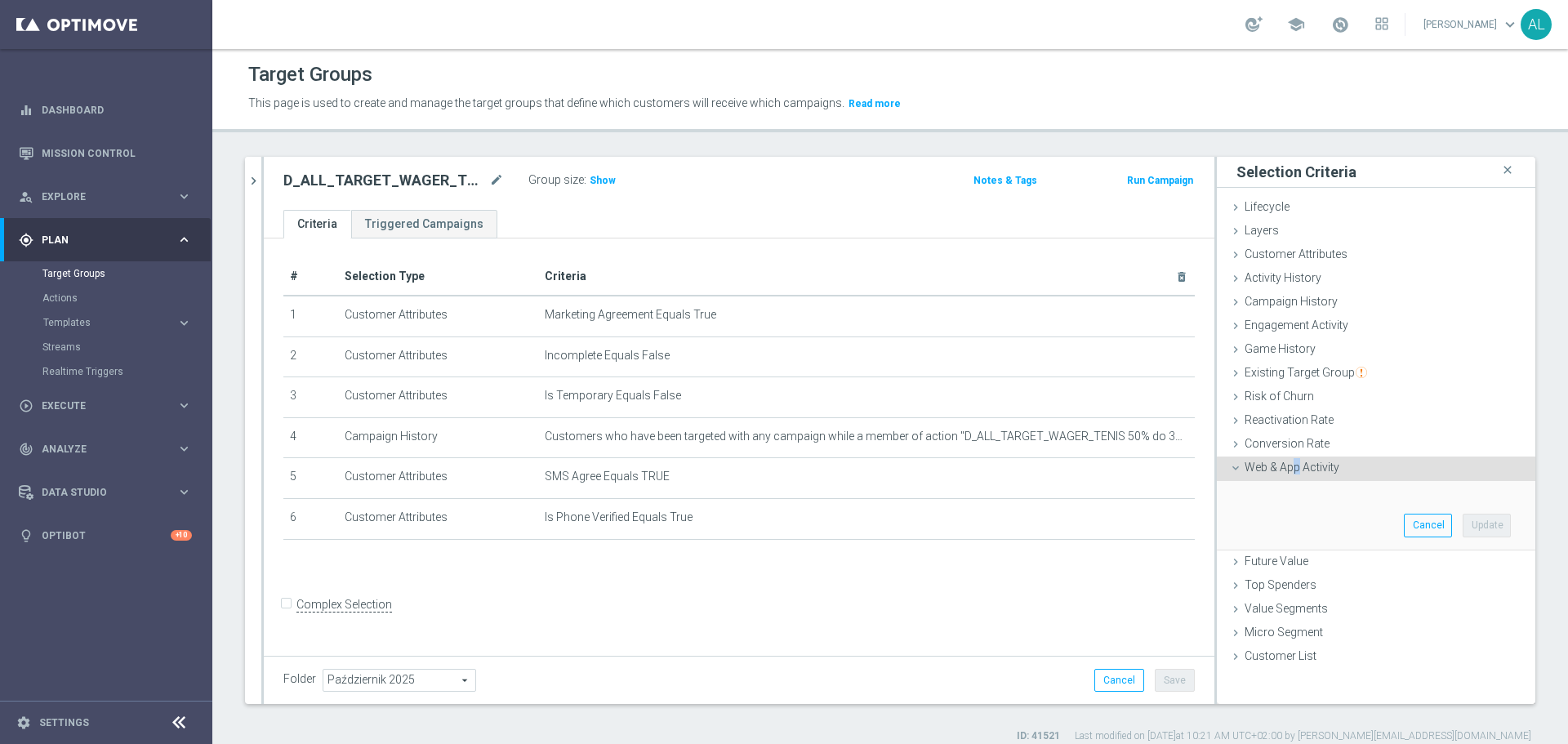
click at [1282, 461] on span "Web & App Activity" at bounding box center [1291, 466] width 95 height 13
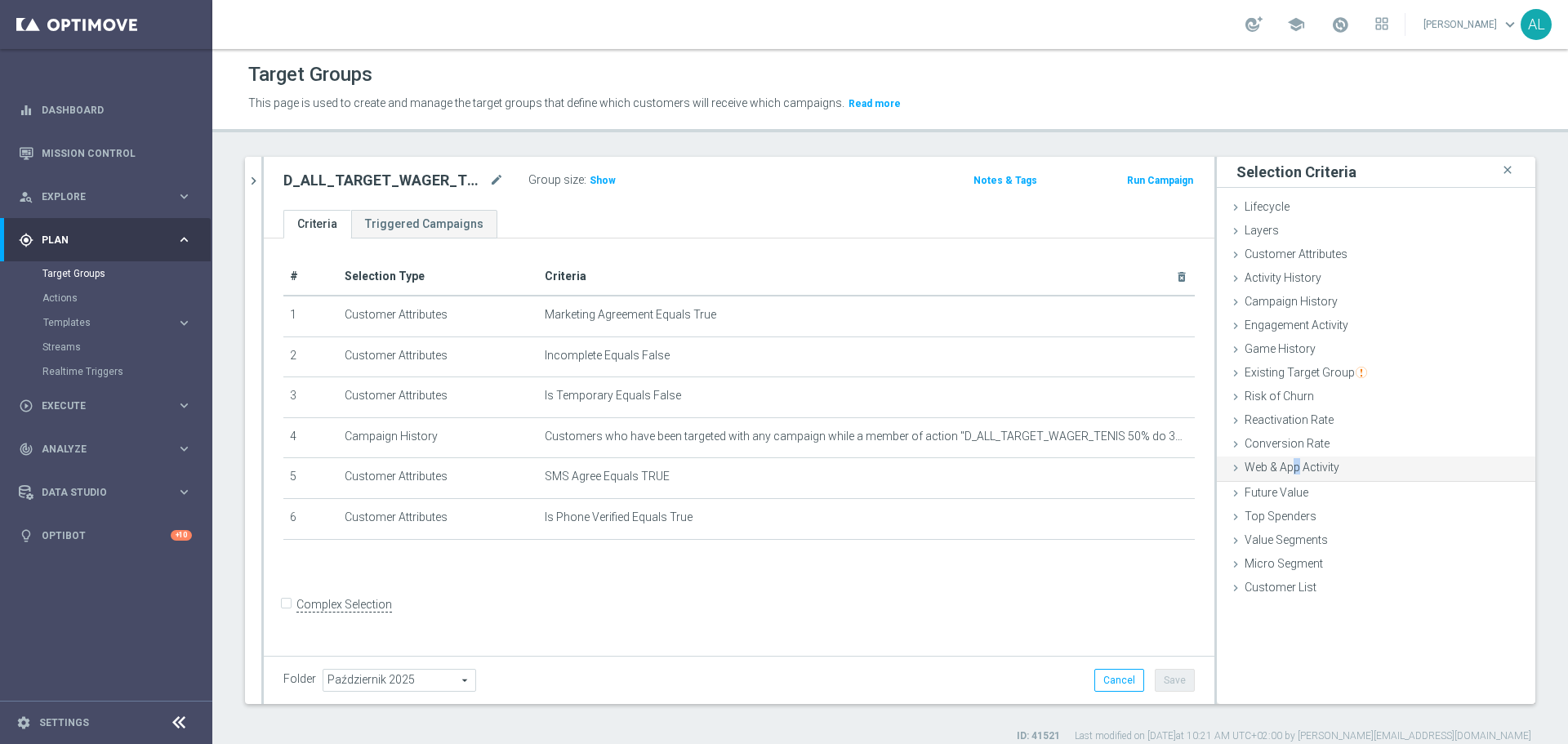
click at [1278, 470] on span "Web & App Activity" at bounding box center [1291, 466] width 95 height 13
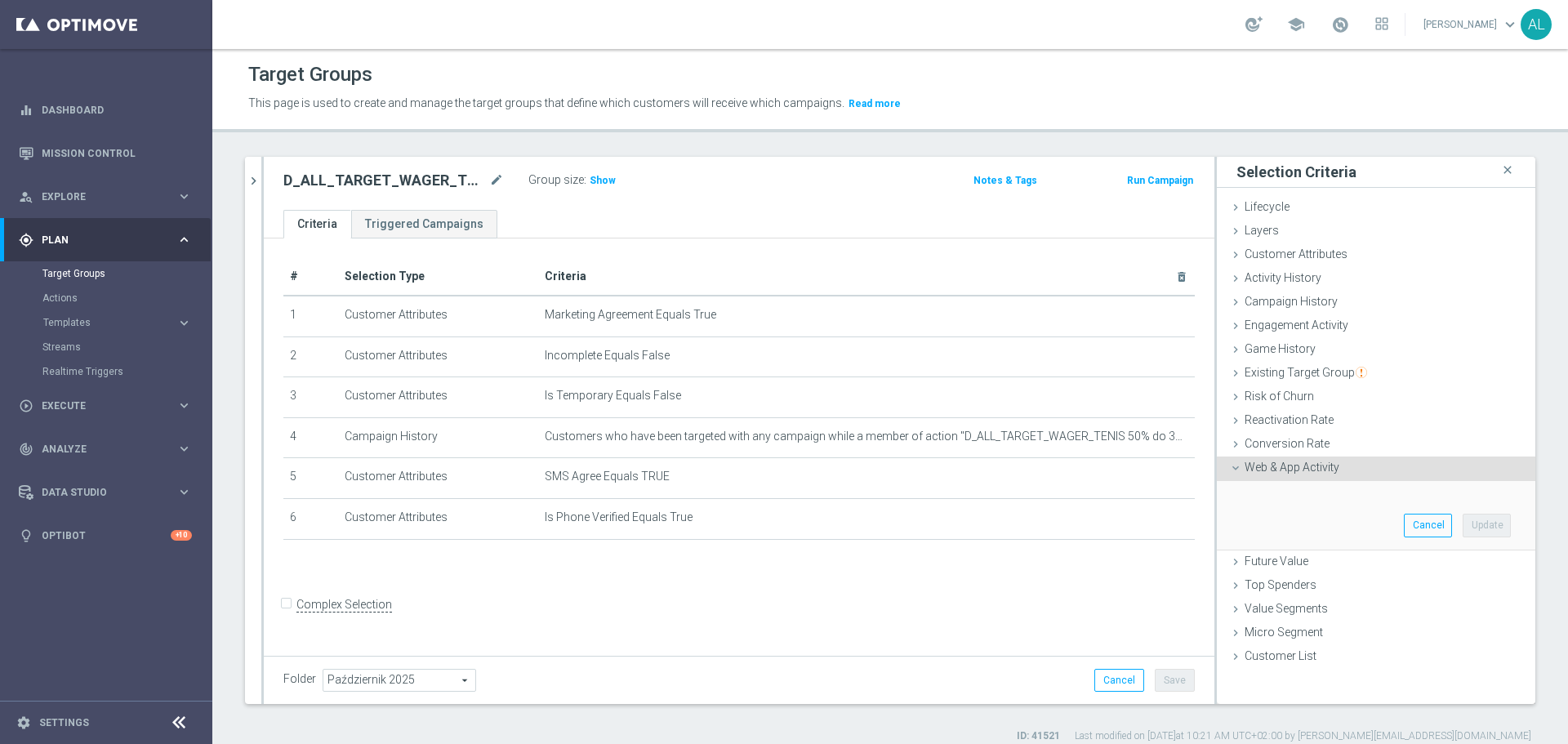
click at [1034, 585] on div "# Selection Type Criteria delete_forever 1 Customer Attributes Marketing Agreem…" at bounding box center [739, 445] width 951 height 412
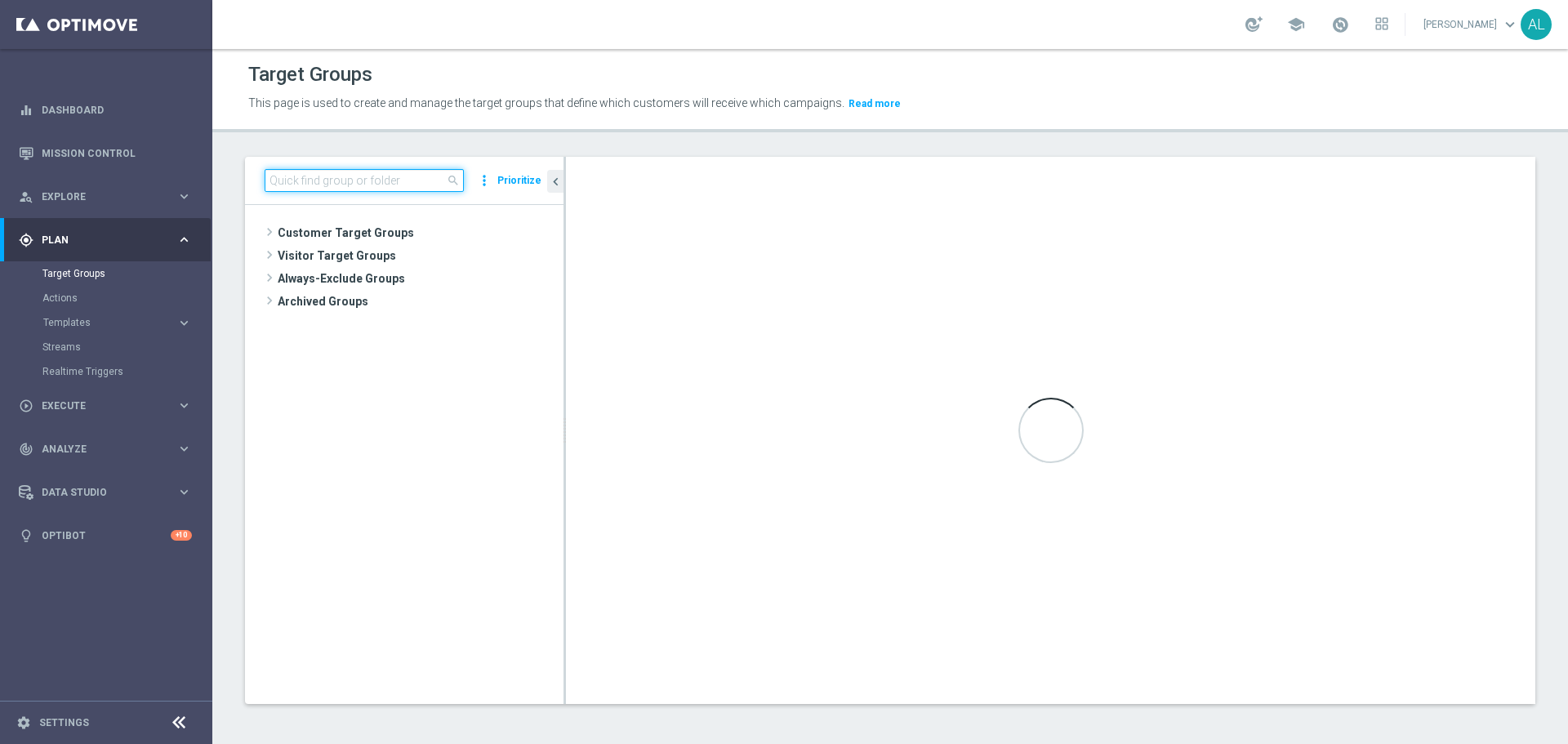
click at [330, 186] on input at bounding box center [364, 179] width 199 height 22
paste input "D_ALL_TARGET_WAGER_TENIS 50% do 300 PLN_051025"
click at [407, 184] on input "D_ALL_TARGET_WAGER_TENIS 50% do 300 PLN_051025" at bounding box center [364, 179] width 199 height 22
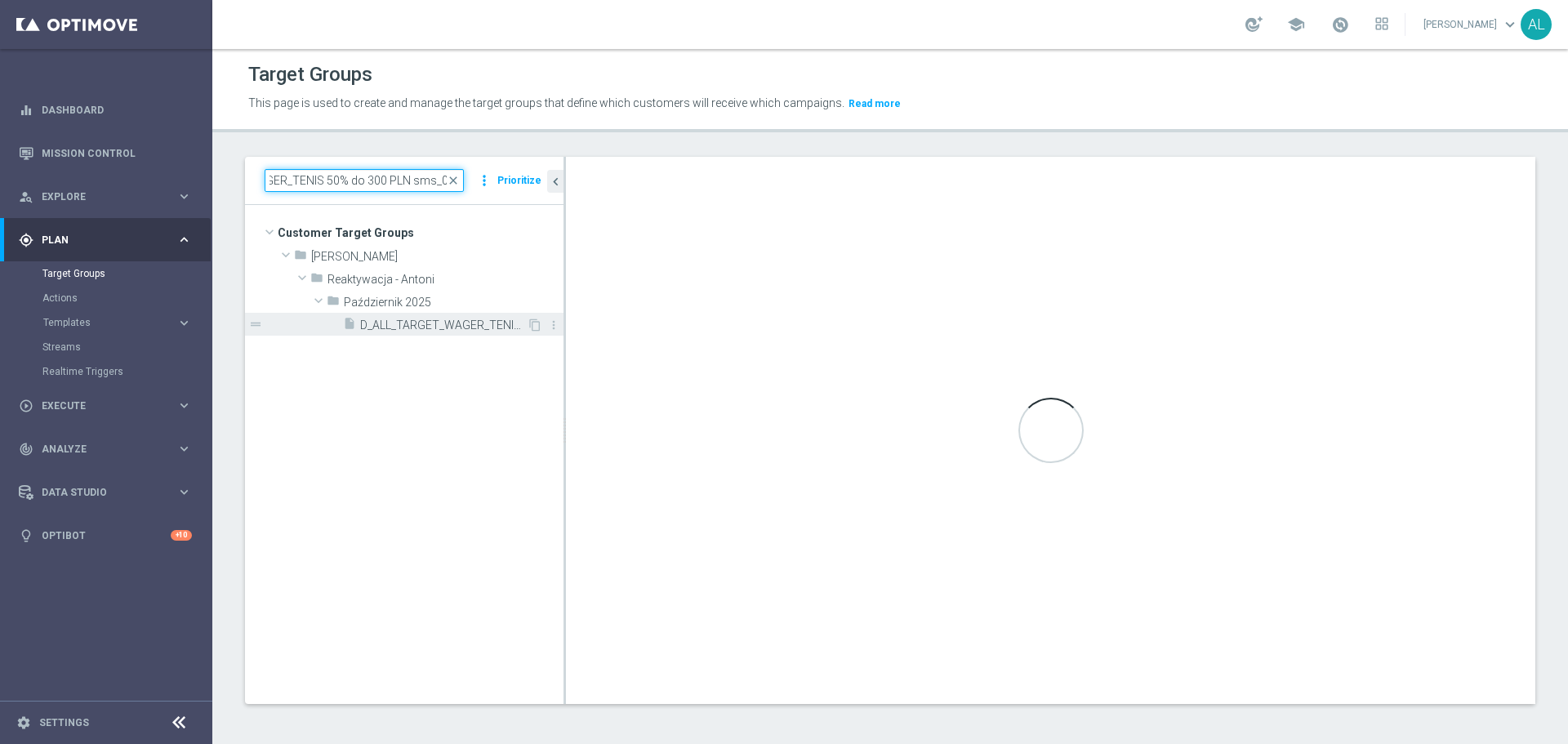
type input "D_ALL_TARGET_WAGER_TENIS 50% do 300 PLN sms_051025"
click at [359, 319] on div "insert_drive_file D_ALL_TARGET_WAGER_TENIS 50% do 300 PLN sms_051025" at bounding box center [435, 324] width 183 height 22
click at [400, 325] on span "D_ALL_TARGET_WAGER_TENIS 50% do 300 PLN sms_051025" at bounding box center [443, 326] width 167 height 14
click at [402, 322] on span "D_ALL_TARGET_WAGER_TENIS 50% do 300 PLN sms_051025" at bounding box center [443, 326] width 167 height 14
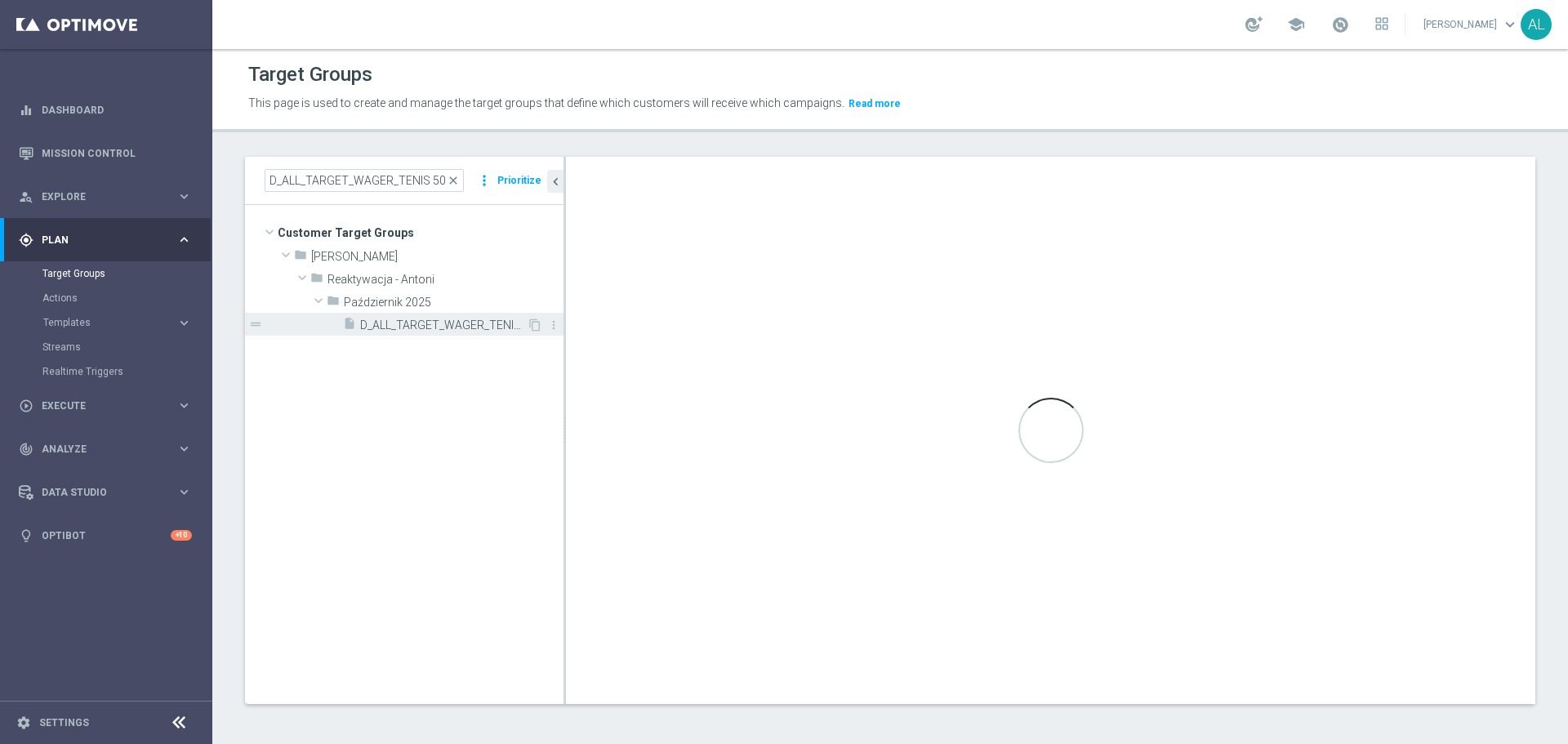
click at [402, 322] on span "D_ALL_TARGET_WAGER_TENIS 50% do 300 PLN sms_051025" at bounding box center [443, 326] width 167 height 14
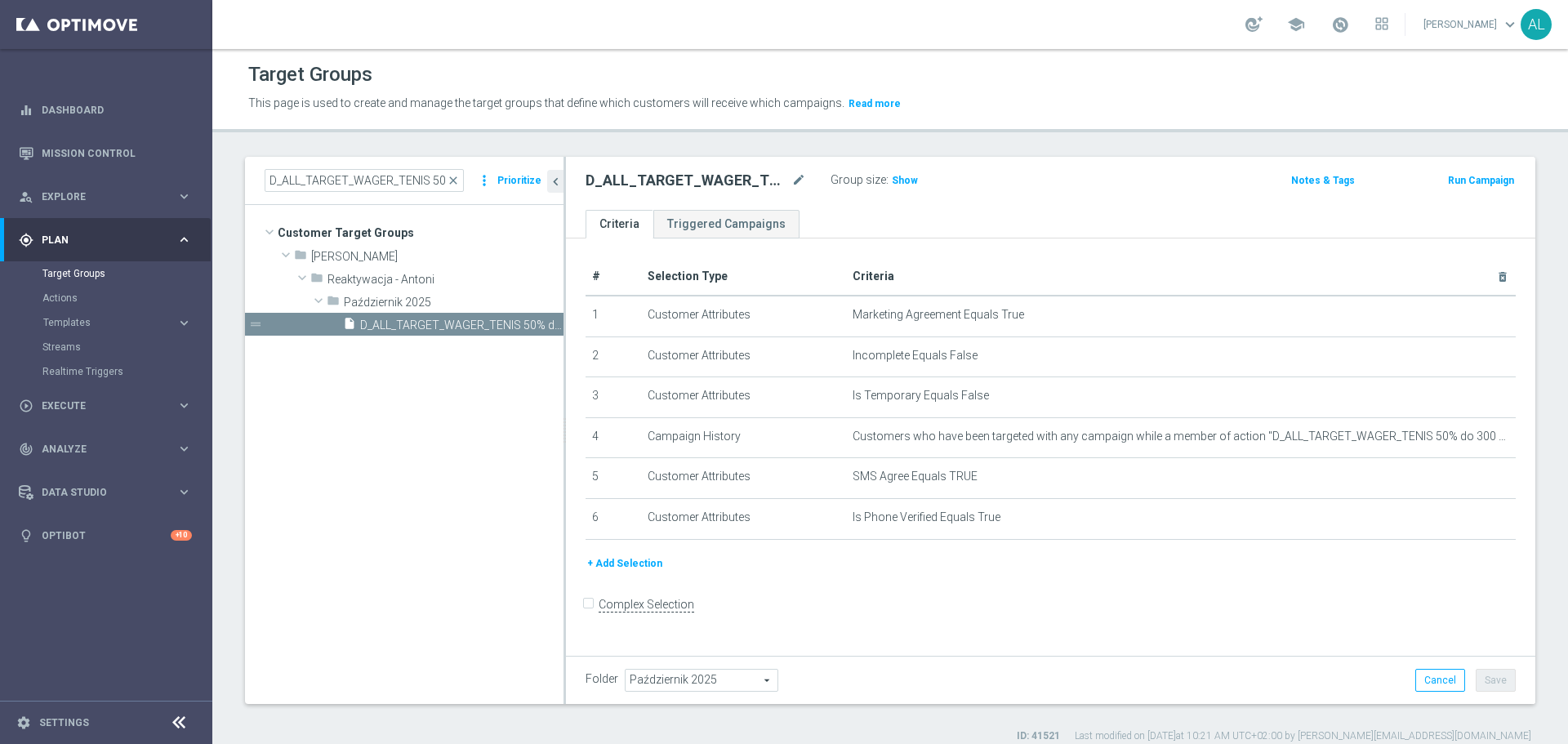
click at [596, 563] on button "+ Add Selection" at bounding box center [625, 564] width 78 height 18
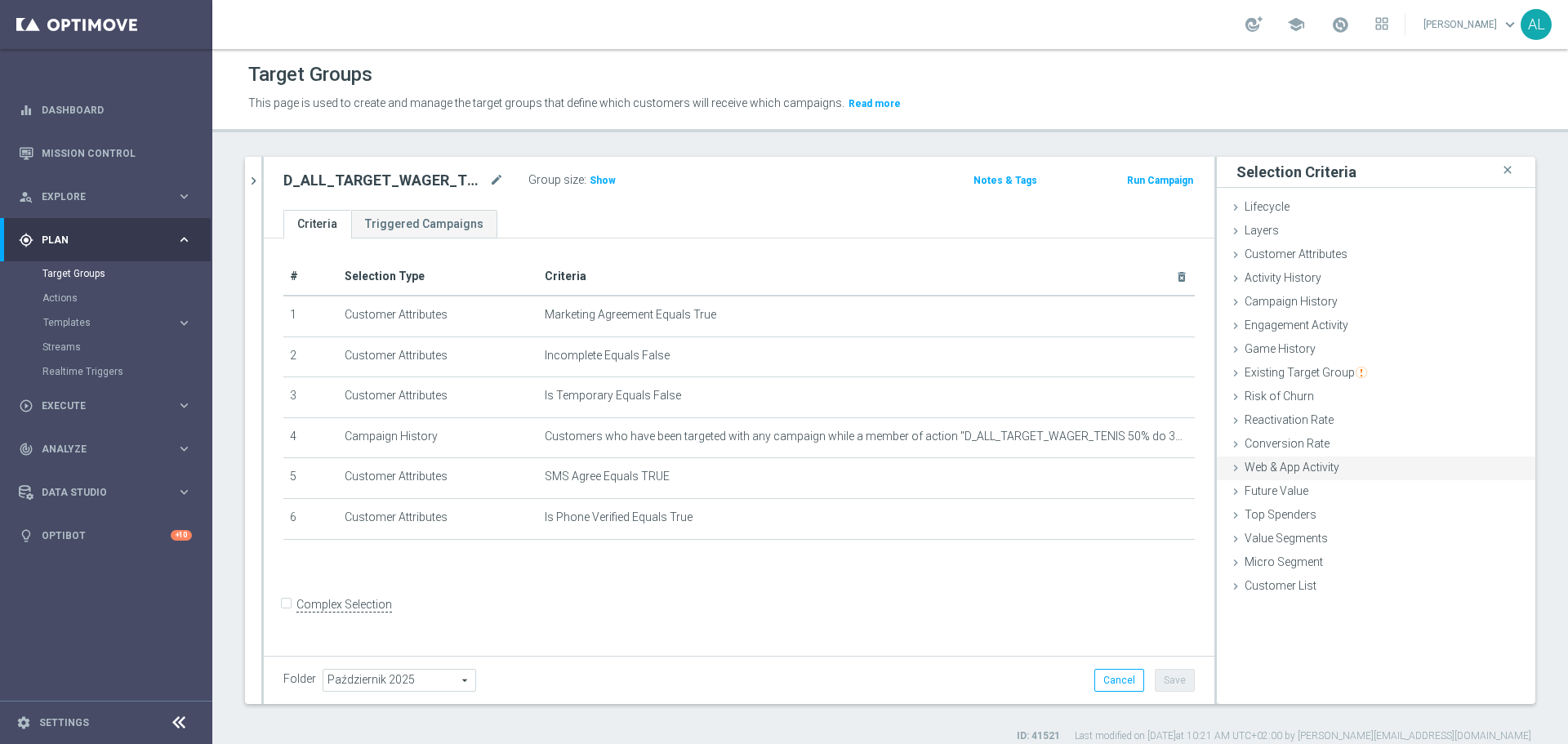
click at [1328, 465] on div "Web & App Activity done" at bounding box center [1376, 468] width 319 height 24
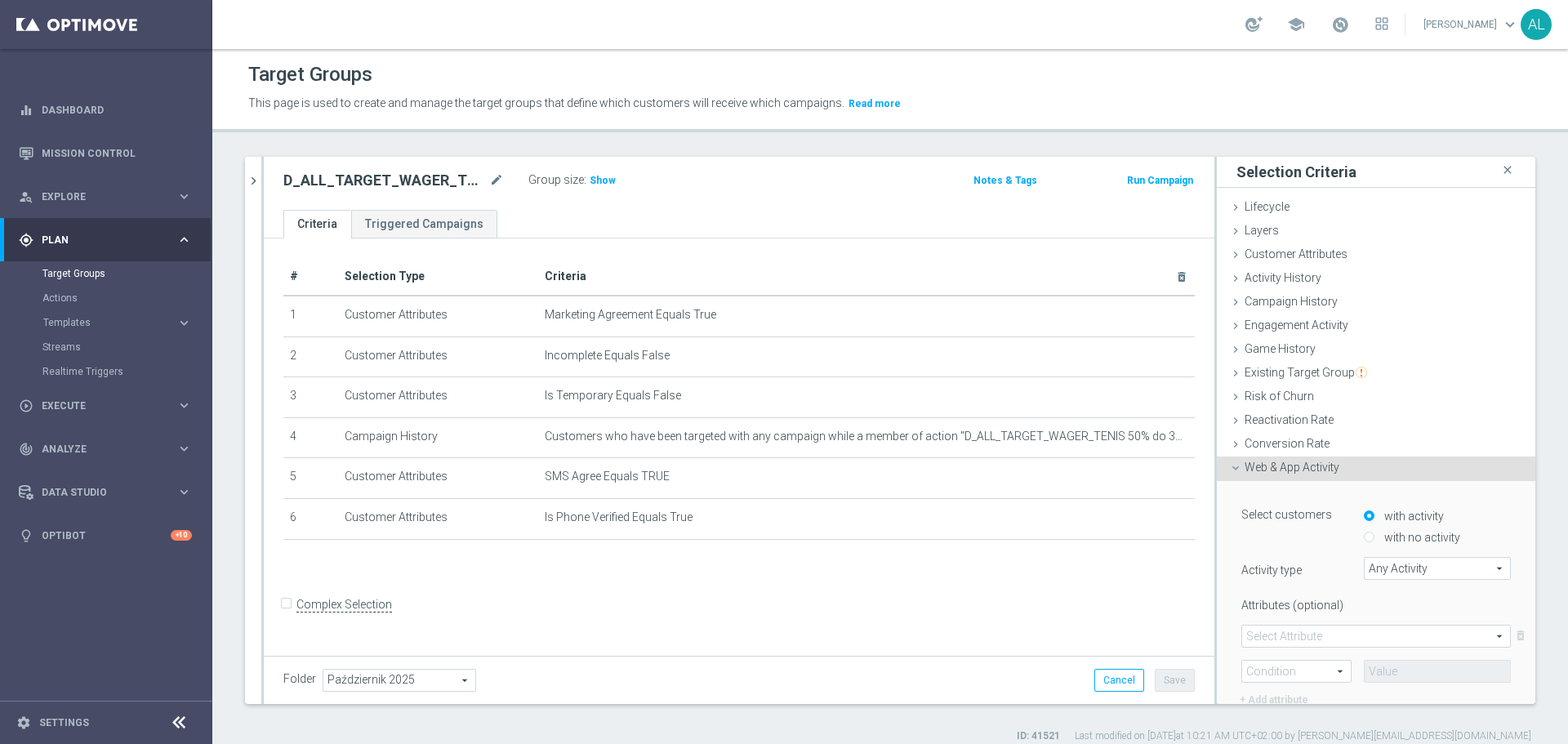
click at [1394, 557] on div "Any Activity Any Activity arrow_drop_down search" at bounding box center [1437, 568] width 147 height 22
click at [1402, 543] on div "Select customers with activity with no activity Activity type Any Activity Any …" at bounding box center [1376, 622] width 269 height 243
click at [1404, 537] on label "with no activity" at bounding box center [1421, 537] width 80 height 15
click at [1375, 537] on input "with no activity" at bounding box center [1369, 537] width 11 height 11
radio input "true"
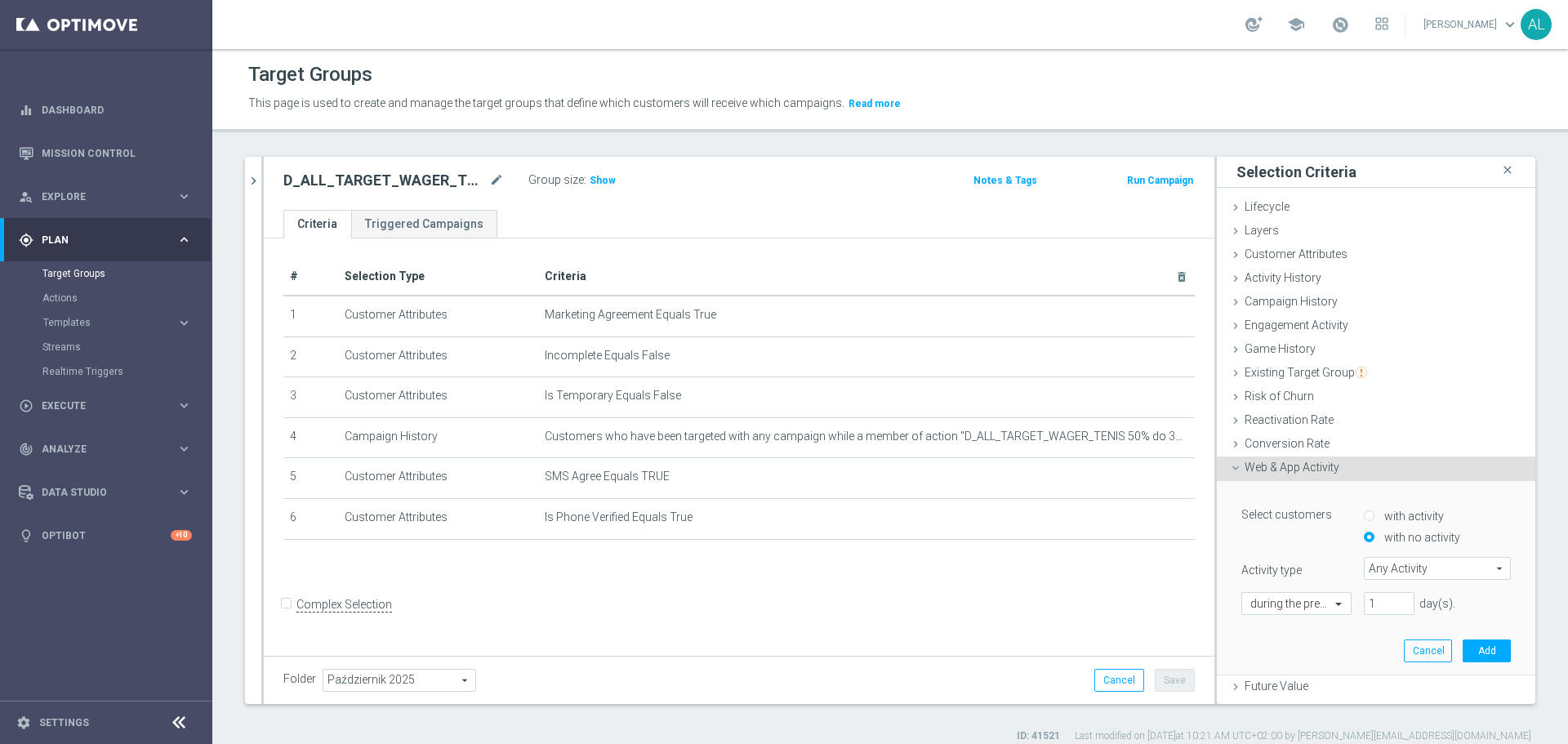
click at [1408, 568] on span "Any Activity" at bounding box center [1437, 568] width 145 height 21
click at [1414, 598] on span "campaign_opt_in" at bounding box center [1437, 595] width 131 height 13
type input "campaign_opt_in"
click at [1302, 645] on span at bounding box center [1376, 637] width 268 height 21
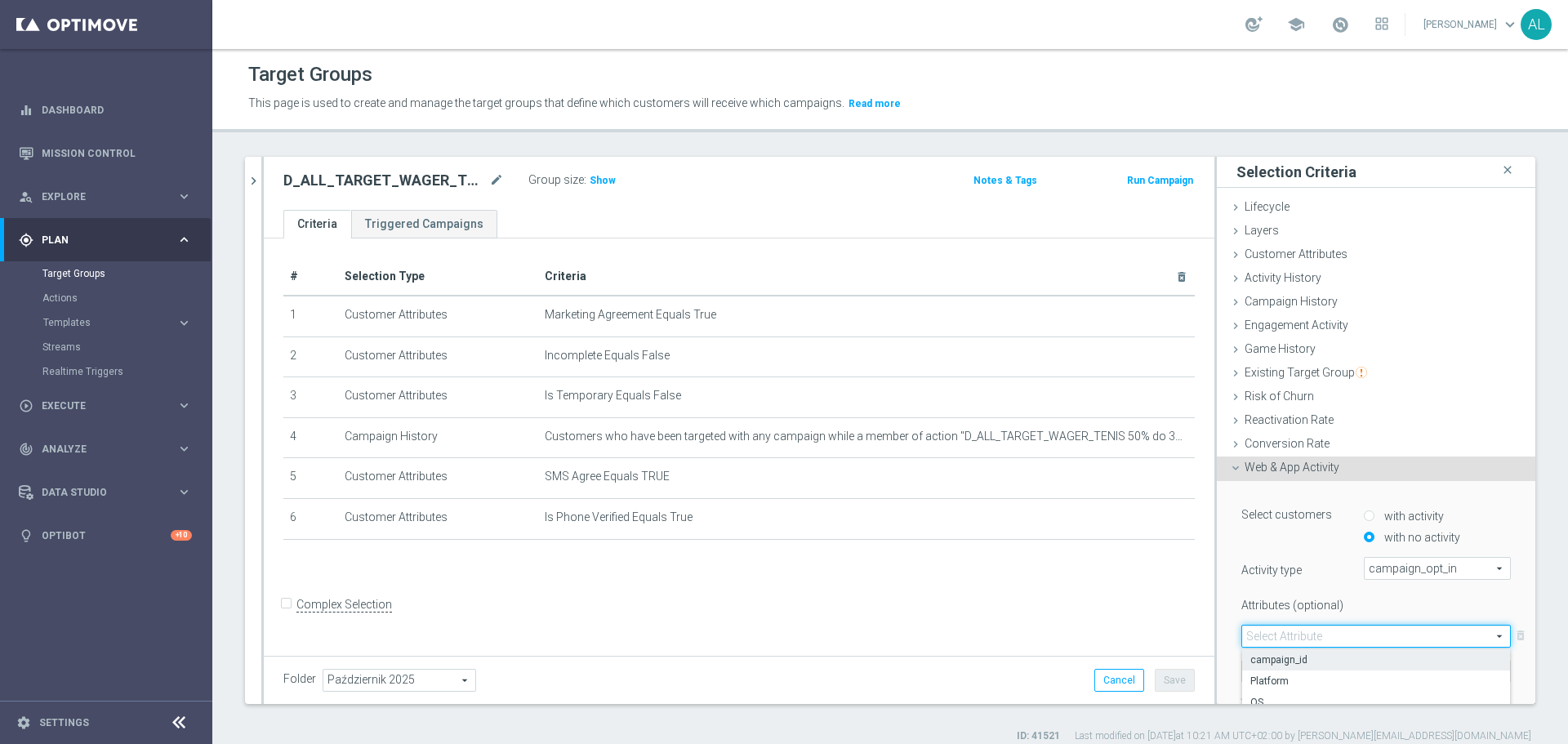
click at [1295, 653] on span "campaign_id" at bounding box center [1376, 659] width 252 height 13
type input "campaign_id"
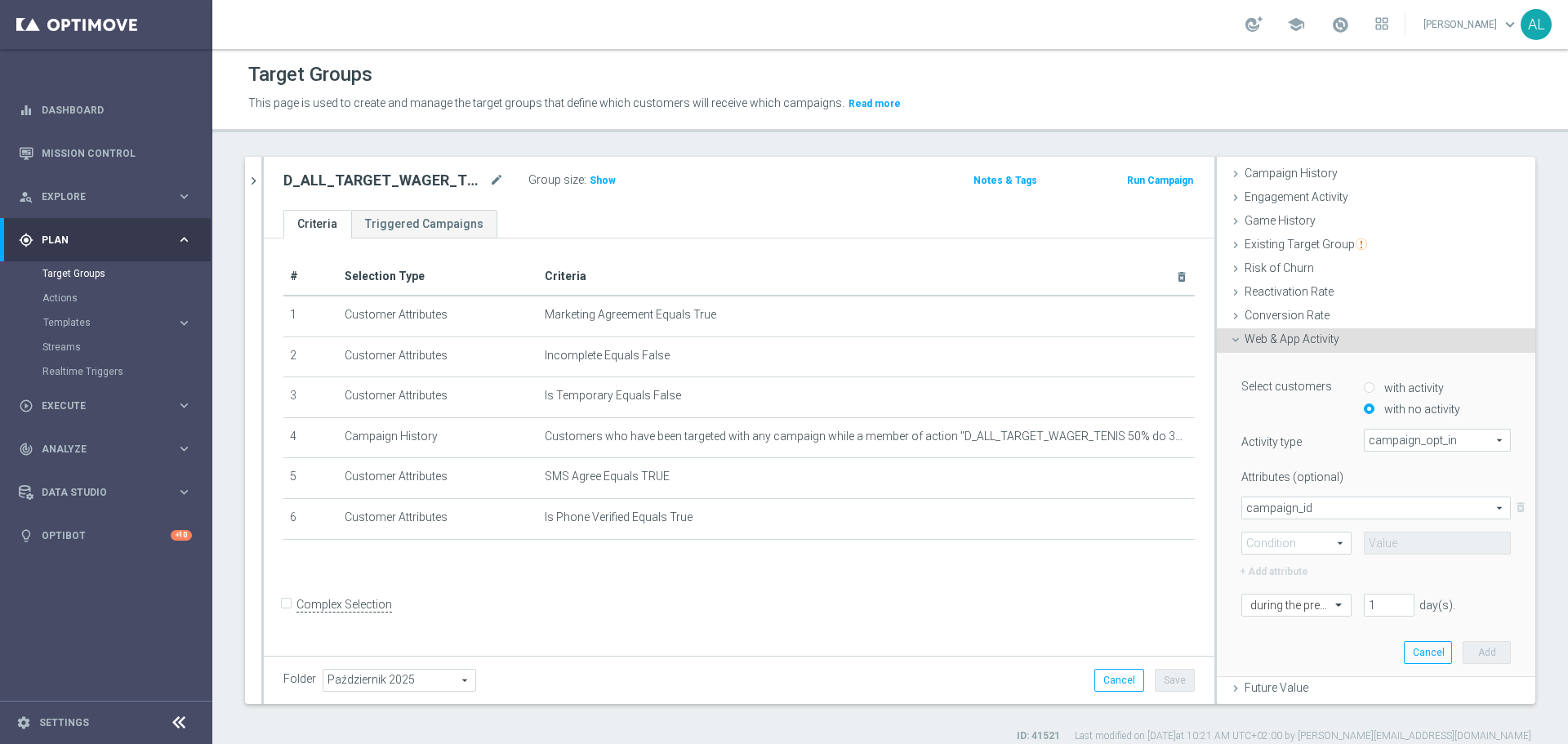
scroll to position [129, 0]
click at [1274, 536] on span at bounding box center [1296, 542] width 108 height 21
click at [1274, 565] on span "=" at bounding box center [1296, 566] width 93 height 13
type input "="
click at [1392, 542] on input at bounding box center [1437, 541] width 147 height 22
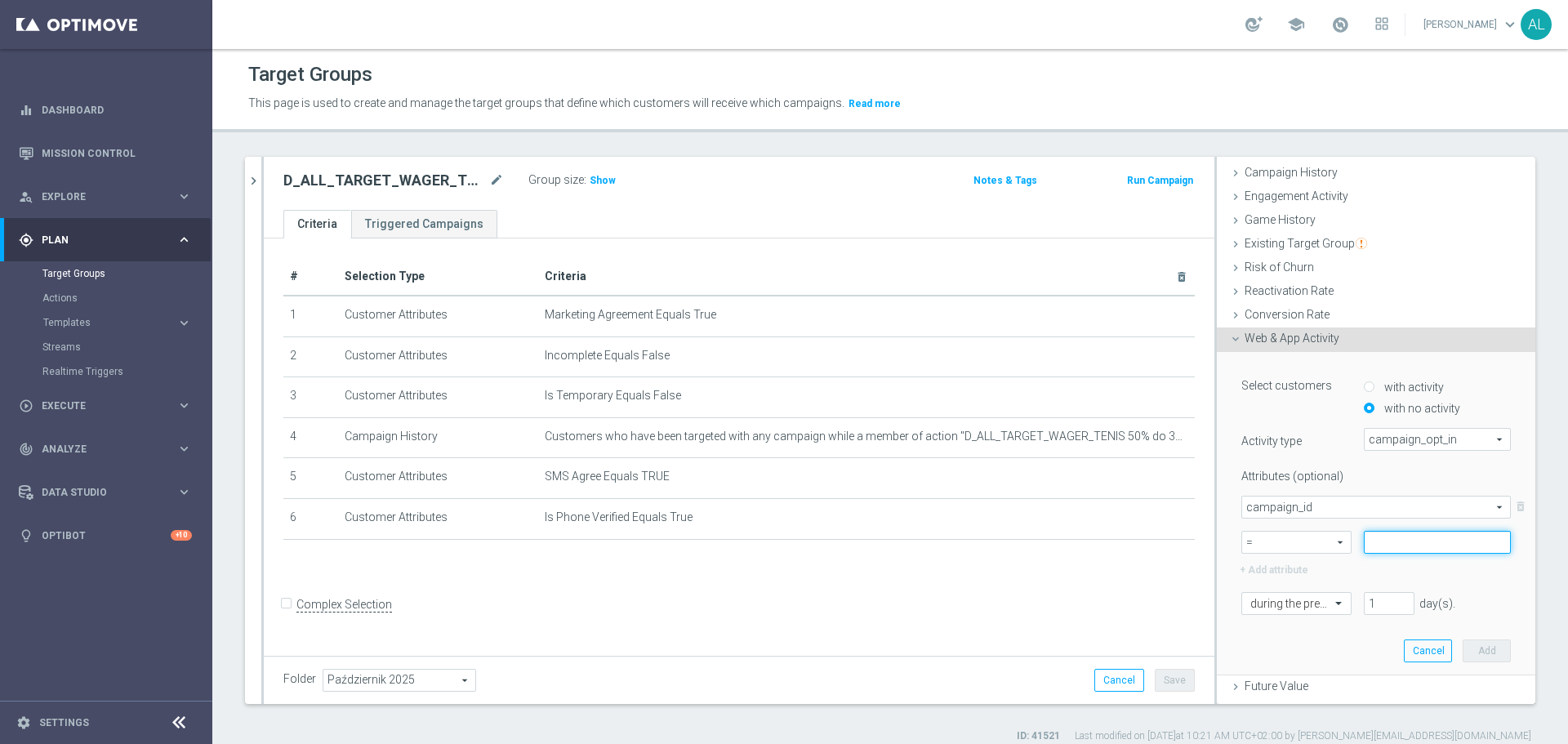
paste input "186124"
type input "186124"
click at [1293, 606] on div at bounding box center [1296, 604] width 108 height 15
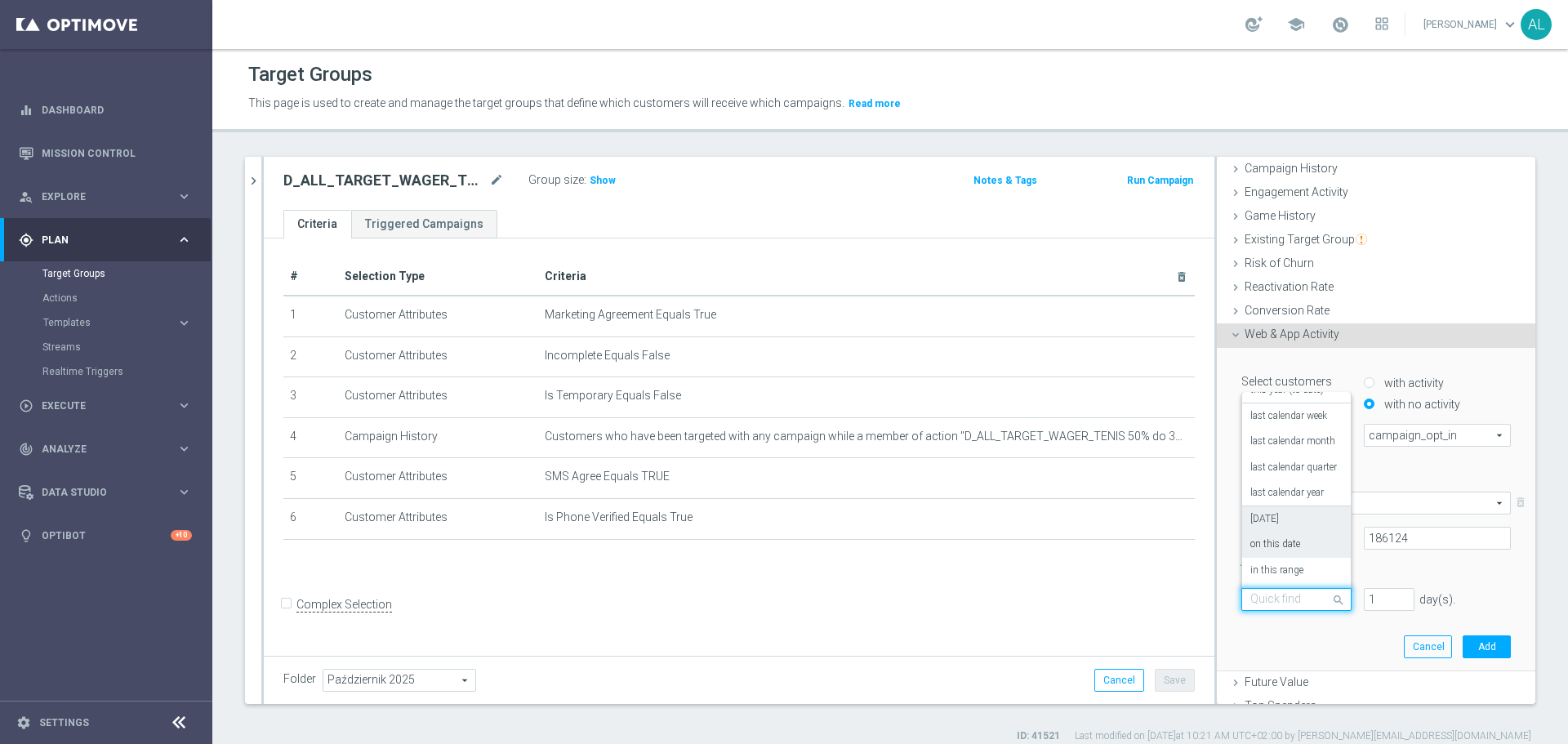
scroll to position [134, 0]
click at [1275, 543] on label "on this date" at bounding box center [1274, 543] width 50 height 13
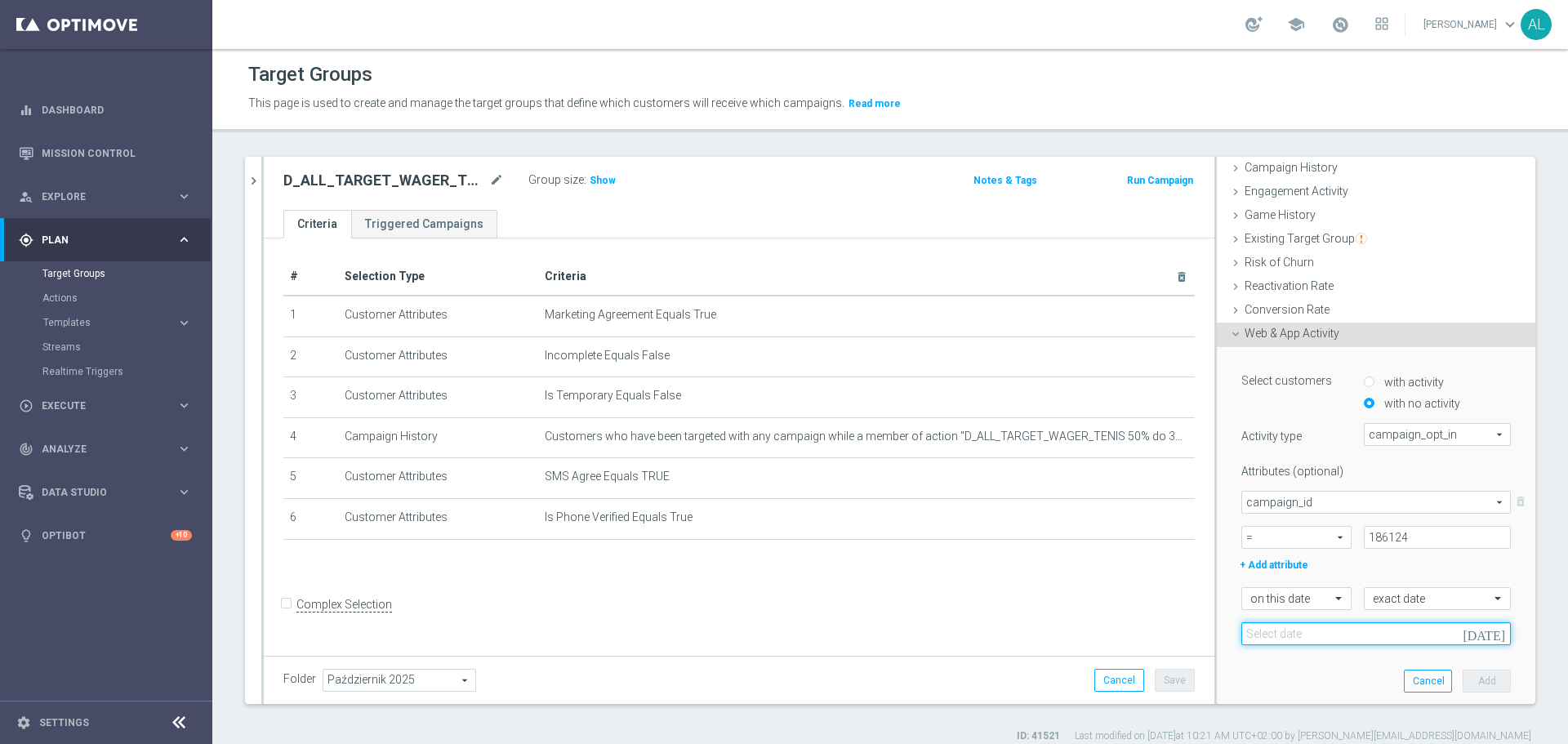
click at [1316, 636] on input at bounding box center [1376, 633] width 269 height 22
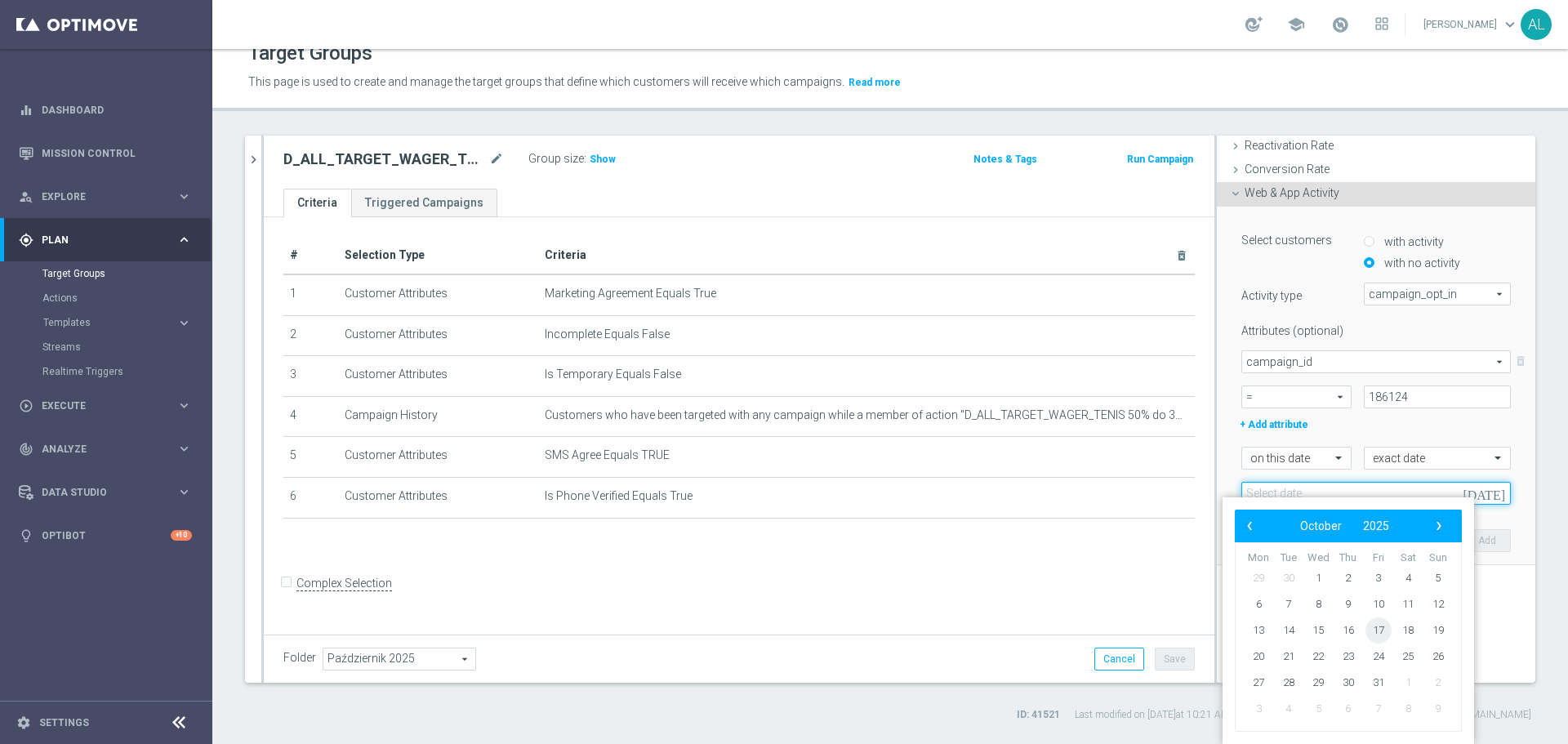
scroll to position [6, 0]
click at [1230, 514] on div "Select customers with activity with no activity Activity type campaign_opt_in c…" at bounding box center [1377, 386] width 294 height 358
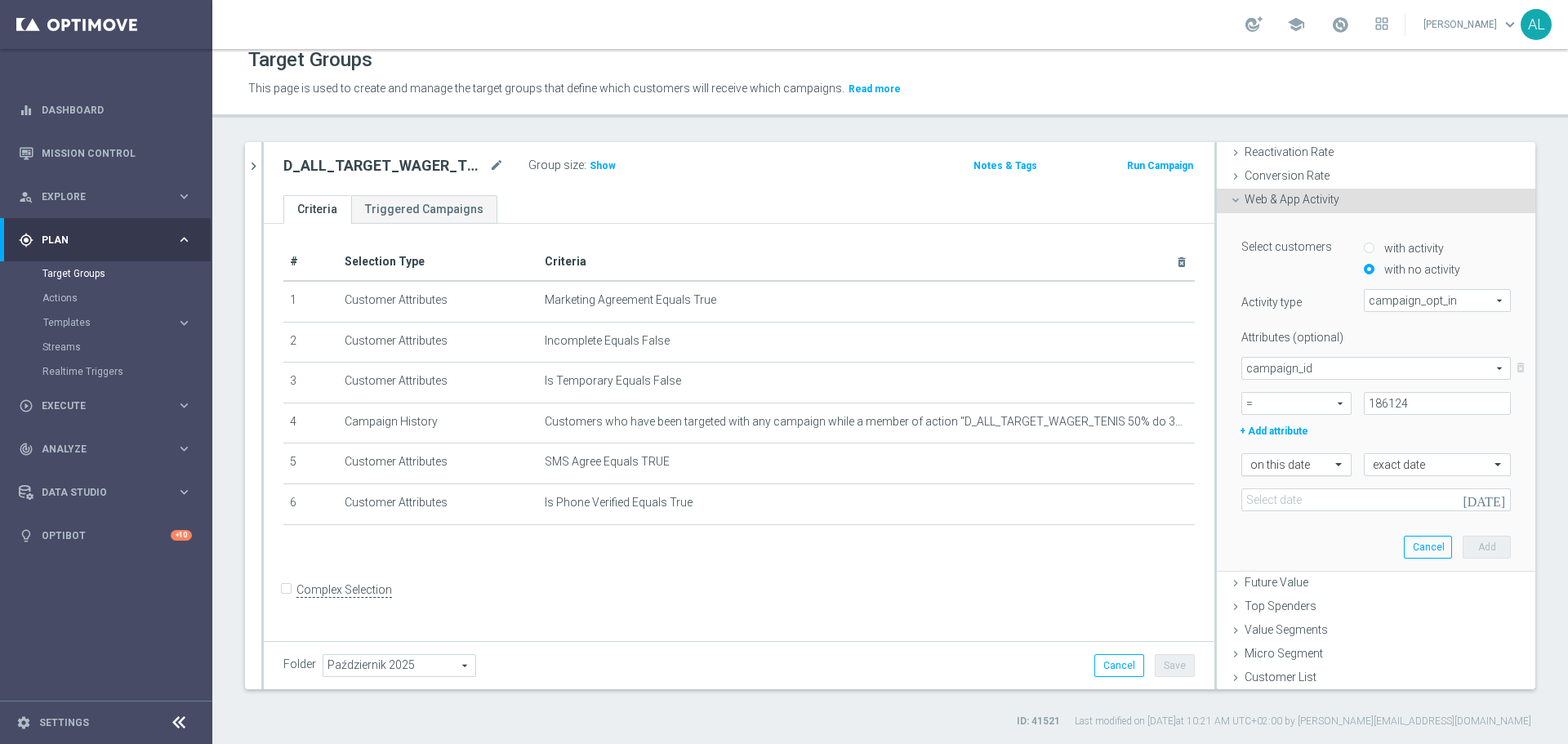
scroll to position [0, 0]
click at [1379, 465] on input "text" at bounding box center [1421, 465] width 97 height 15
click at [1274, 528] on div "Select customers with activity with no activity Activity type campaign_opt_in c…" at bounding box center [1377, 392] width 294 height 358
click at [1283, 465] on input "text" at bounding box center [1279, 465] width 59 height 15
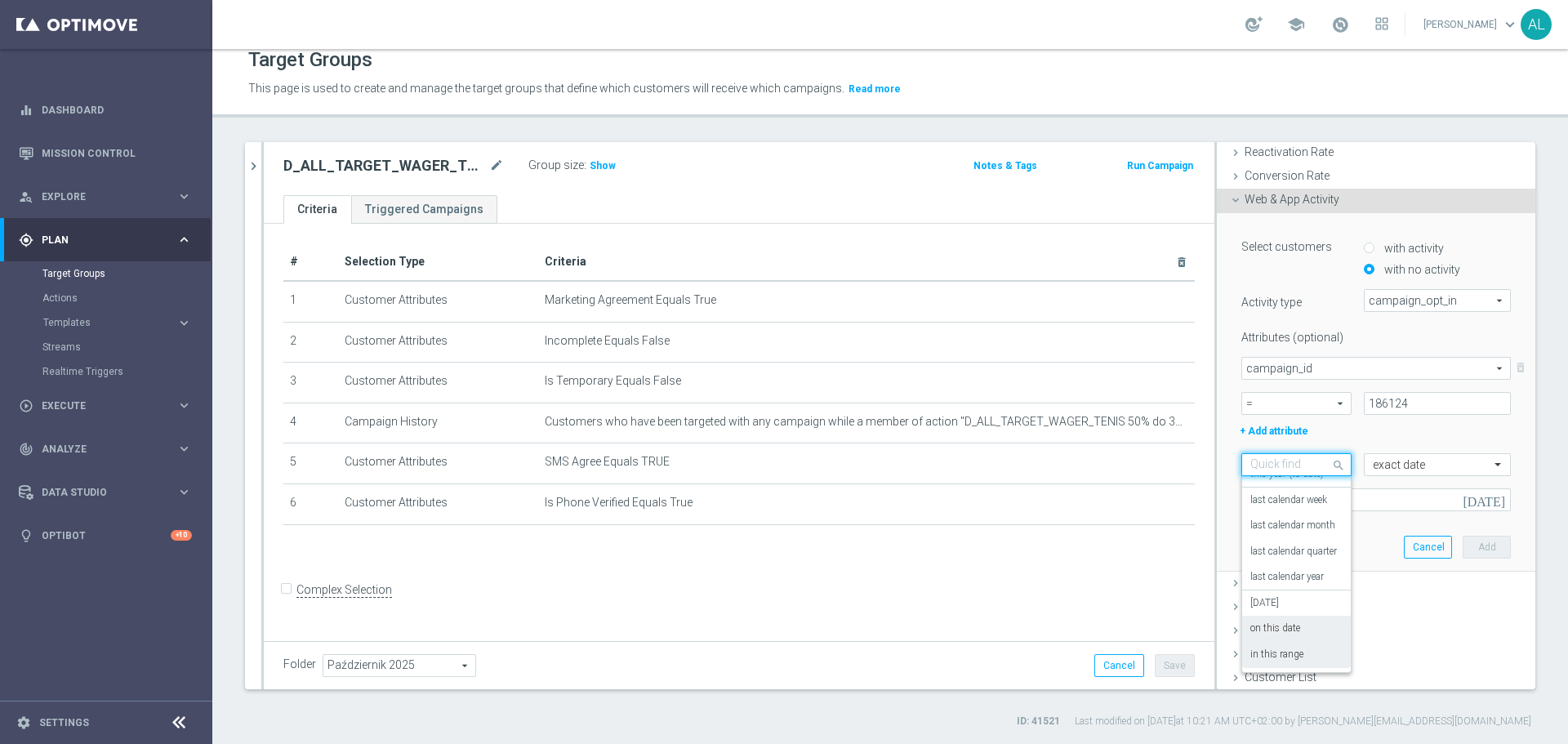
click at [1273, 651] on label "in this range" at bounding box center [1276, 654] width 53 height 13
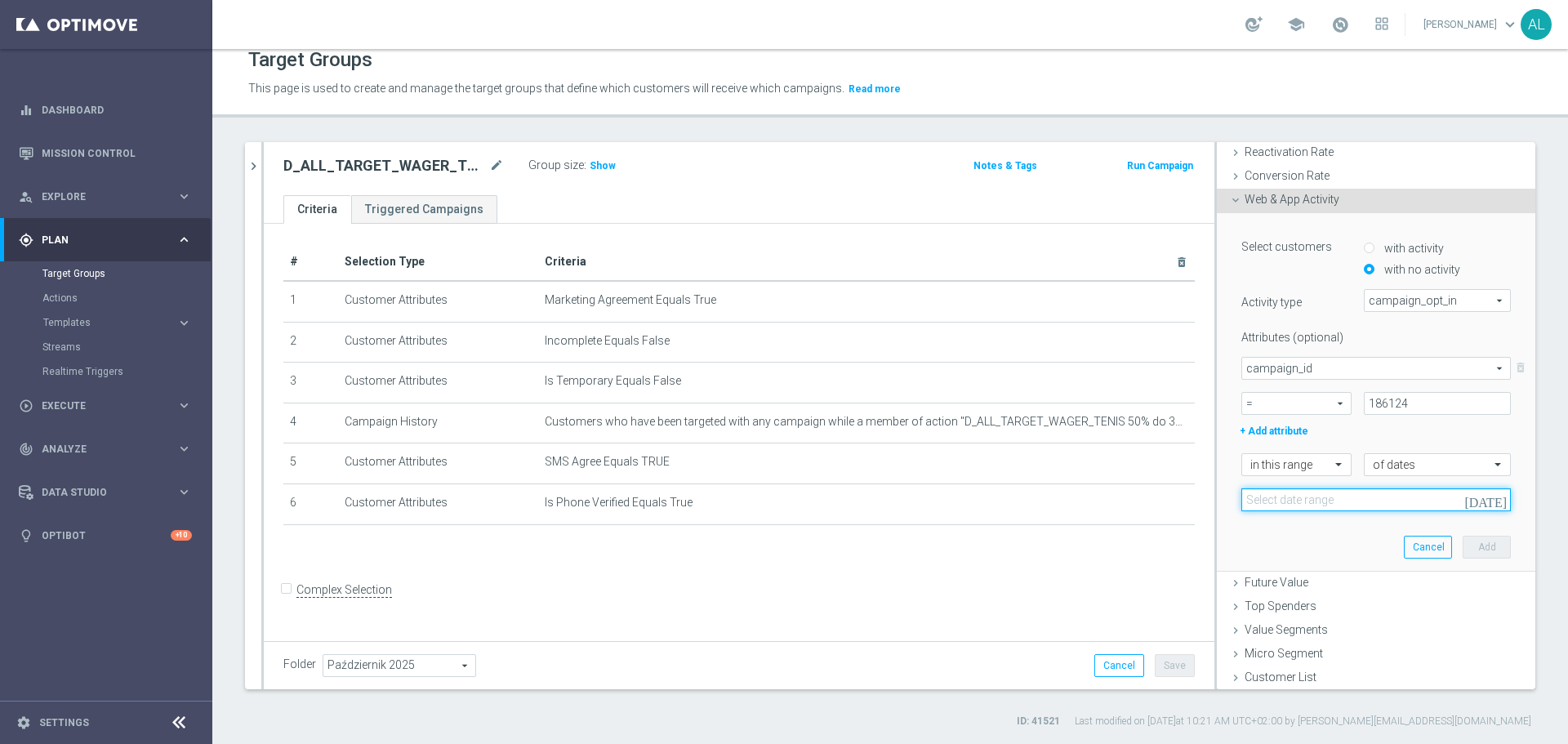
click at [1309, 506] on input at bounding box center [1376, 499] width 269 height 22
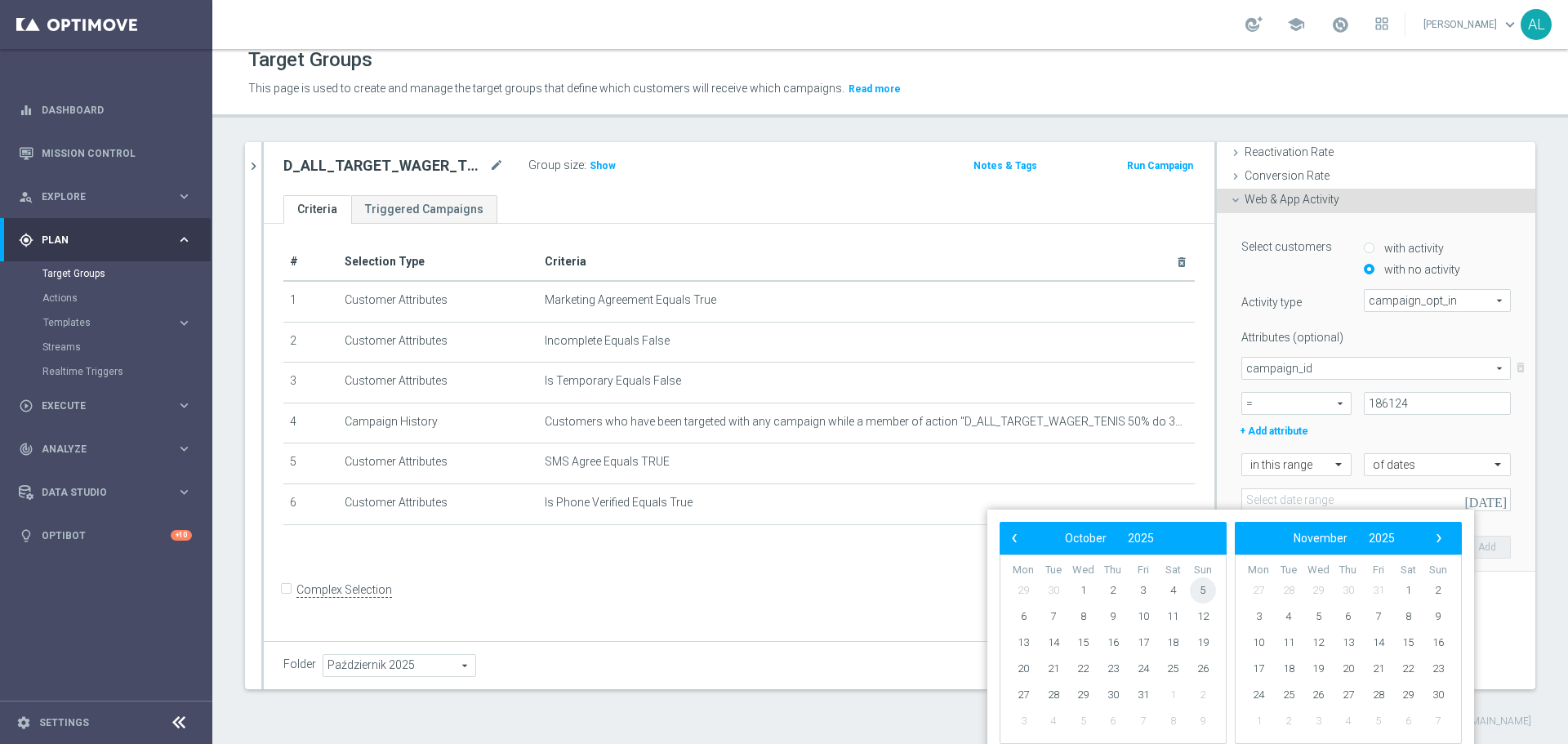
click at [1204, 591] on span "5" at bounding box center [1202, 590] width 26 height 26
click at [1083, 616] on span "8" at bounding box center [1082, 616] width 26 height 26
type input "05 Oct 2025 - 08 Oct 2025"
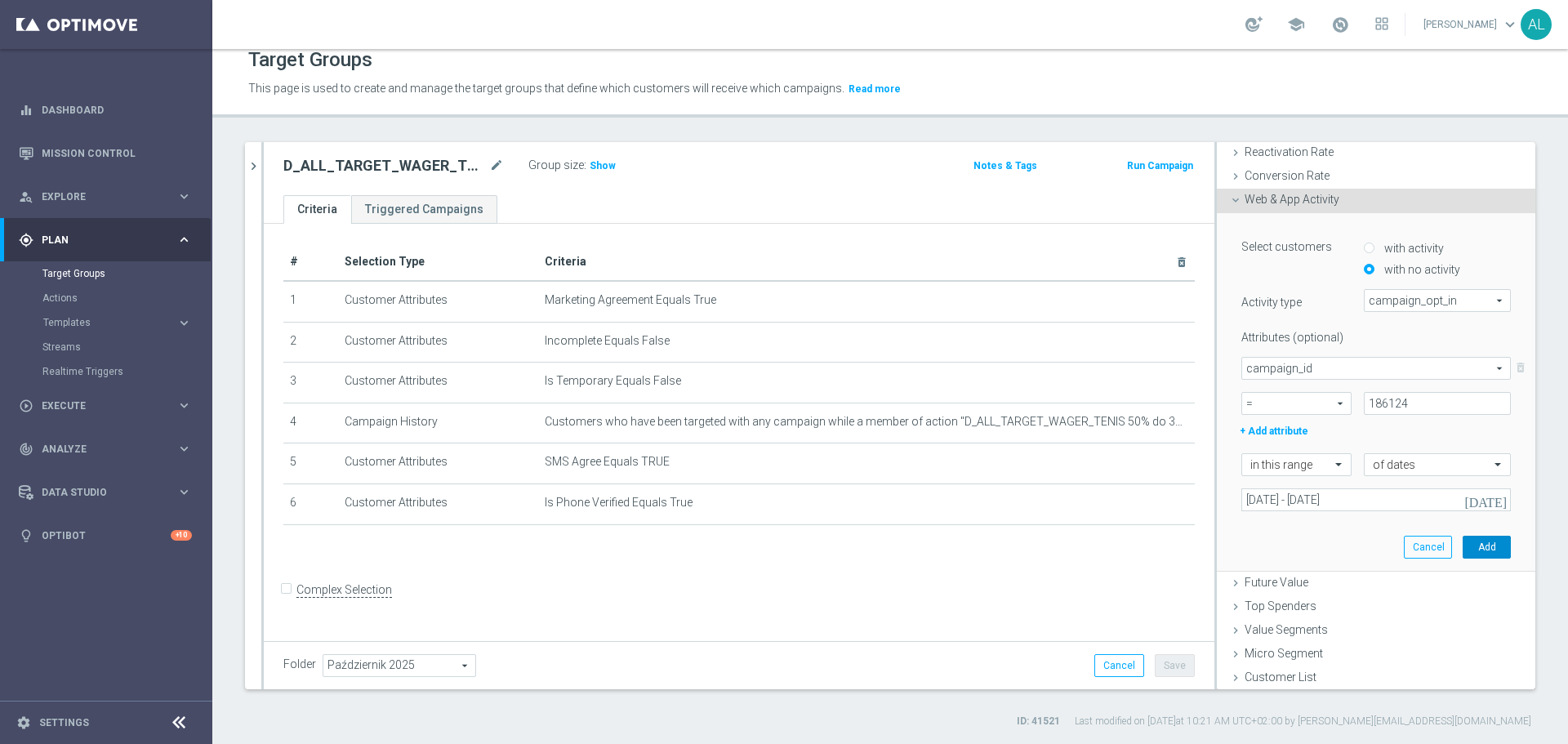
click at [1463, 546] on button "Add" at bounding box center [1486, 546] width 48 height 22
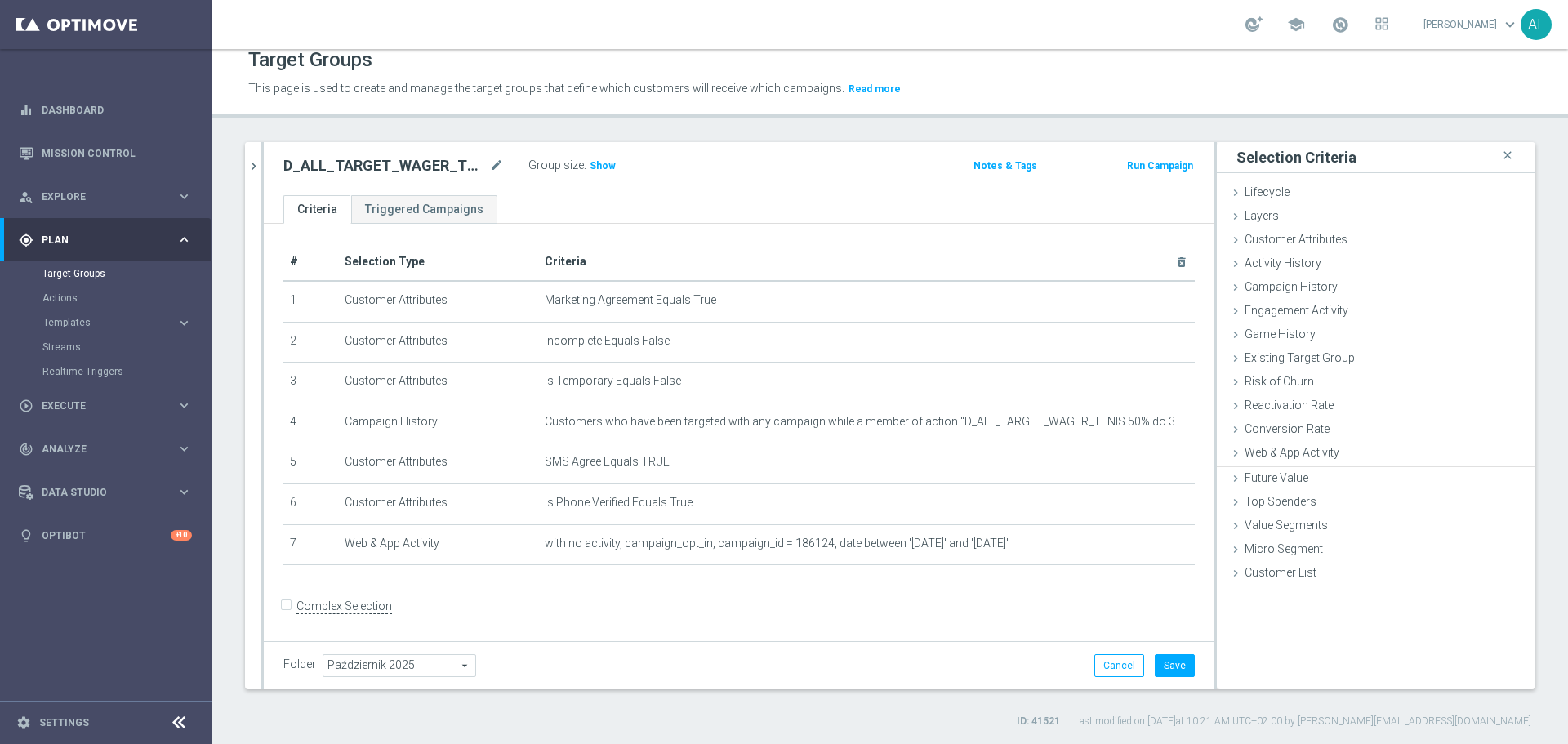
scroll to position [0, 0]
click at [1165, 670] on button "Save" at bounding box center [1174, 665] width 40 height 22
click at [599, 169] on span "Show" at bounding box center [603, 166] width 26 height 12
click at [382, 143] on div "D_ALL_TARGET_WAGER_TENIS 50% do 300 PLN sms_051025 mode_edit Group size : Show …" at bounding box center [739, 169] width 951 height 53
click at [377, 159] on h2 "D_ALL_TARGET_WAGER_TENIS 50% do 300 PLN sms_051025" at bounding box center [385, 166] width 203 height 20
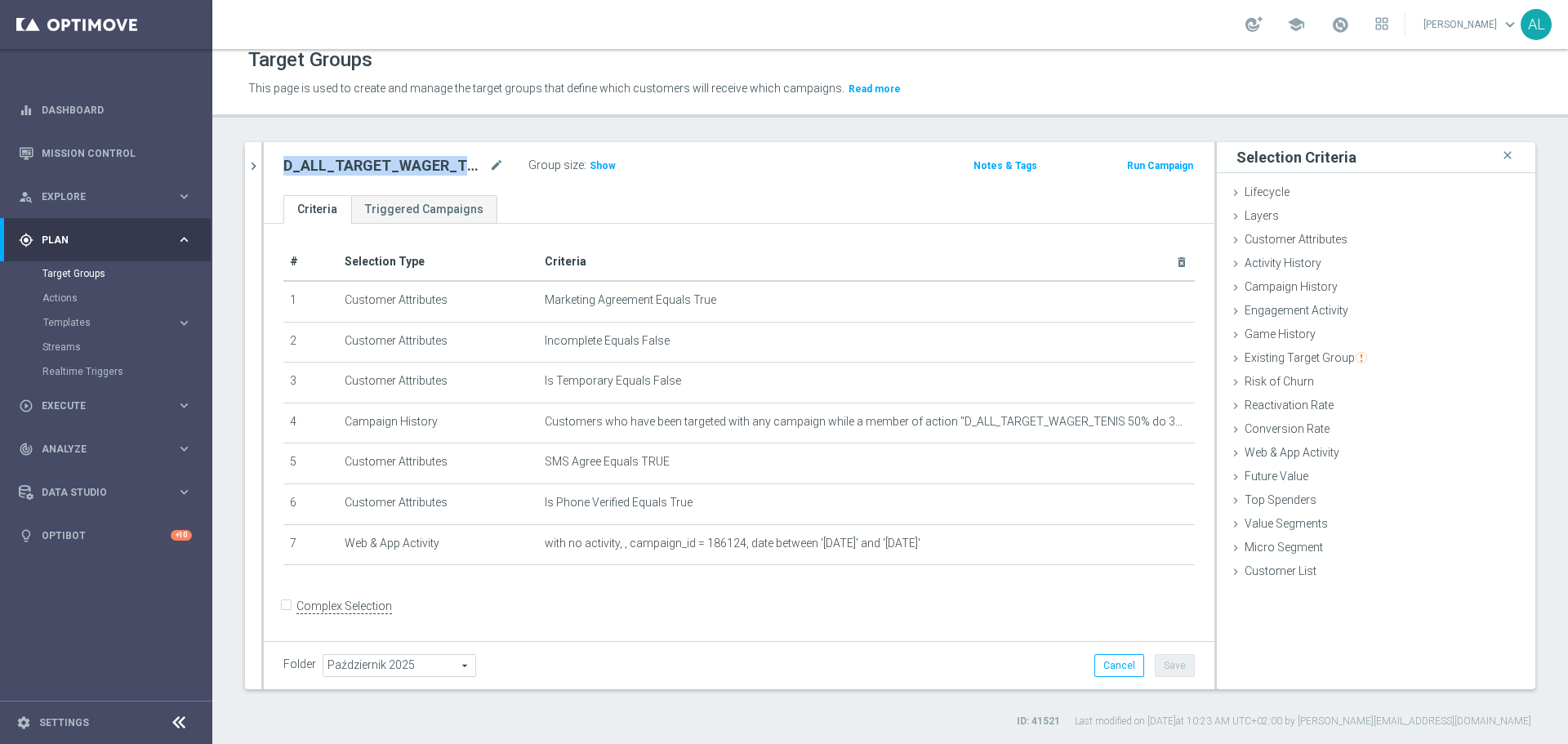
click at [377, 159] on h2 "D_ALL_TARGET_WAGER_TENIS 50% do 300 PLN sms_051025" at bounding box center [385, 166] width 203 height 20
copy div "D_ALL_TARGET_WAGER_TENIS 50% do 300 PLN sms_051025"
click at [118, 393] on div "play_circle_outline Execute keyboard_arrow_right" at bounding box center [105, 406] width 211 height 43
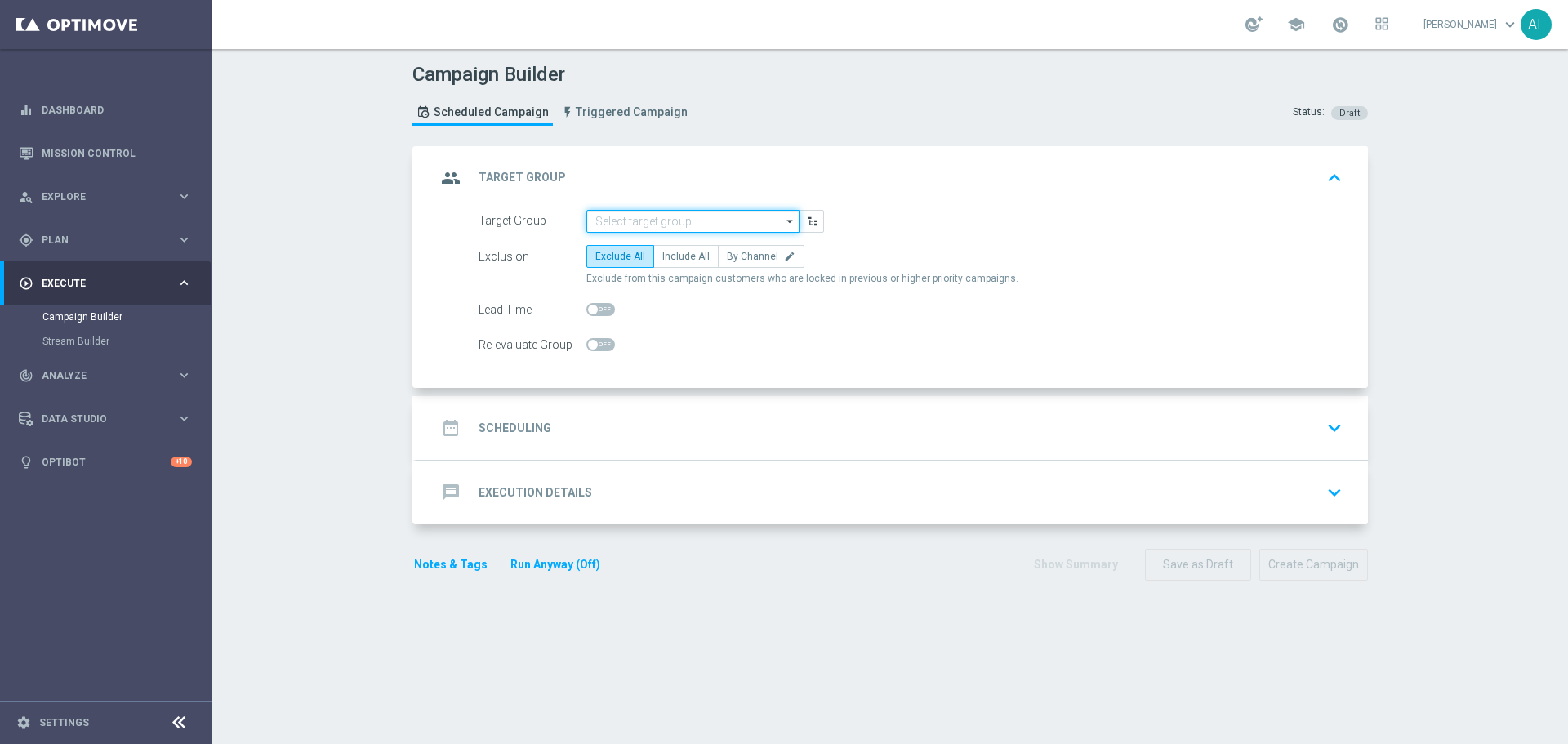
click at [654, 215] on input at bounding box center [692, 220] width 214 height 22
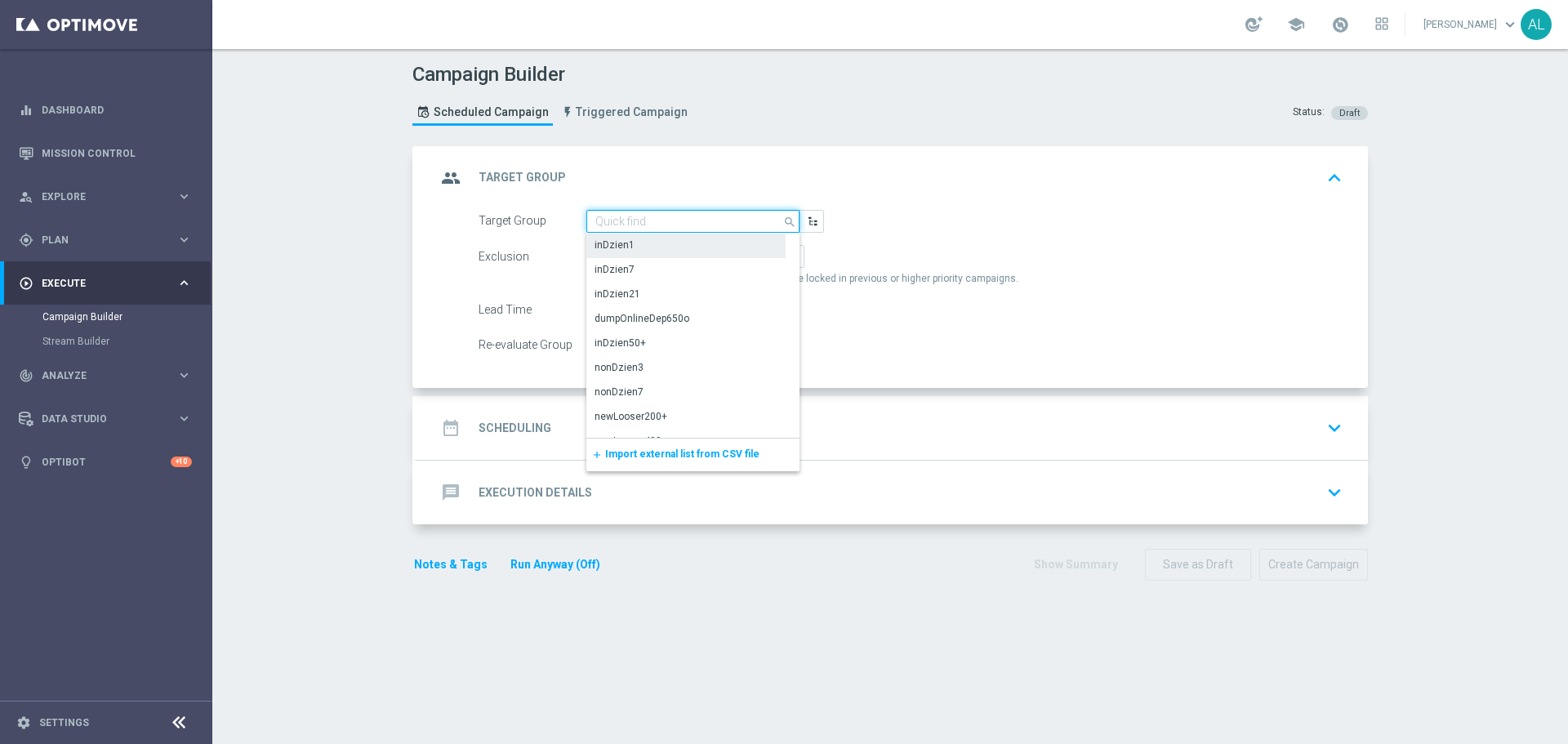
paste input "D_ALL_TARGET_WAGER_TENIS 50% do 300 PLN sms_051025"
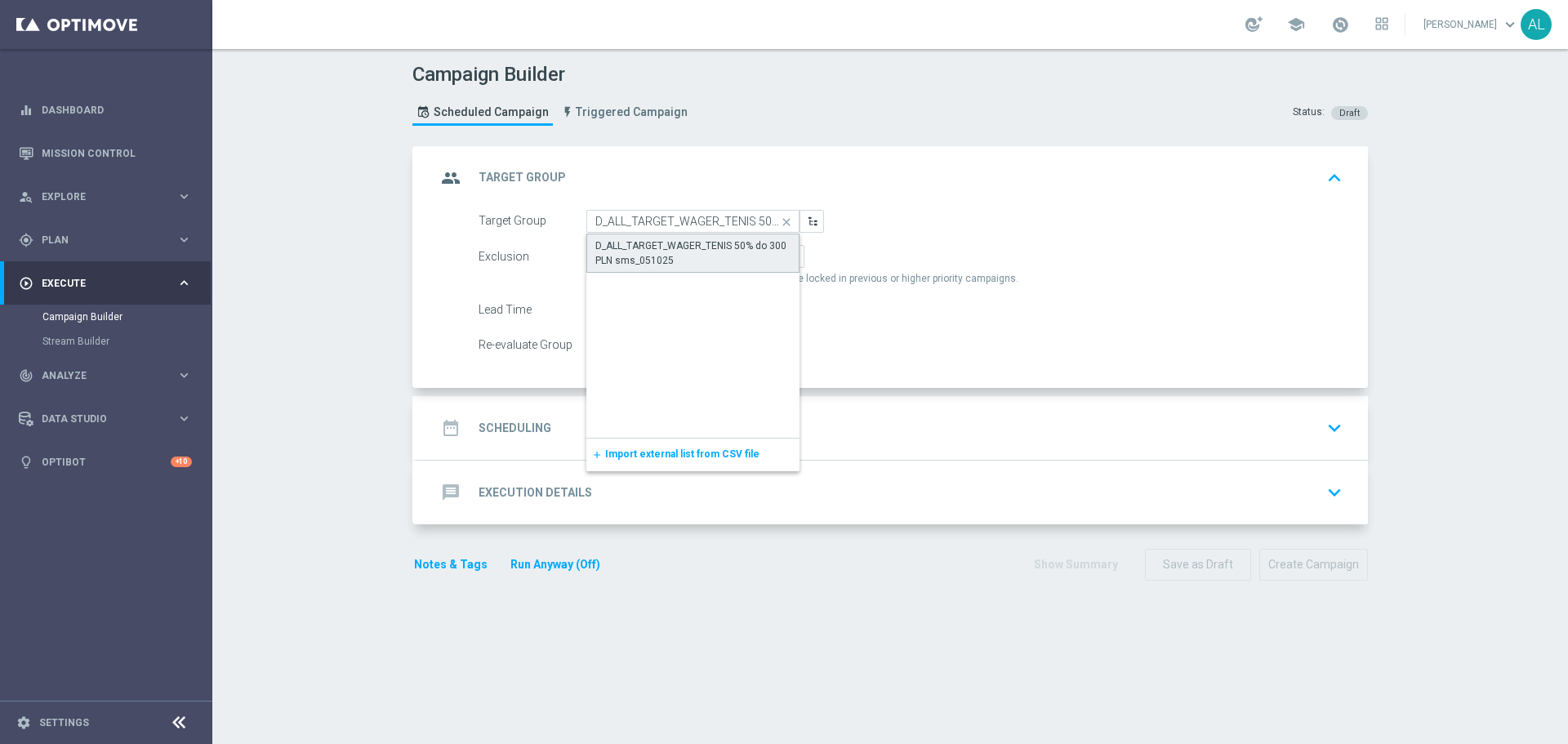
click at [670, 249] on div "D_ALL_TARGET_WAGER_TENIS 50% do 300 PLN sms_051025" at bounding box center [693, 254] width 195 height 29
type input "D_ALL_TARGET_WAGER_TENIS 50% do 300 PLN sms_051025"
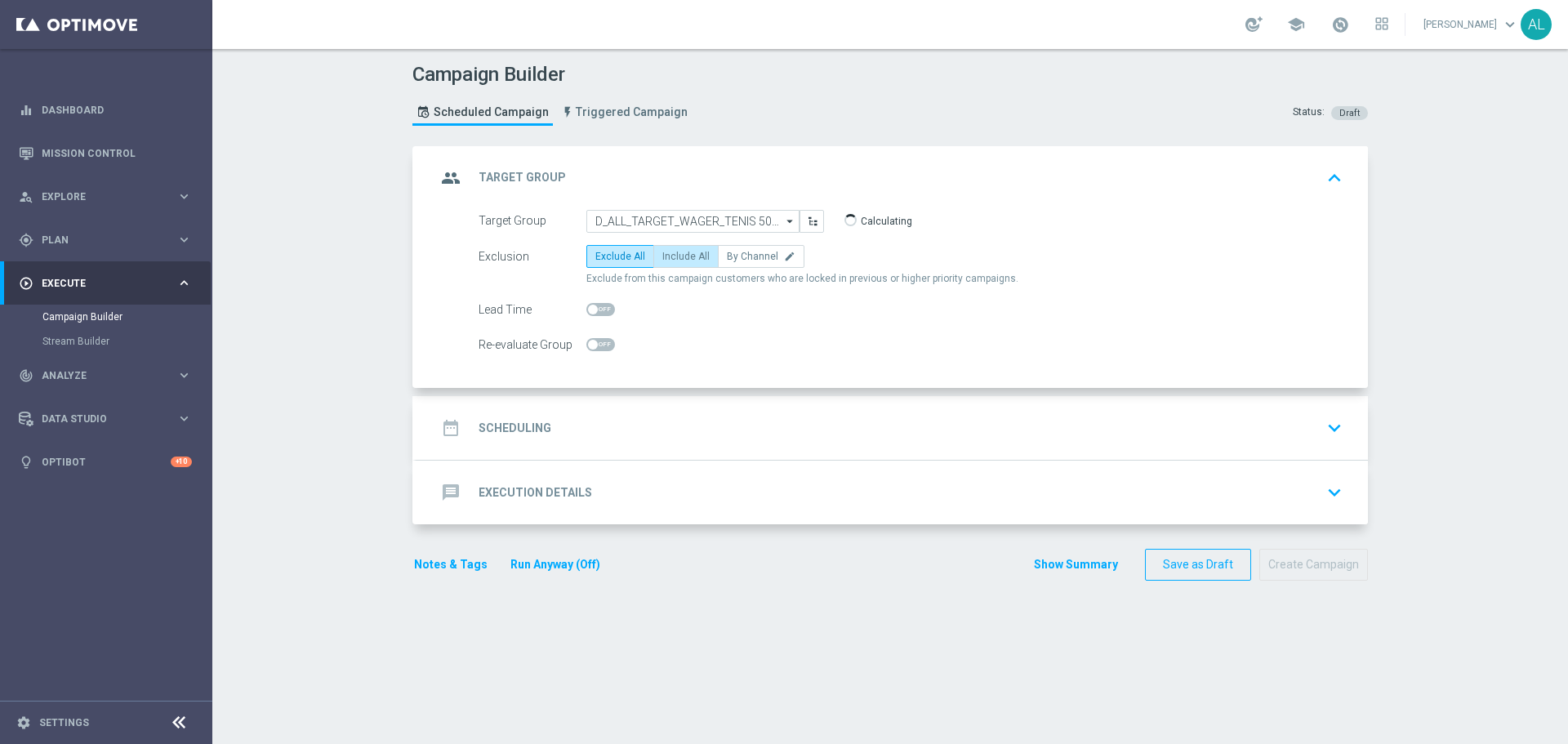
click at [683, 260] on span "Include All" at bounding box center [686, 256] width 48 height 12
click at [673, 260] on input "Include All" at bounding box center [667, 258] width 11 height 11
radio input "true"
click at [598, 344] on span at bounding box center [600, 344] width 28 height 13
click at [598, 344] on input "checkbox" at bounding box center [600, 344] width 28 height 13
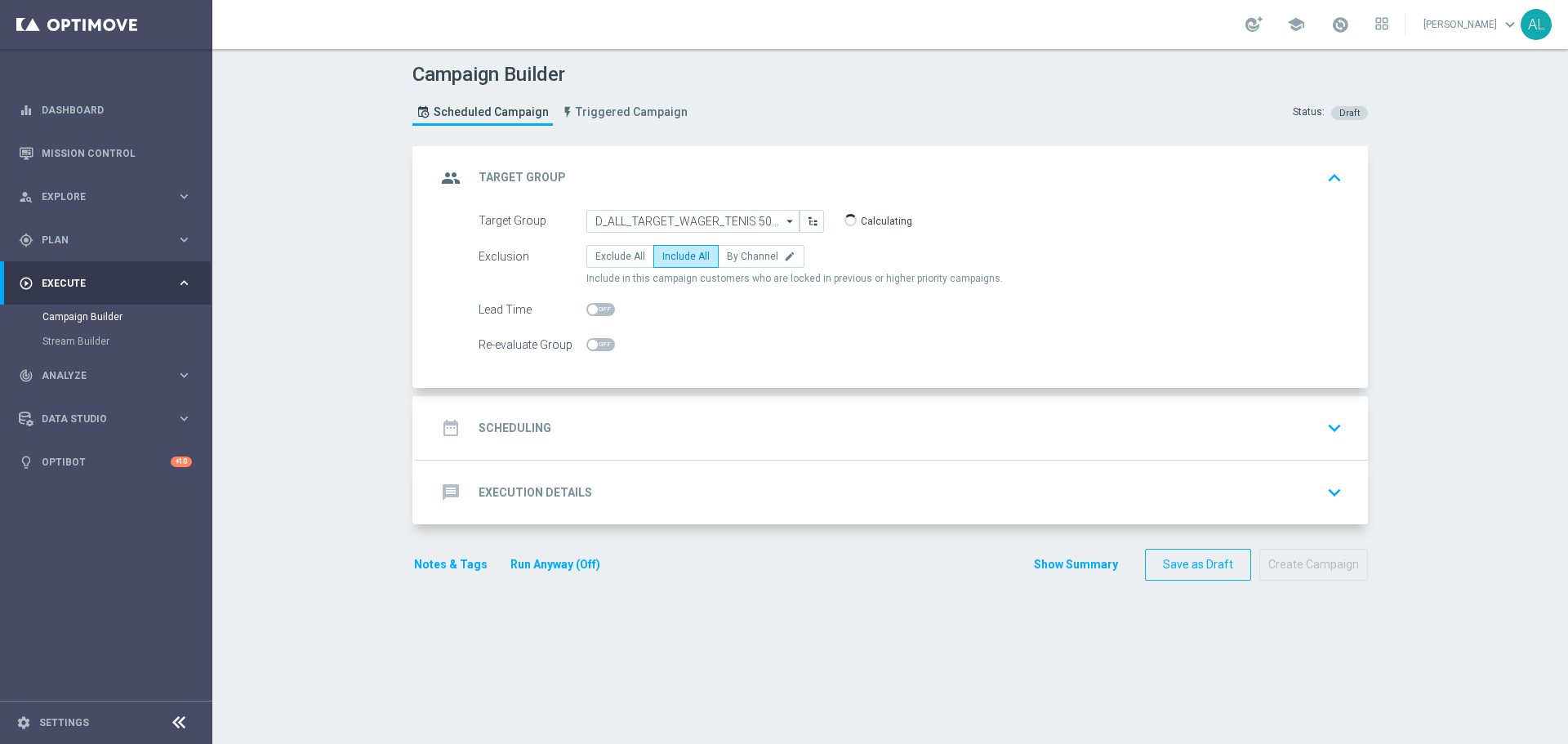
checkbox input "true"
click at [596, 420] on div "date_range Scheduling keyboard_arrow_down" at bounding box center [892, 428] width 913 height 31
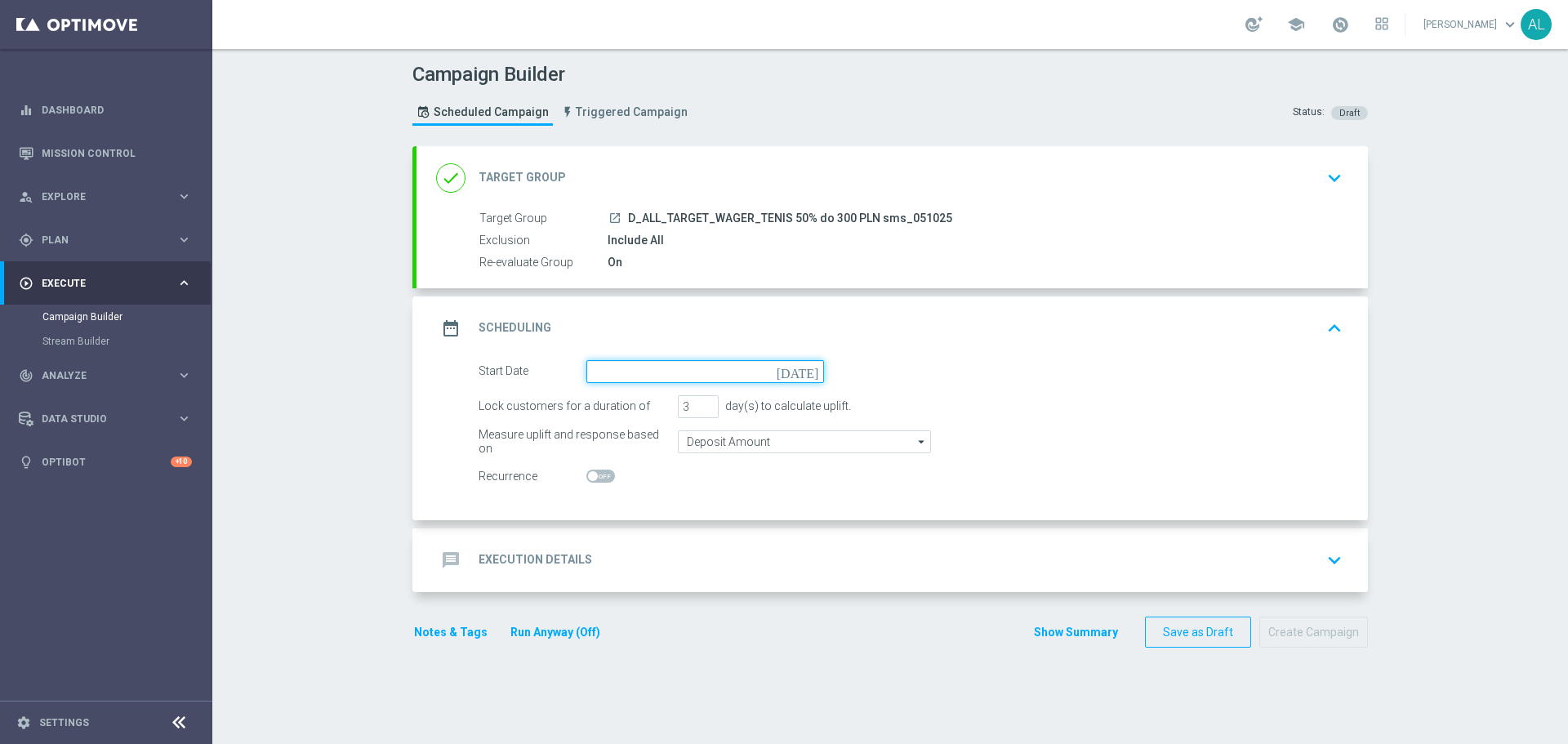
click at [694, 374] on input at bounding box center [705, 371] width 238 height 22
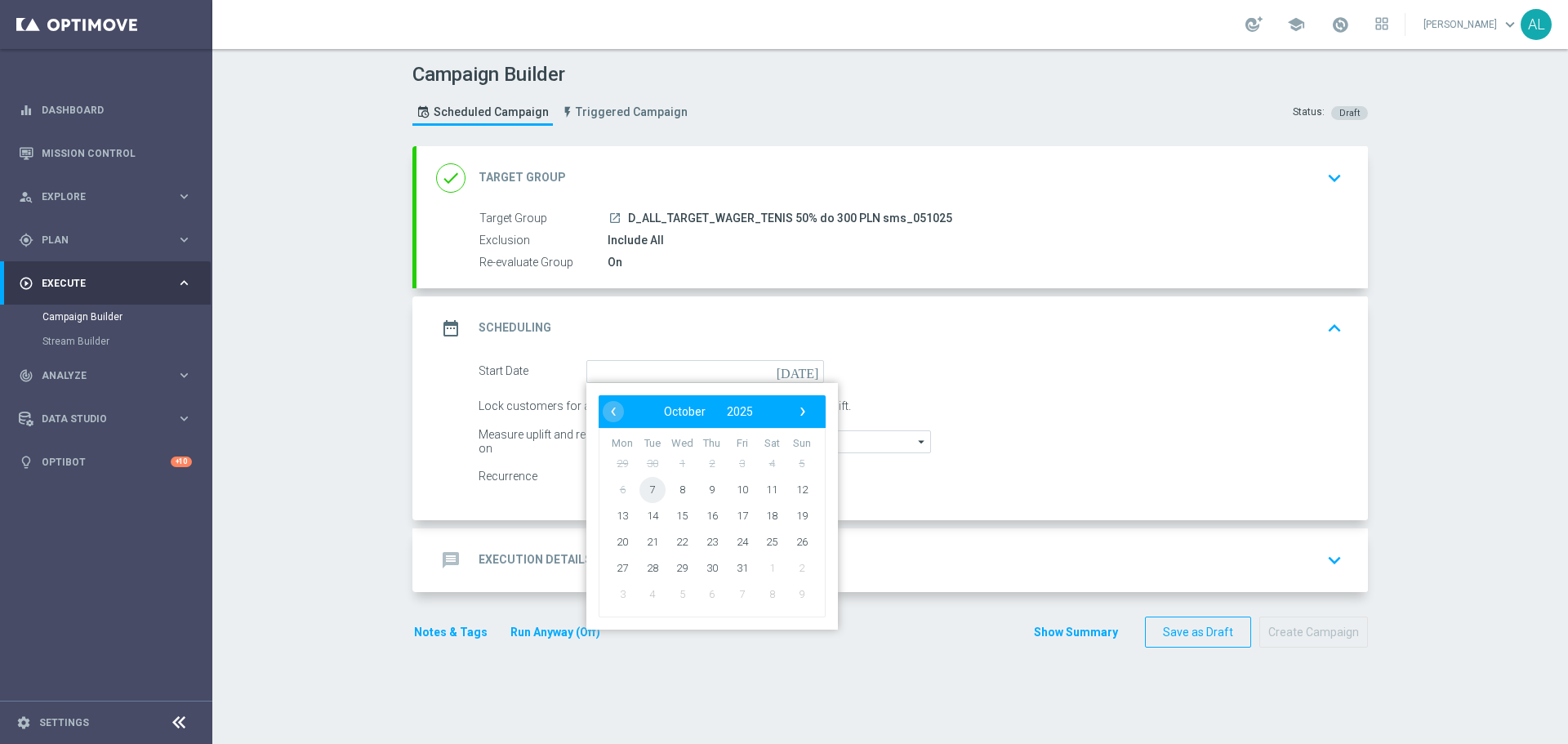
click at [650, 494] on span "7" at bounding box center [652, 489] width 26 height 26
type input "[DATE]"
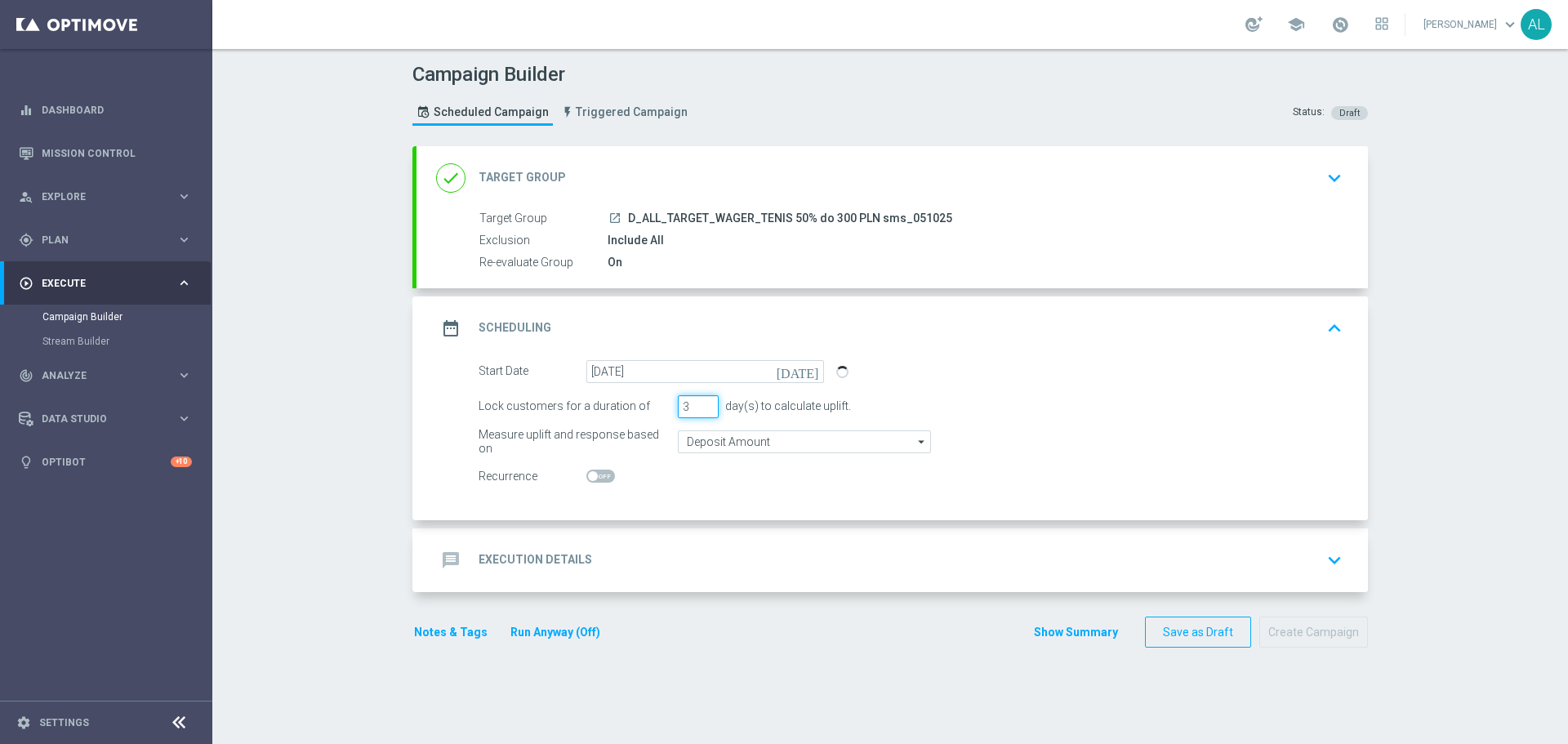
drag, startPoint x: 682, startPoint y: 405, endPoint x: 671, endPoint y: 410, distance: 12.1
click at [667, 408] on div "Lock customers for a duration of 3 day(s) to calculate uplift." at bounding box center [910, 406] width 888 height 22
type input "1"
click at [713, 439] on input "Deposit Amount" at bounding box center [804, 441] width 254 height 22
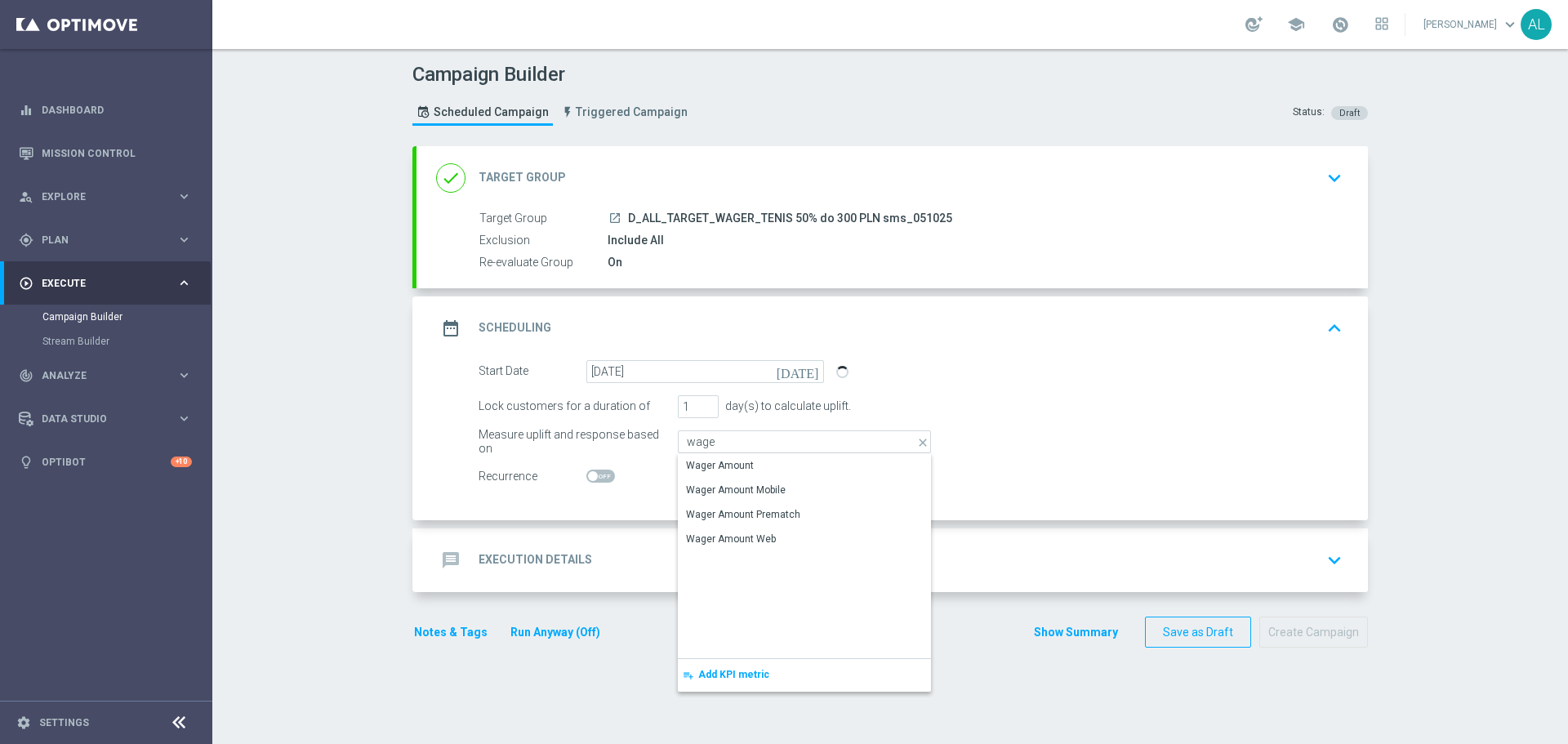
click at [702, 464] on div "Wager Amount" at bounding box center [721, 465] width 68 height 15
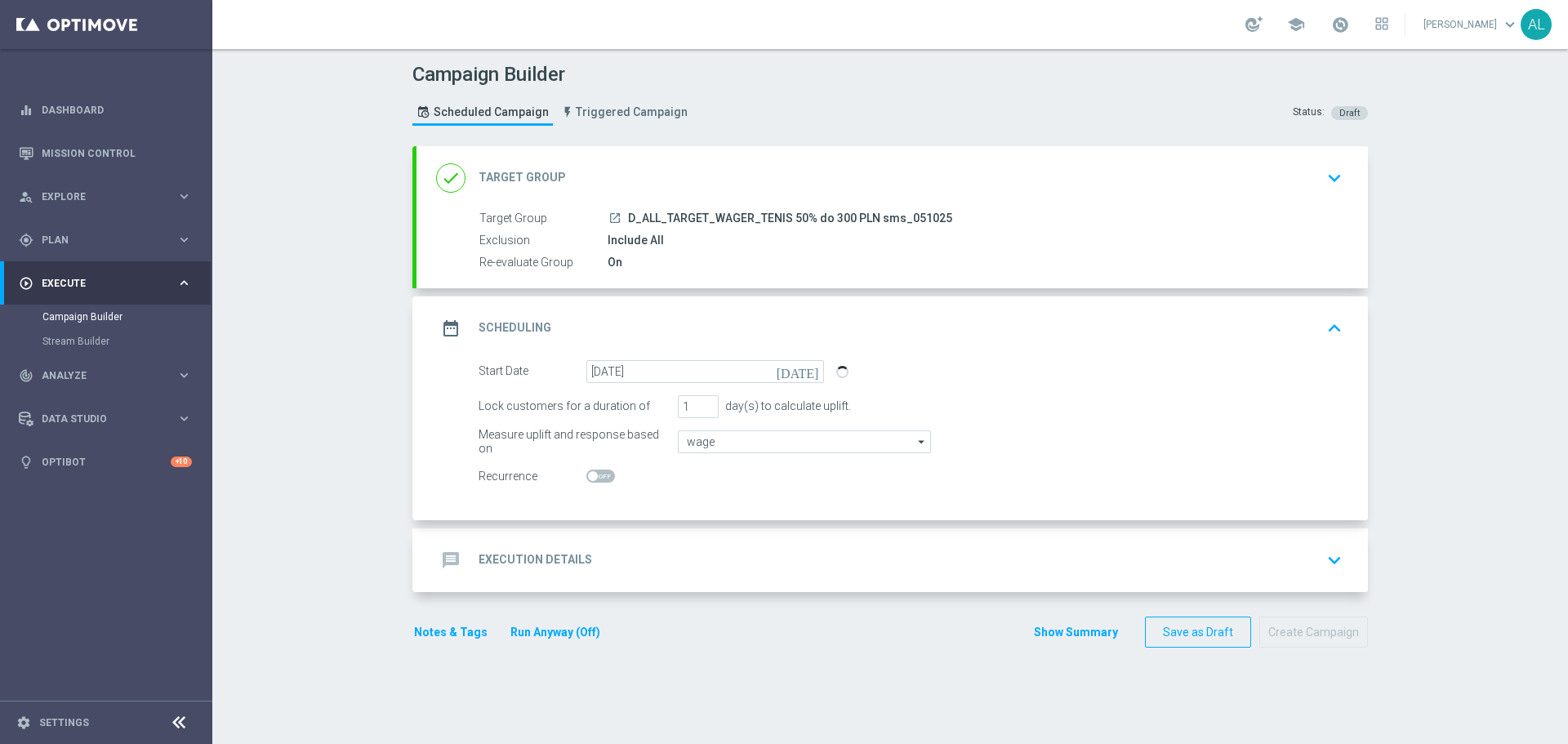
type input "Wager Amount"
click at [658, 562] on div "message Execution Details keyboard_arrow_down" at bounding box center [892, 561] width 913 height 31
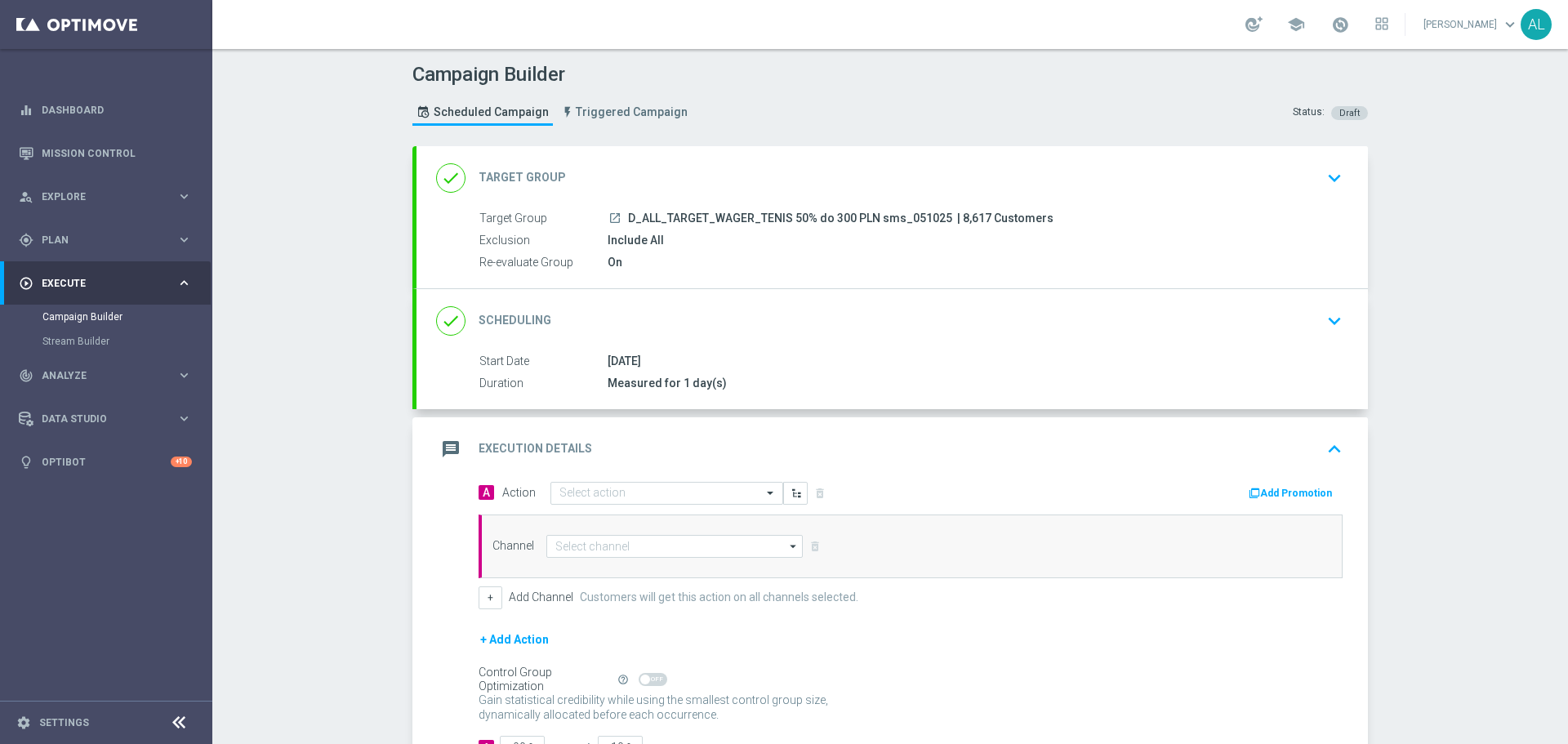
drag, startPoint x: 619, startPoint y: 214, endPoint x: 937, endPoint y: 221, distance: 318.1
click at [937, 221] on div "launch D_ALL_TARGET_WAGER_TENIS 50% do 300 PLN sms_051025 | 8,617 Customers" at bounding box center [971, 217] width 728 height 17
copy span "D_ALL_TARGET_WAGER_TENIS 50% do 300 PLN sms_051025"
click at [616, 490] on input "text" at bounding box center [650, 493] width 182 height 14
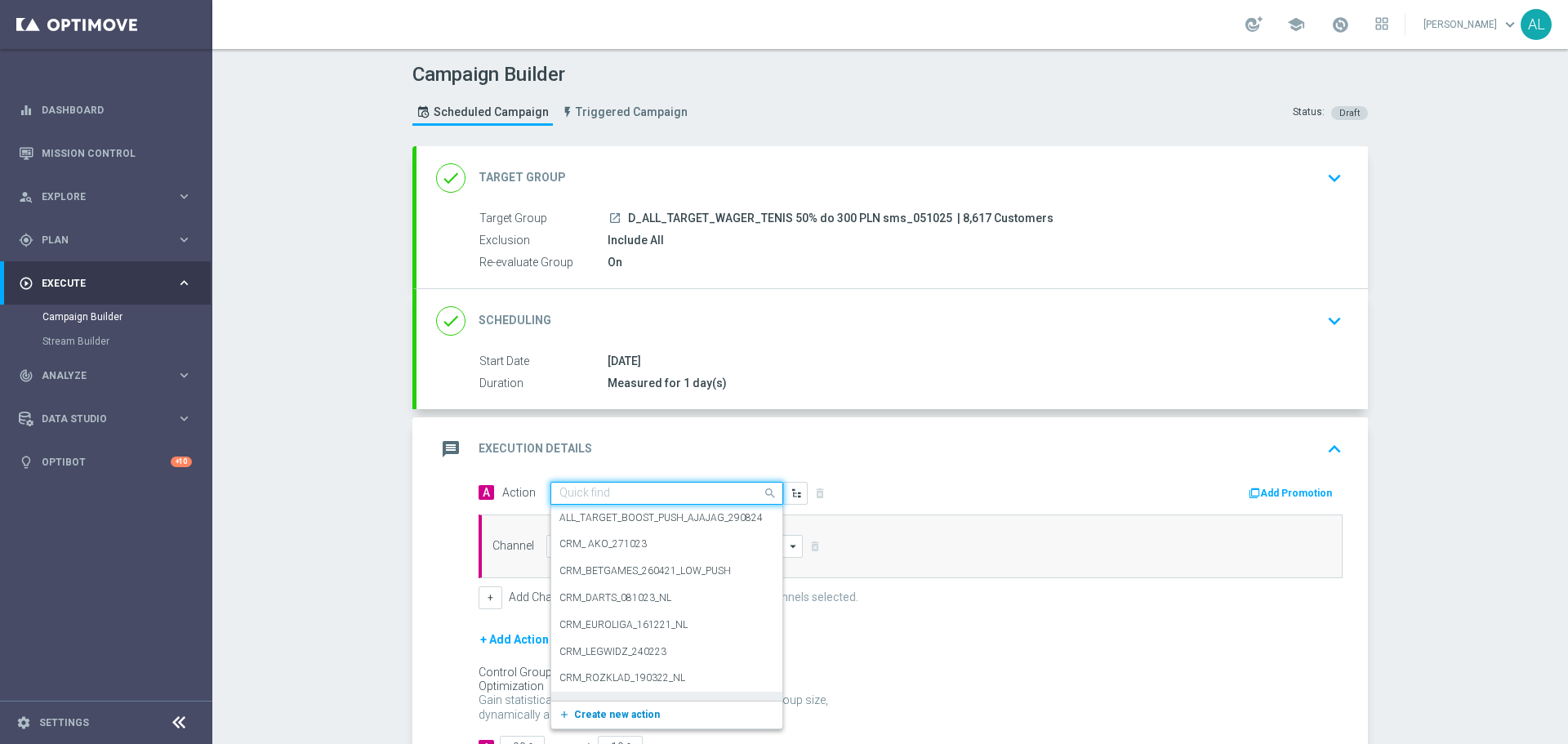
click at [584, 712] on span "Create new action" at bounding box center [617, 715] width 86 height 12
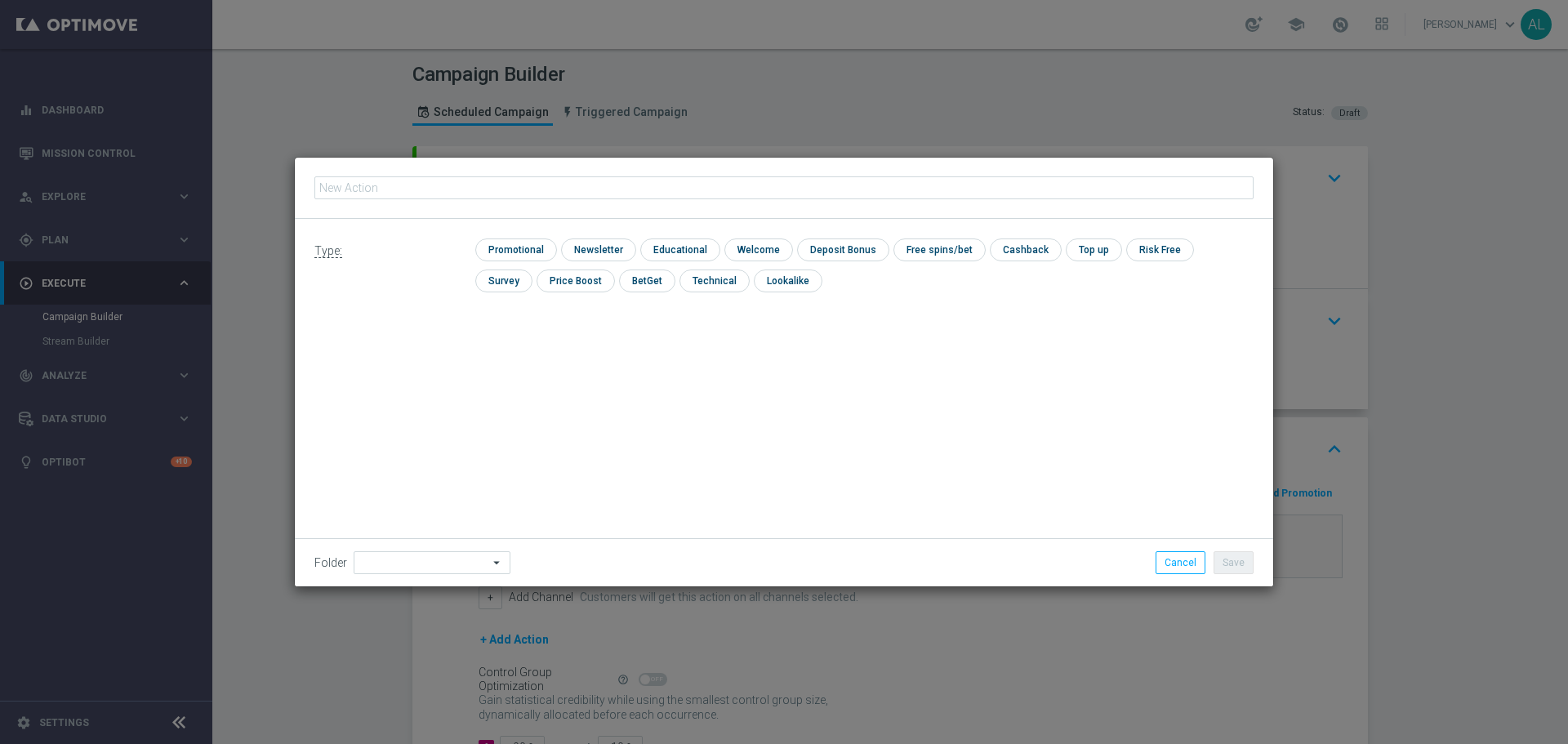
type input "D_ALL_TARGET_WAGER_TENIS 50% do 300 PLN sms_051025"
click at [524, 249] on input "checkbox" at bounding box center [514, 250] width 78 height 22
checkbox input "true"
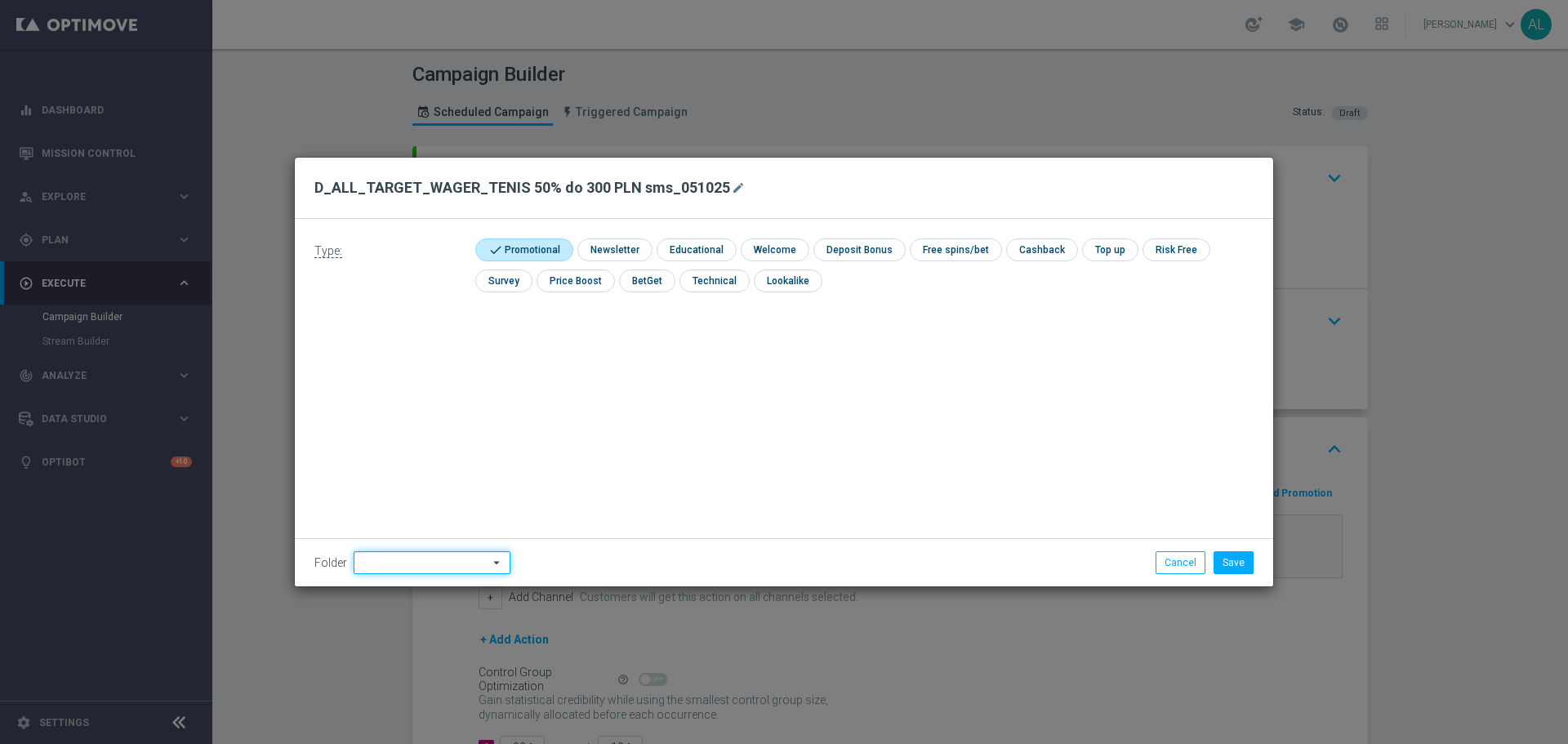
click at [387, 561] on input at bounding box center [432, 562] width 157 height 22
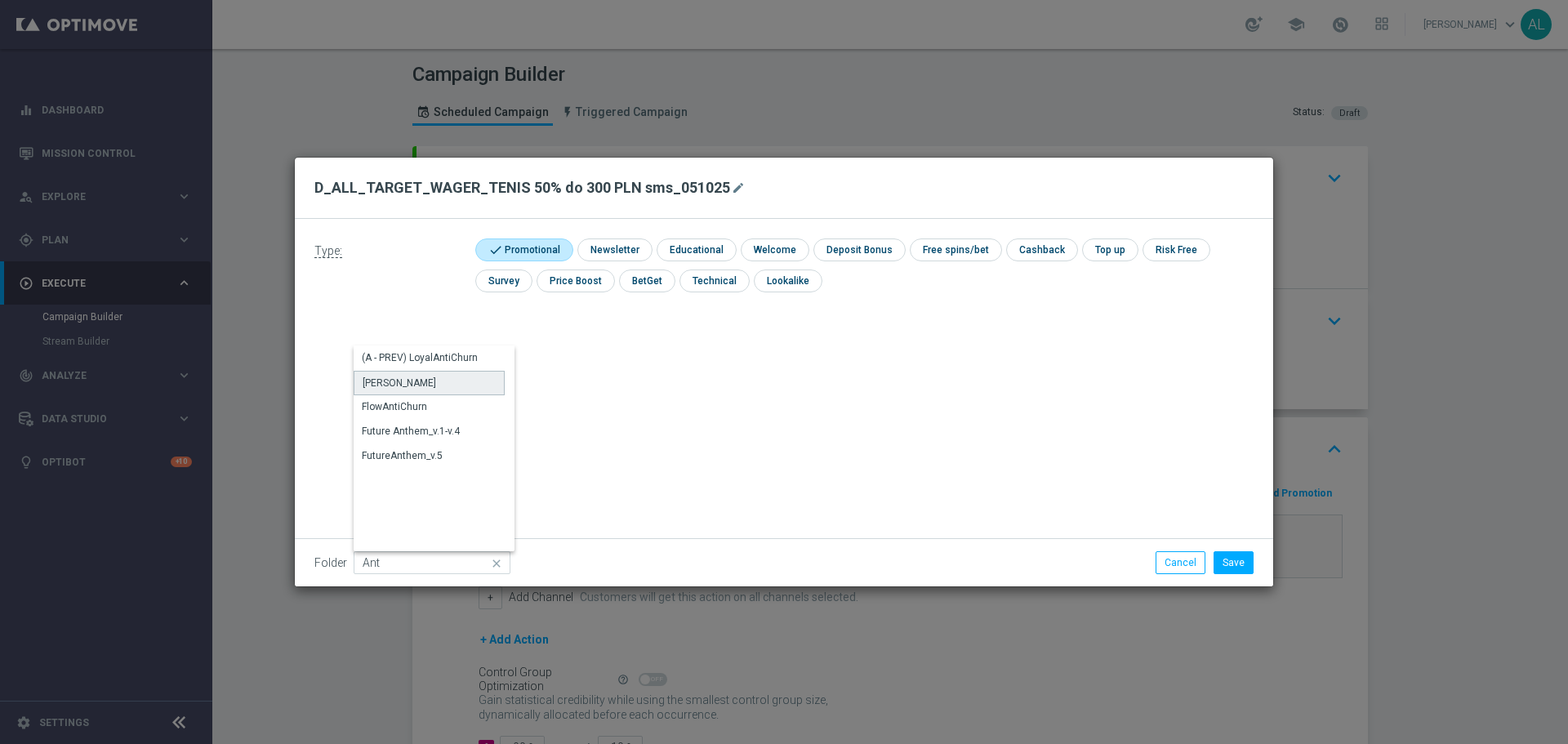
click at [416, 374] on div "[PERSON_NAME]" at bounding box center [429, 382] width 151 height 24
type input "[PERSON_NAME]"
click at [1241, 560] on button "Save" at bounding box center [1234, 562] width 40 height 22
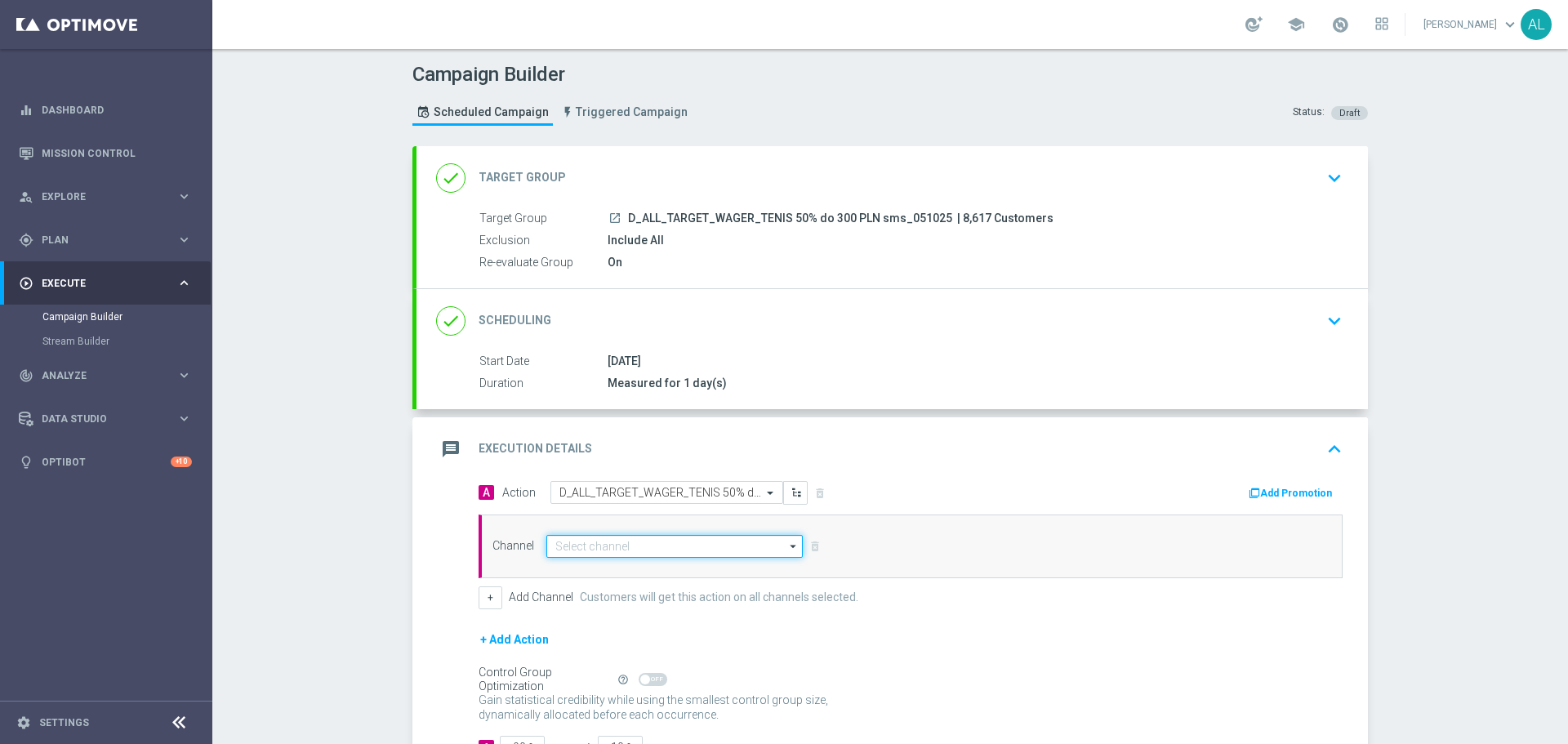
click at [691, 540] on input at bounding box center [674, 546] width 256 height 22
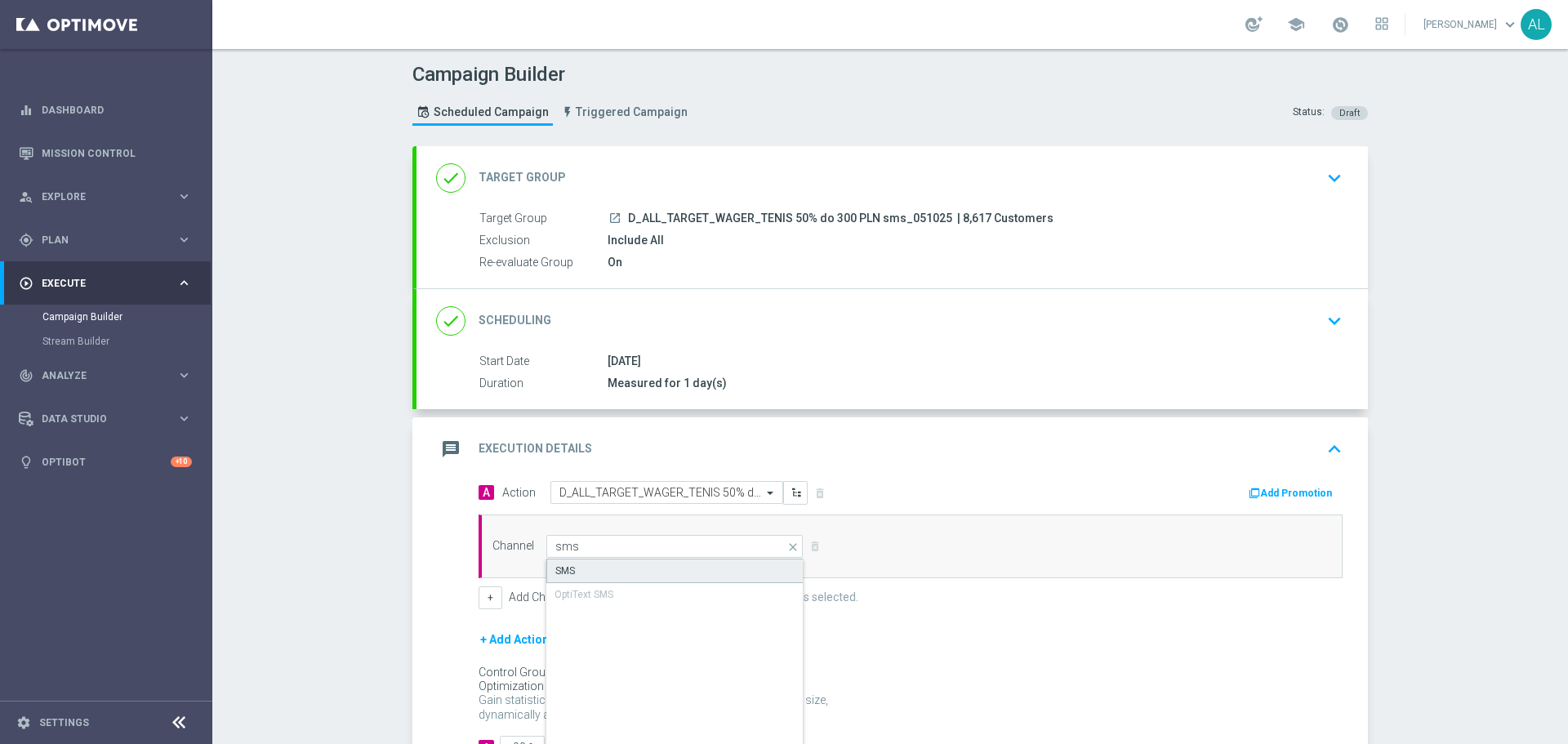
click at [601, 565] on div "SMS" at bounding box center [675, 570] width 257 height 24
type input "SMS"
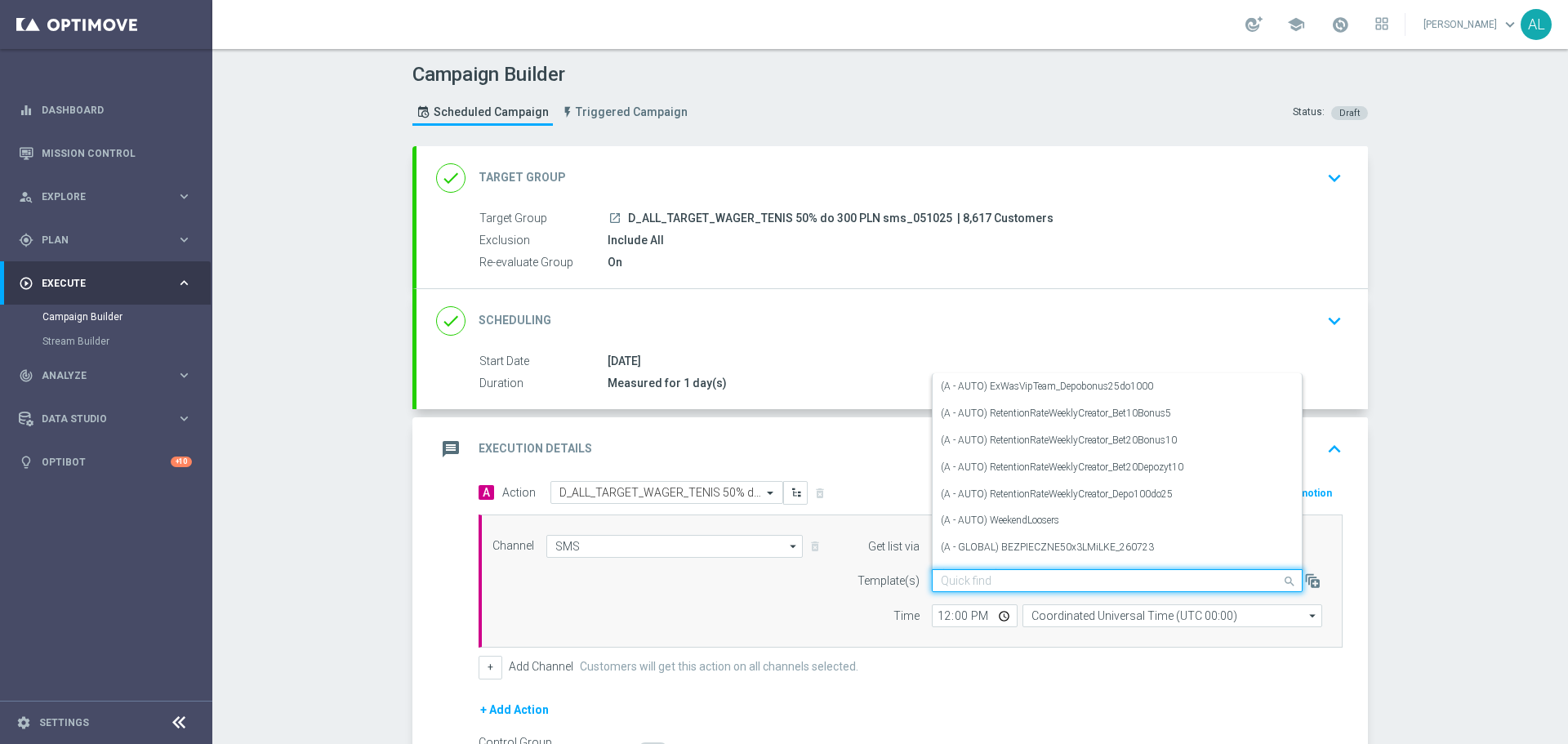
click at [998, 574] on input "text" at bounding box center [1101, 581] width 320 height 14
paste input "D_ALL_TARGET_WAGER_TENIS 50% do 300 PLN sms_051025"
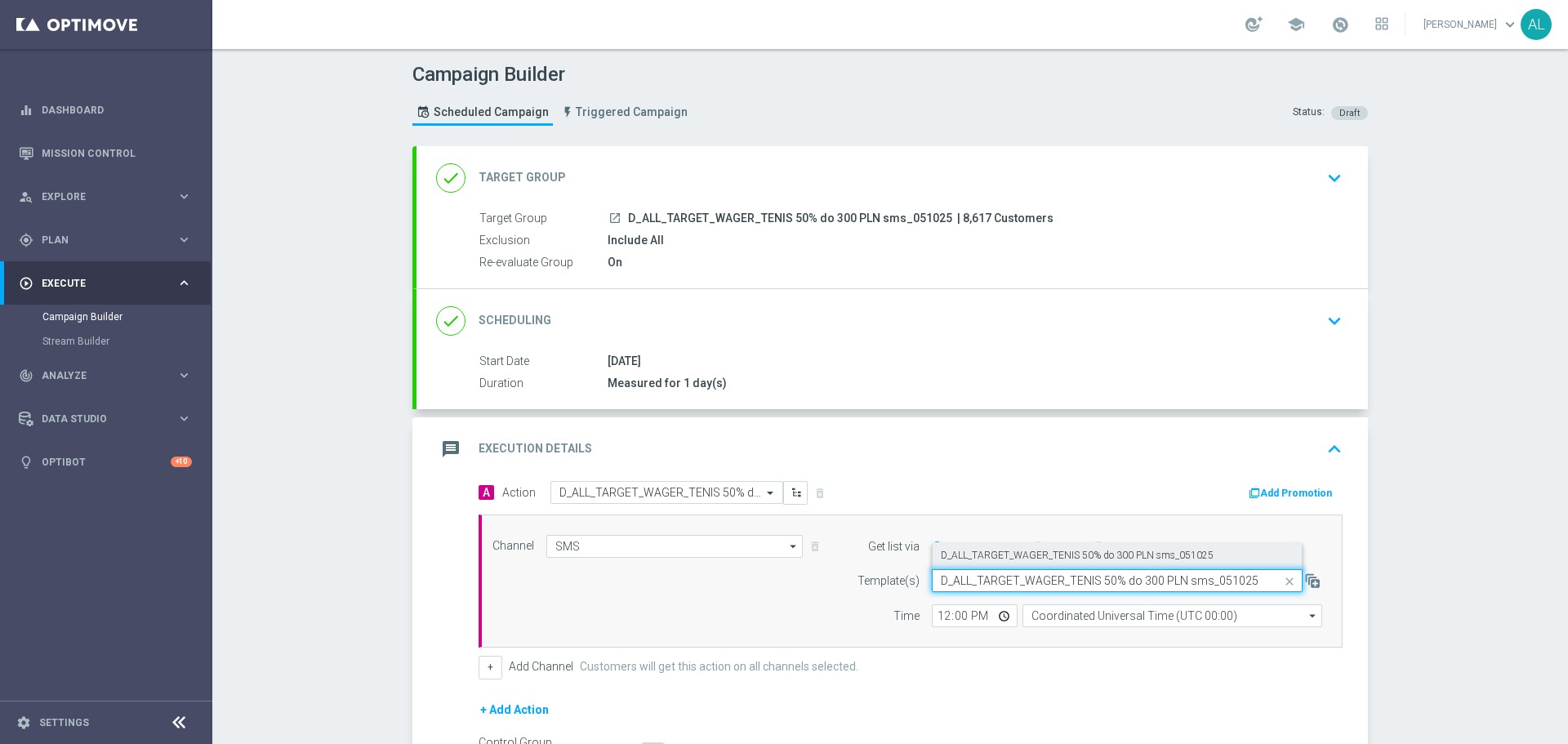
click at [1017, 551] on label "D_ALL_TARGET_WAGER_TENIS 50% do 300 PLN sms_051025" at bounding box center [1078, 556] width 273 height 14
type input "D_ALL_TARGET_WAGER_TENIS 50% do 300 PLN sms_051025"
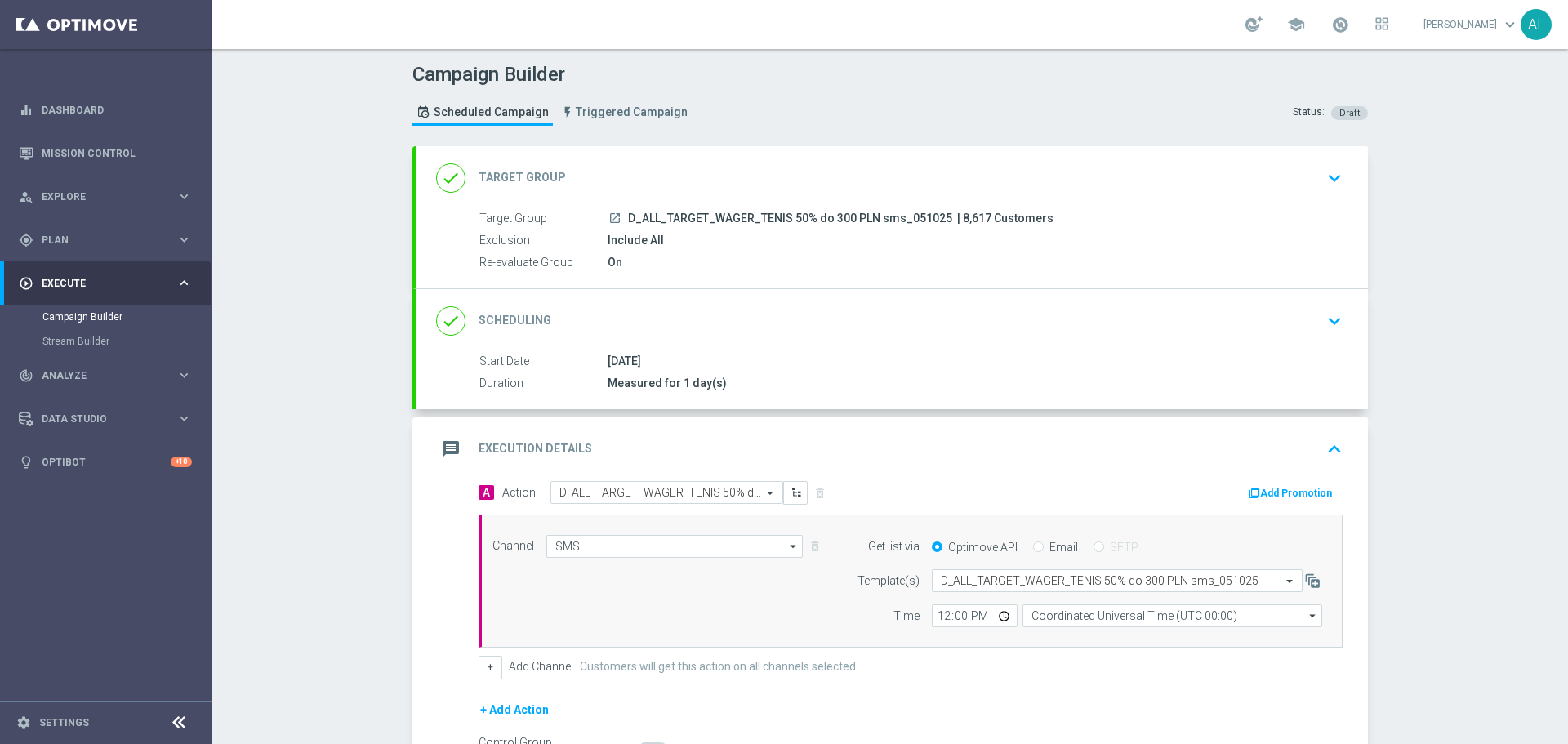
click at [1058, 628] on div "Channel SMS SMS arrow_drop_down Show Selected 1 of 22 Target group only" at bounding box center [911, 581] width 864 height 134
click at [1058, 621] on input "Coordinated Universal Time (UTC 00:00)" at bounding box center [1172, 615] width 299 height 22
click at [1060, 631] on div "Central European Time ([GEOGRAPHIC_DATA]) (UTC +02:00)" at bounding box center [1172, 640] width 299 height 24
type input "Central European Time ([GEOGRAPHIC_DATA]) (UTC +02:00)"
click at [938, 616] on input "12:00" at bounding box center [975, 615] width 86 height 22
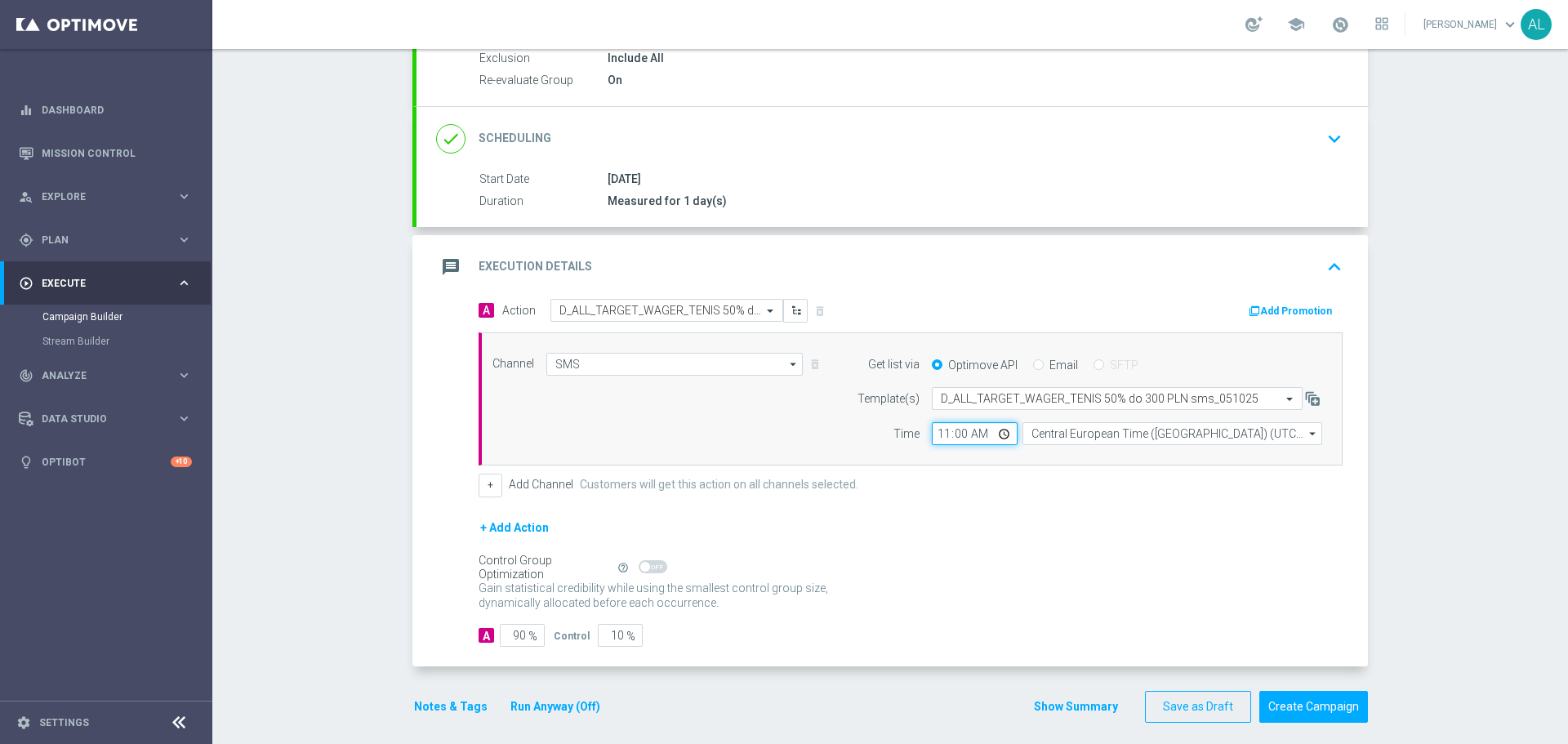
scroll to position [194, 0]
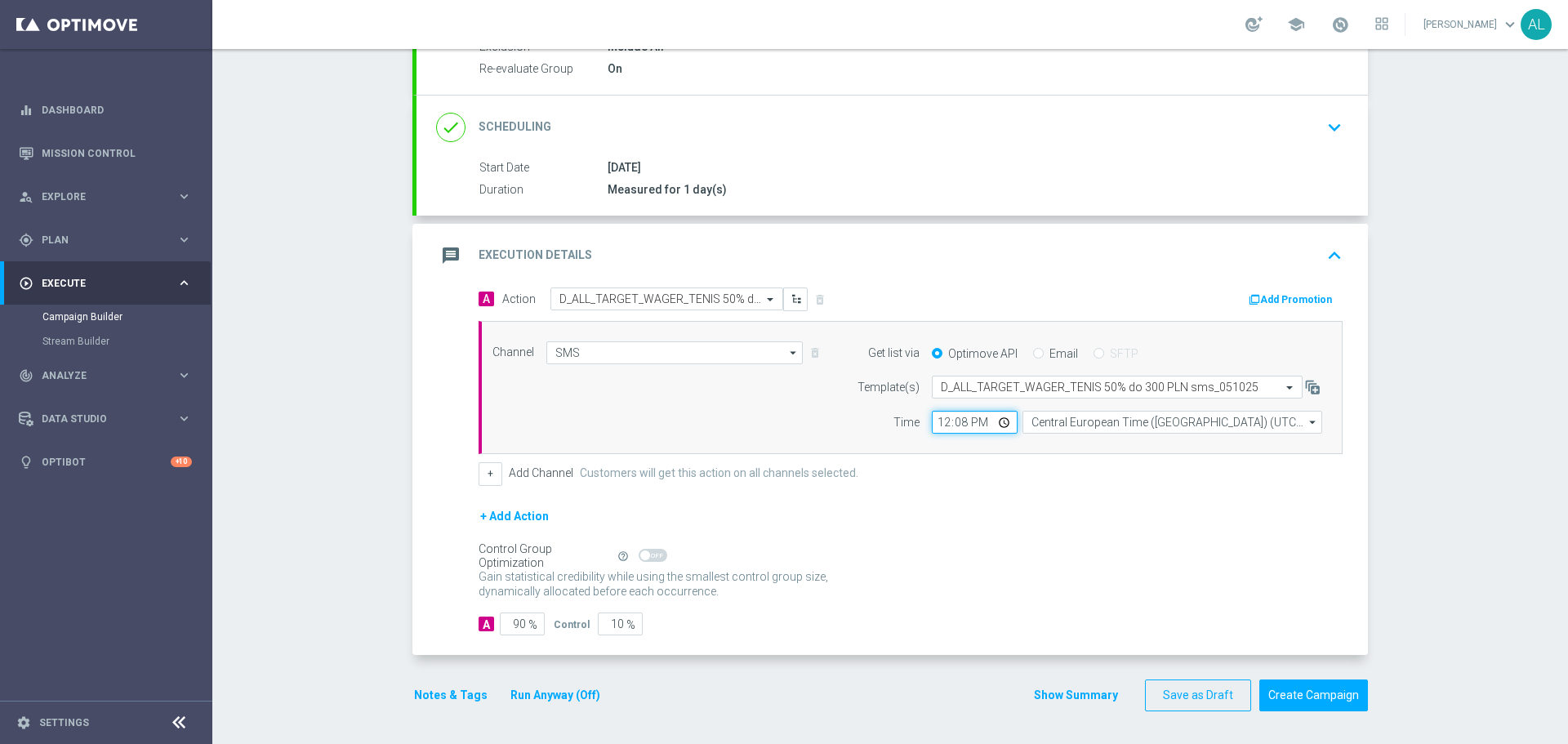
type input "12:09"
click at [505, 635] on input "90" at bounding box center [523, 623] width 45 height 22
click at [519, 620] on input "90" at bounding box center [523, 623] width 45 height 22
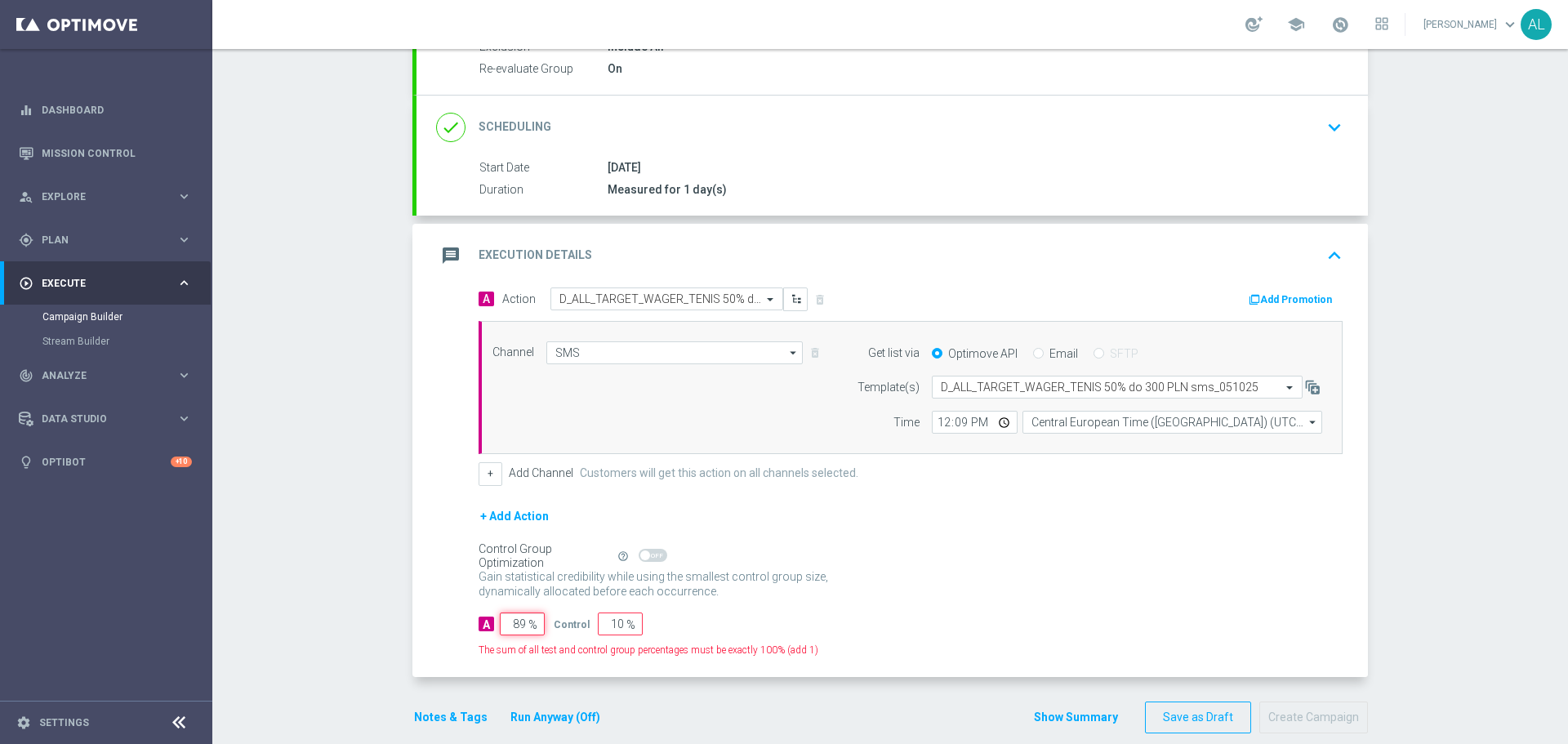
click at [519, 620] on input "89" at bounding box center [523, 623] width 45 height 22
click at [520, 620] on input "89" at bounding box center [523, 623] width 45 height 22
type input "95"
type input "5"
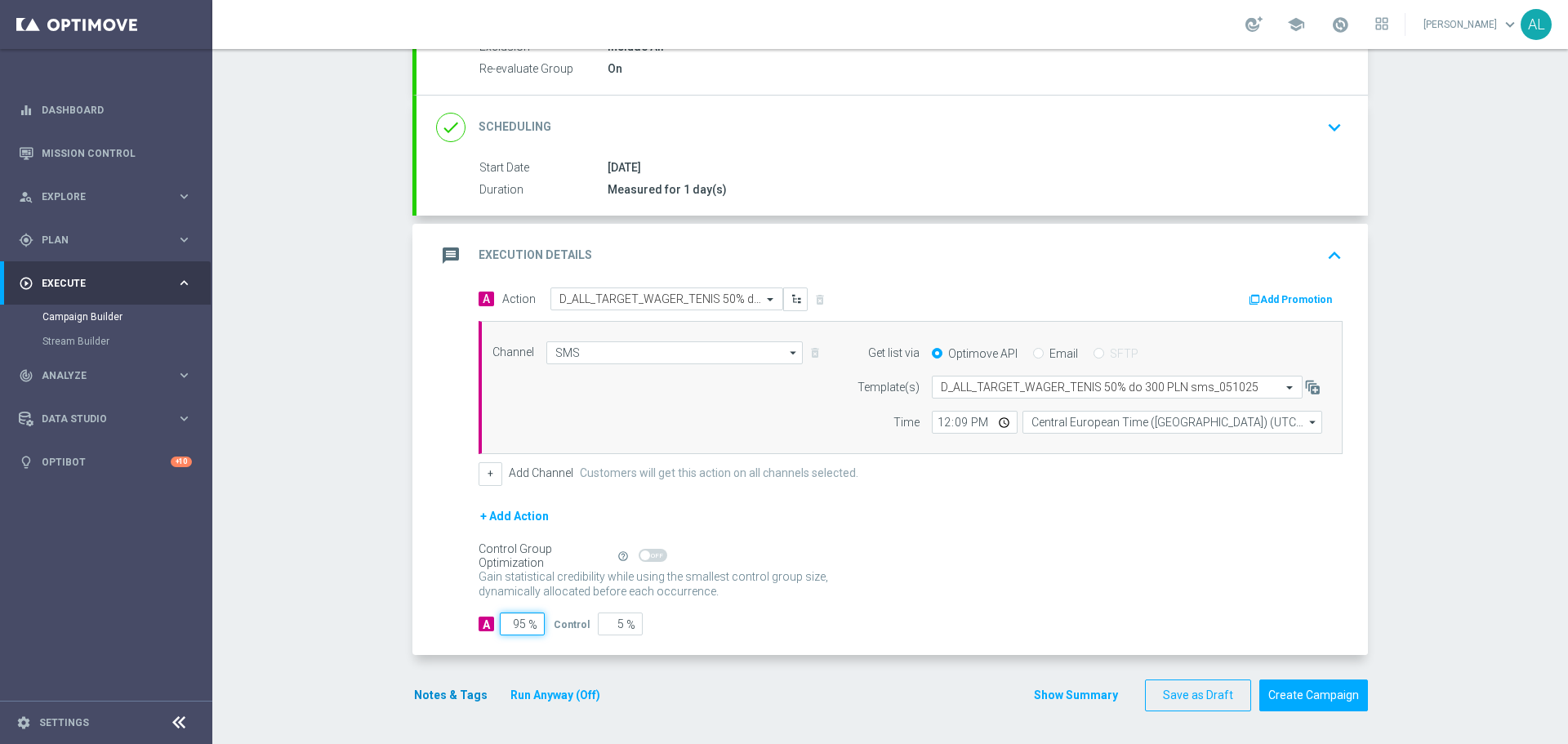
type input "95"
click at [441, 701] on button "Notes & Tags" at bounding box center [451, 695] width 77 height 20
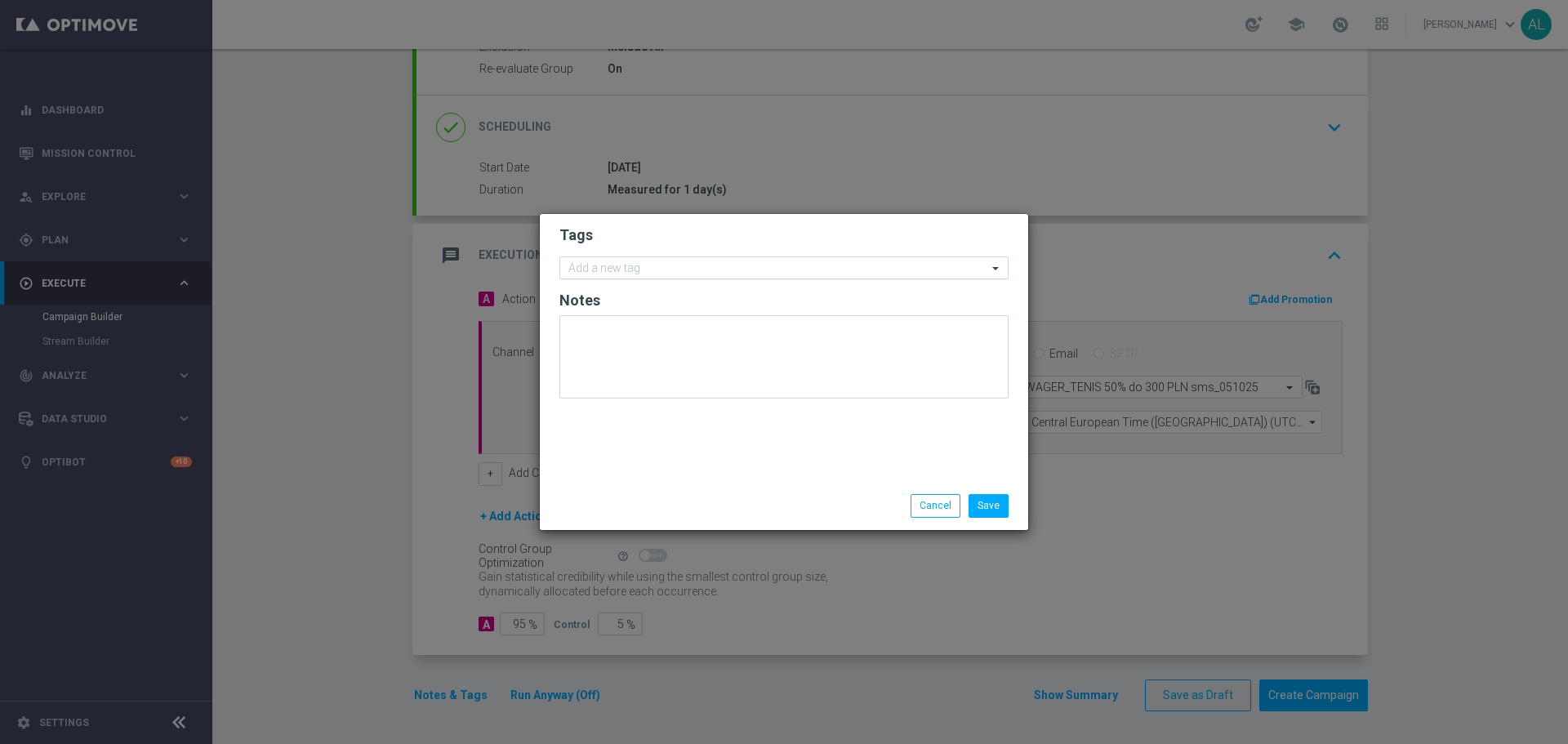
click at [619, 274] on input "text" at bounding box center [778, 269] width 419 height 14
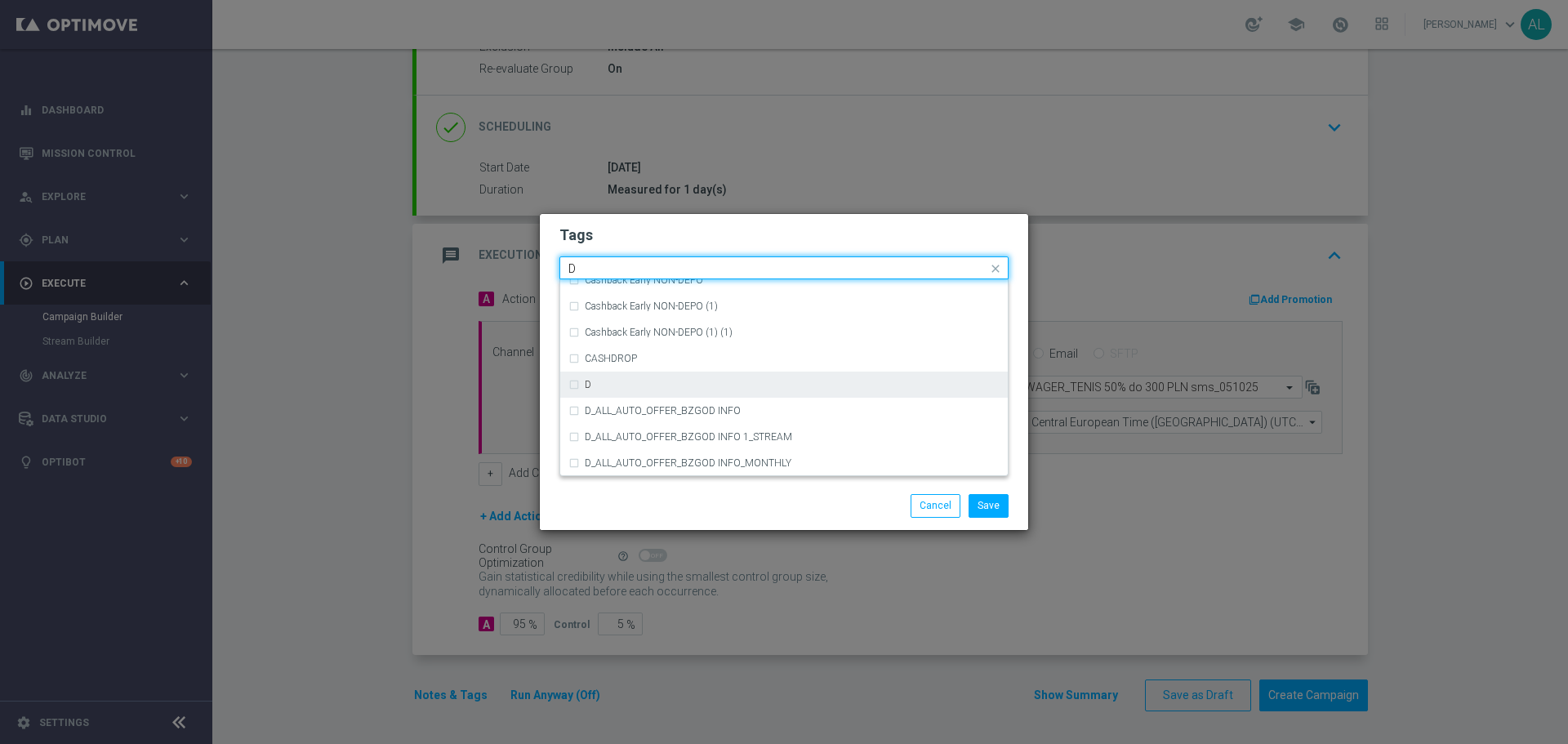
scroll to position [1790, 0]
click at [666, 393] on div "D" at bounding box center [784, 383] width 431 height 26
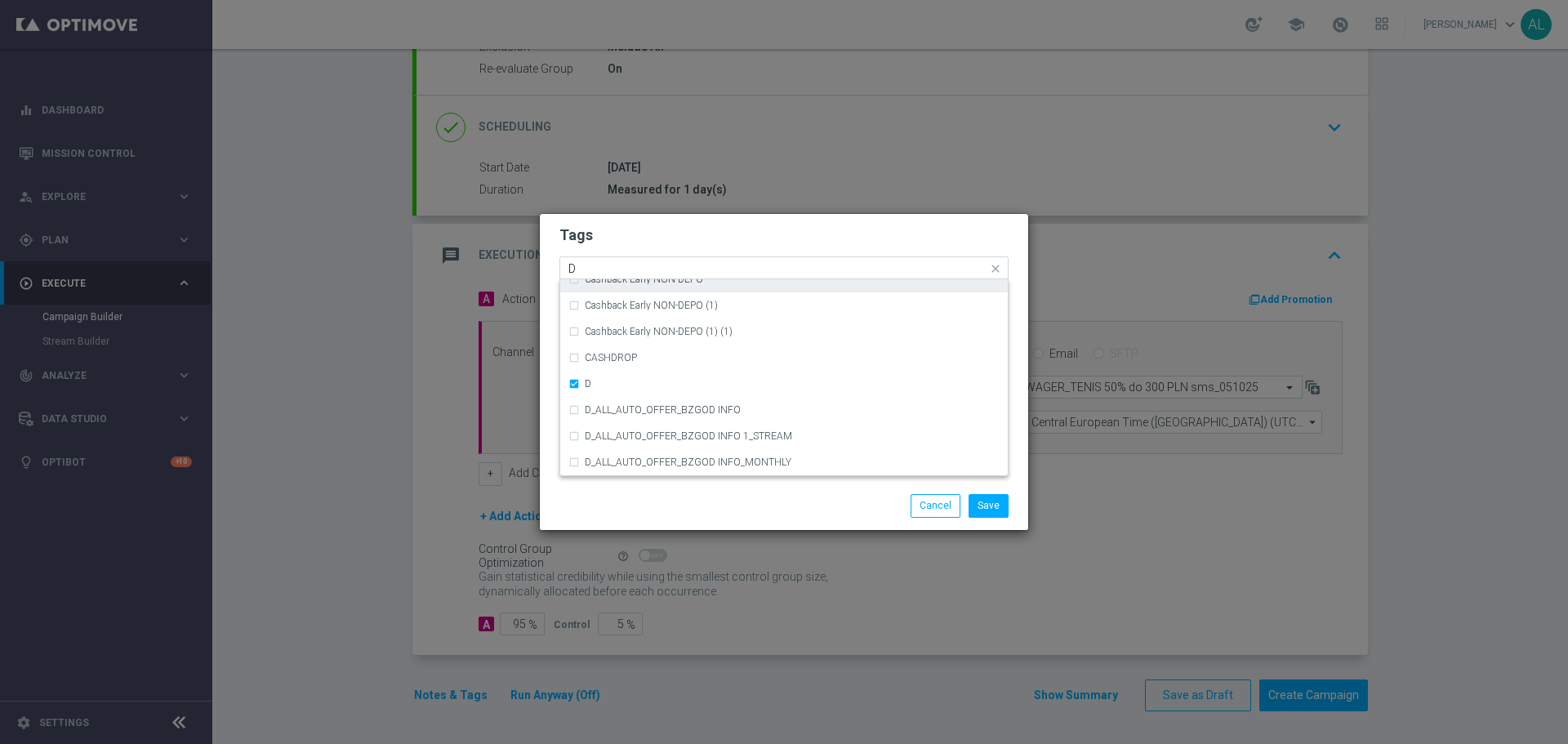
click at [612, 267] on input "D" at bounding box center [778, 269] width 419 height 14
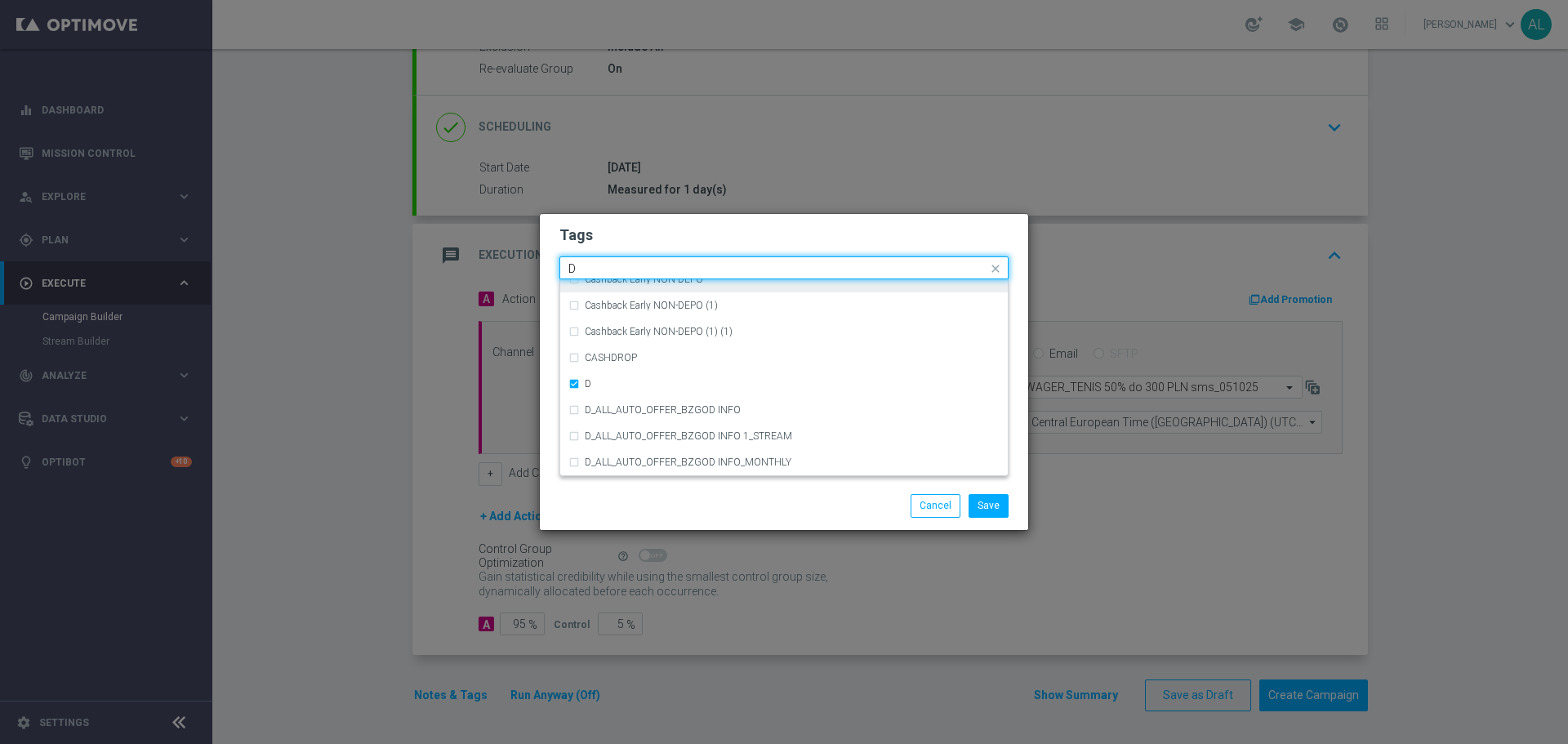
click at [612, 267] on input "D" at bounding box center [778, 269] width 419 height 14
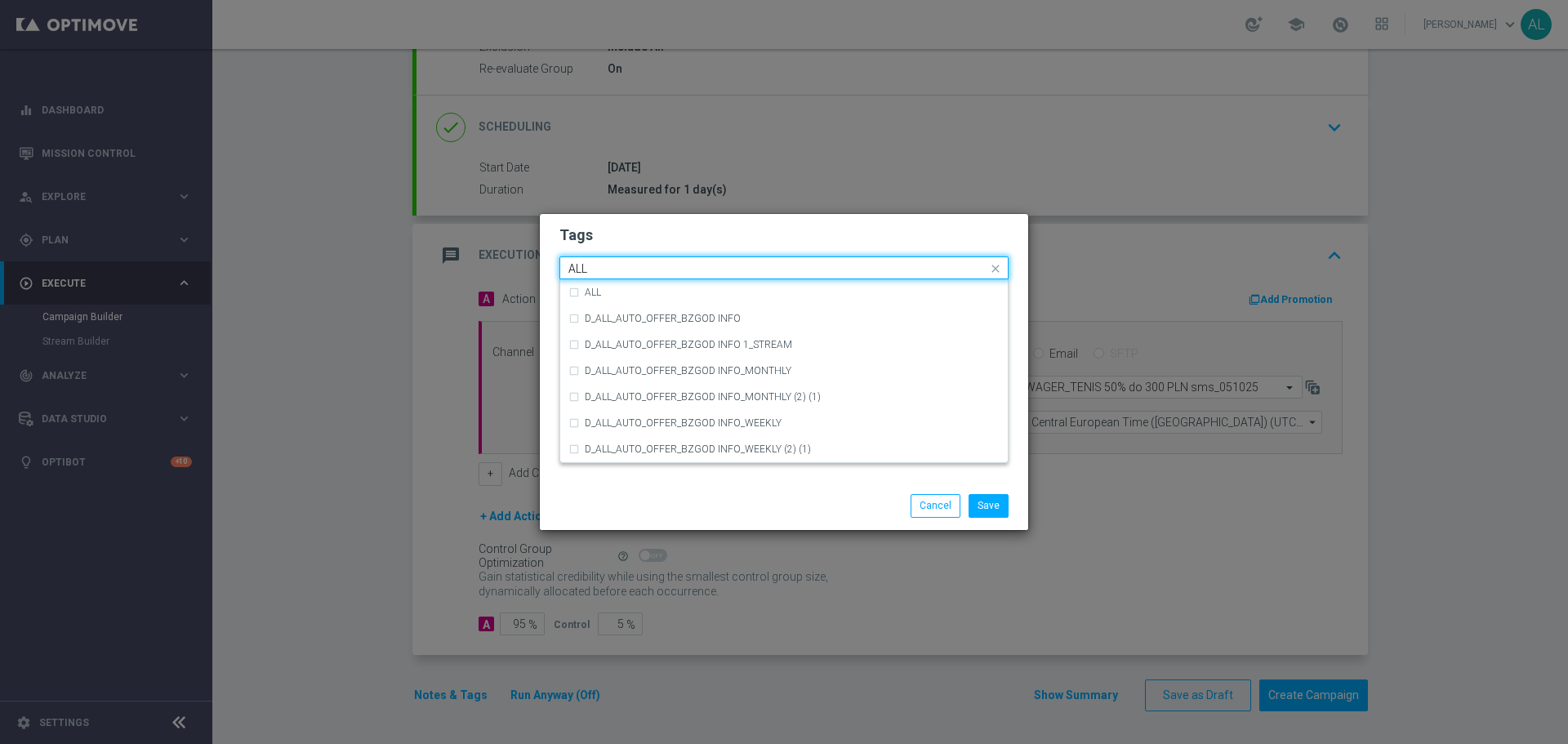
scroll to position [0, 0]
click at [611, 291] on div "ALL" at bounding box center [792, 293] width 414 height 10
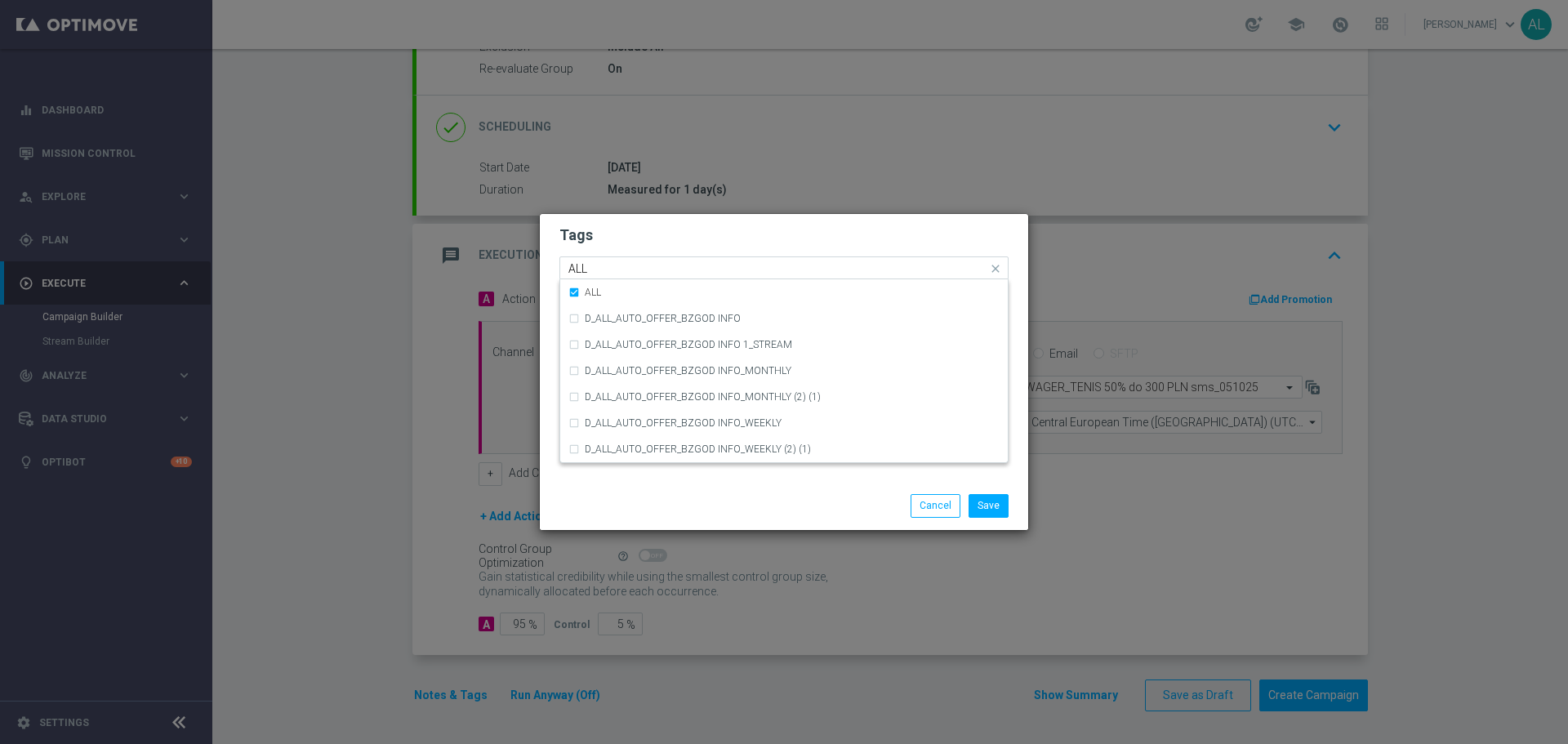
click at [635, 265] on input "ALL" at bounding box center [778, 269] width 419 height 14
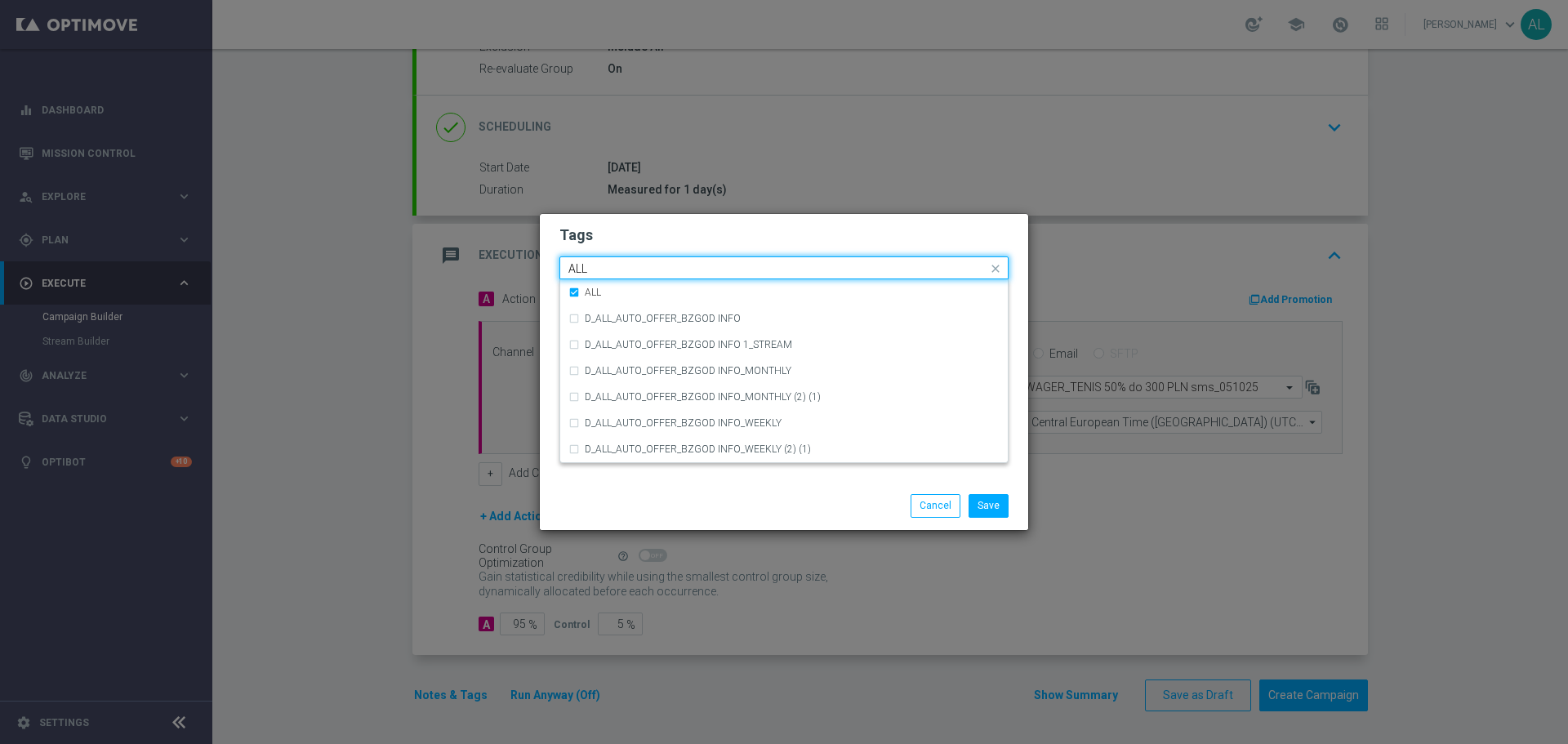
click at [635, 265] on input "ALL" at bounding box center [778, 269] width 419 height 14
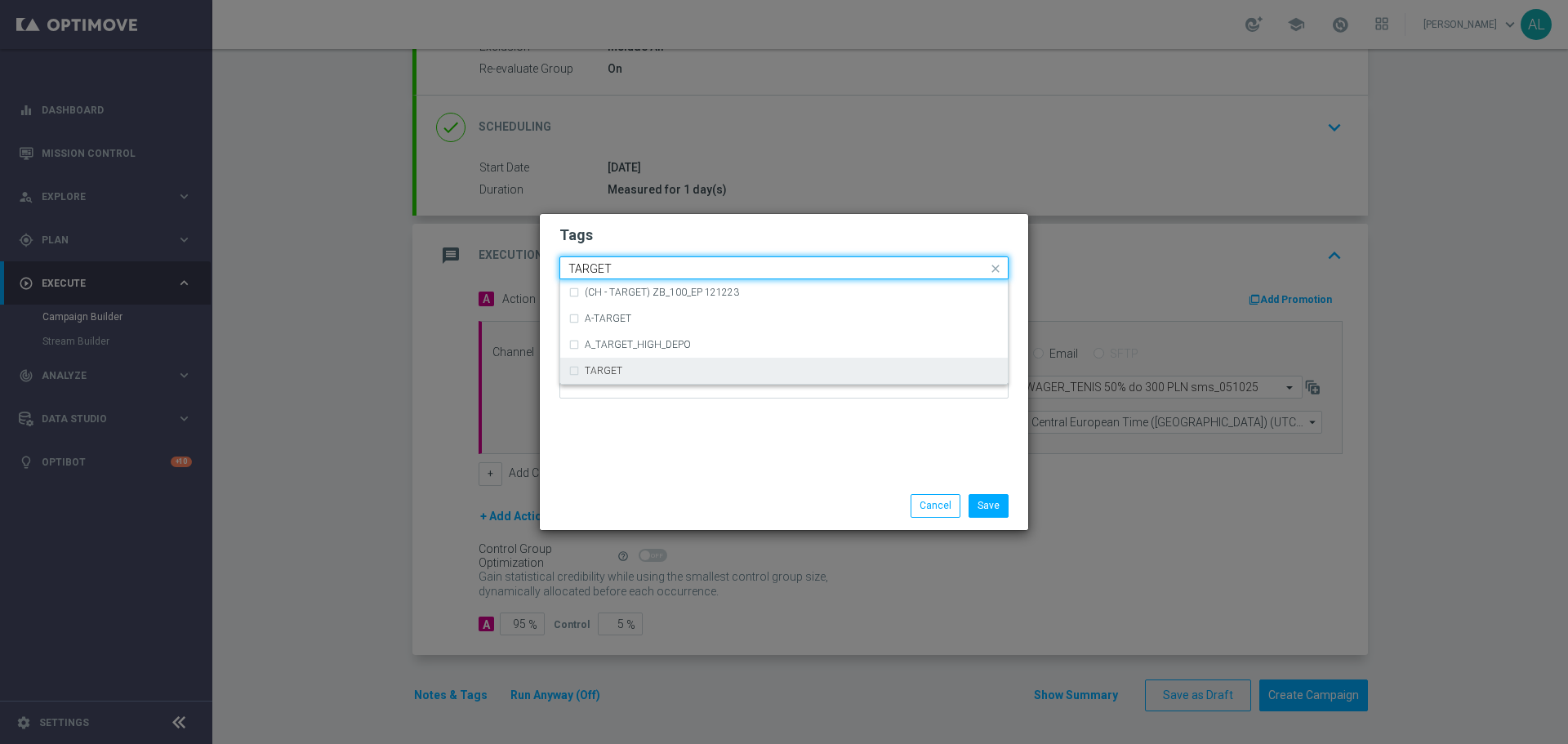
click at [608, 367] on label "TARGET" at bounding box center [604, 371] width 38 height 10
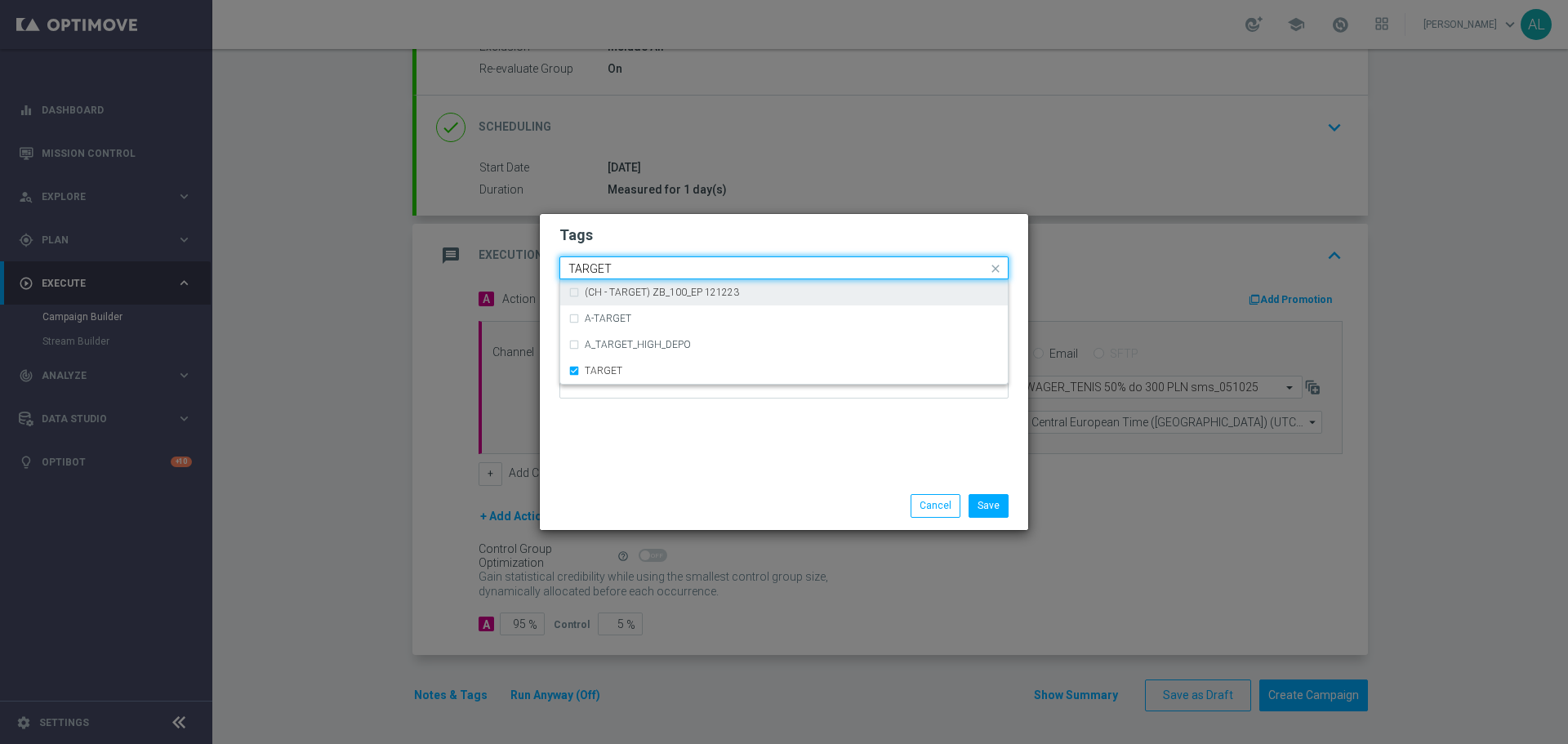
click at [635, 269] on input "TARGET" at bounding box center [778, 269] width 419 height 14
click at [640, 294] on div "WAGER" at bounding box center [792, 293] width 414 height 10
type input "WAGER"
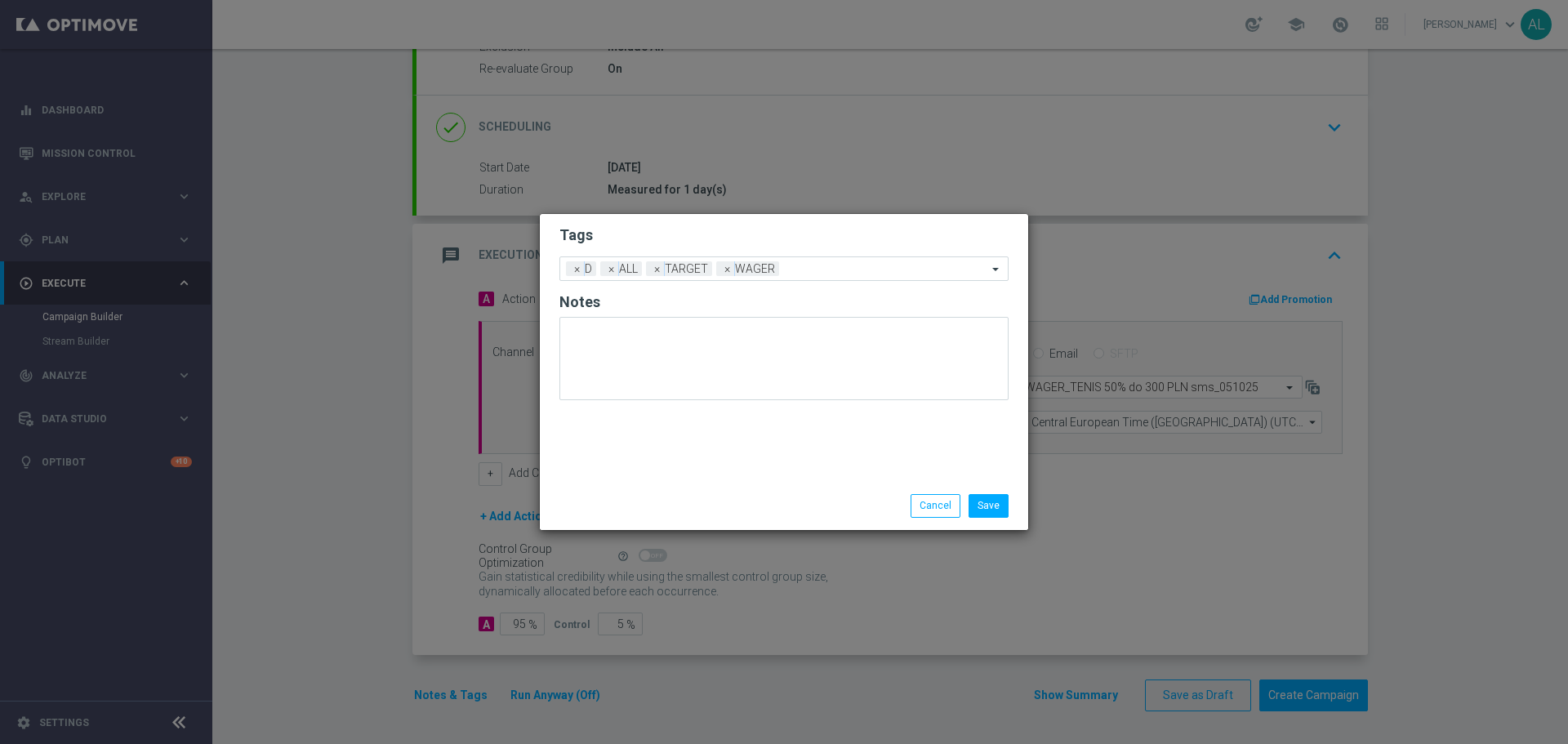
click at [645, 242] on h2 "Tags" at bounding box center [784, 235] width 450 height 20
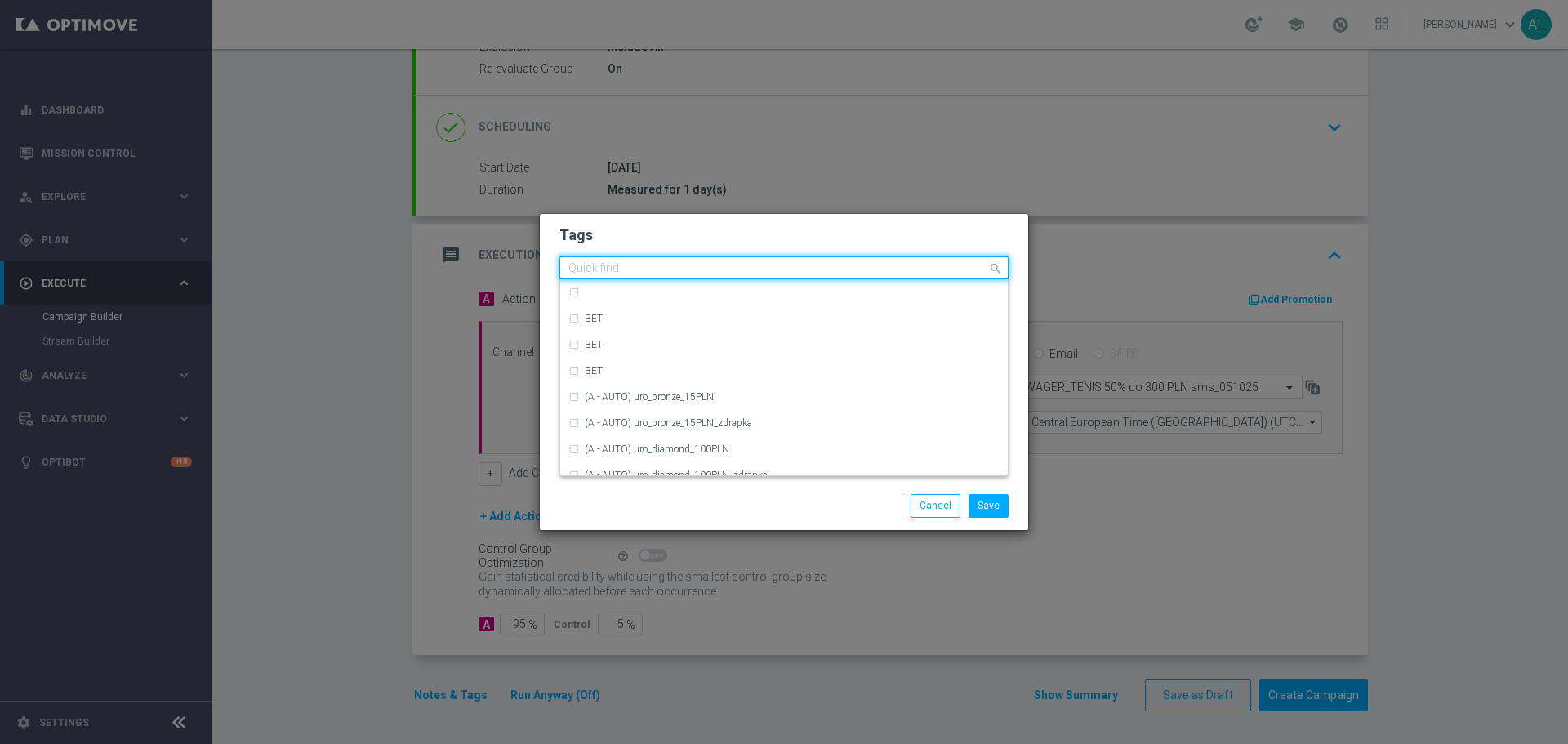
click at [812, 273] on input "text" at bounding box center [778, 269] width 419 height 14
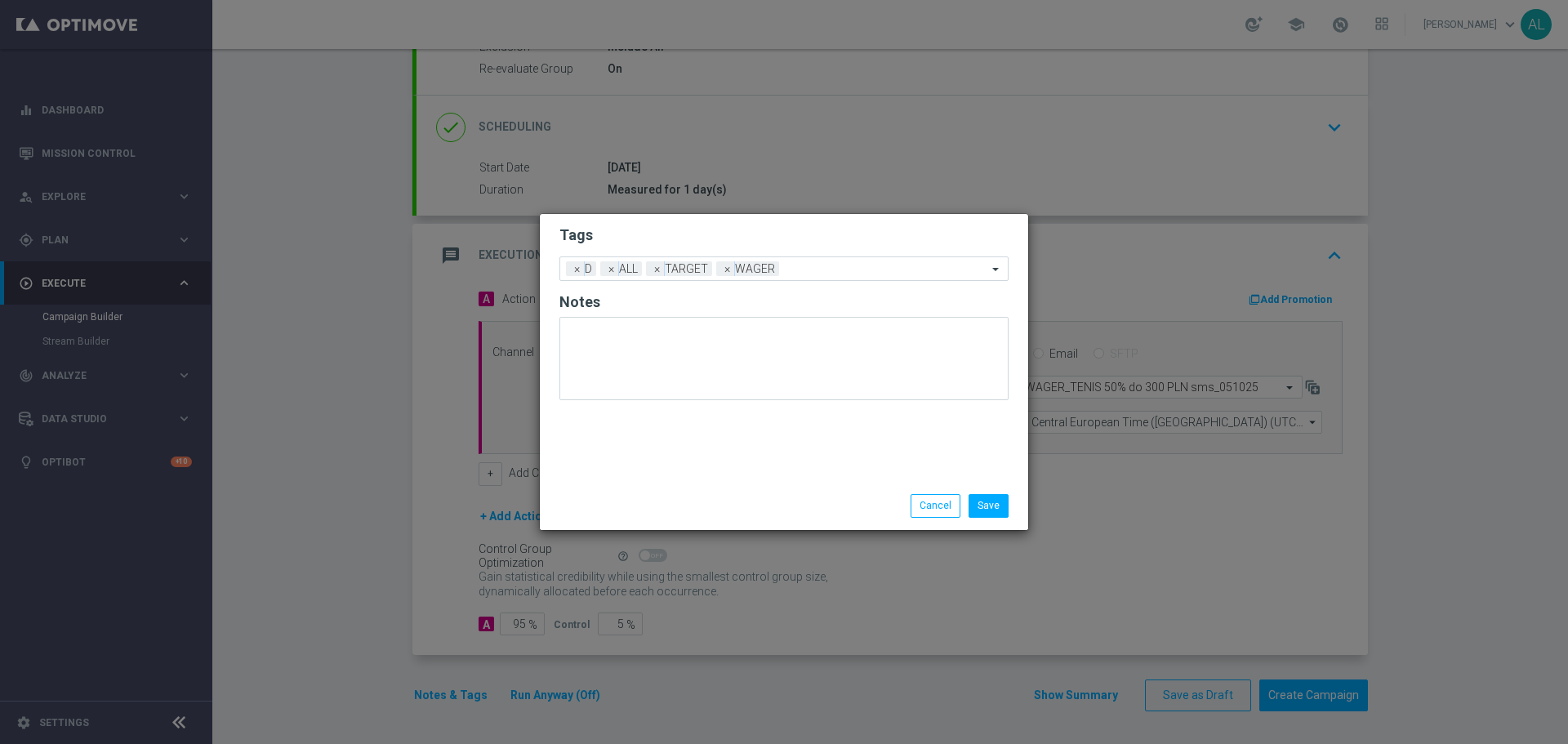
click at [821, 248] on form "Tags Add a new tag × D × ALL × TARGET × WAGER Notes" at bounding box center [784, 317] width 450 height 191
click at [989, 506] on button "Save" at bounding box center [988, 505] width 40 height 22
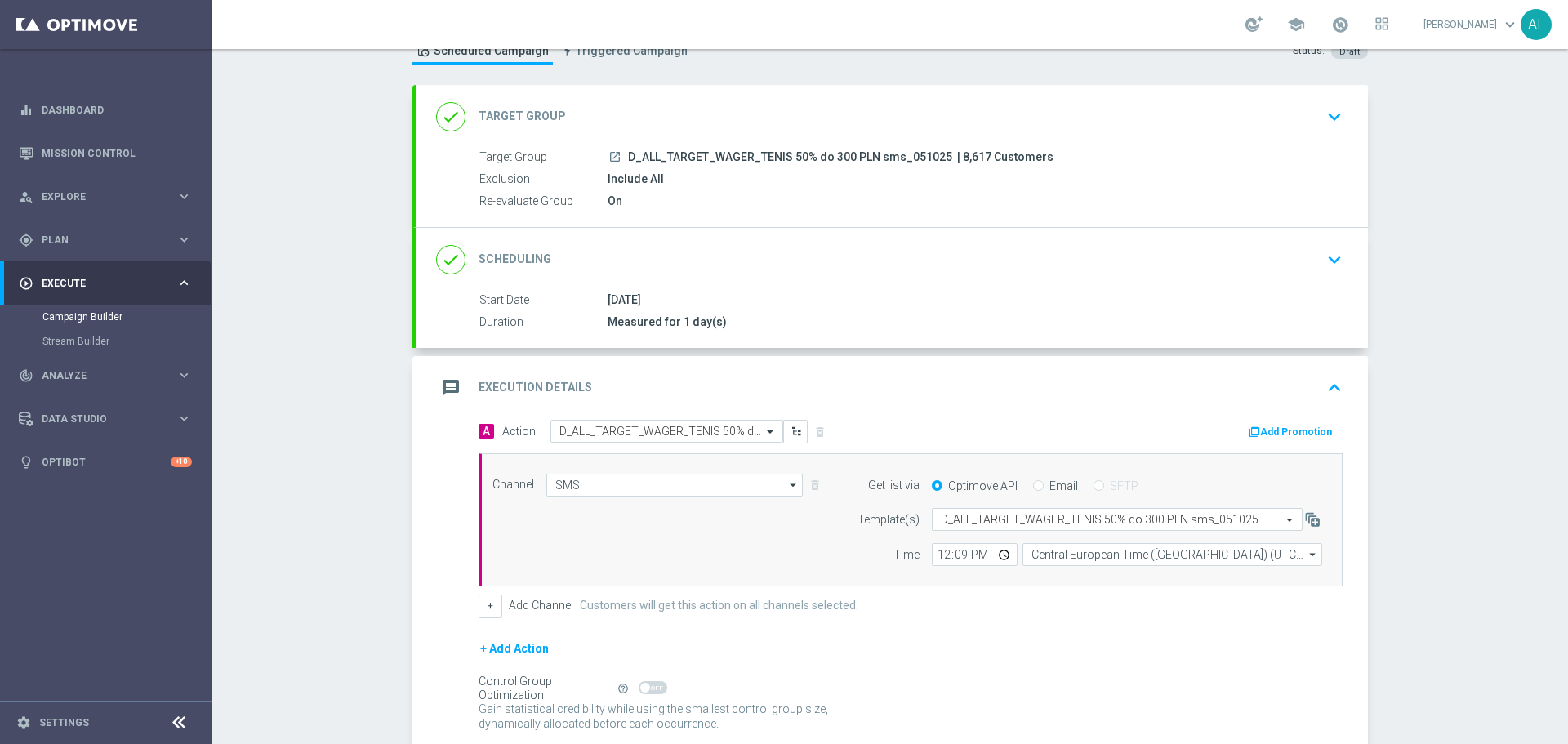
scroll to position [194, 0]
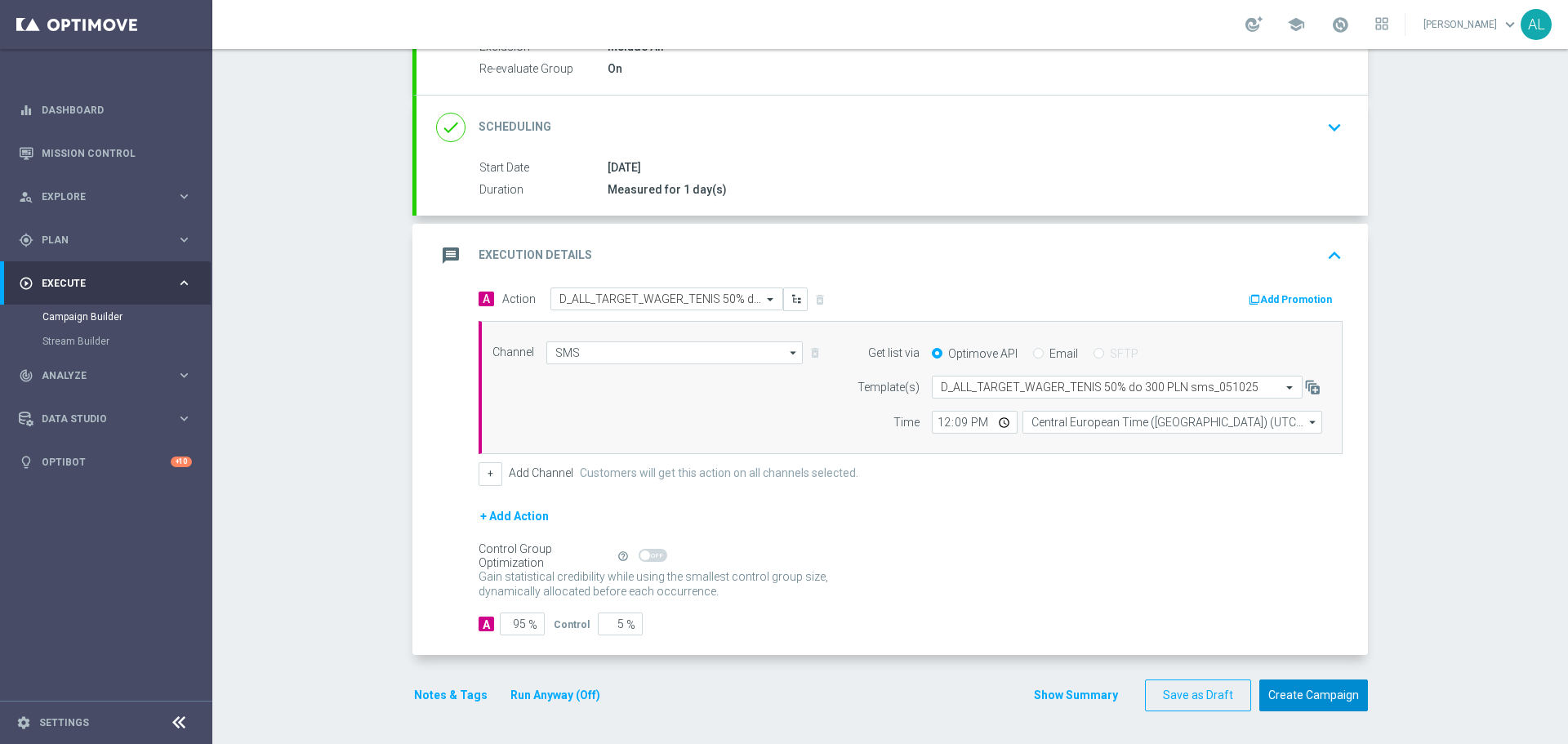
click at [1315, 695] on button "Create Campaign" at bounding box center [1313, 695] width 108 height 32
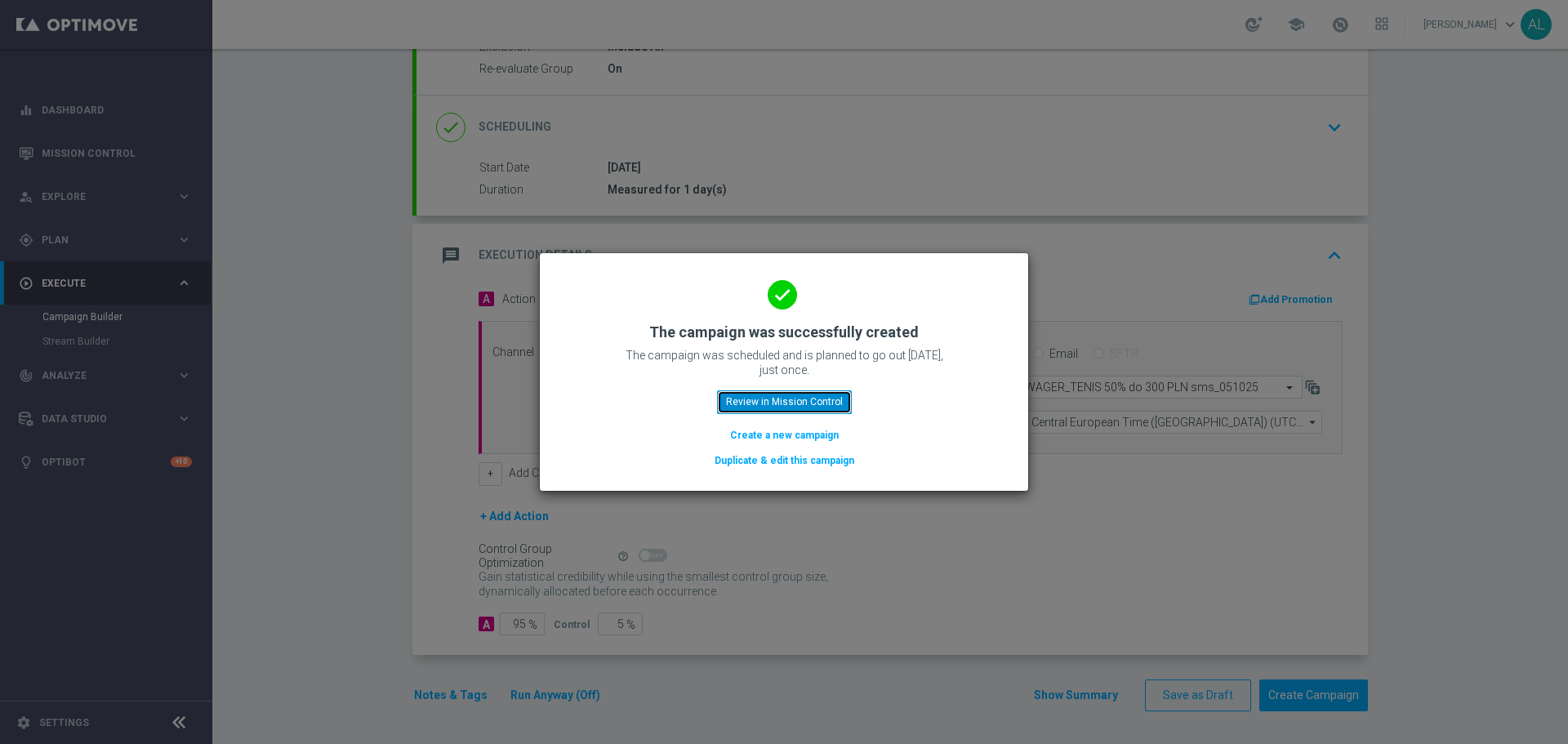
click at [770, 403] on button "Review in Mission Control" at bounding box center [784, 401] width 135 height 22
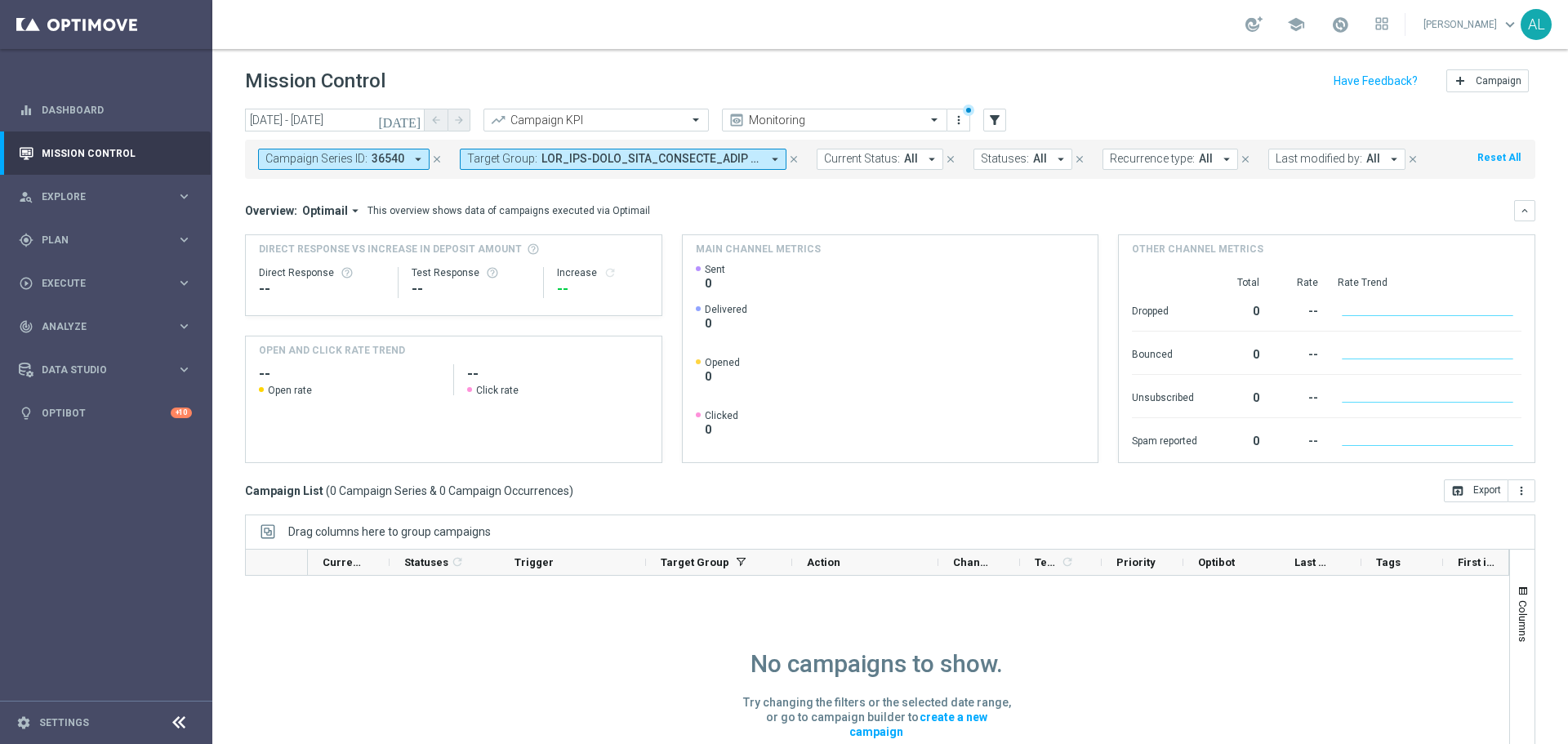
click at [730, 167] on button "Target Group: arrow_drop_down" at bounding box center [623, 159] width 327 height 21
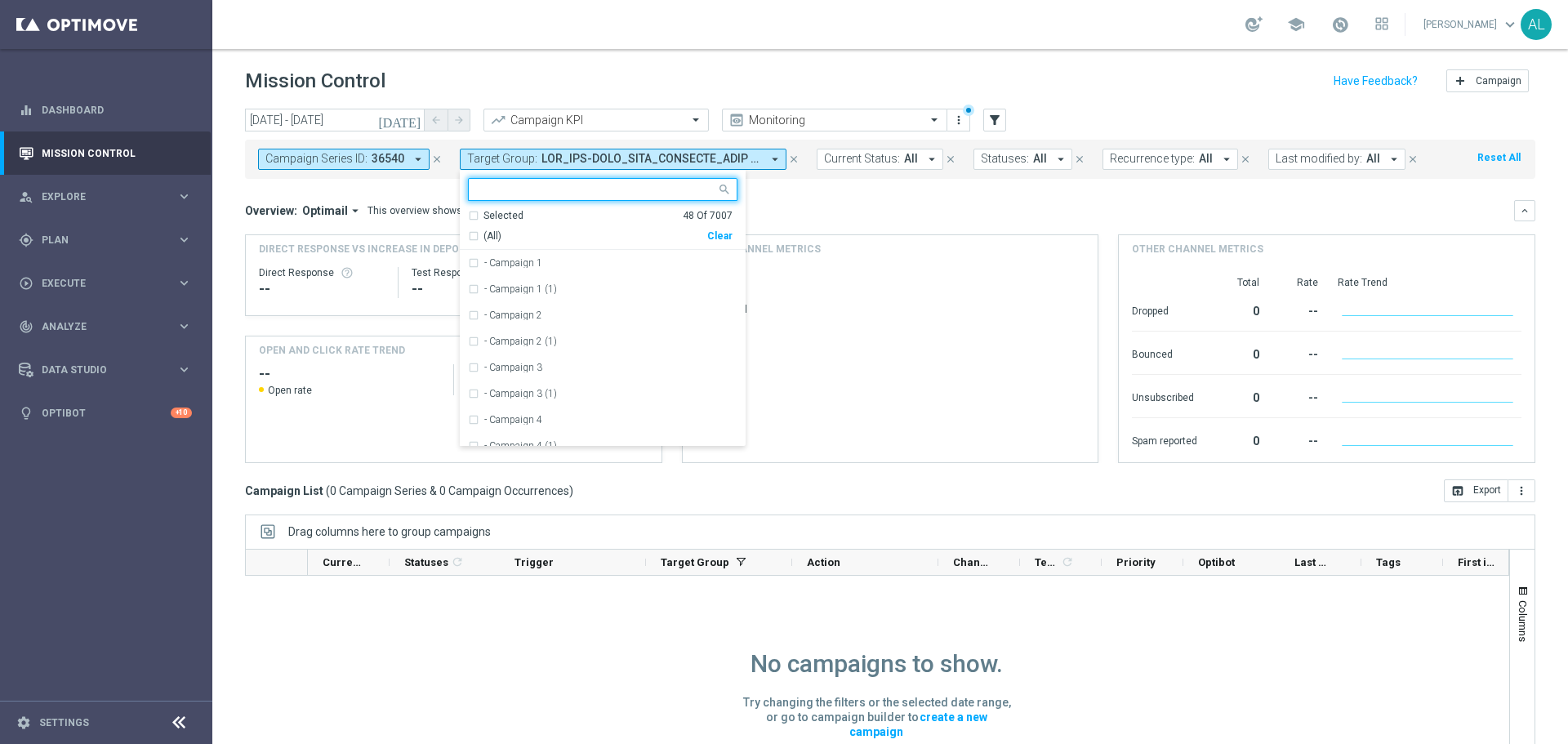
click at [0, 0] on div "Clear" at bounding box center [0, 0] width 0 height 0
click at [830, 204] on div "Overview: Optimail arrow_drop_down This overview shows data of campaigns execut…" at bounding box center [880, 211] width 1270 height 15
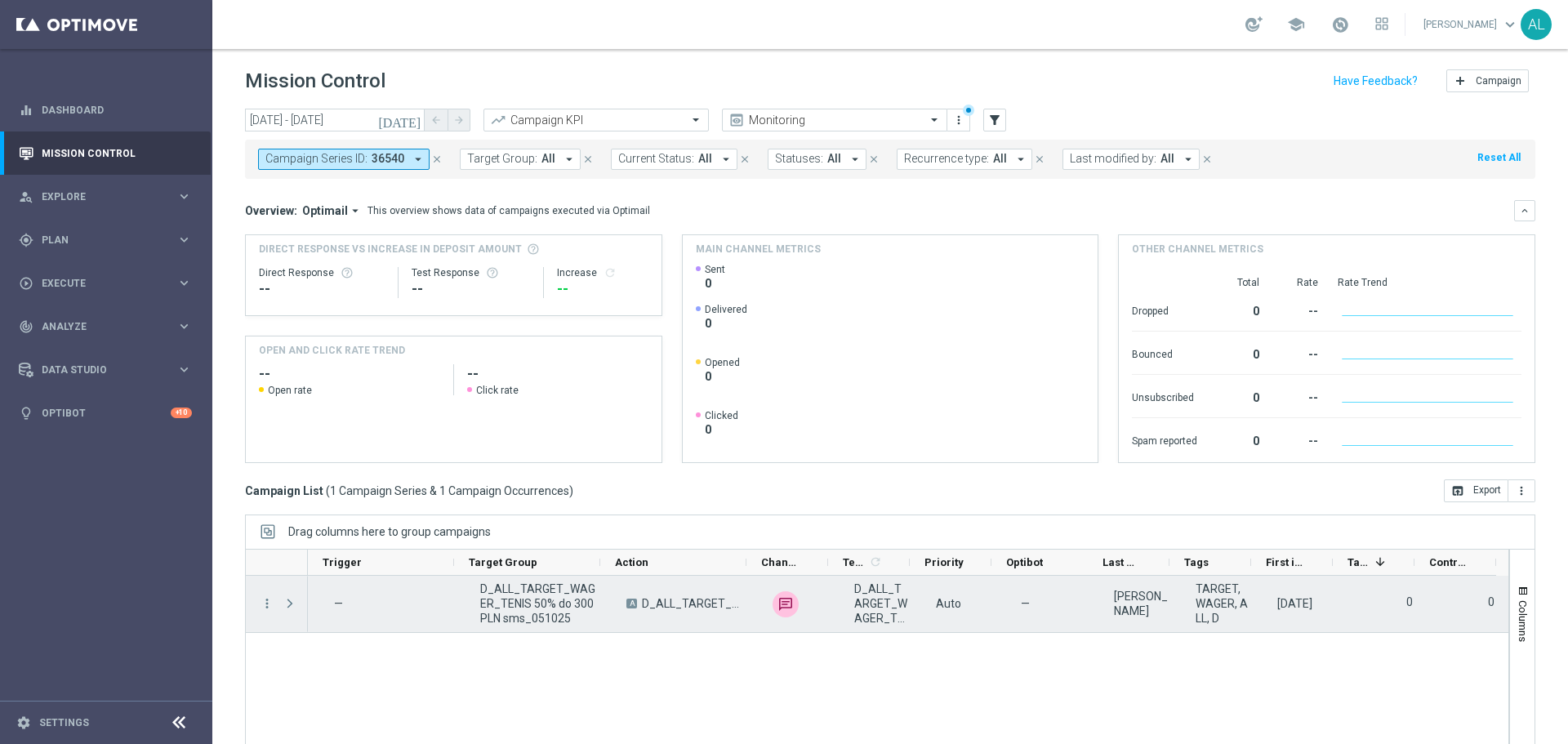
scroll to position [0, 190]
